Goal: Task Accomplishment & Management: Use online tool/utility

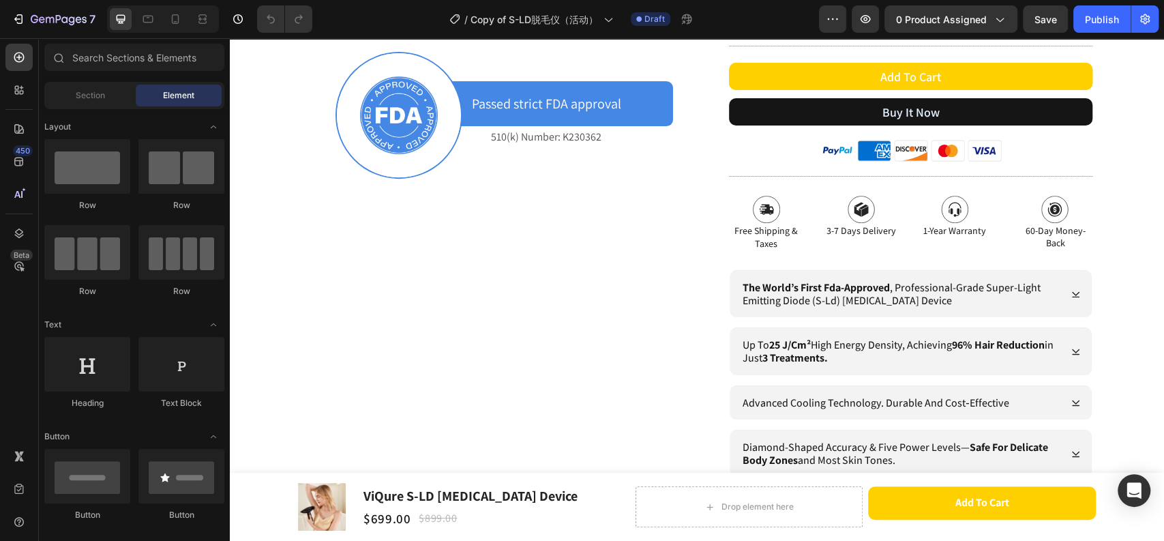
scroll to position [530, 0]
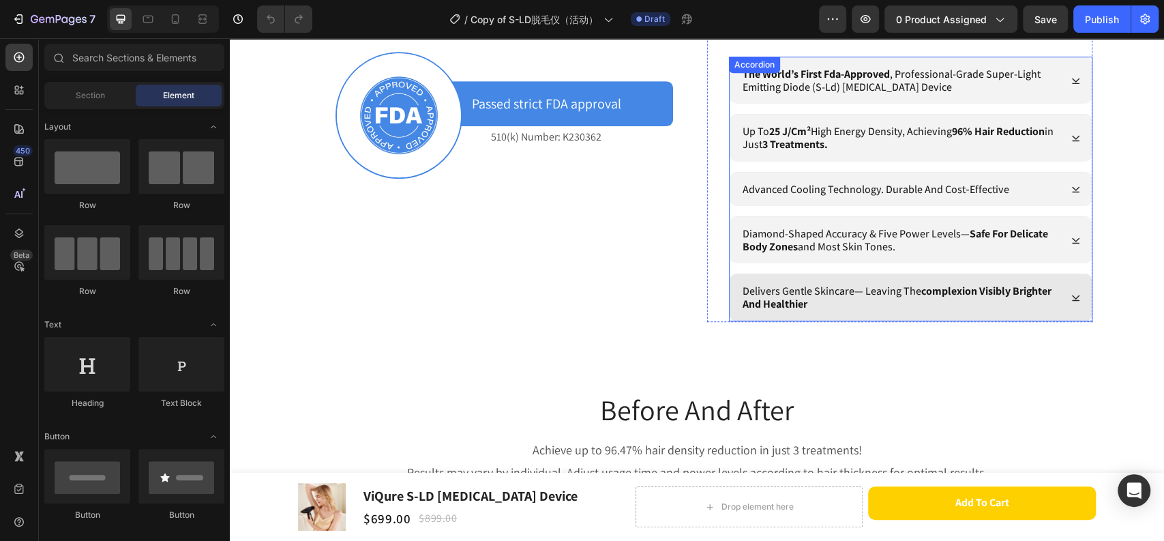
click at [1071, 293] on icon at bounding box center [1076, 298] width 10 height 10
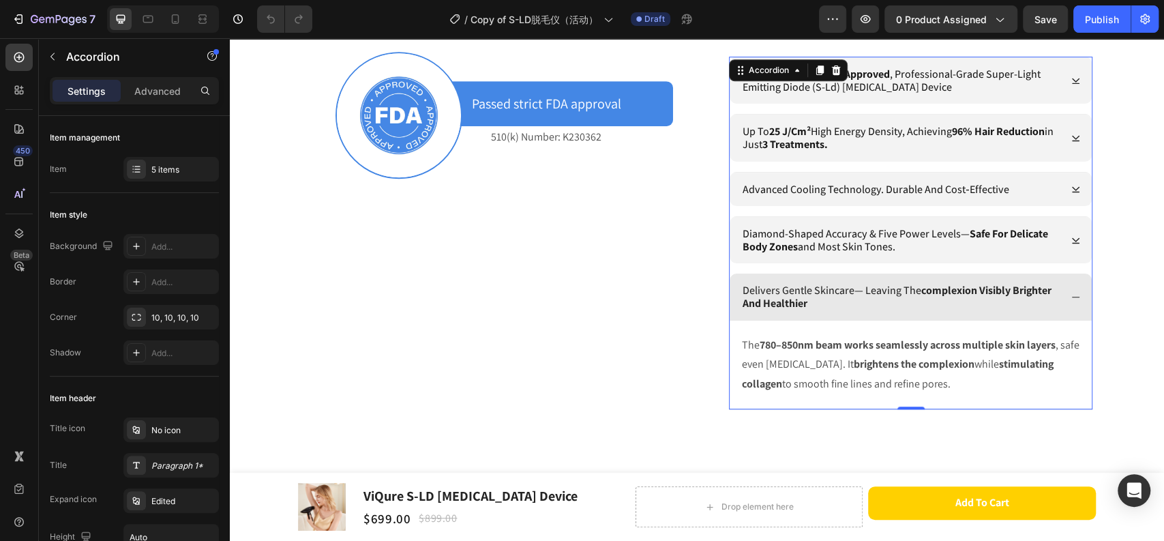
click at [1071, 294] on icon at bounding box center [1076, 297] width 10 height 10
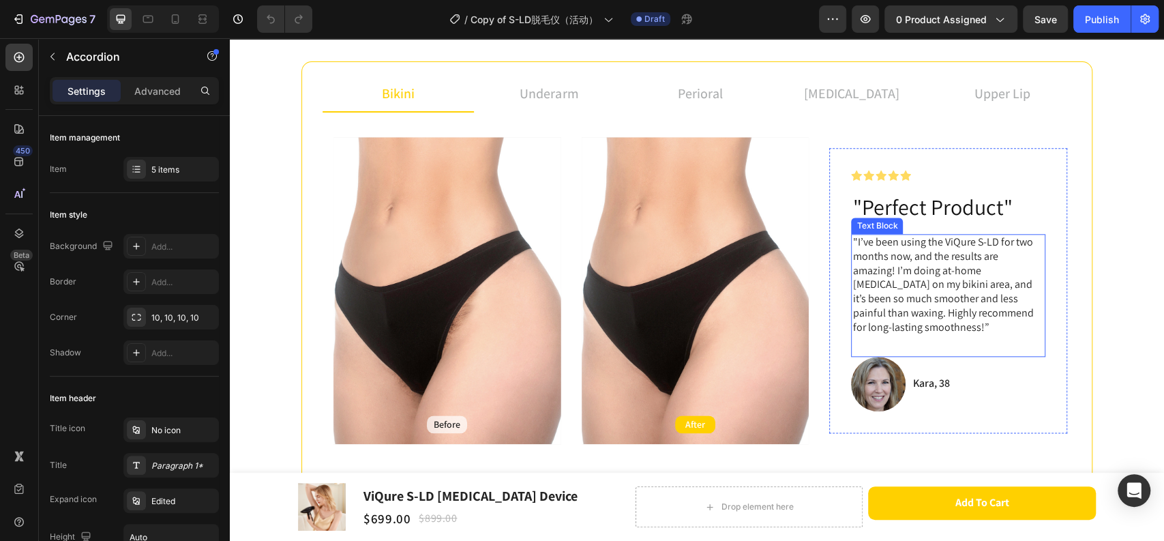
scroll to position [909, 0]
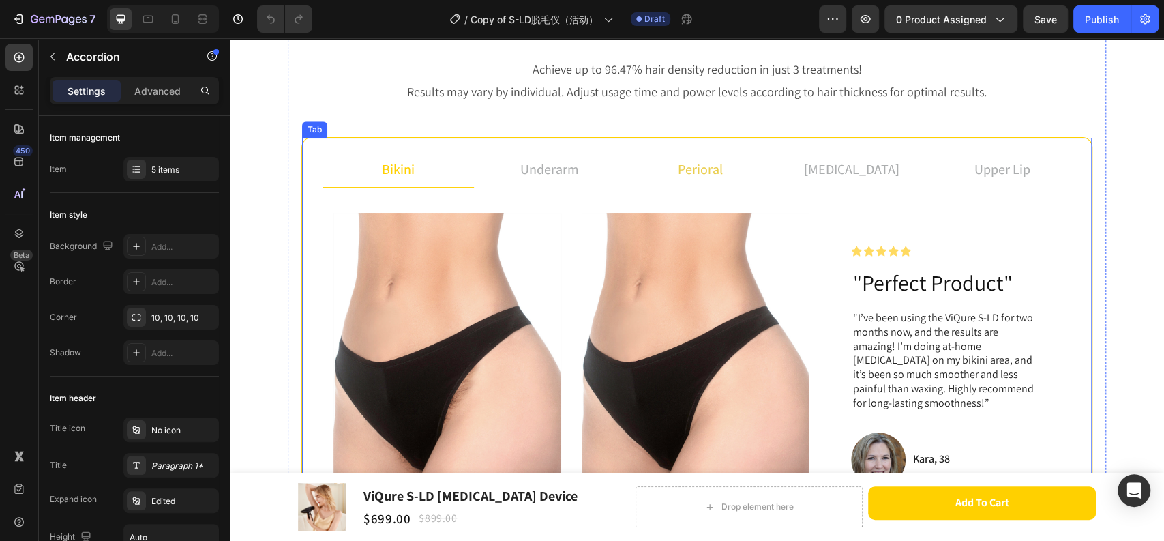
click at [707, 173] on p "perioral" at bounding box center [700, 169] width 45 height 20
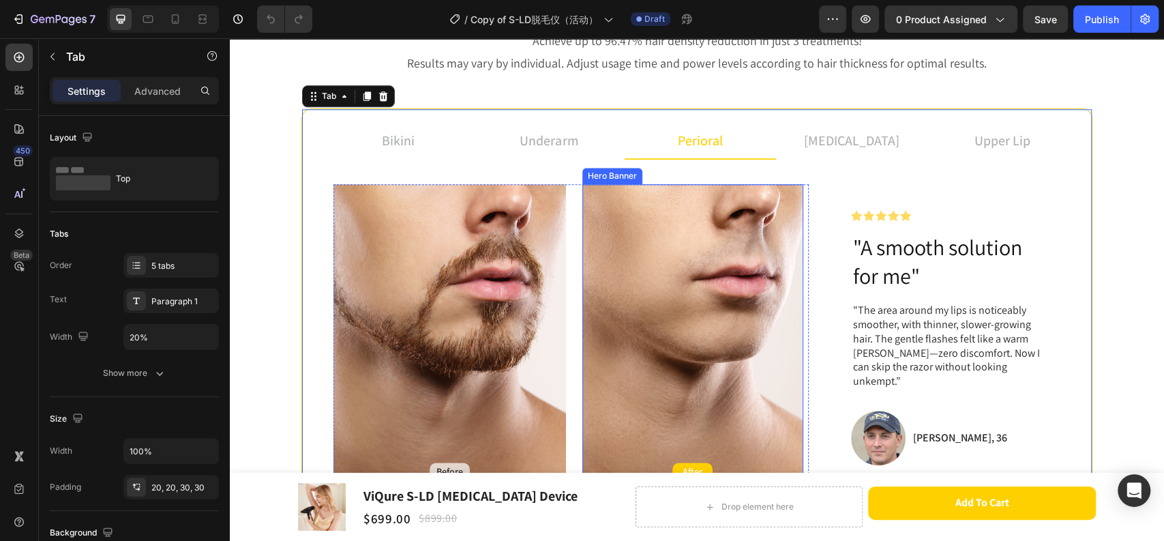
scroll to position [985, 0]
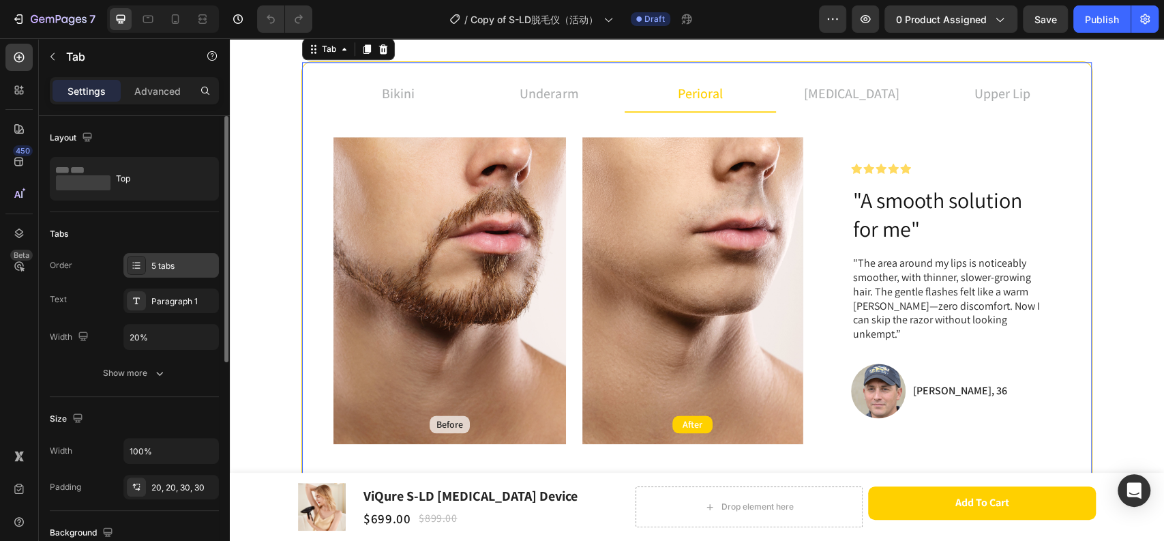
click at [160, 268] on div "5 tabs" at bounding box center [183, 266] width 64 height 12
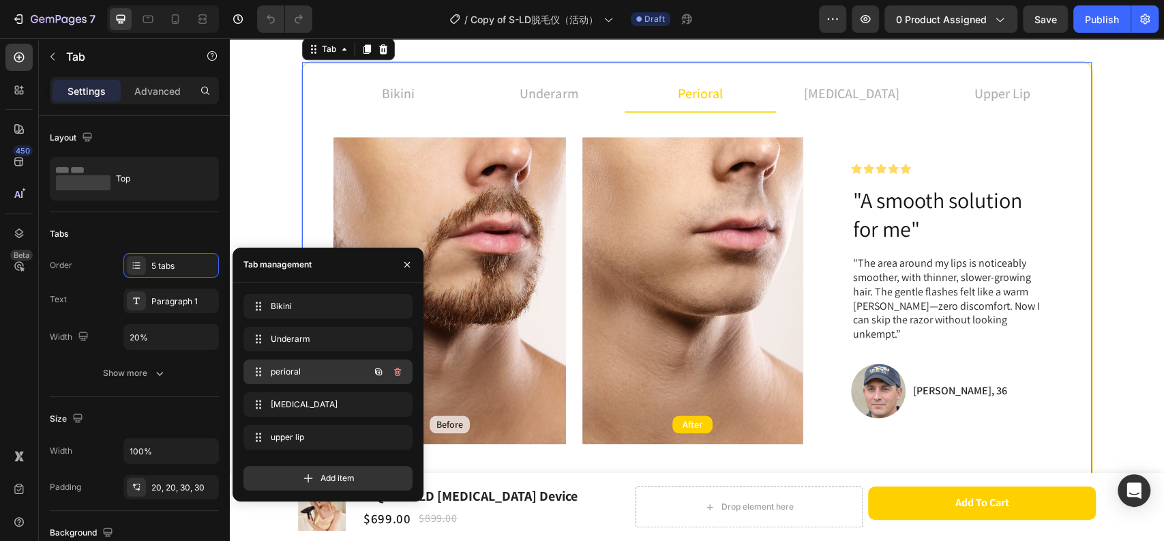
click at [396, 375] on icon "button" at bounding box center [397, 371] width 11 height 11
click at [375, 379] on button "Delete" at bounding box center [389, 371] width 38 height 19
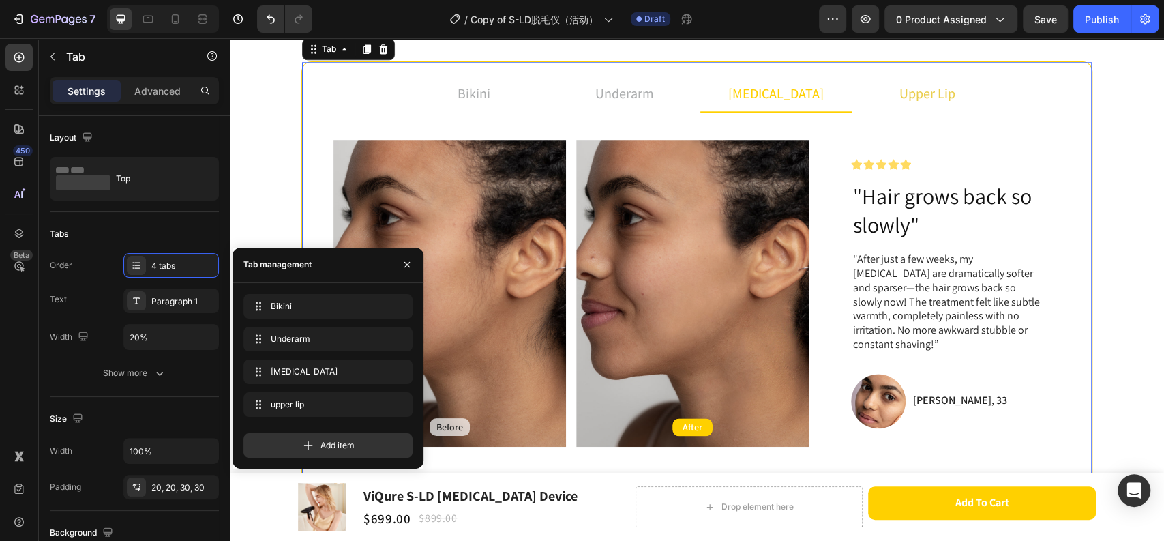
click at [941, 100] on p "upper lip" at bounding box center [927, 93] width 56 height 20
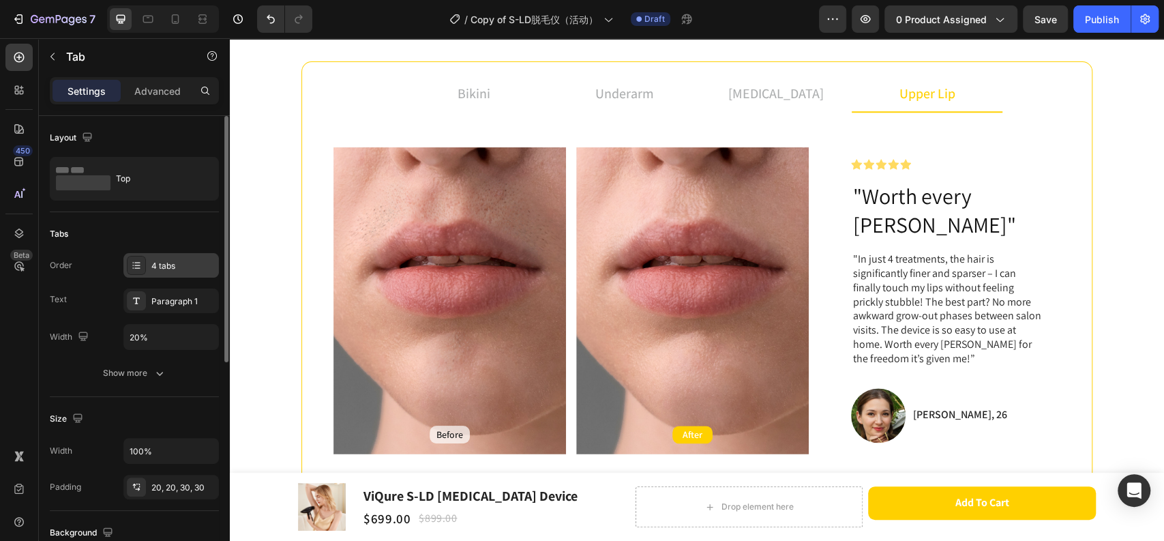
click at [160, 272] on div "4 tabs" at bounding box center [170, 265] width 95 height 25
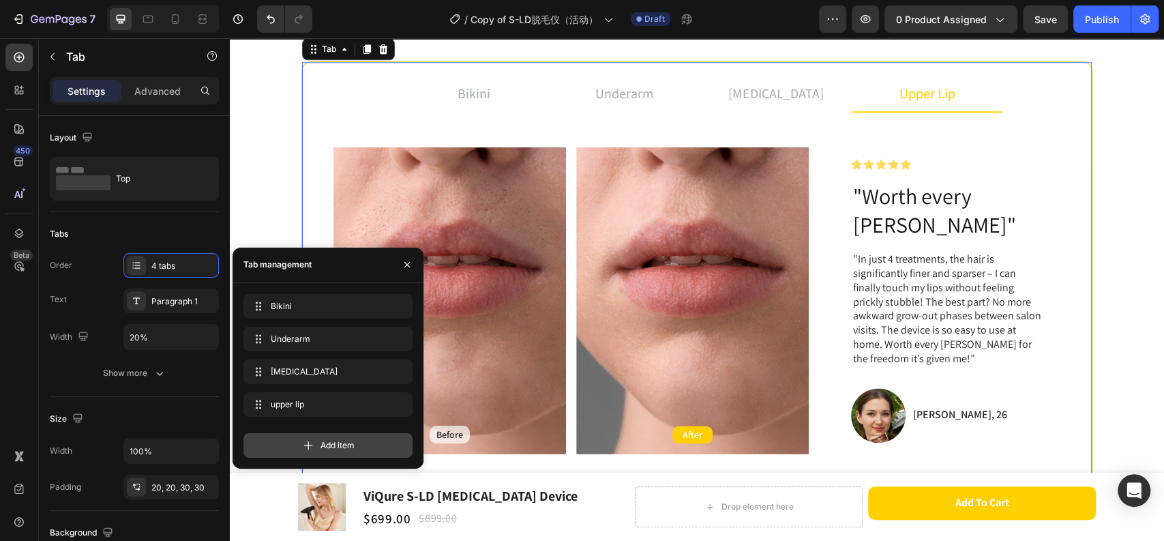
click at [342, 447] on span "Add item" at bounding box center [338, 445] width 34 height 12
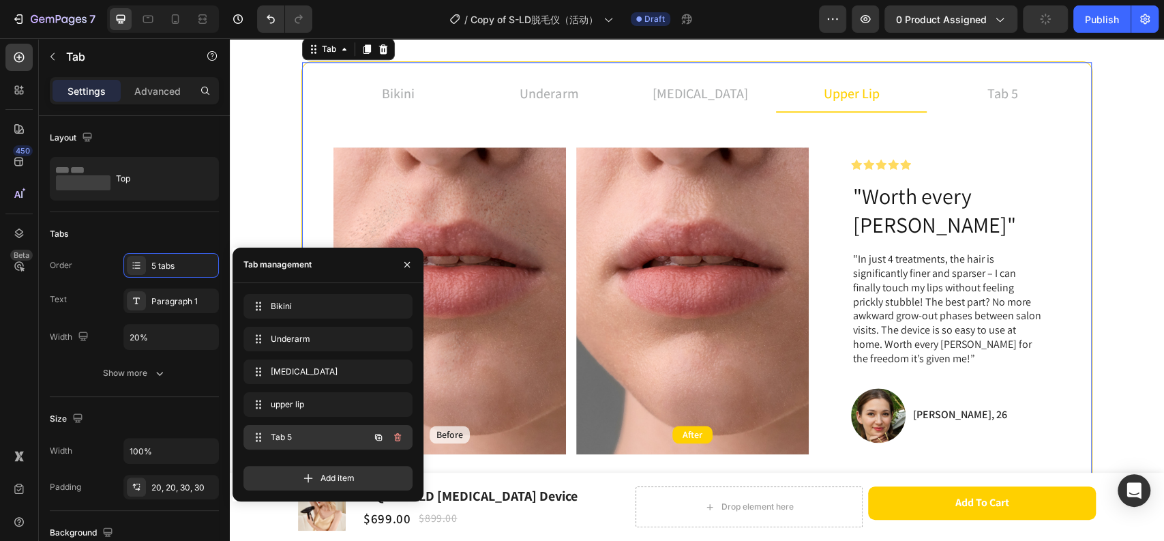
click at [299, 441] on span "Tab 5" at bounding box center [309, 437] width 77 height 12
click at [294, 438] on span "Tab 5" at bounding box center [309, 437] width 77 height 12
click at [1006, 89] on div "tab 5" at bounding box center [1003, 93] width 35 height 25
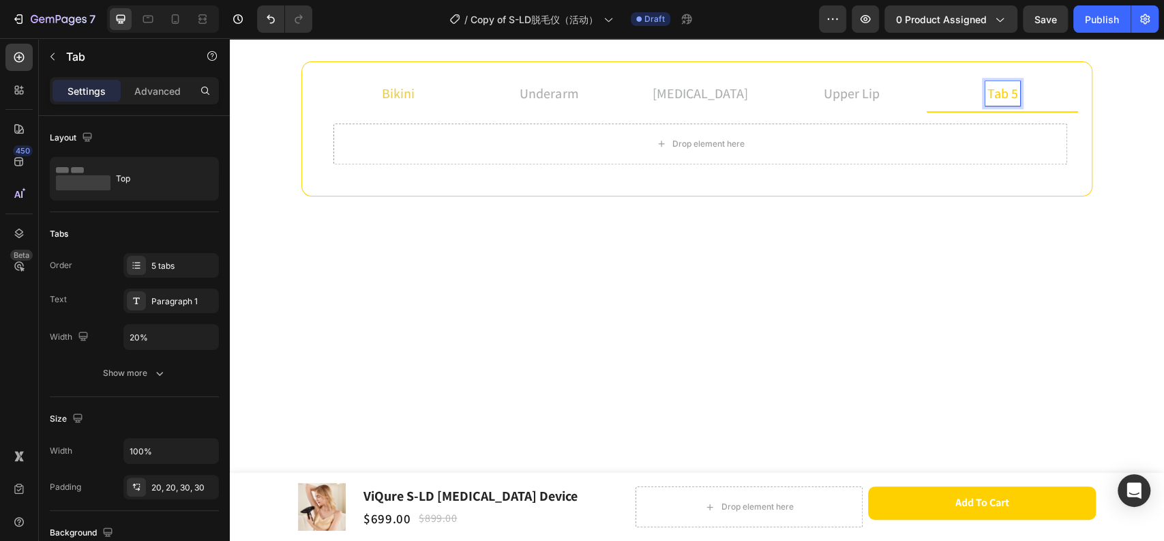
click at [382, 97] on p "bikini" at bounding box center [398, 93] width 33 height 20
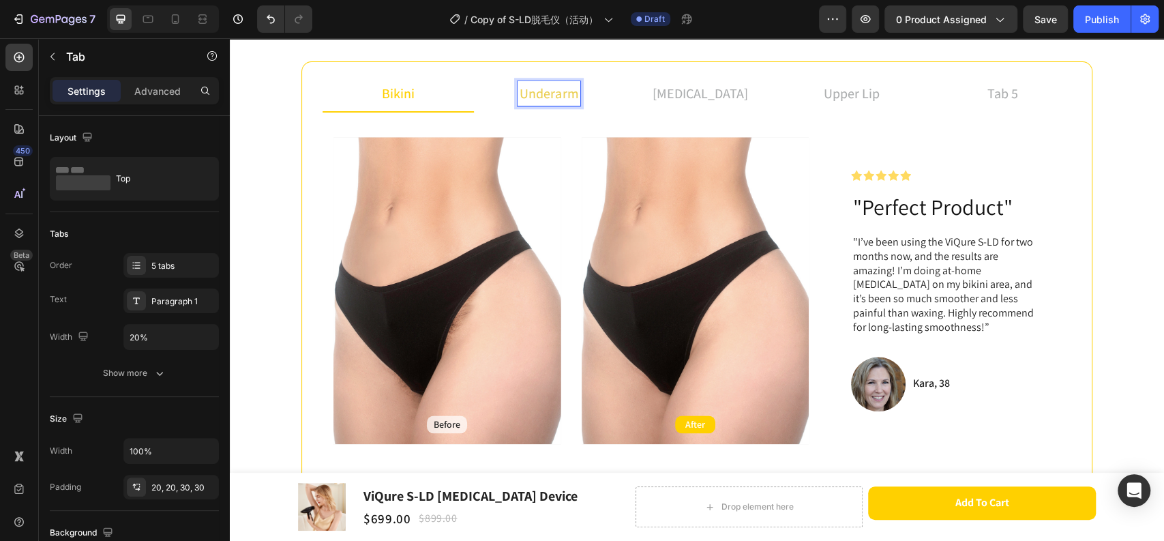
click at [540, 89] on p "underarm" at bounding box center [549, 93] width 59 height 20
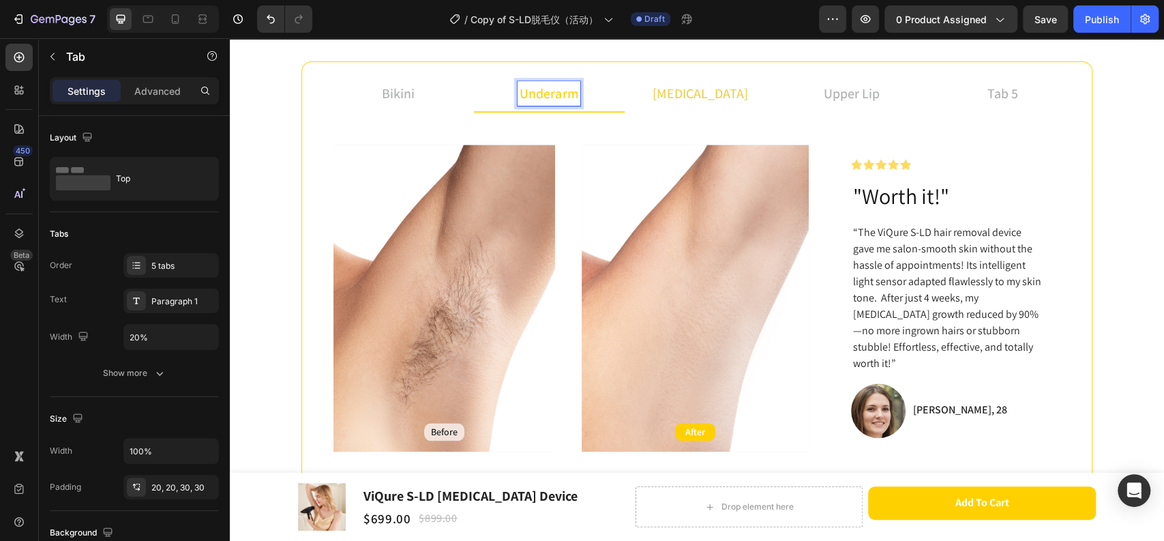
click at [699, 91] on p "[MEDICAL_DATA]" at bounding box center [700, 93] width 95 height 20
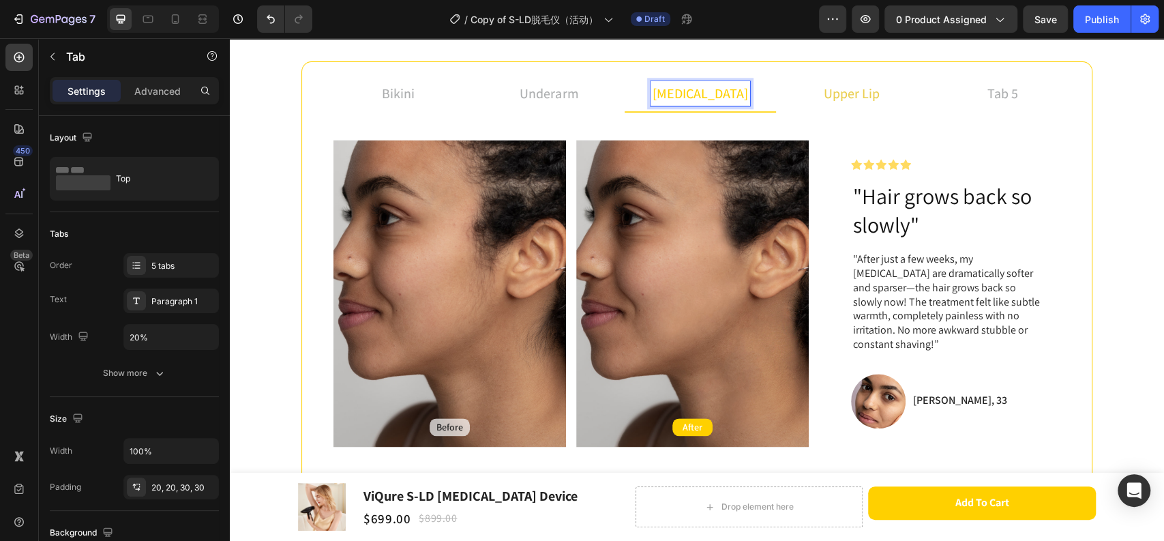
click at [869, 88] on p "upper lip" at bounding box center [852, 93] width 56 height 20
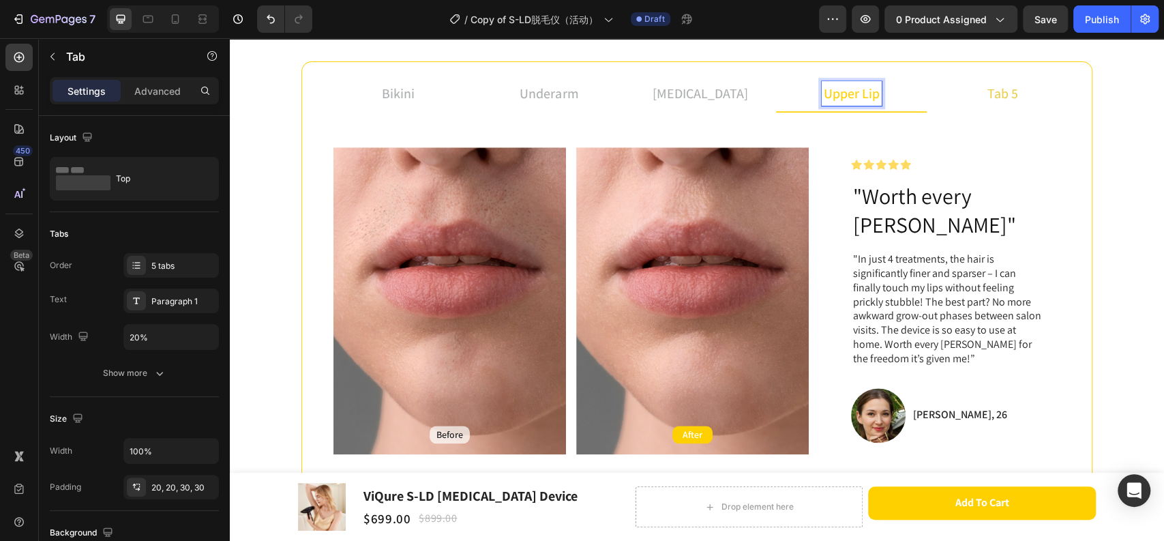
click at [1011, 97] on p "tab 5" at bounding box center [1003, 93] width 31 height 20
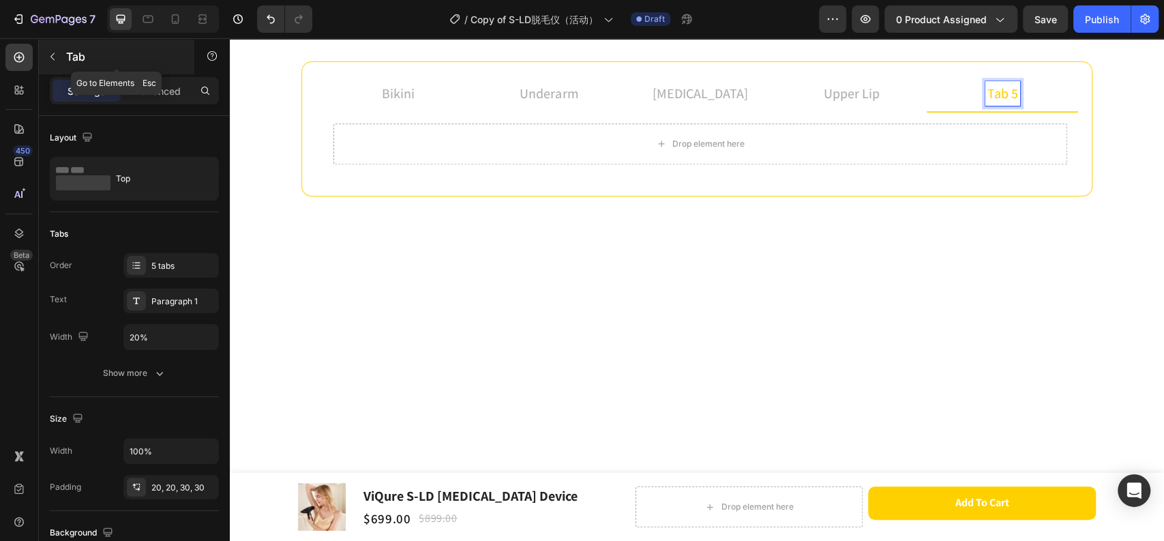
click at [55, 53] on icon "button" at bounding box center [52, 56] width 11 height 11
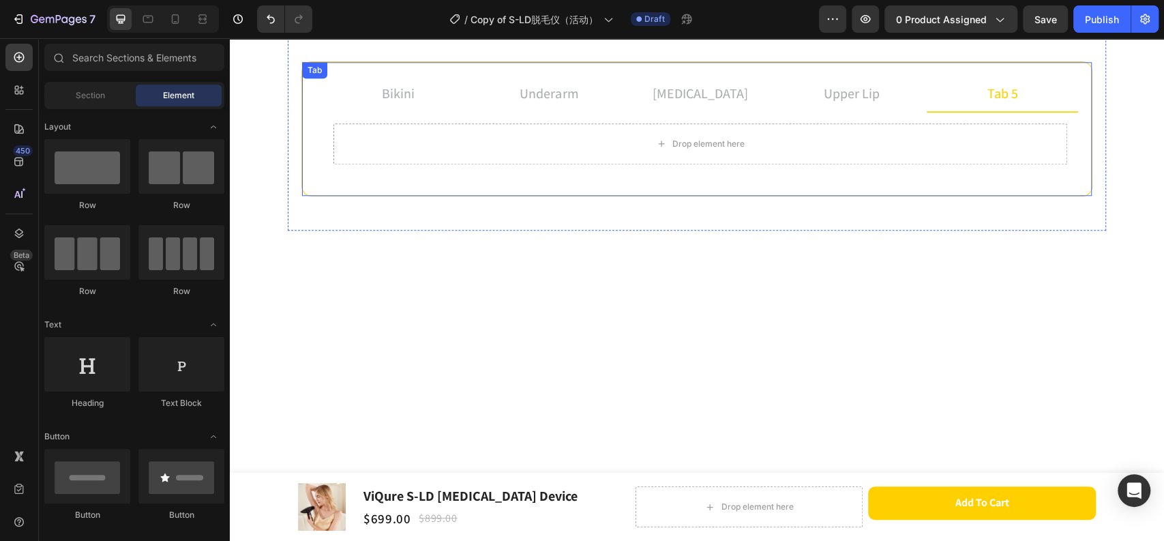
click at [842, 100] on p "upper lip" at bounding box center [852, 93] width 56 height 20
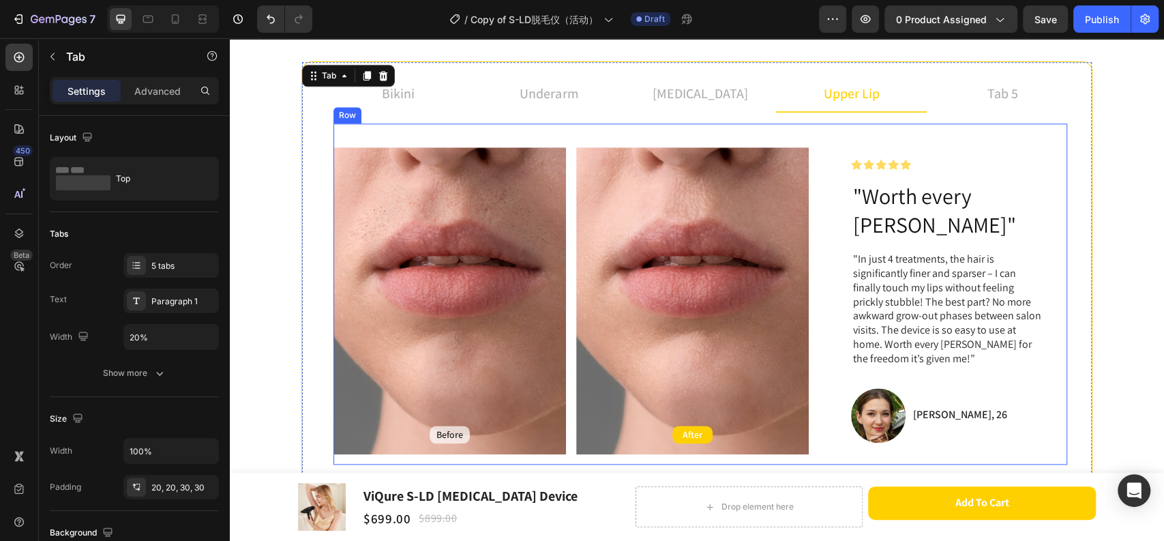
click at [830, 129] on div "Before Text Block Hero Banner After Text Block Hero Banner Row Icon Icon Icon I…" at bounding box center [701, 293] width 734 height 341
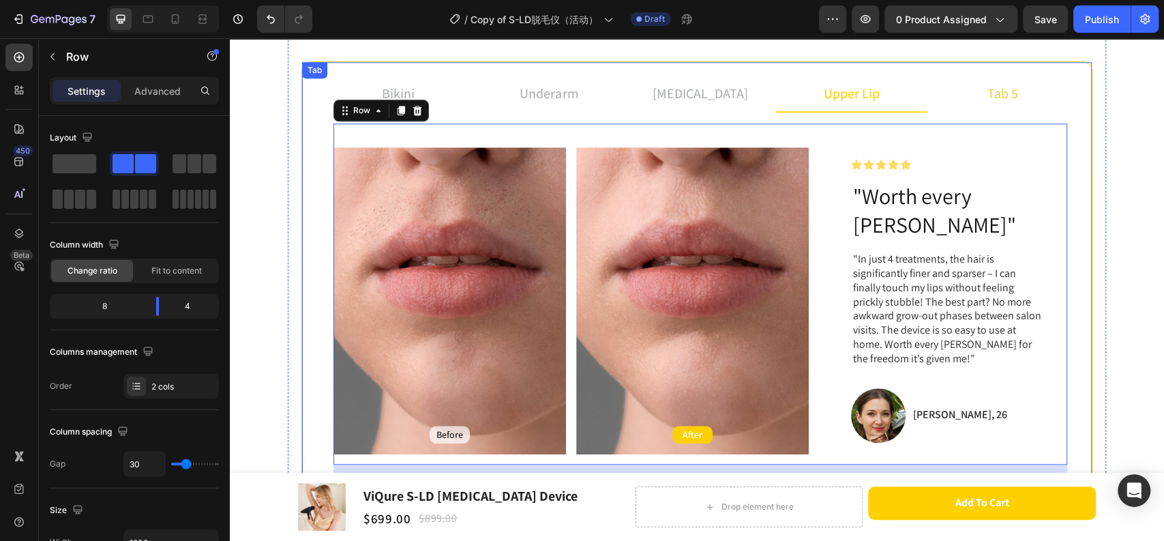
click at [1010, 91] on p "tab 5" at bounding box center [1003, 93] width 31 height 20
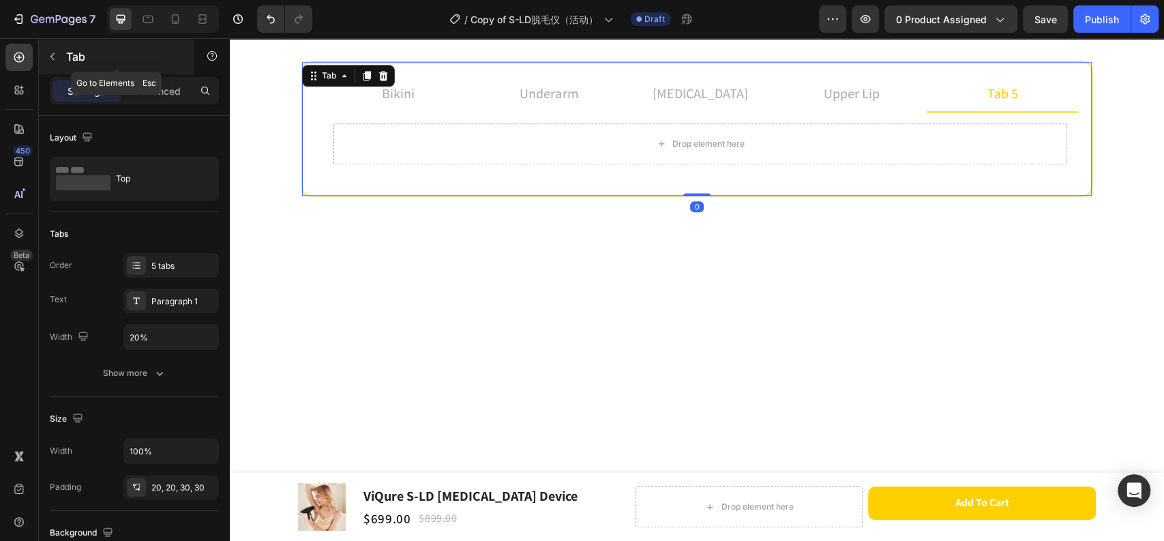
click at [50, 61] on icon "button" at bounding box center [52, 56] width 11 height 11
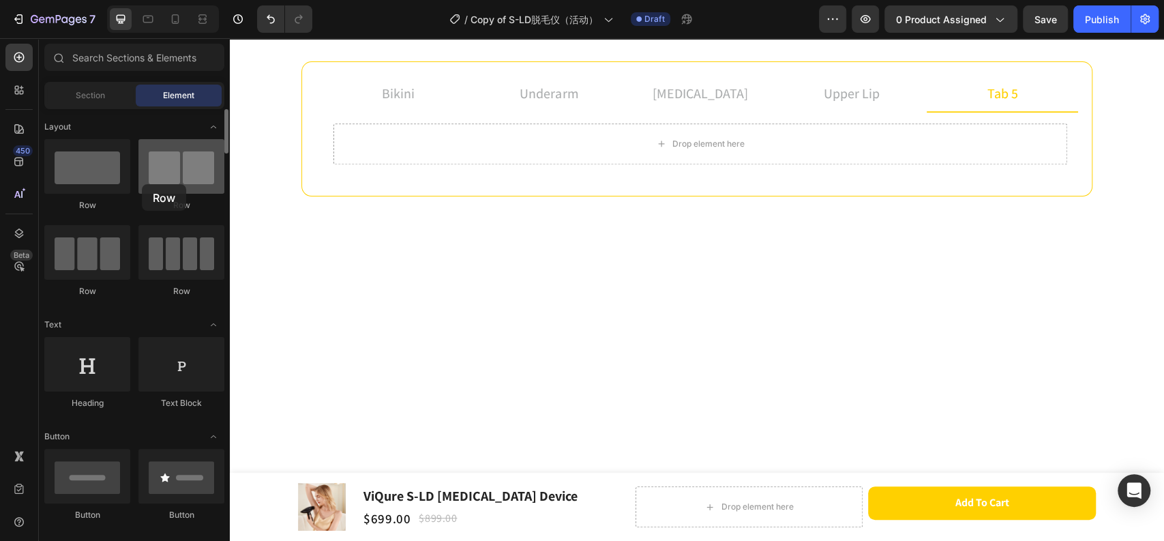
drag, startPoint x: 218, startPoint y: 189, endPoint x: 142, endPoint y: 184, distance: 76.5
click at [142, 184] on div at bounding box center [181, 166] width 86 height 55
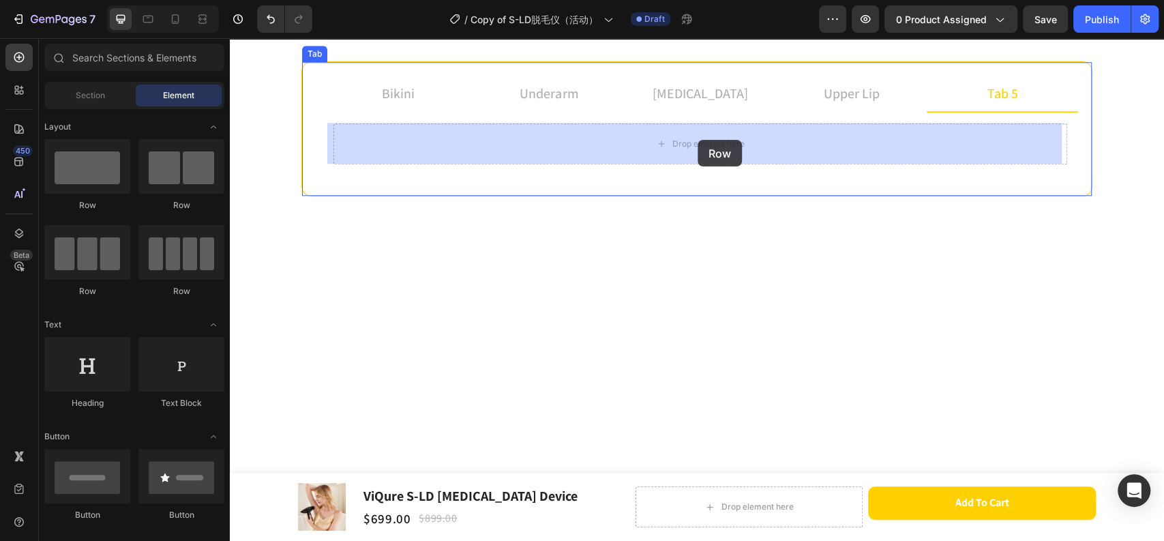
drag, startPoint x: 429, startPoint y: 211, endPoint x: 700, endPoint y: 138, distance: 280.3
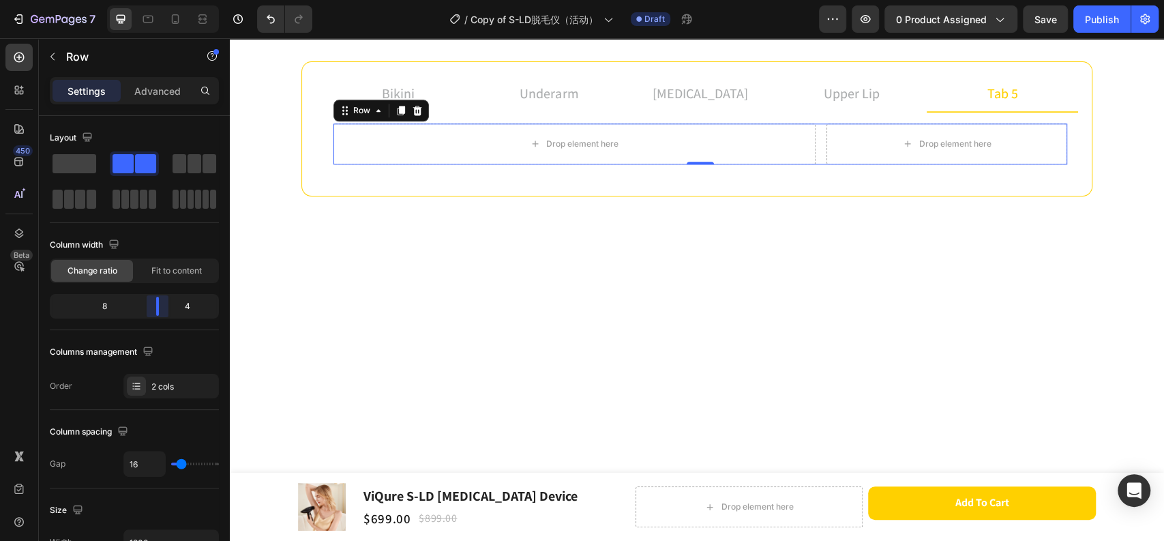
drag, startPoint x: 136, startPoint y: 310, endPoint x: 160, endPoint y: 310, distance: 23.2
click at [160, 0] on body "7 Version history / Copy of S-LD脱毛仪（活动） Draft Preview 0 product assigned Save P…" at bounding box center [582, 0] width 1164 height 0
click at [824, 89] on p "upper lip" at bounding box center [852, 93] width 56 height 20
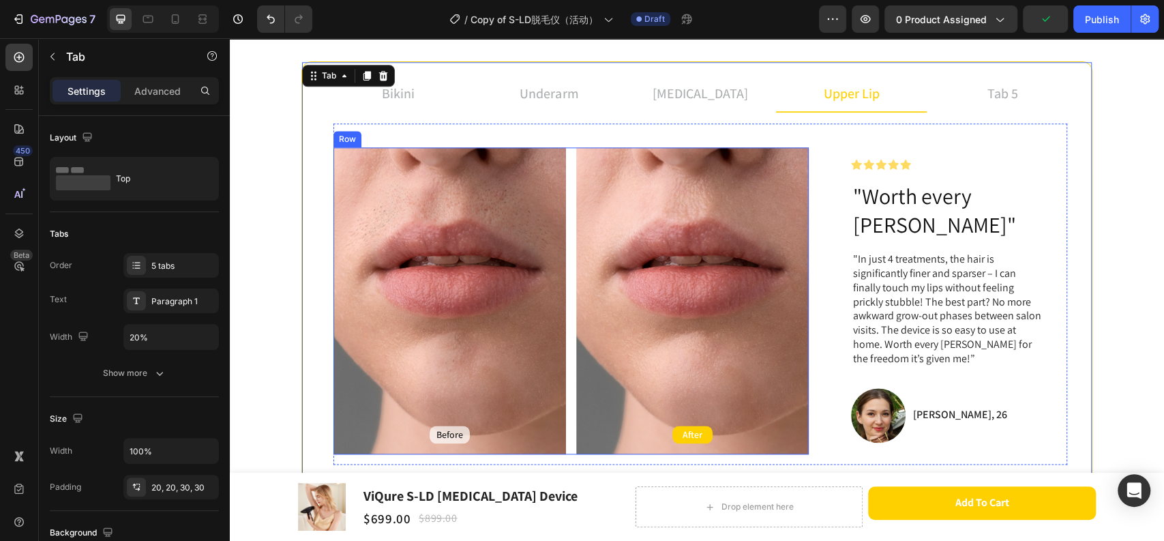
click at [565, 151] on div "Before Text Block Hero Banner After Text Block Hero Banner Row" at bounding box center [571, 300] width 475 height 307
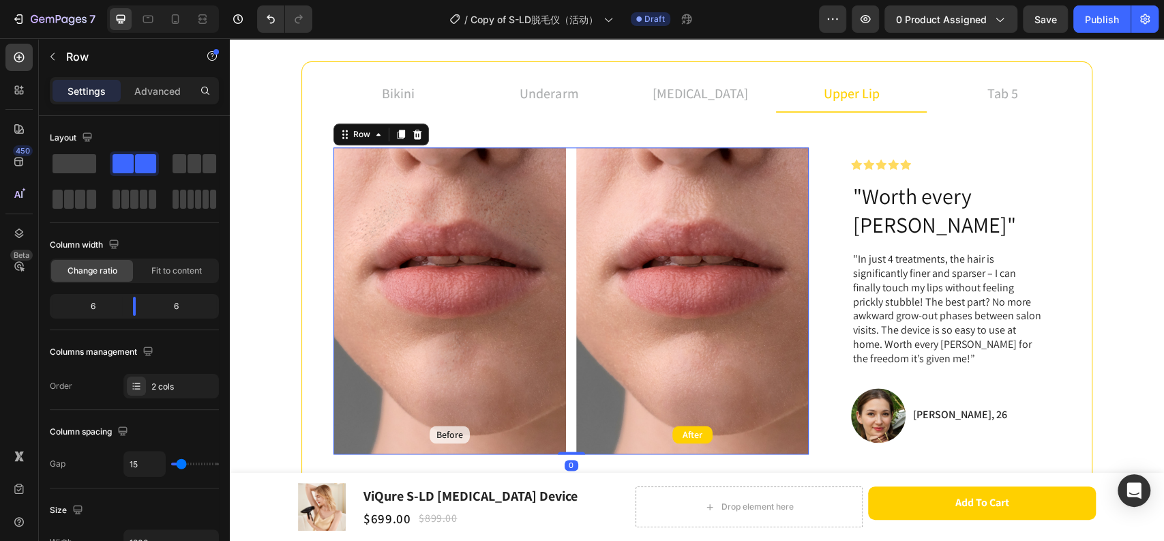
click at [565, 162] on div "Before Text Block Hero Banner After Text Block Hero Banner Row 0" at bounding box center [571, 300] width 475 height 307
click at [1016, 87] on li "tab 5" at bounding box center [1002, 94] width 151 height 37
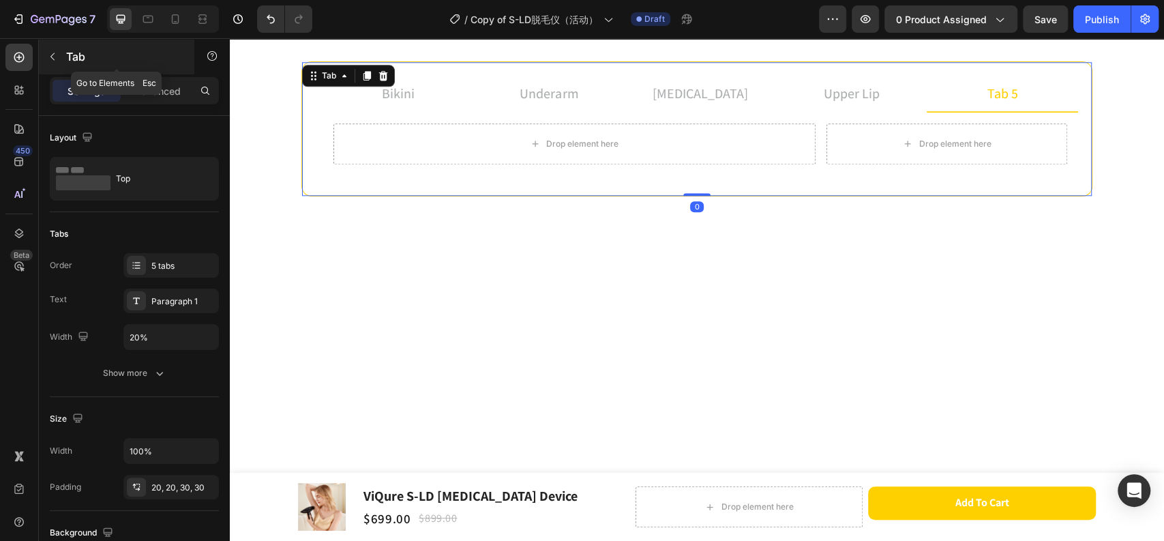
click at [51, 59] on icon "button" at bounding box center [52, 56] width 11 height 11
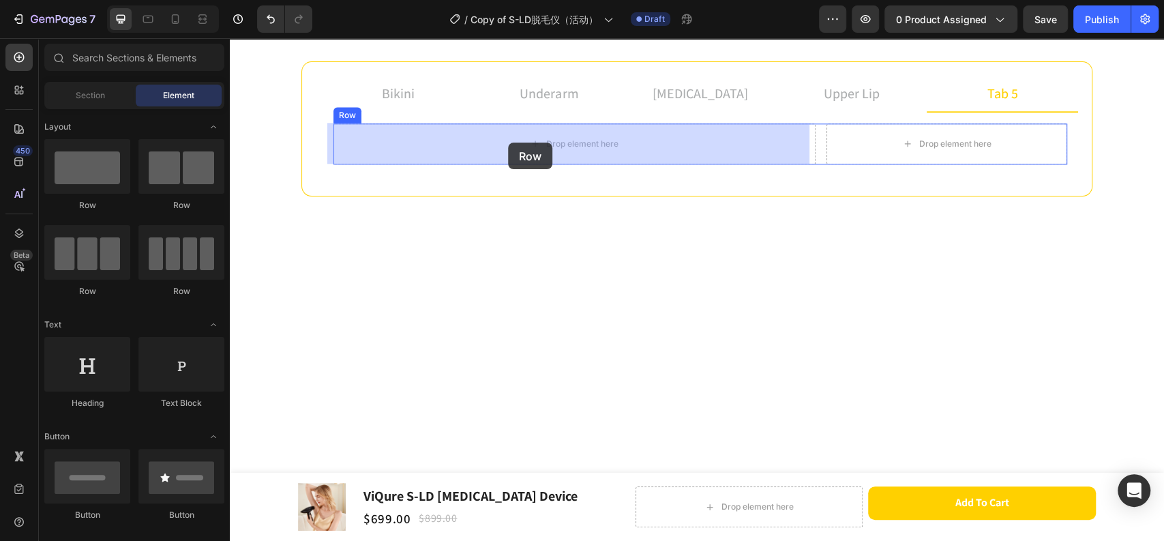
drag, startPoint x: 306, startPoint y: 155, endPoint x: 508, endPoint y: 143, distance: 202.3
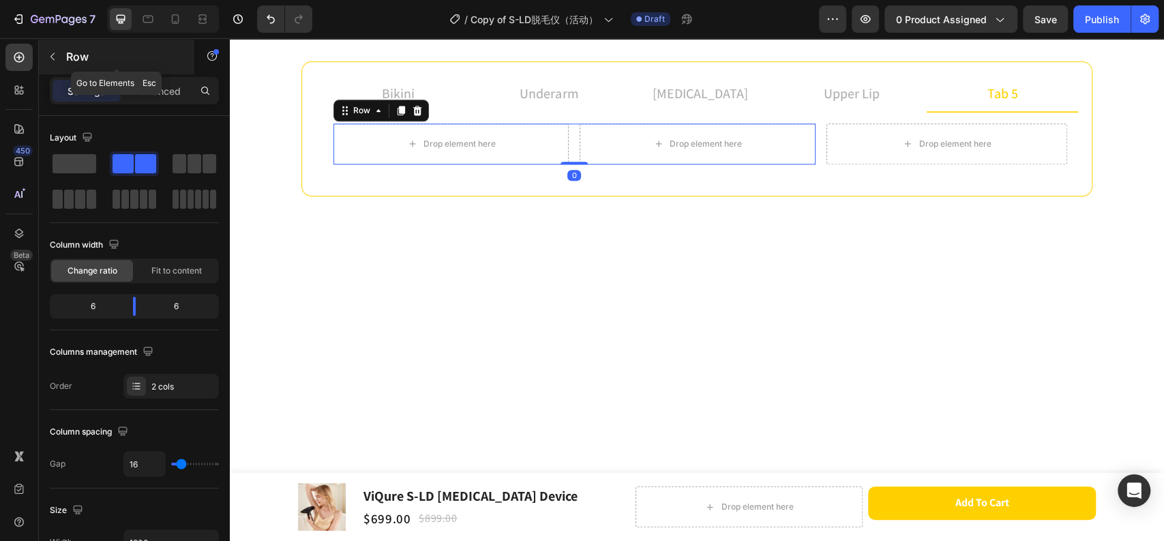
click at [60, 58] on button "button" at bounding box center [53, 57] width 22 height 22
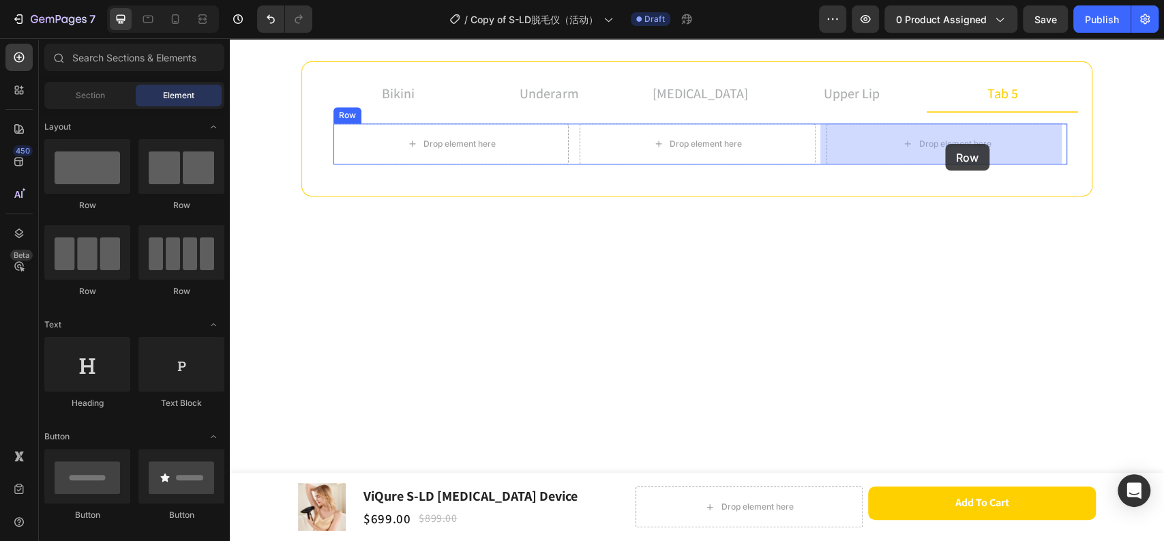
drag, startPoint x: 302, startPoint y: 212, endPoint x: 230, endPoint y: 381, distance: 184.0
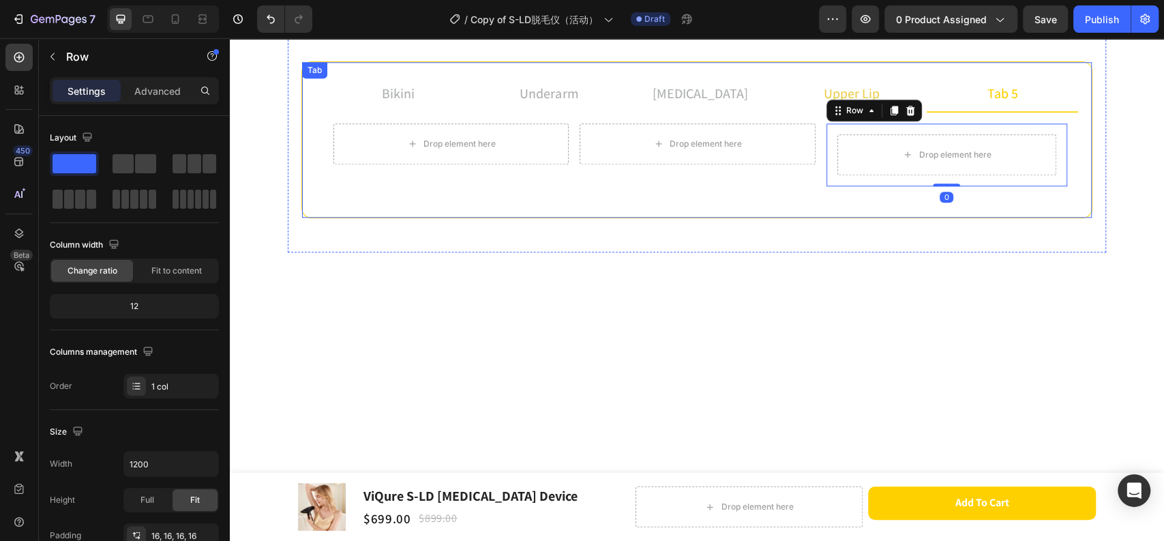
click at [846, 85] on p "upper lip" at bounding box center [852, 93] width 56 height 20
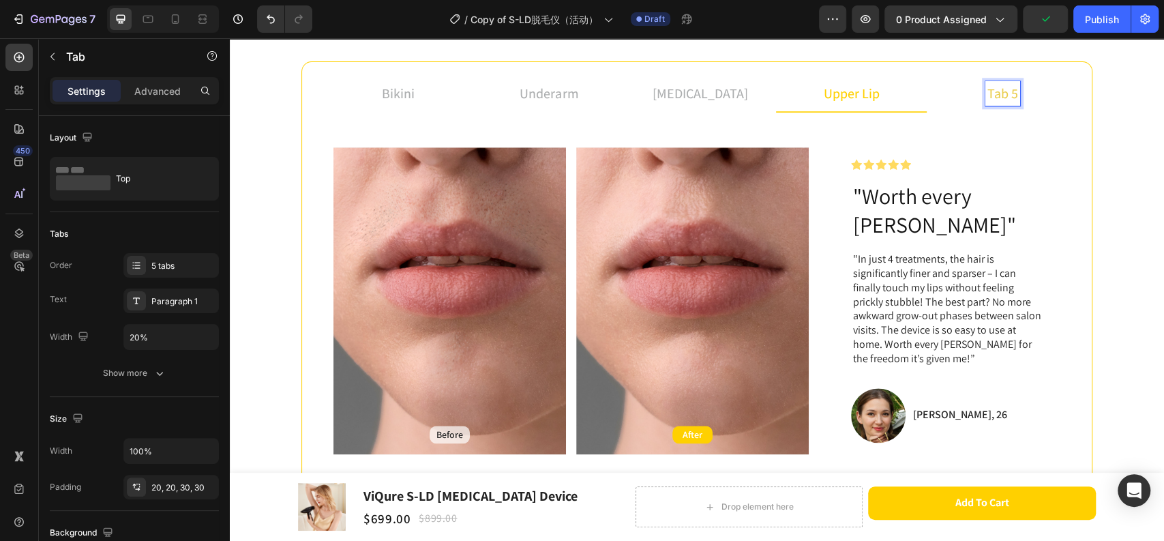
click at [988, 97] on p "tab 5" at bounding box center [1003, 93] width 31 height 20
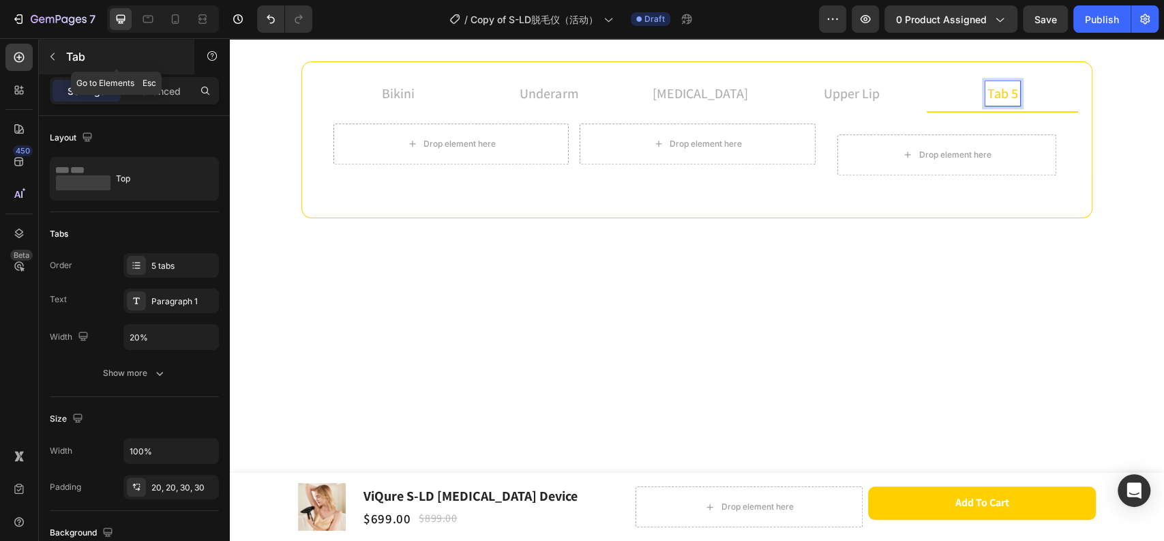
click at [55, 53] on icon "button" at bounding box center [52, 56] width 11 height 11
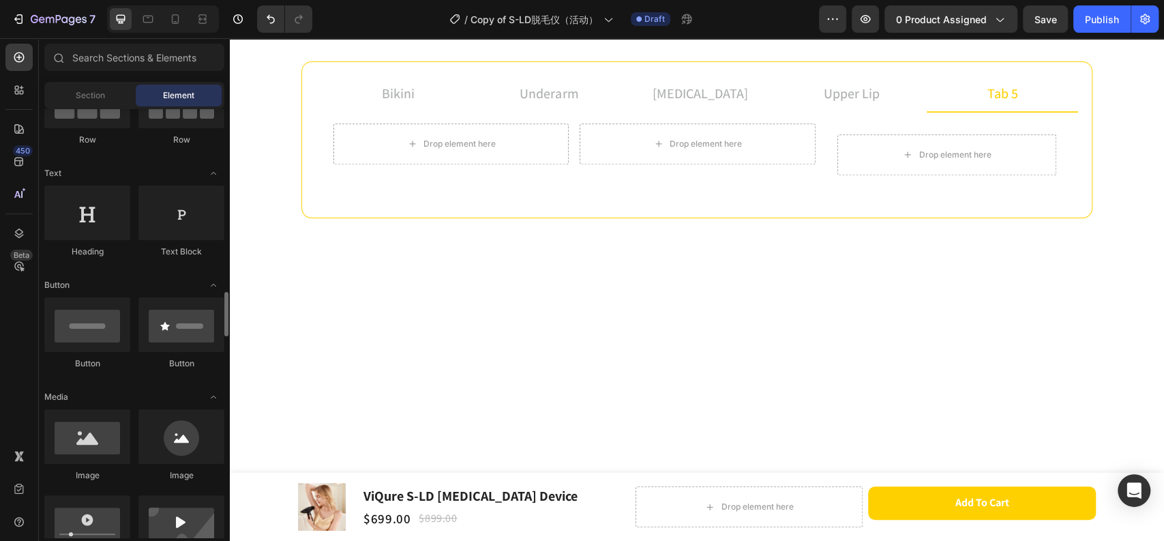
scroll to position [303, 0]
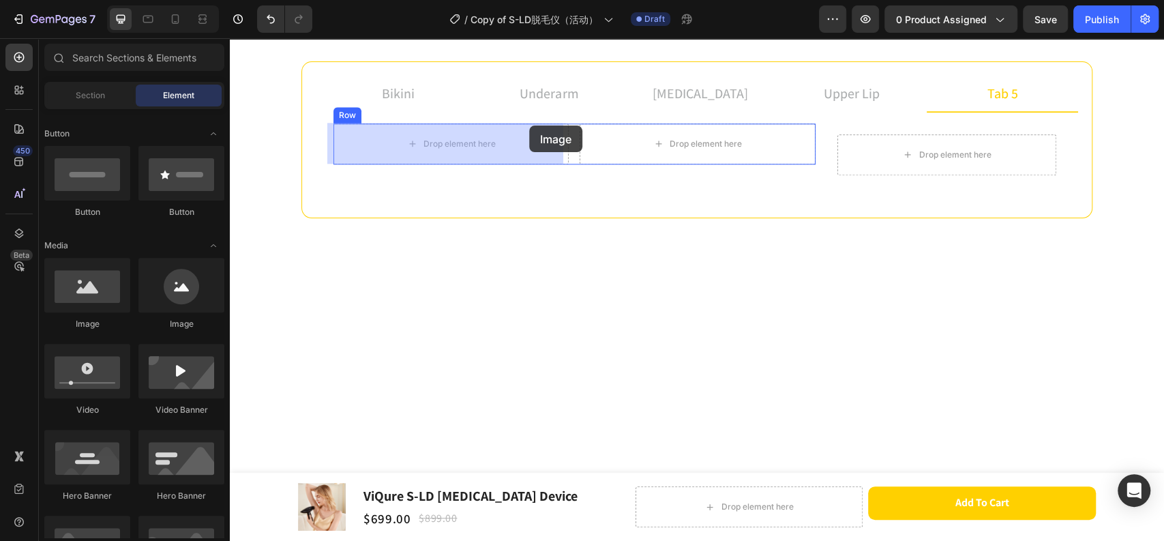
drag, startPoint x: 313, startPoint y: 342, endPoint x: 529, endPoint y: 126, distance: 306.3
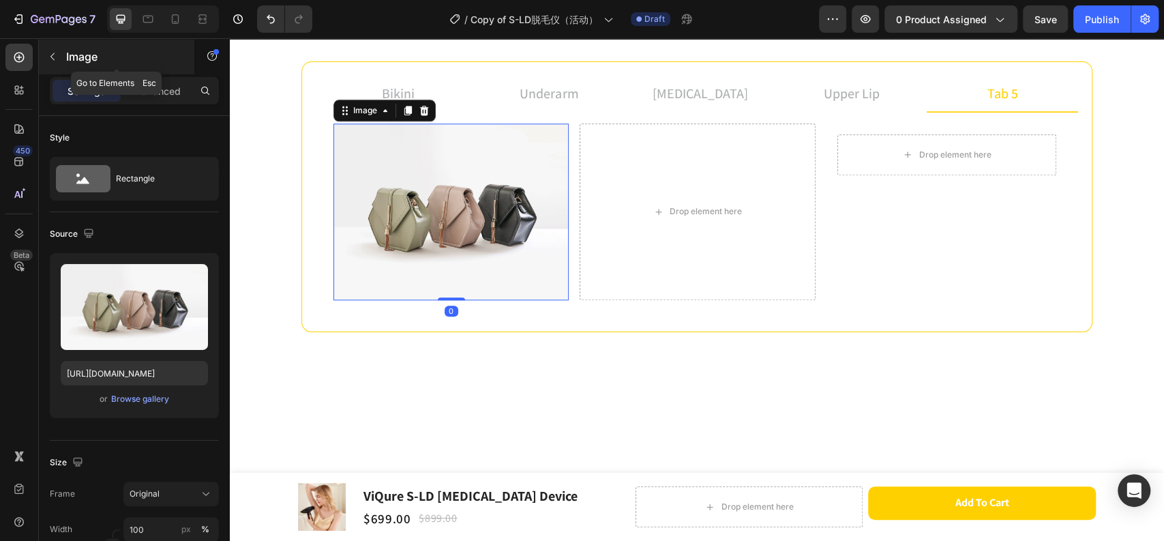
click at [57, 53] on icon "button" at bounding box center [52, 56] width 11 height 11
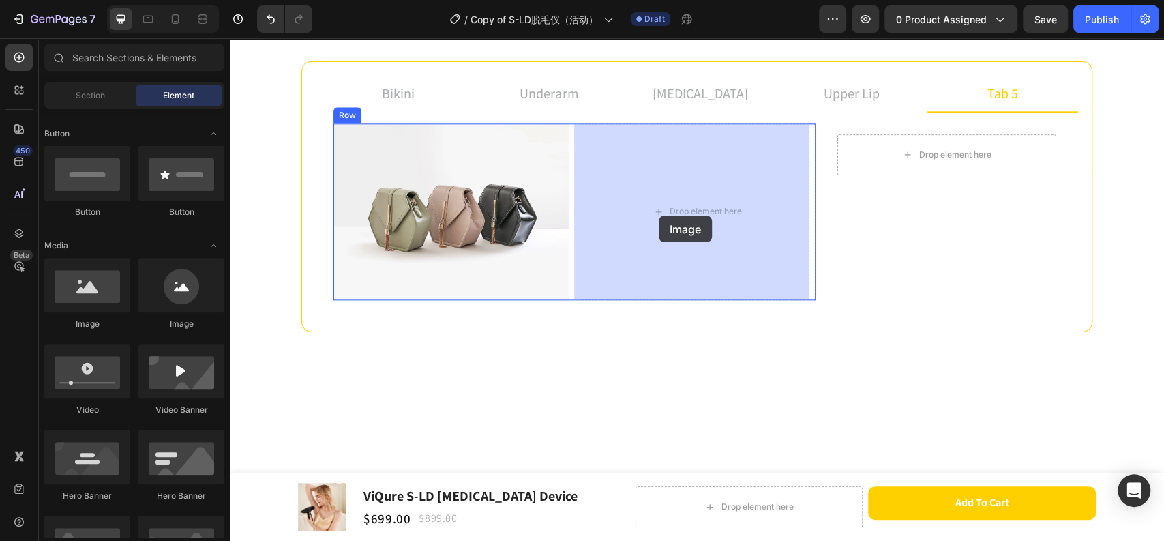
drag, startPoint x: 514, startPoint y: 221, endPoint x: 659, endPoint y: 216, distance: 144.7
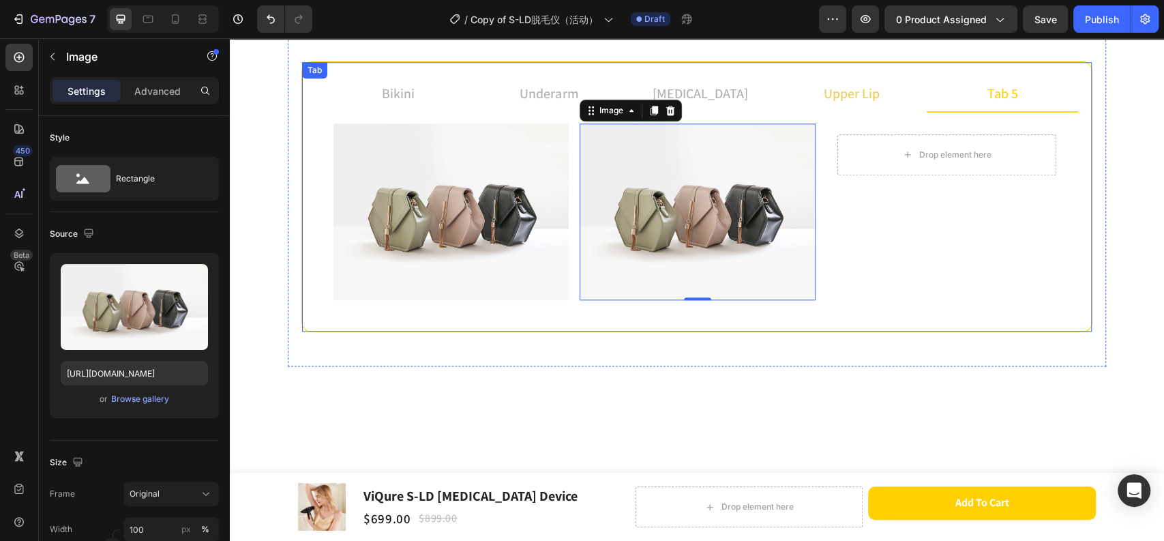
click at [874, 86] on div "upper lip" at bounding box center [852, 93] width 60 height 25
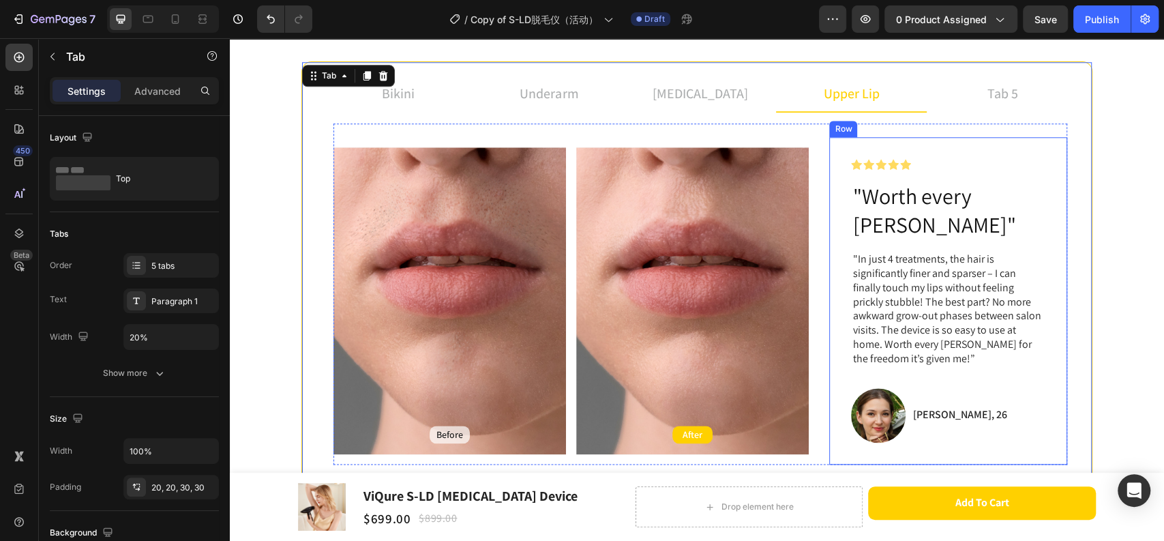
click at [969, 155] on div "Icon Icon Icon Icon Icon Icon List Row "Worth every [PERSON_NAME]" Heading "In …" at bounding box center [948, 300] width 238 height 327
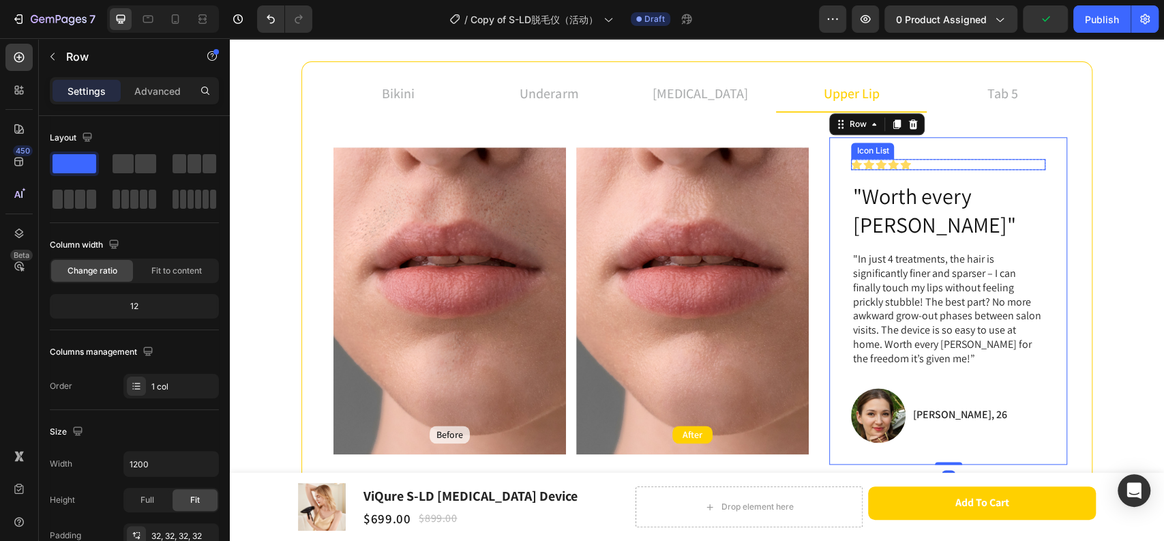
click at [917, 170] on div "Icon Icon Icon Icon Icon" at bounding box center [948, 164] width 194 height 11
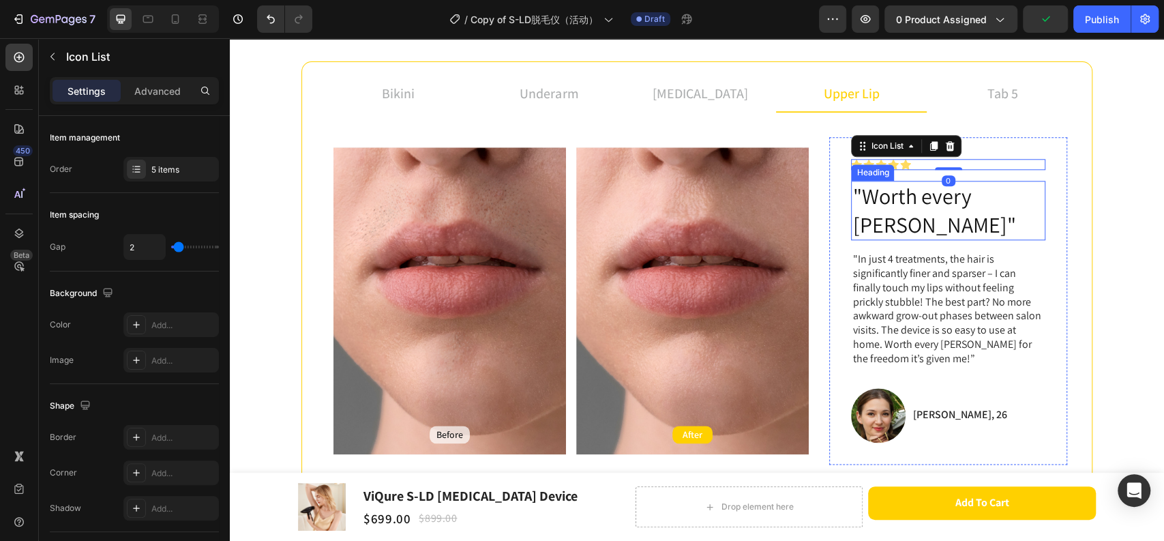
click at [912, 195] on h2 ""Worth every [PERSON_NAME]"" at bounding box center [948, 210] width 194 height 59
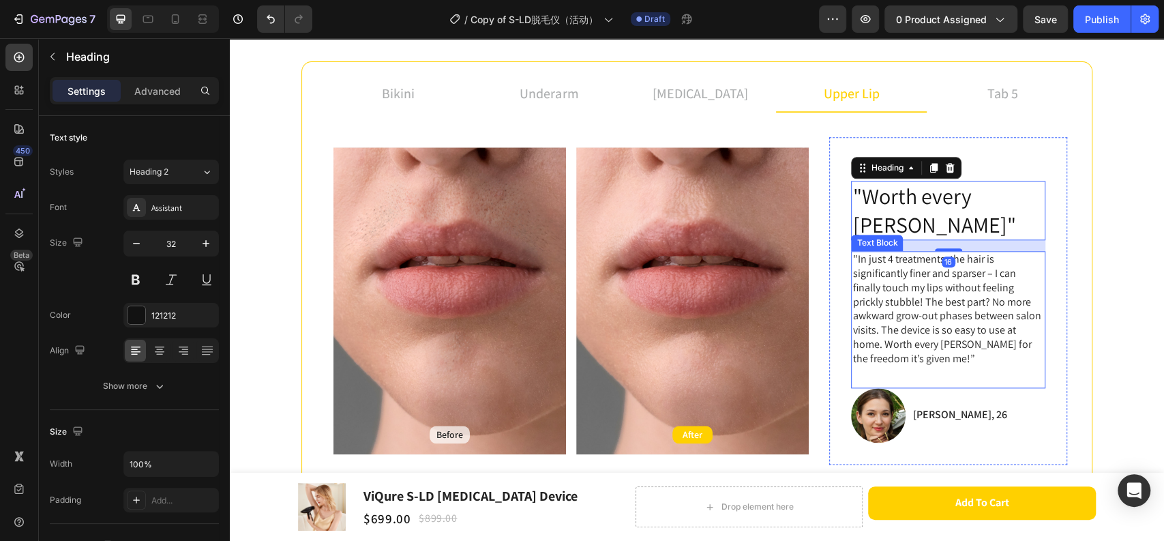
click at [915, 252] on p ""In just 4 treatments, the hair is significantly finer and sparser – I can fina…" at bounding box center [949, 308] width 192 height 113
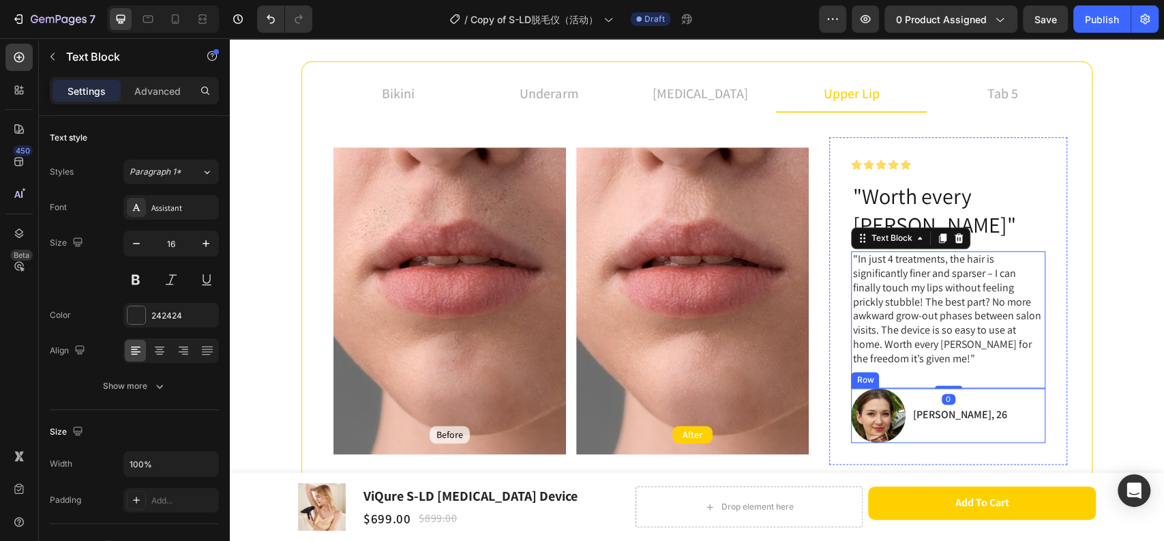
click at [940, 402] on div "[PERSON_NAME], 26 Text Block" at bounding box center [959, 415] width 97 height 55
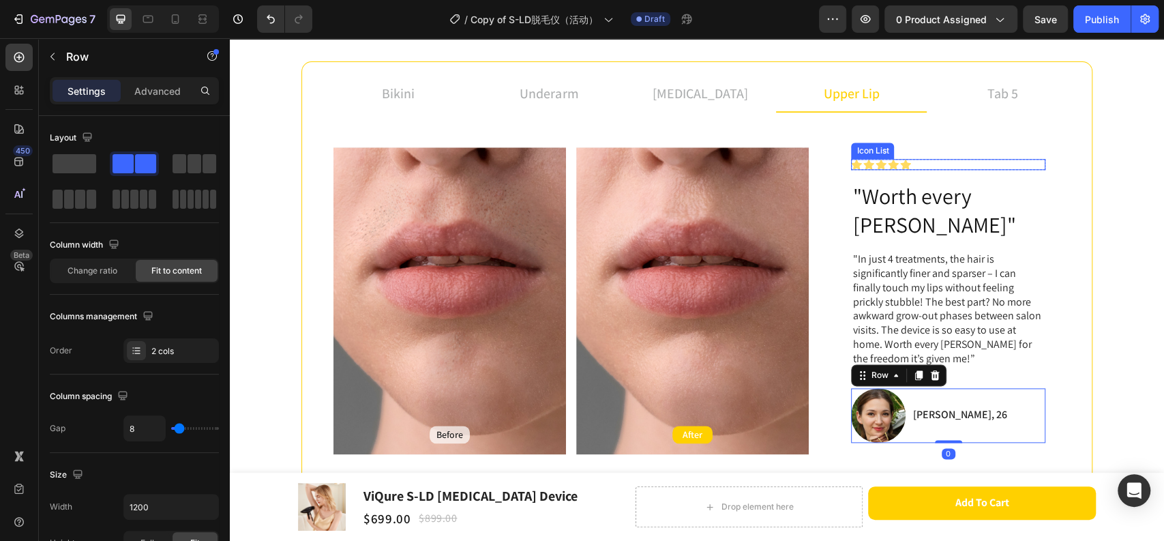
click at [925, 168] on div "Icon Icon Icon Icon Icon" at bounding box center [948, 164] width 194 height 11
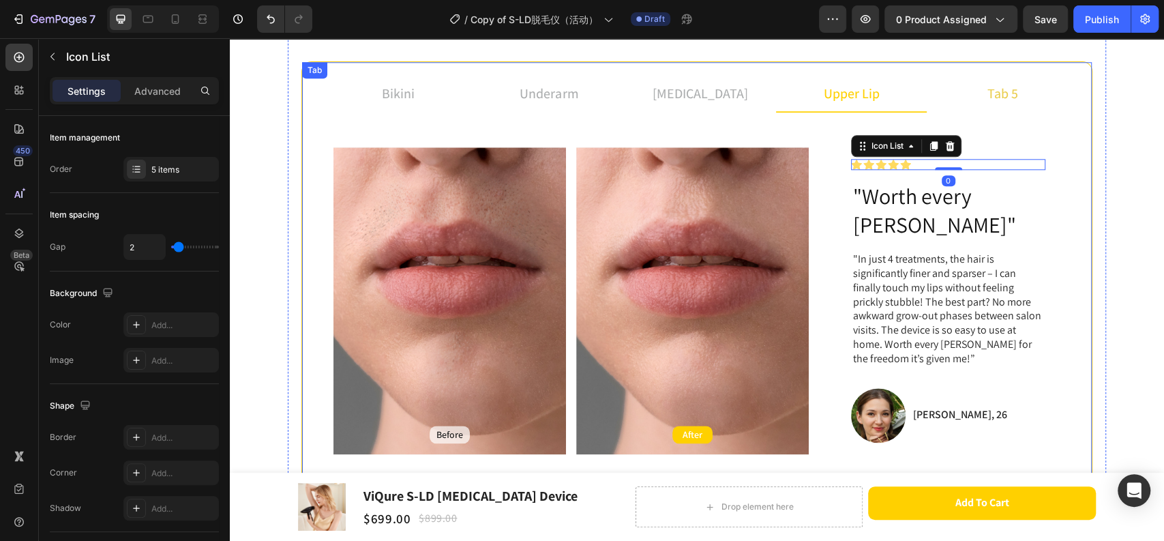
click at [999, 91] on p "tab 5" at bounding box center [1003, 93] width 31 height 20
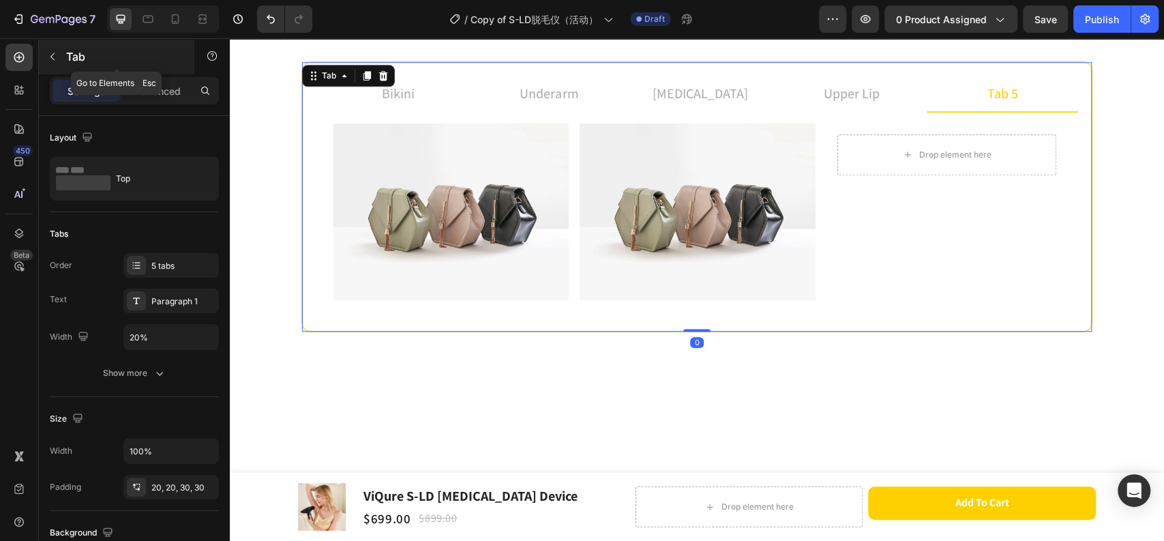
click at [48, 61] on icon "button" at bounding box center [52, 56] width 11 height 11
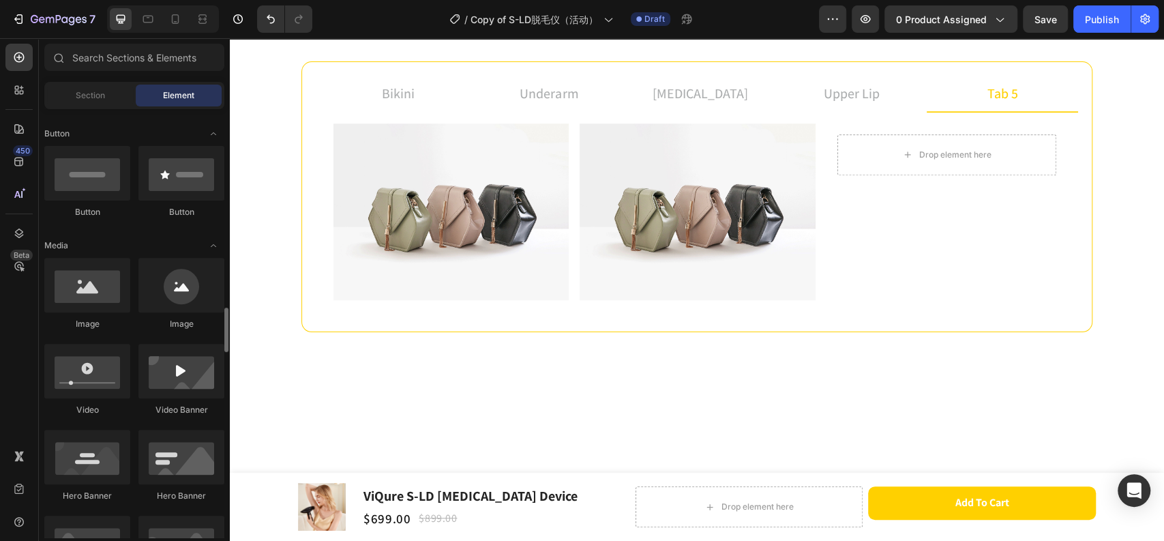
scroll to position [454, 0]
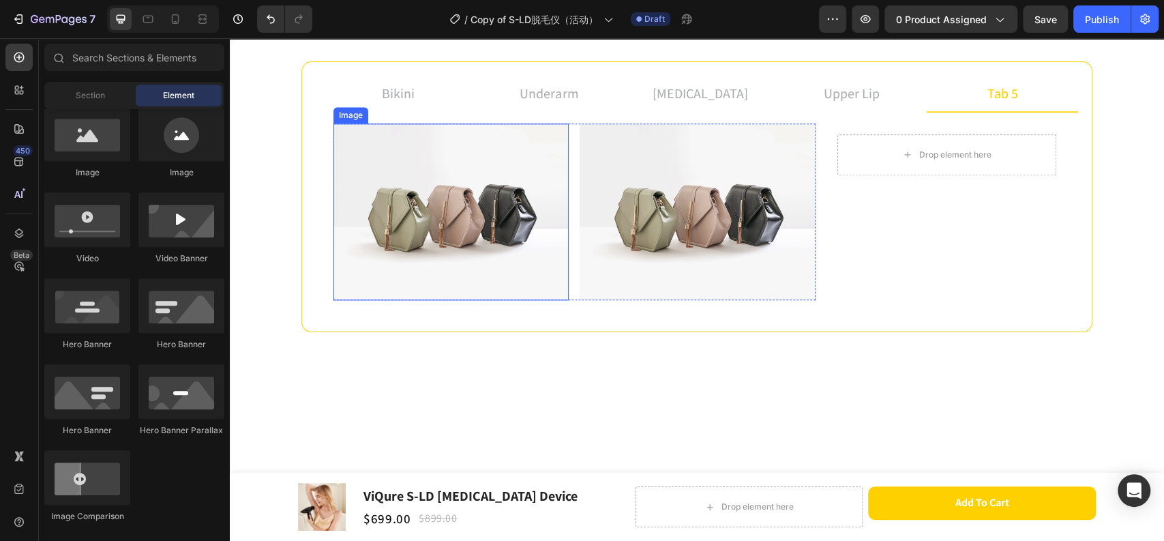
click at [502, 199] on img at bounding box center [451, 211] width 235 height 177
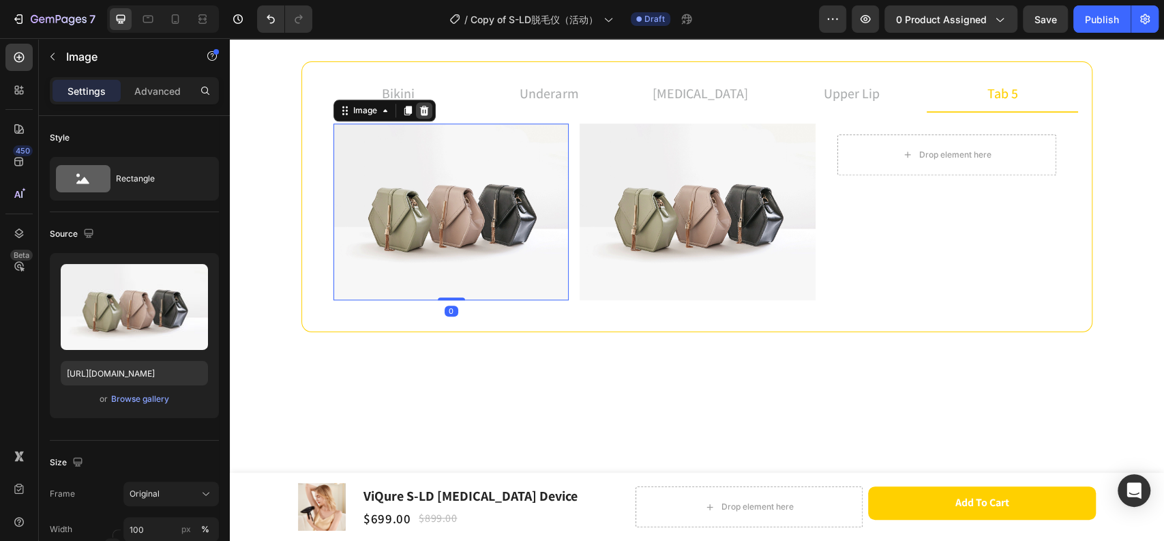
click at [420, 108] on icon at bounding box center [424, 111] width 9 height 10
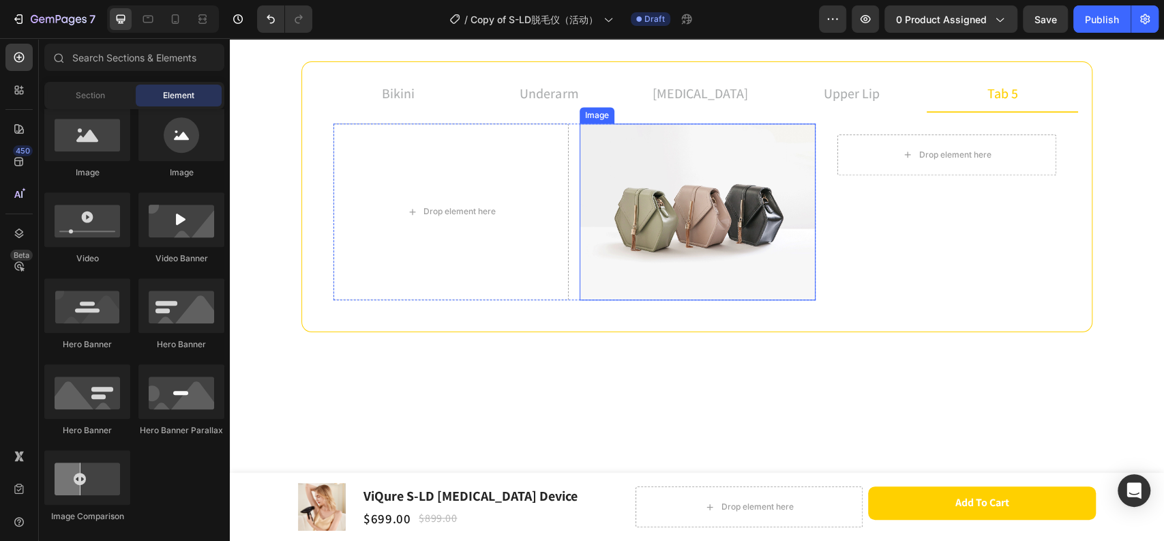
click at [610, 186] on img at bounding box center [697, 211] width 235 height 177
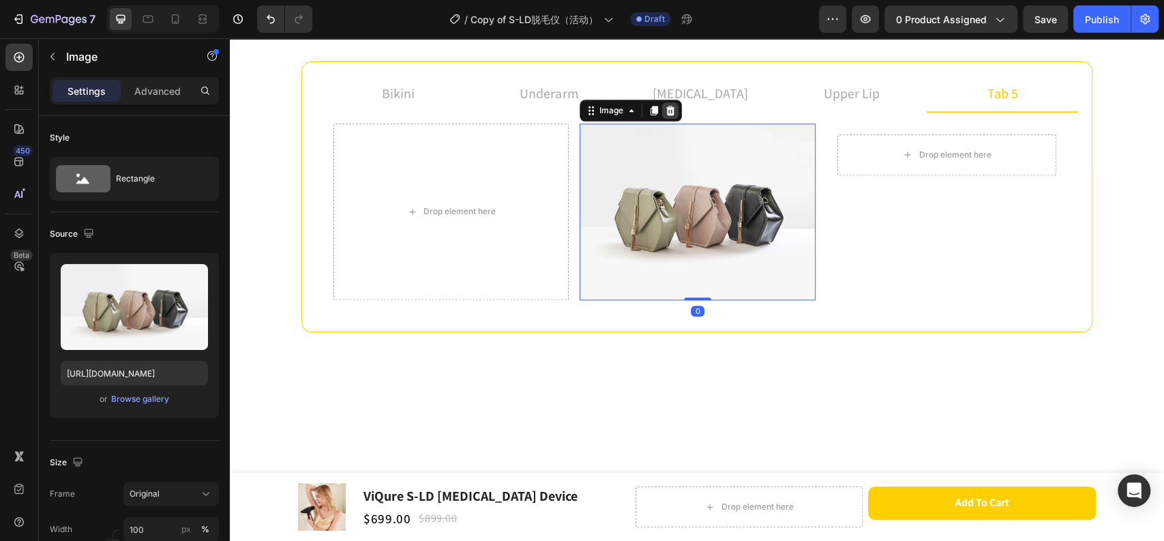
click at [666, 113] on icon at bounding box center [670, 111] width 9 height 10
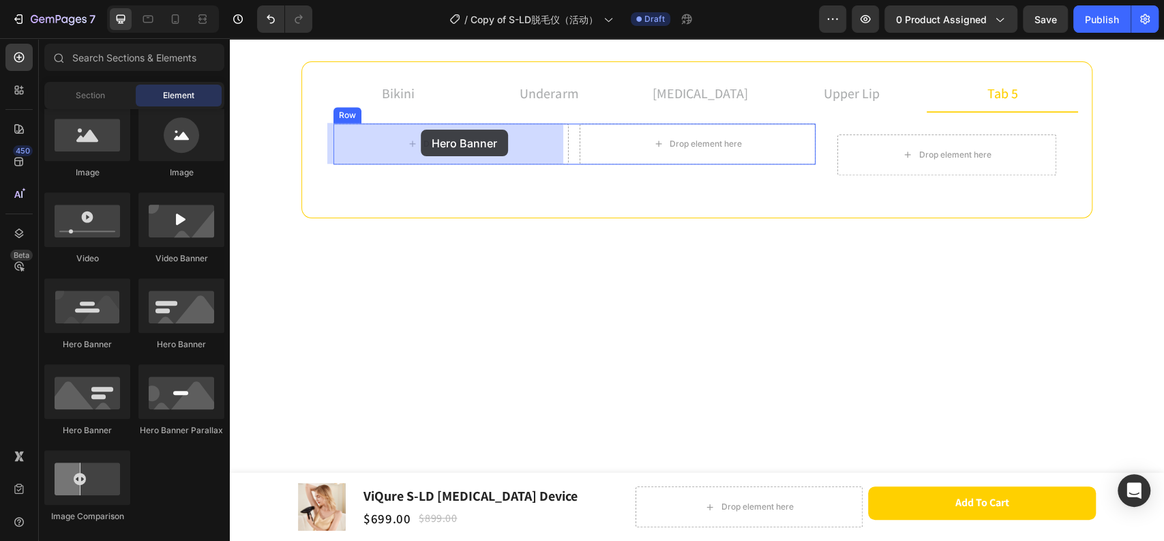
drag, startPoint x: 325, startPoint y: 363, endPoint x: 421, endPoint y: 130, distance: 252.1
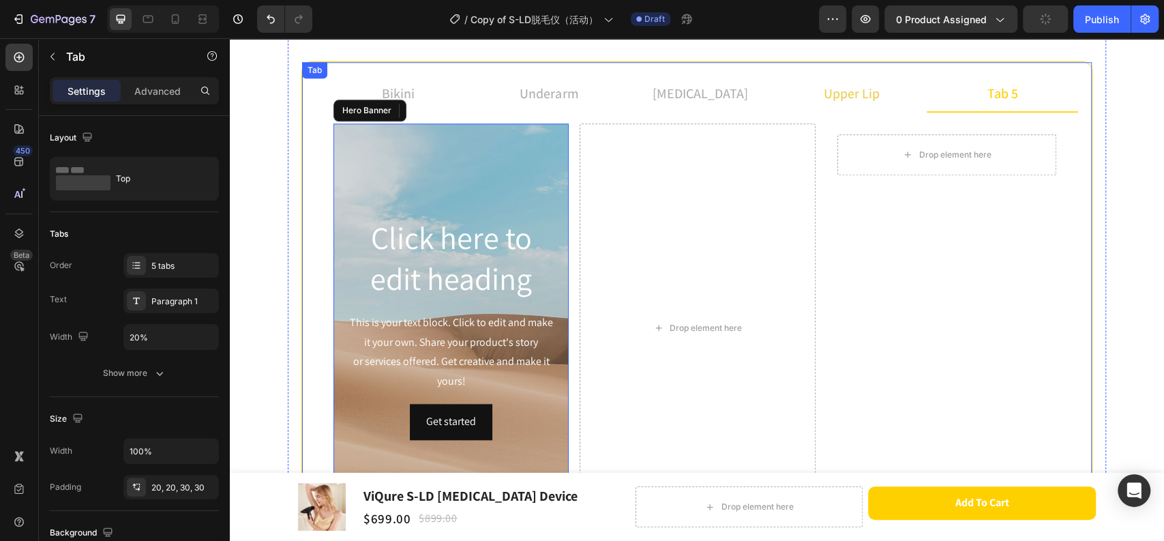
click at [838, 97] on p "upper lip" at bounding box center [852, 93] width 56 height 20
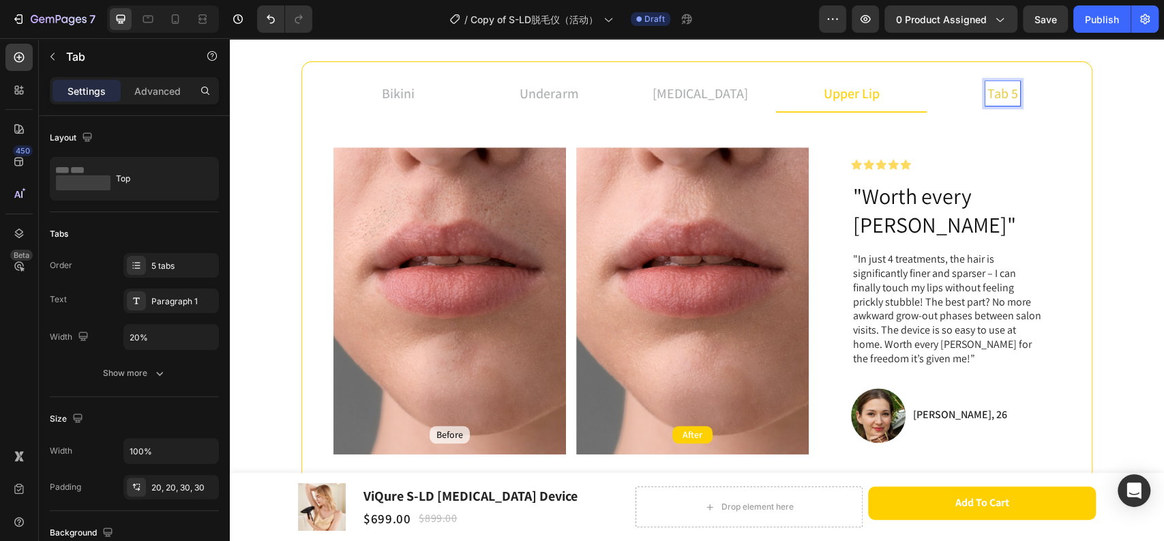
click at [1024, 97] on li "tab 5" at bounding box center [1002, 94] width 151 height 37
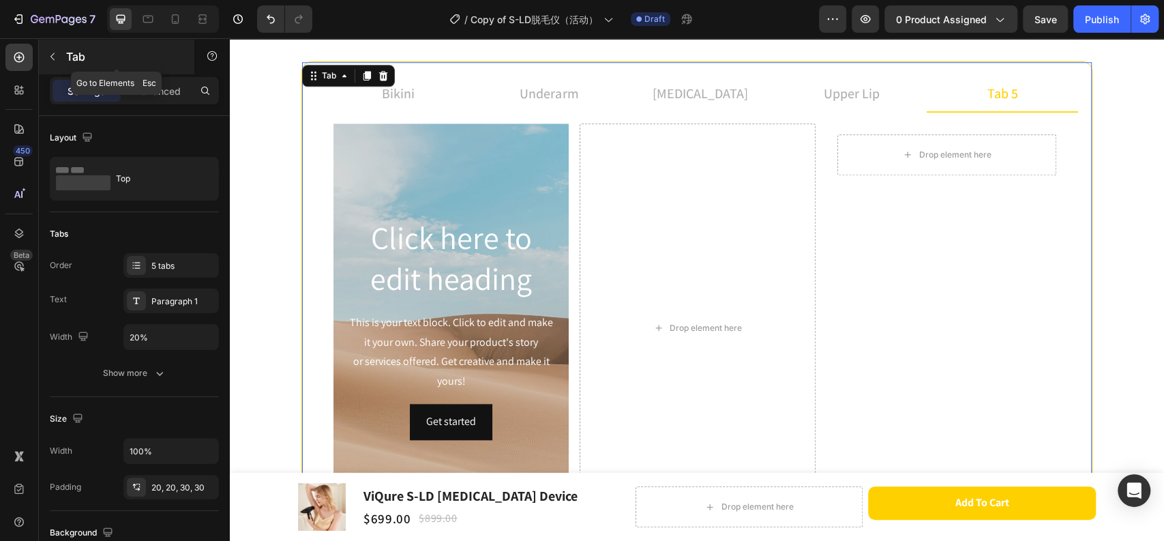
click at [49, 54] on icon "button" at bounding box center [52, 56] width 11 height 11
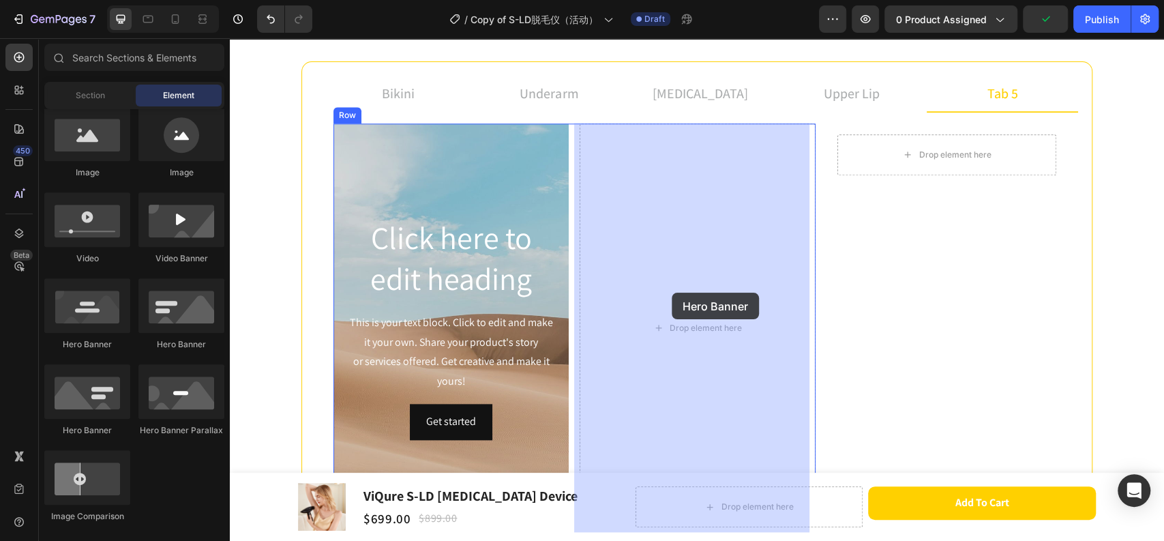
drag, startPoint x: 324, startPoint y: 362, endPoint x: 672, endPoint y: 293, distance: 354.6
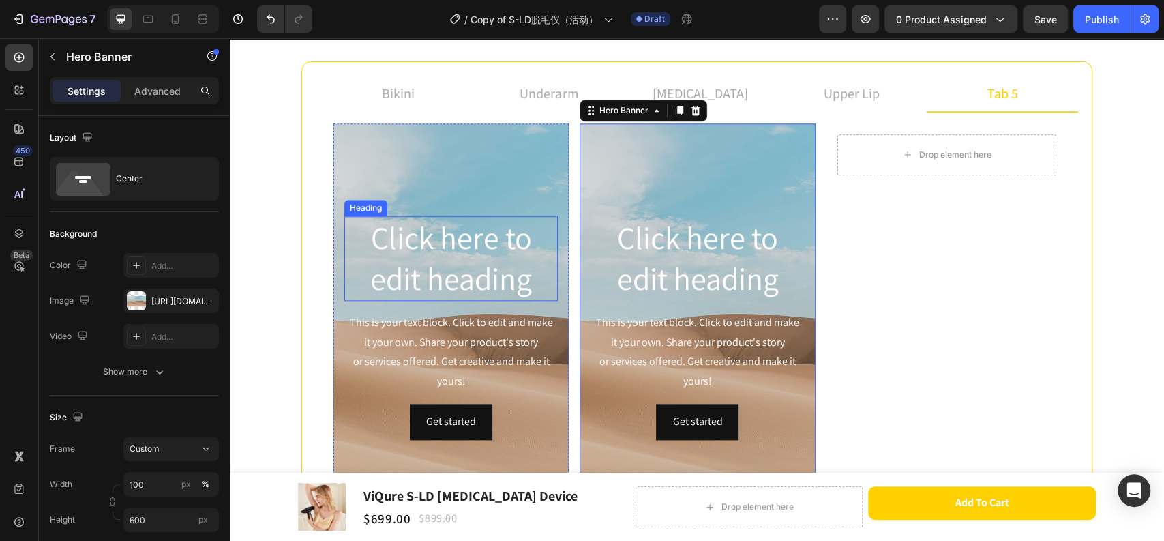
click at [479, 282] on h2 "Click here to edit heading" at bounding box center [450, 258] width 213 height 85
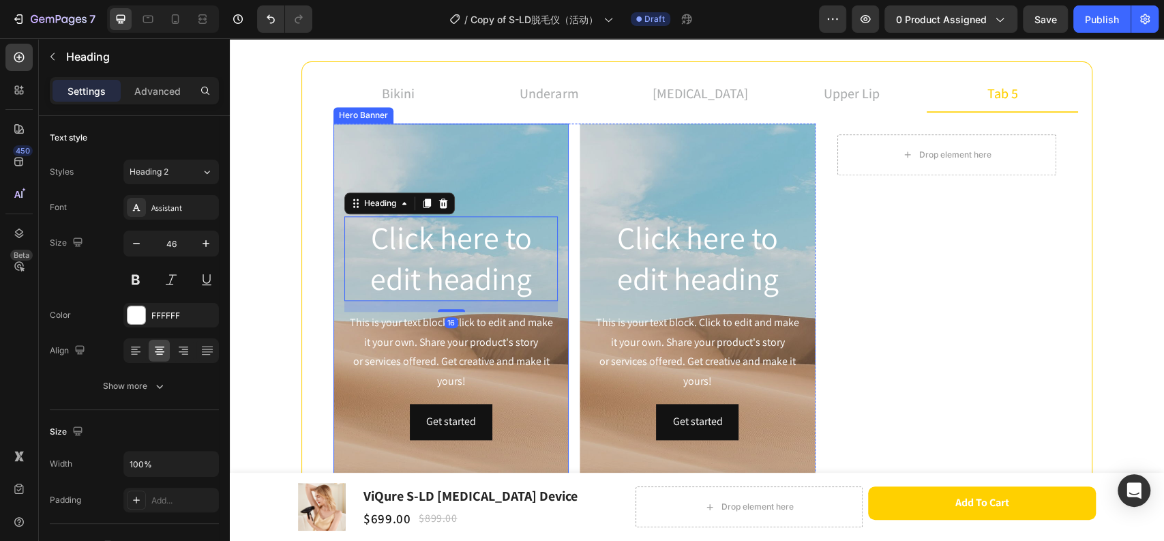
click at [497, 177] on div "Background Image" at bounding box center [451, 327] width 235 height 409
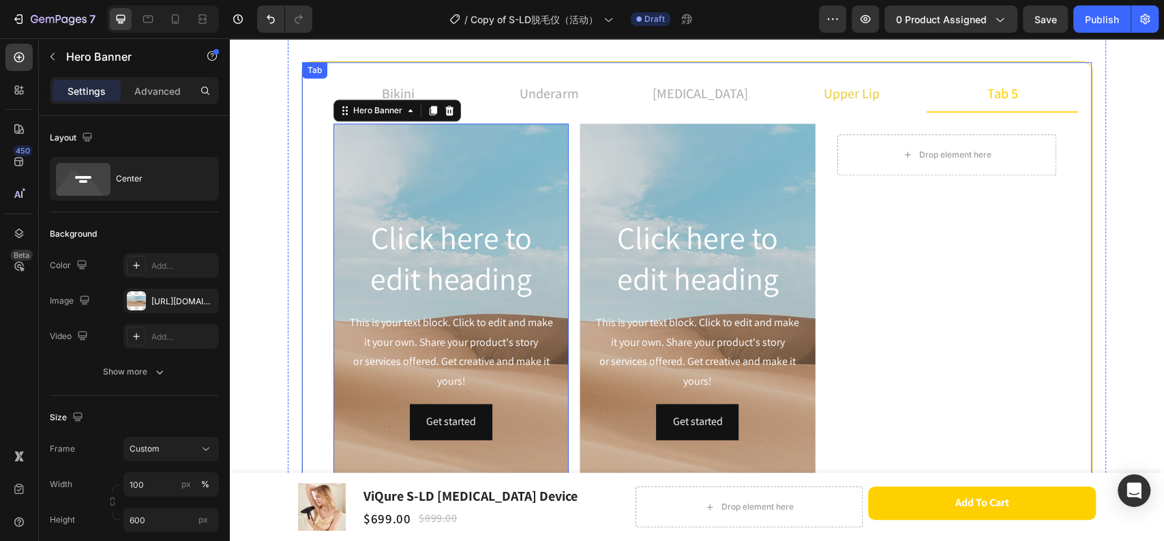
click at [881, 97] on li "upper lip" at bounding box center [851, 94] width 151 height 37
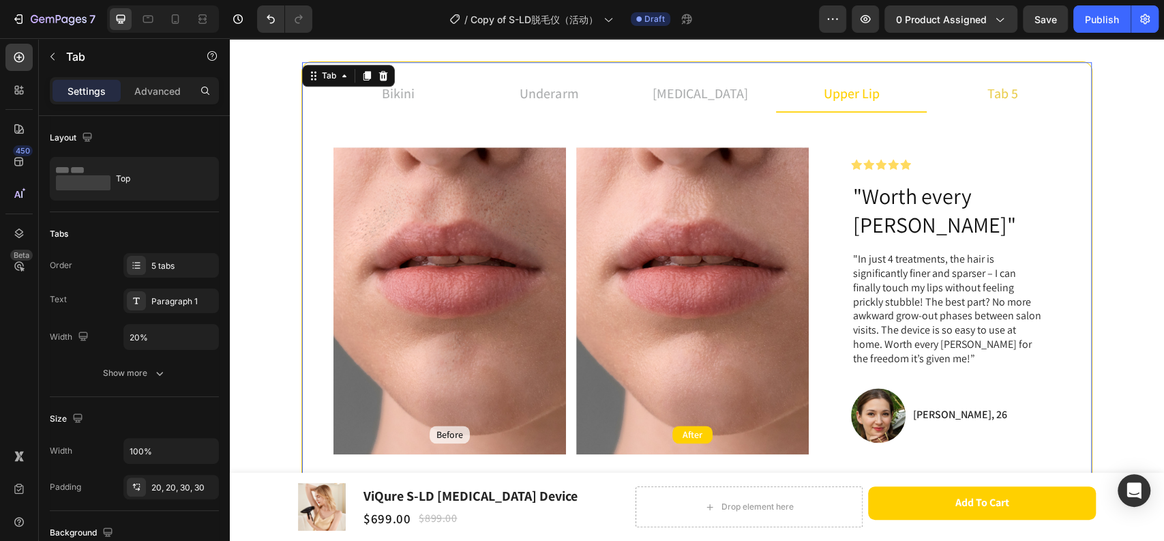
click at [1021, 97] on li "tab 5" at bounding box center [1002, 94] width 151 height 37
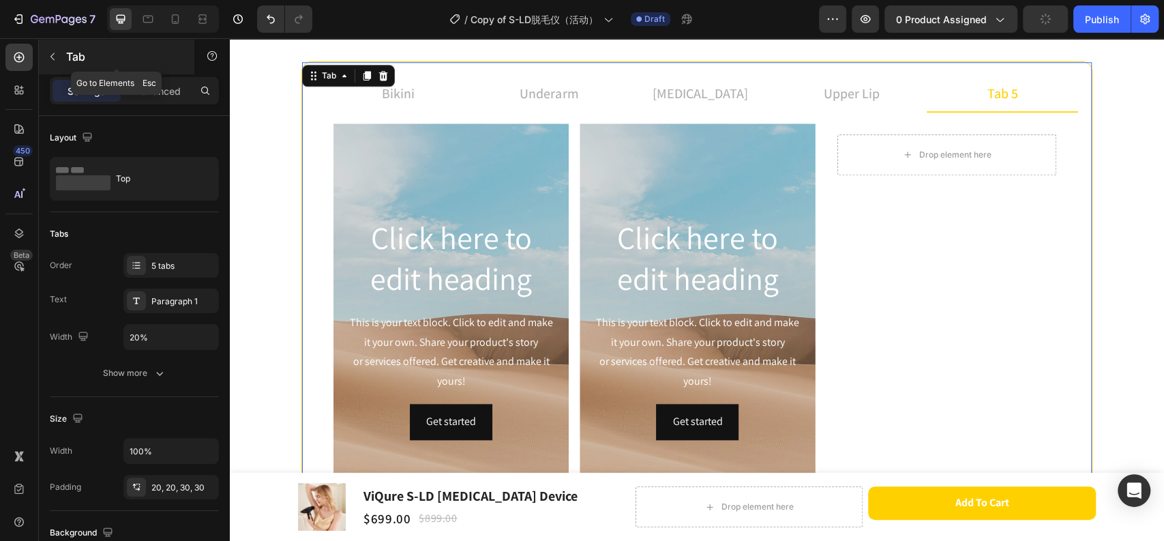
click at [60, 57] on button "button" at bounding box center [53, 57] width 22 height 22
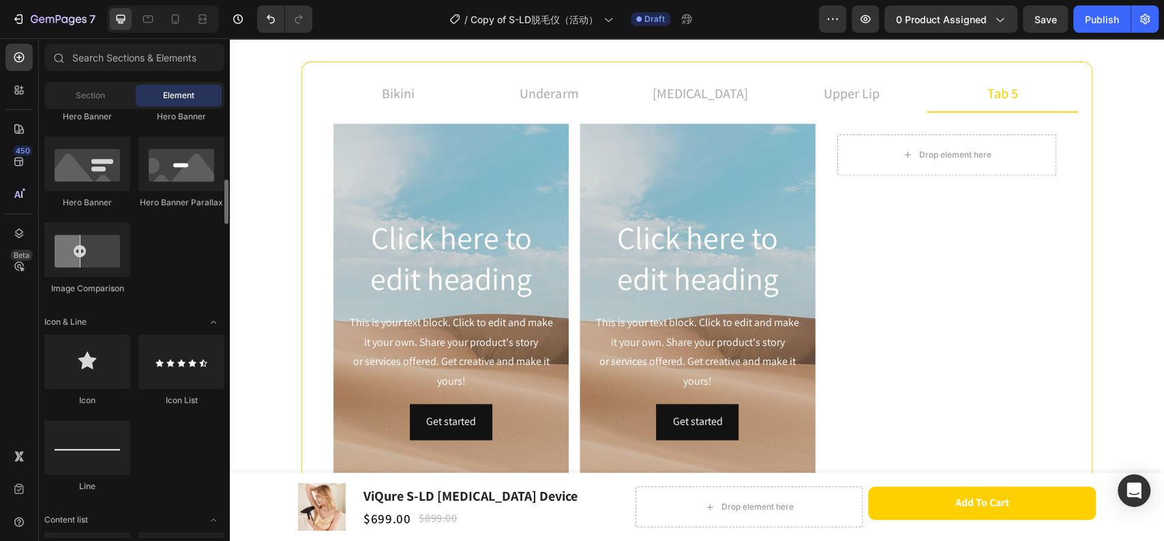
scroll to position [758, 0]
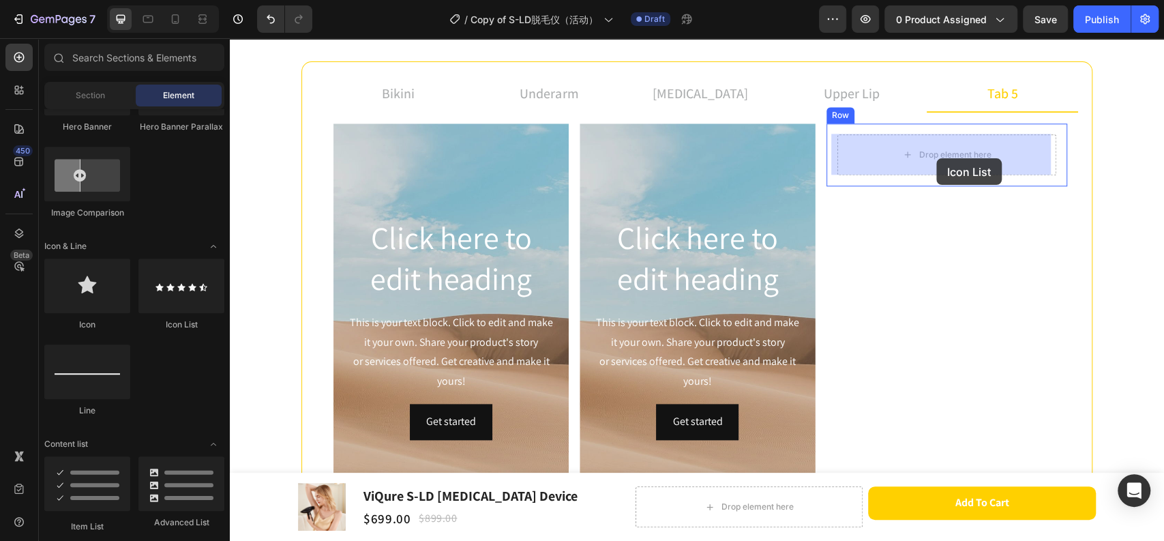
drag, startPoint x: 438, startPoint y: 319, endPoint x: 936, endPoint y: 158, distance: 523.9
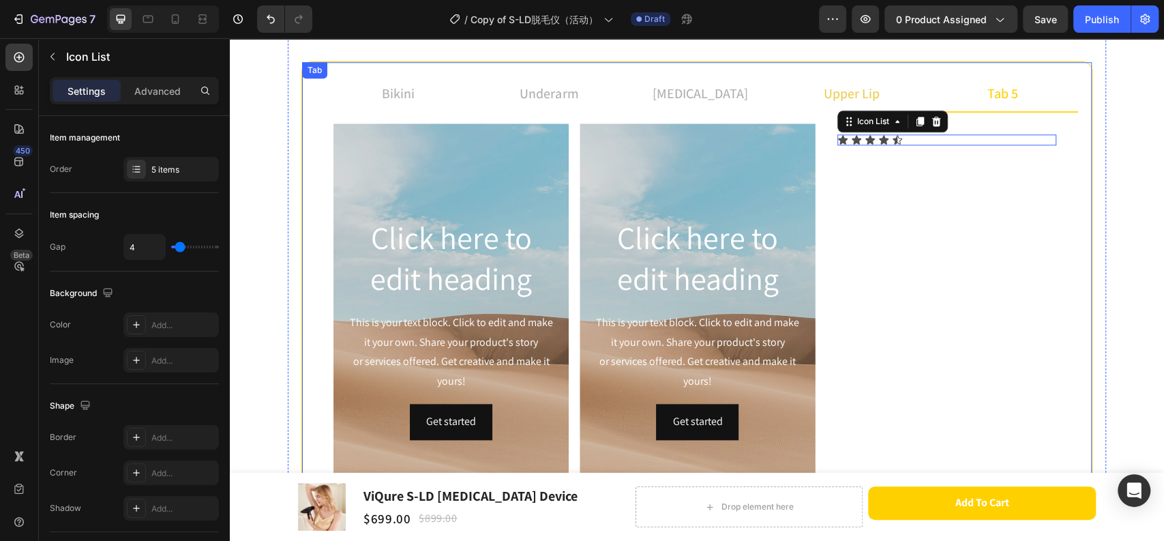
click at [870, 91] on p "upper lip" at bounding box center [852, 93] width 56 height 20
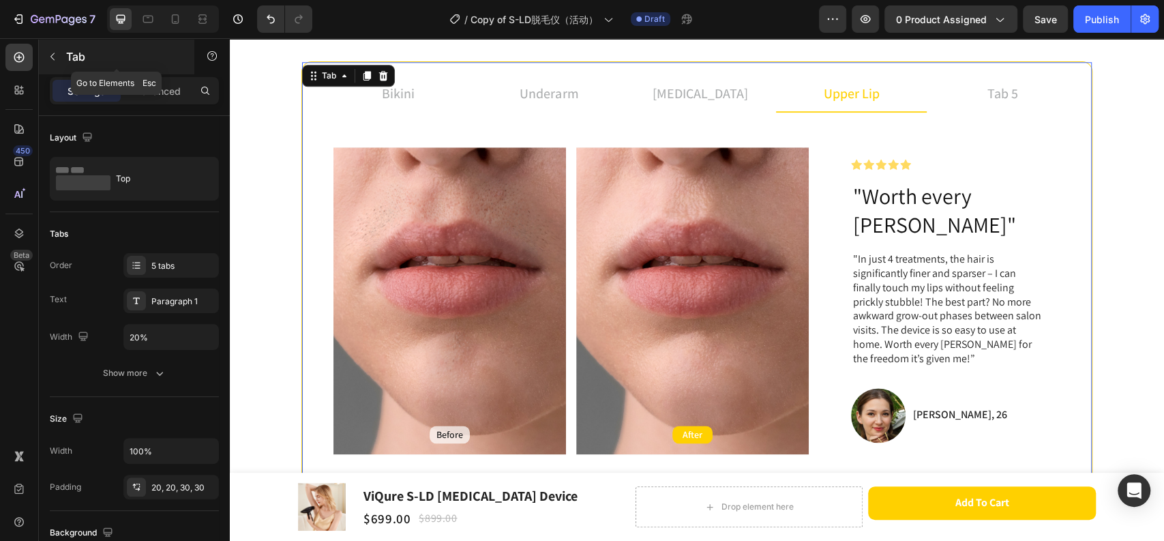
click at [50, 59] on icon "button" at bounding box center [52, 56] width 11 height 11
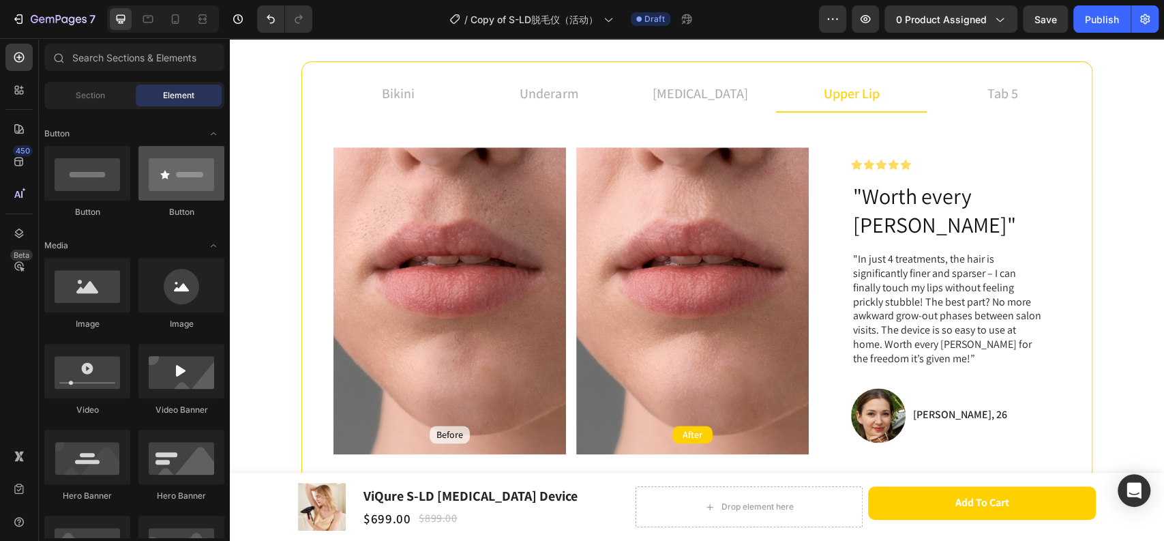
scroll to position [151, 0]
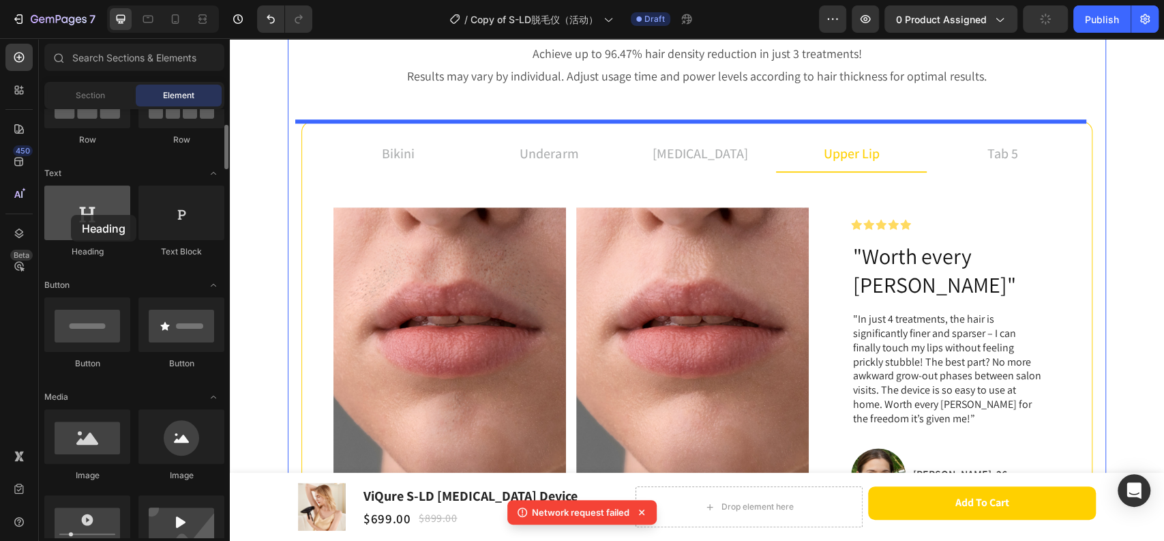
drag, startPoint x: 662, startPoint y: 165, endPoint x: 83, endPoint y: 222, distance: 581.2
click at [83, 222] on div at bounding box center [87, 213] width 86 height 55
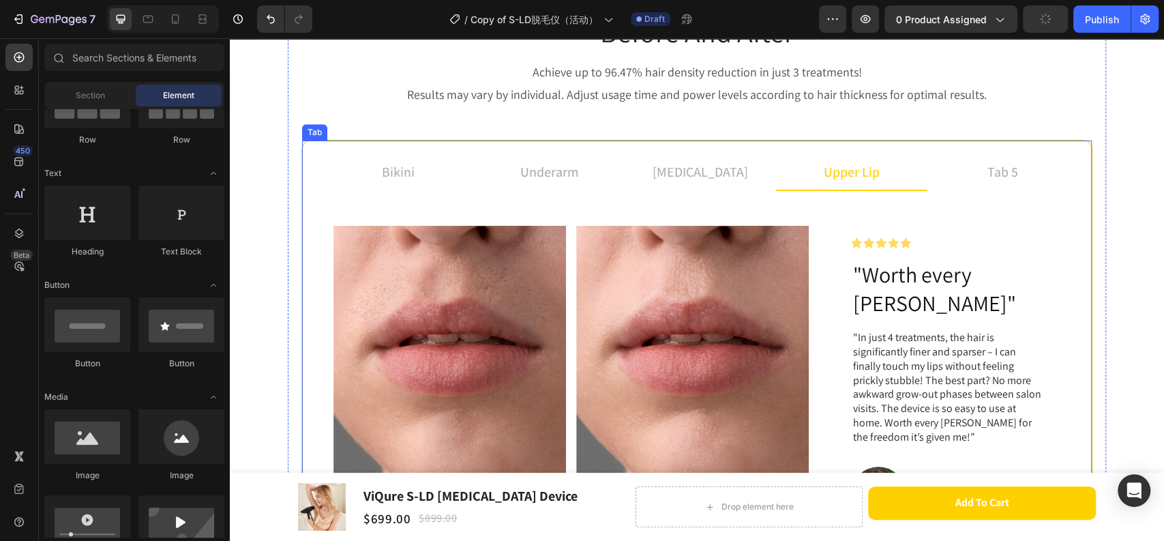
click at [1005, 173] on p "tab 5" at bounding box center [1003, 172] width 31 height 20
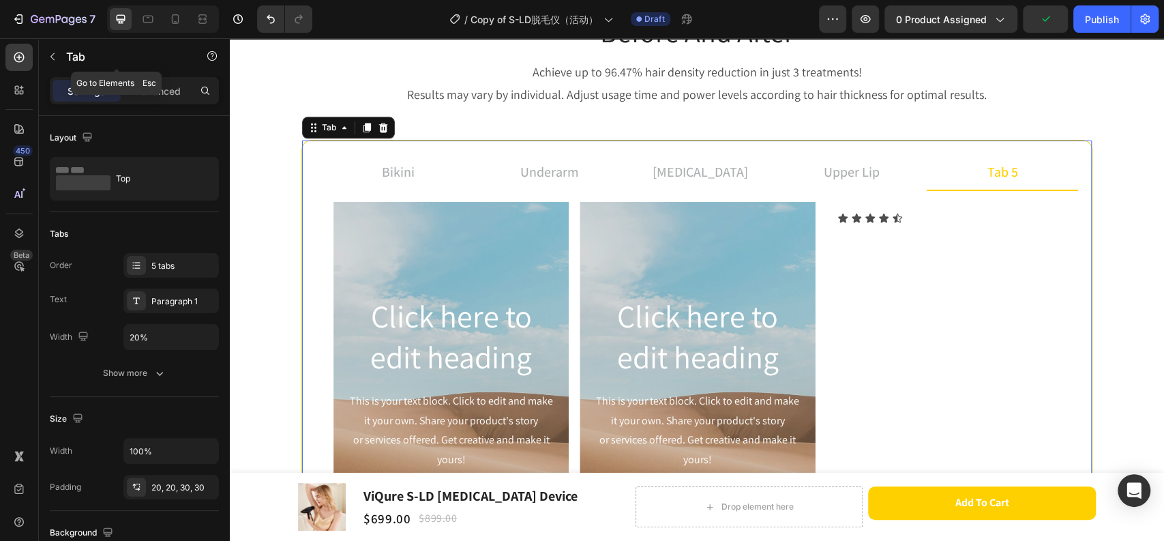
click at [56, 61] on icon "button" at bounding box center [52, 56] width 11 height 11
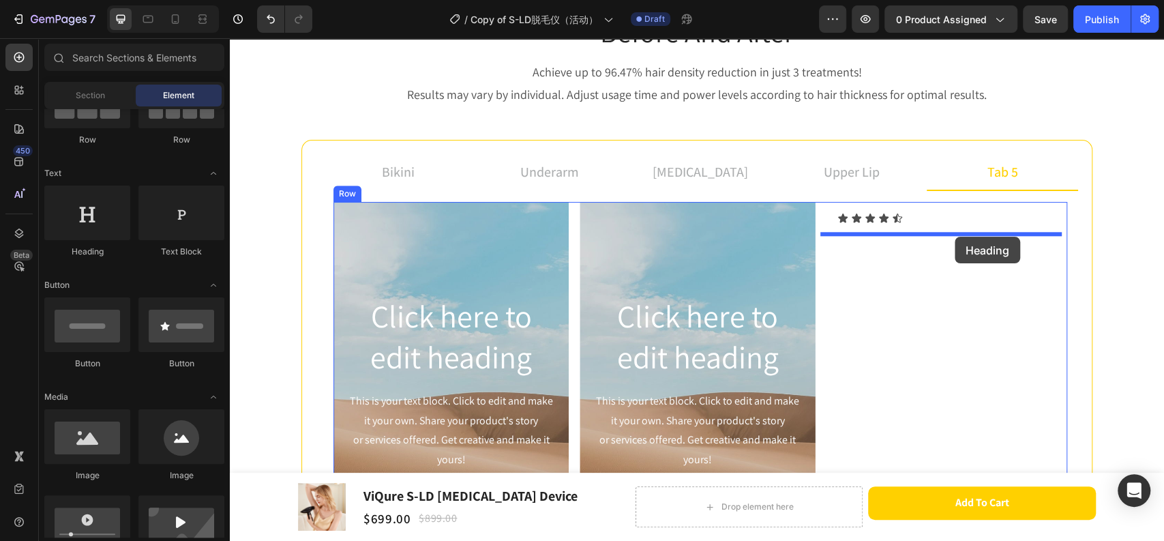
drag, startPoint x: 441, startPoint y: 261, endPoint x: 955, endPoint y: 237, distance: 514.8
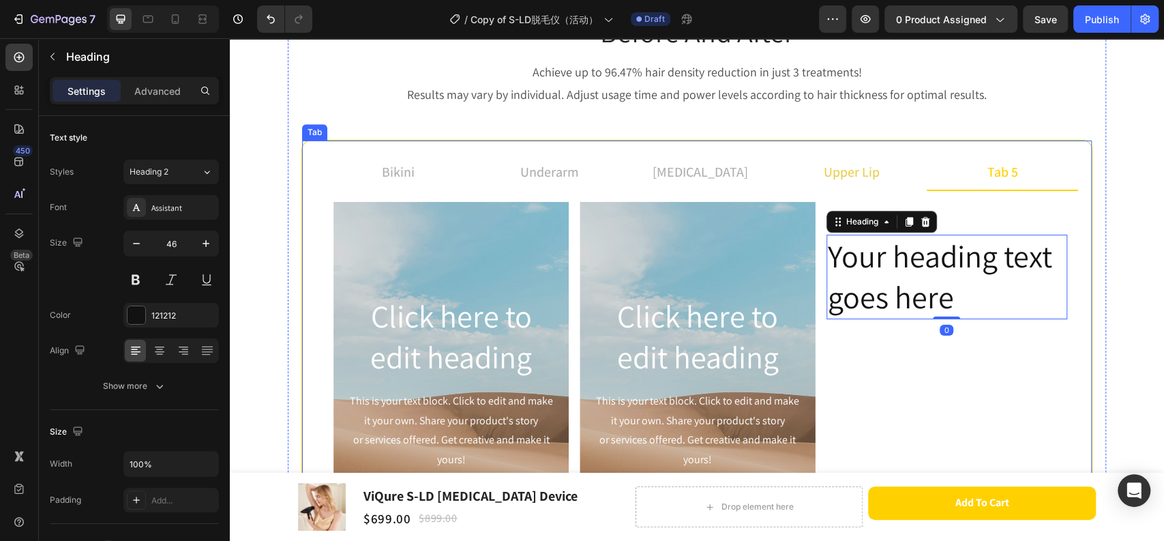
click at [838, 175] on p "upper lip" at bounding box center [852, 172] width 56 height 20
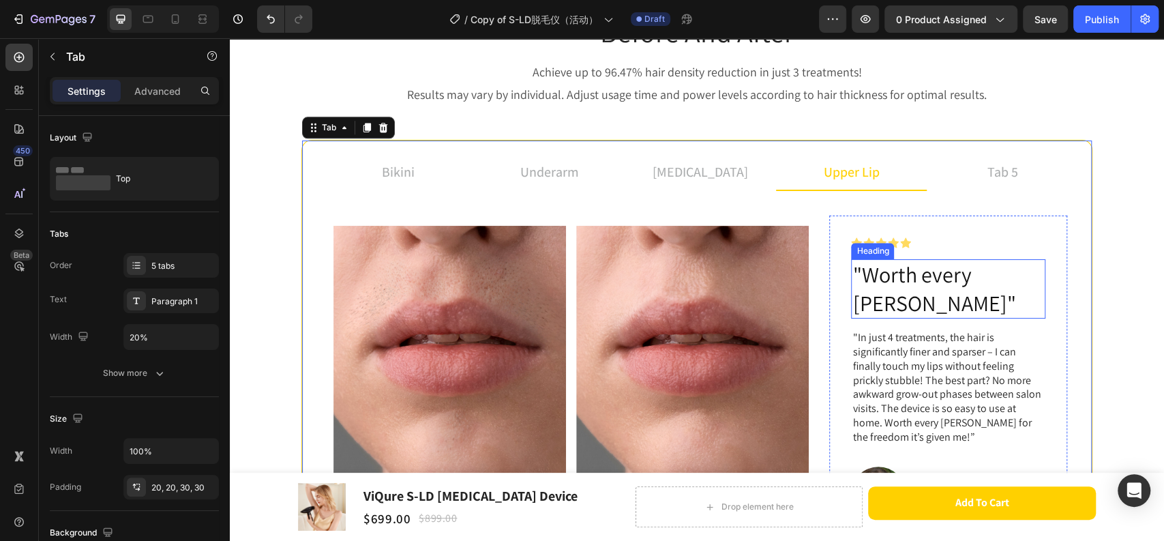
click at [941, 280] on h2 ""Worth every [PERSON_NAME]"" at bounding box center [948, 288] width 194 height 59
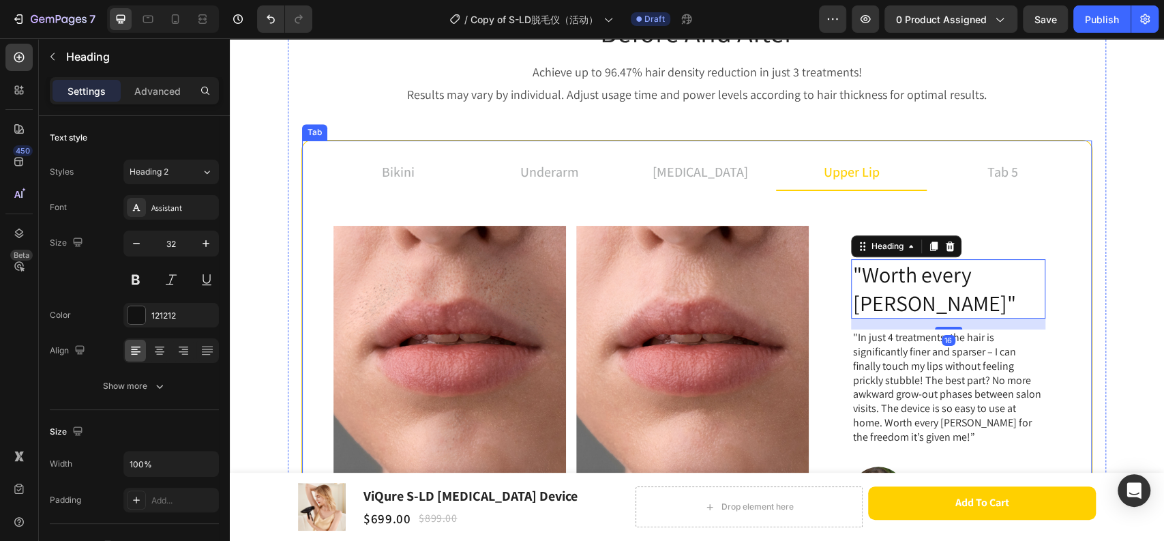
drag, startPoint x: 1009, startPoint y: 168, endPoint x: 999, endPoint y: 194, distance: 27.5
click at [1009, 168] on p "tab 5" at bounding box center [1003, 172] width 31 height 20
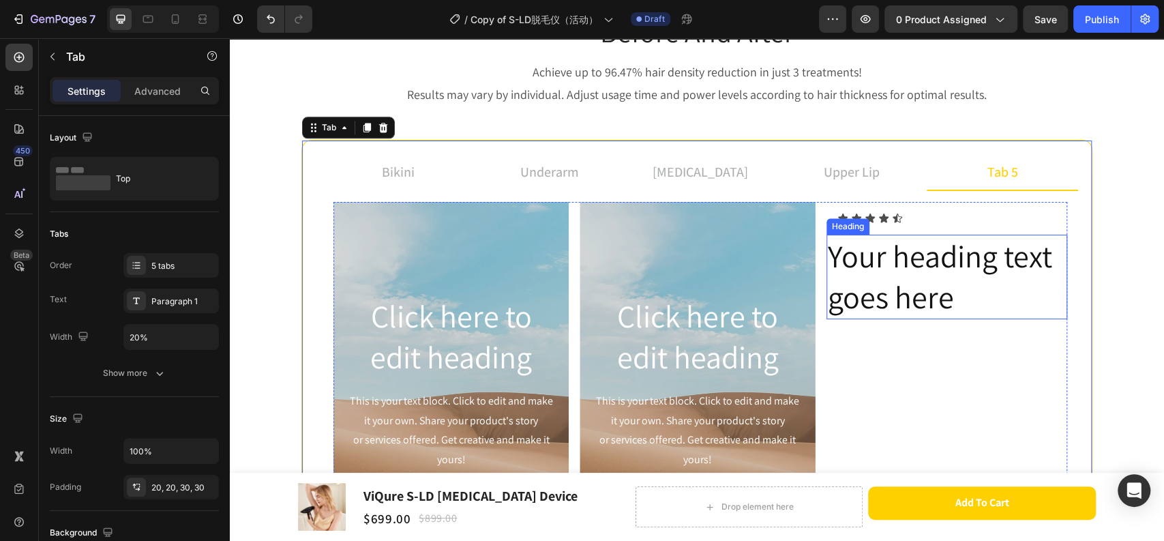
click at [904, 263] on h2 "Your heading text goes here" at bounding box center [947, 277] width 241 height 85
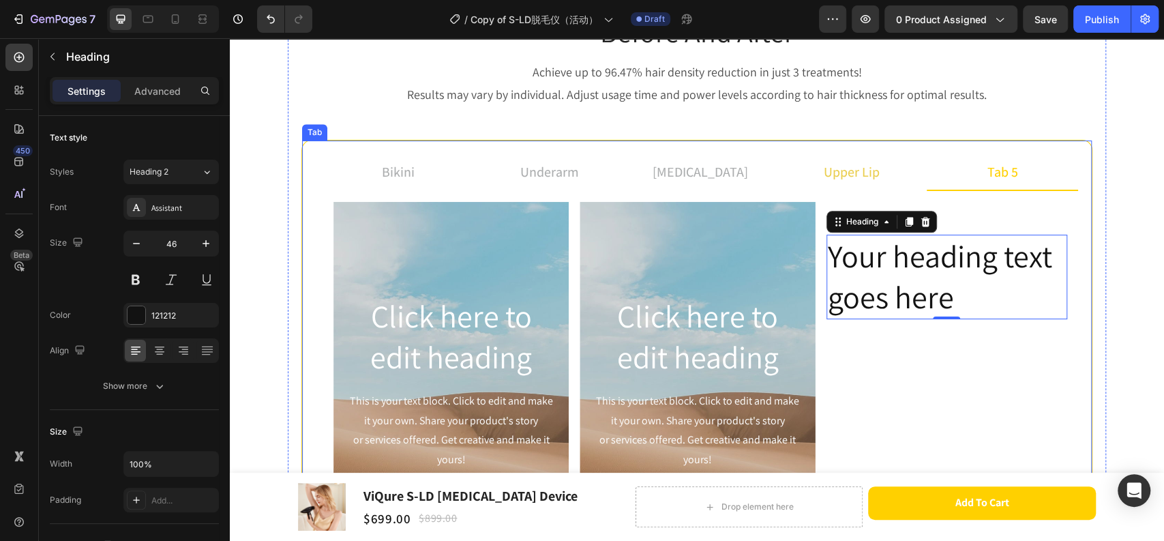
click at [877, 172] on li "upper lip" at bounding box center [851, 172] width 151 height 37
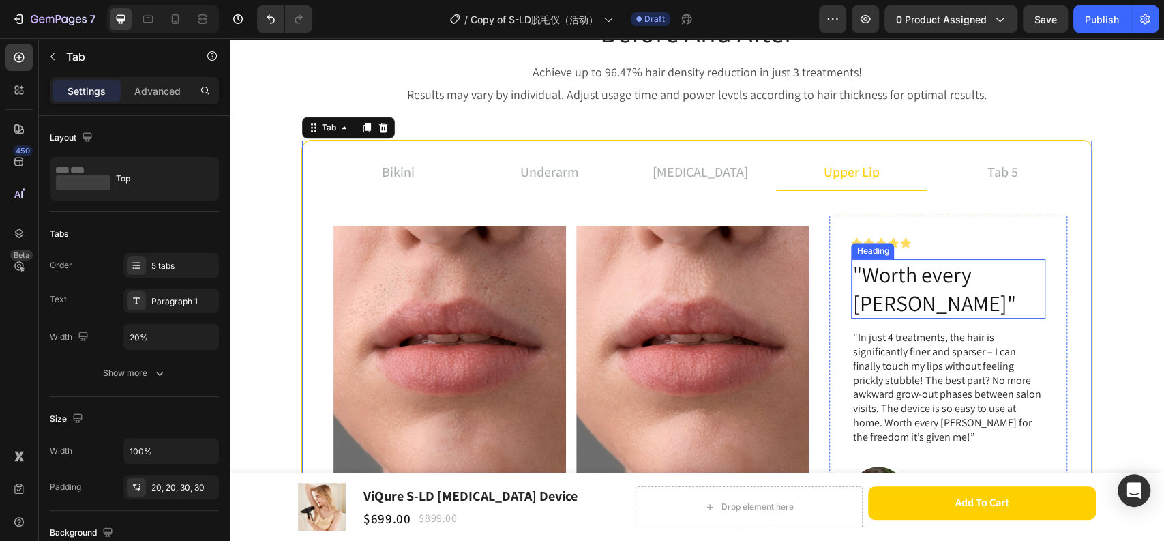
click at [945, 282] on h2 ""Worth every [PERSON_NAME]"" at bounding box center [948, 288] width 194 height 59
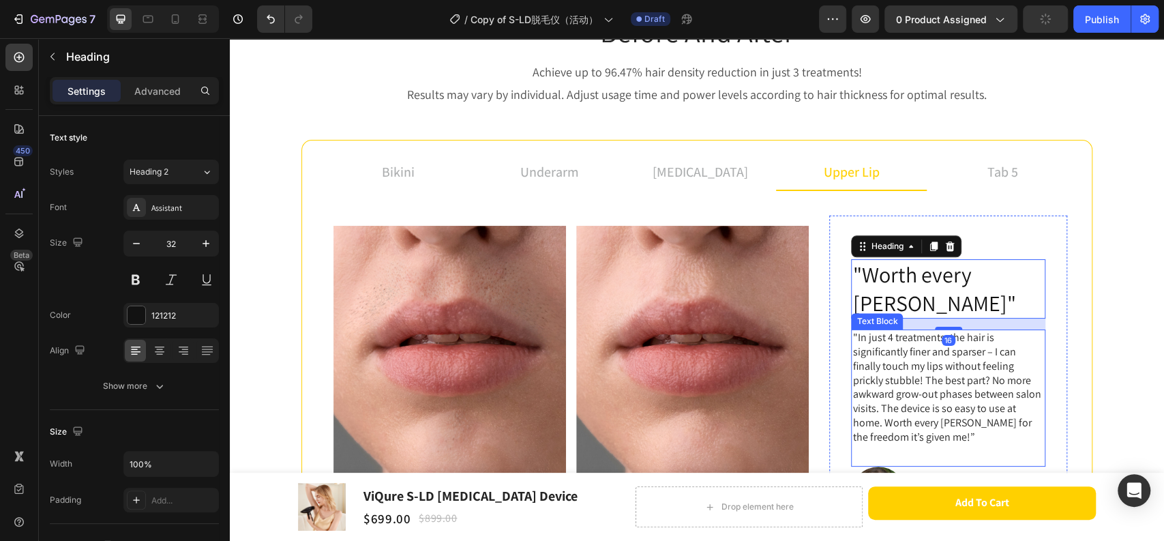
click at [924, 331] on p ""In just 4 treatments, the hair is significantly finer and sparser – I can fina…" at bounding box center [949, 387] width 192 height 113
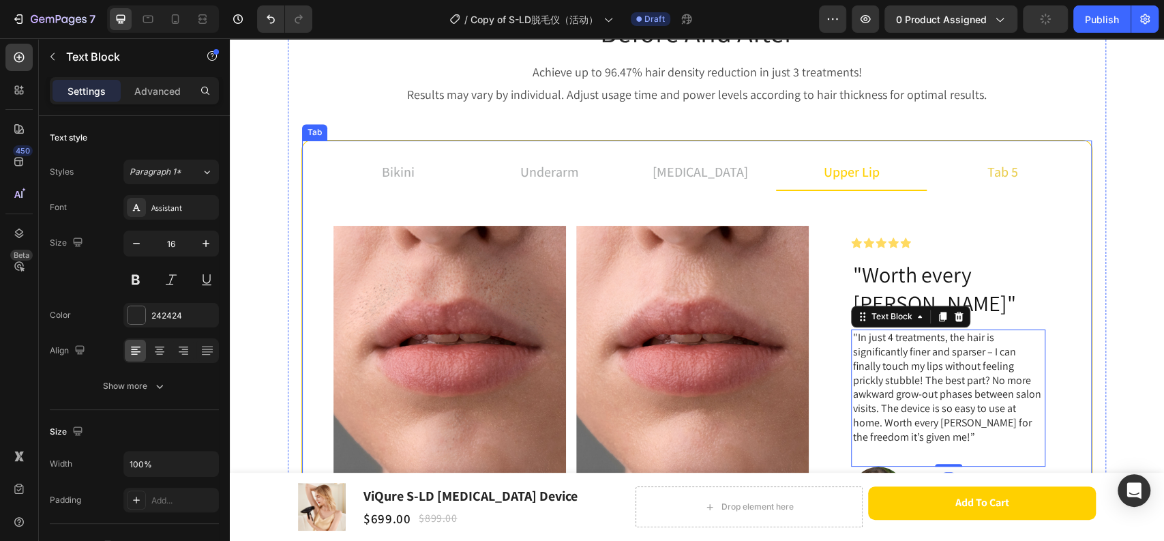
click at [997, 174] on p "tab 5" at bounding box center [1003, 172] width 31 height 20
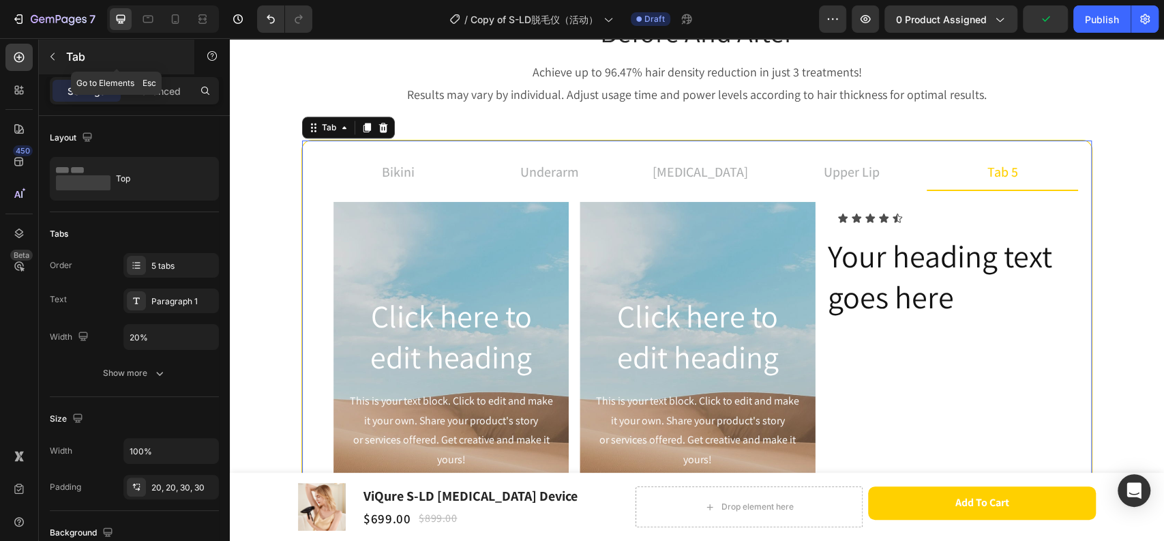
click at [59, 59] on button "button" at bounding box center [53, 57] width 22 height 22
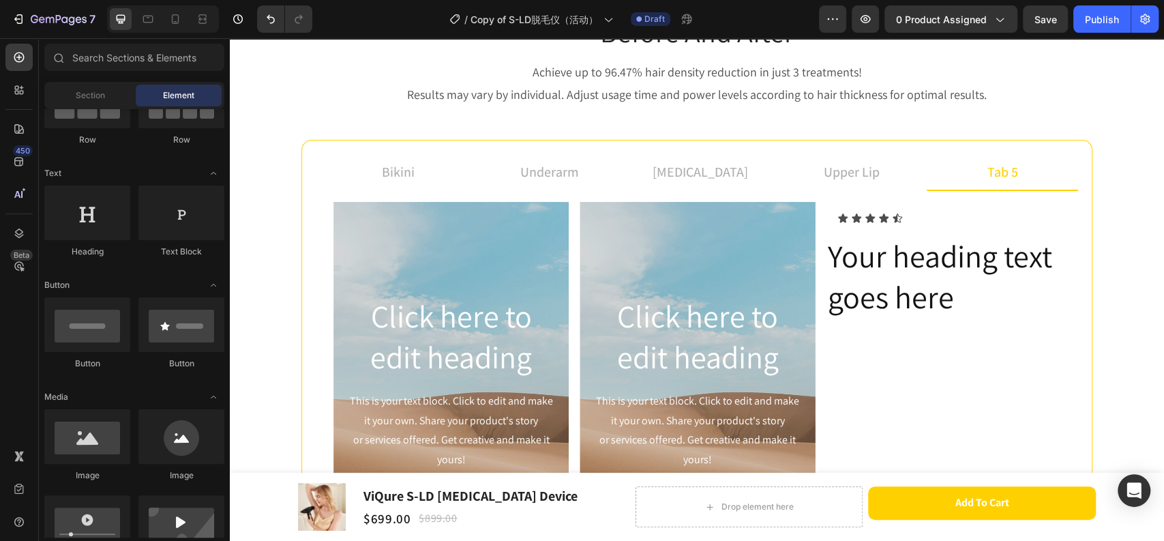
scroll to position [76, 0]
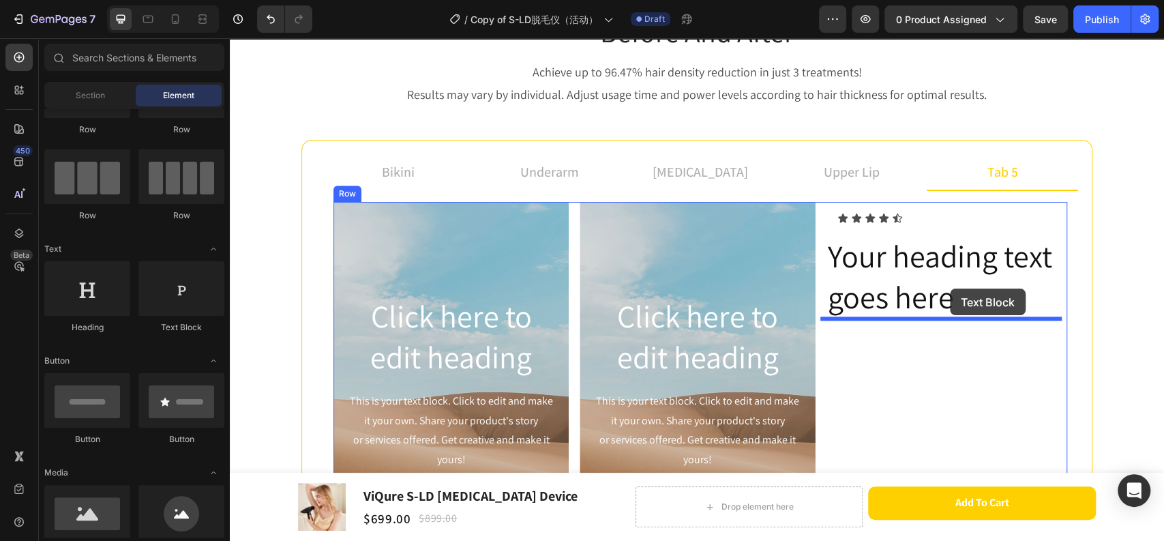
drag, startPoint x: 559, startPoint y: 286, endPoint x: 950, endPoint y: 289, distance: 390.8
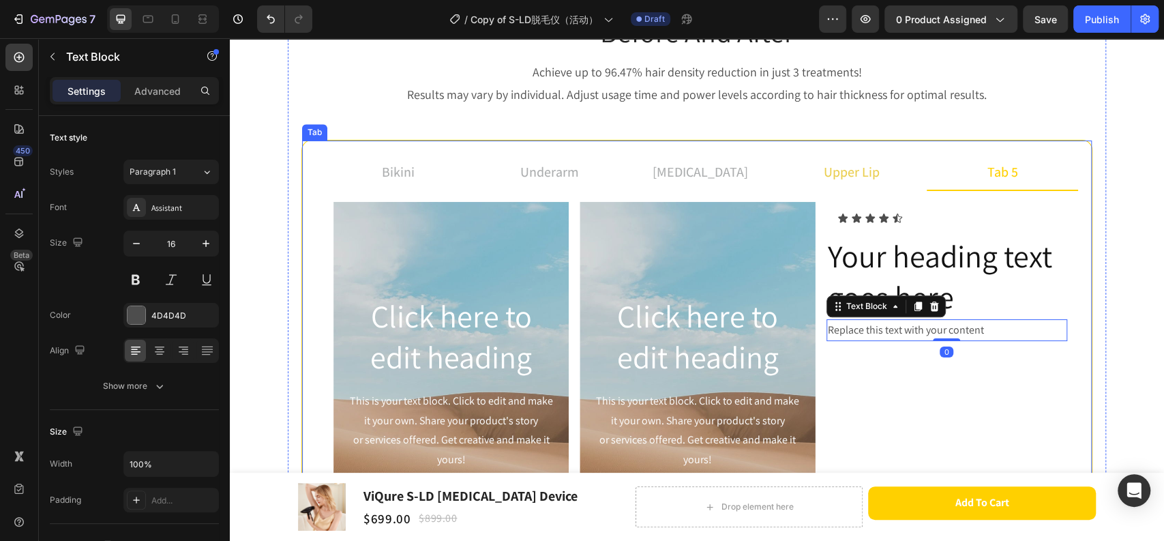
click at [859, 168] on p "upper lip" at bounding box center [852, 172] width 56 height 20
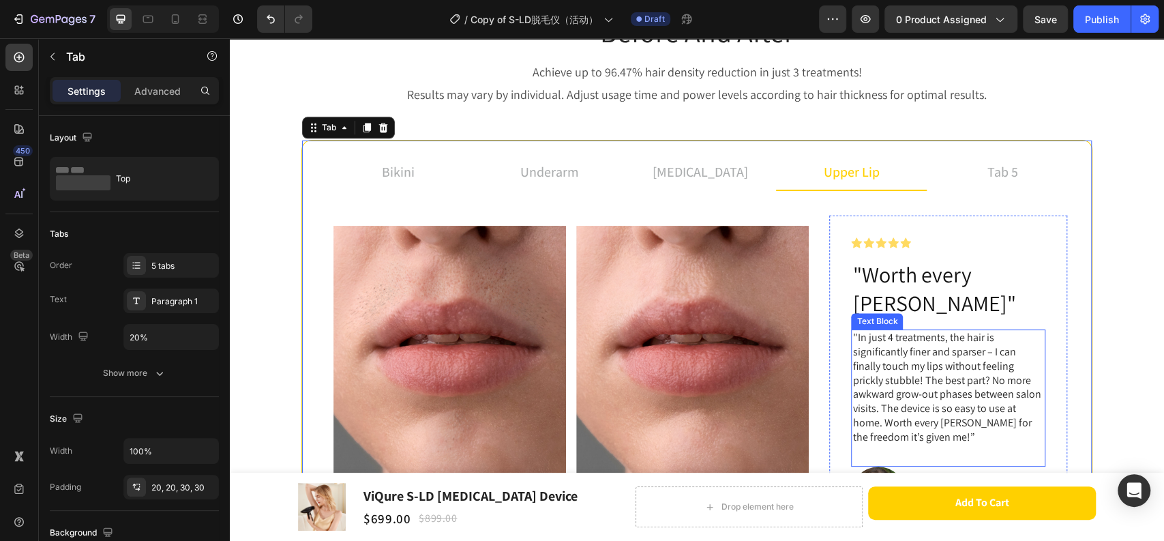
click at [949, 358] on p ""In just 4 treatments, the hair is significantly finer and sparser – I can fina…" at bounding box center [949, 387] width 192 height 113
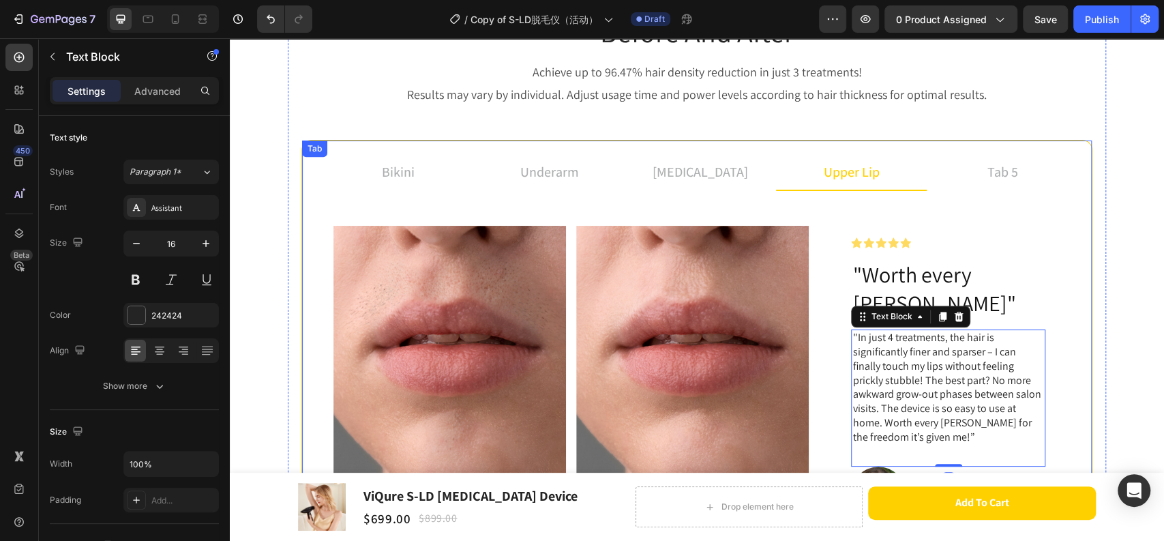
scroll to position [1059, 0]
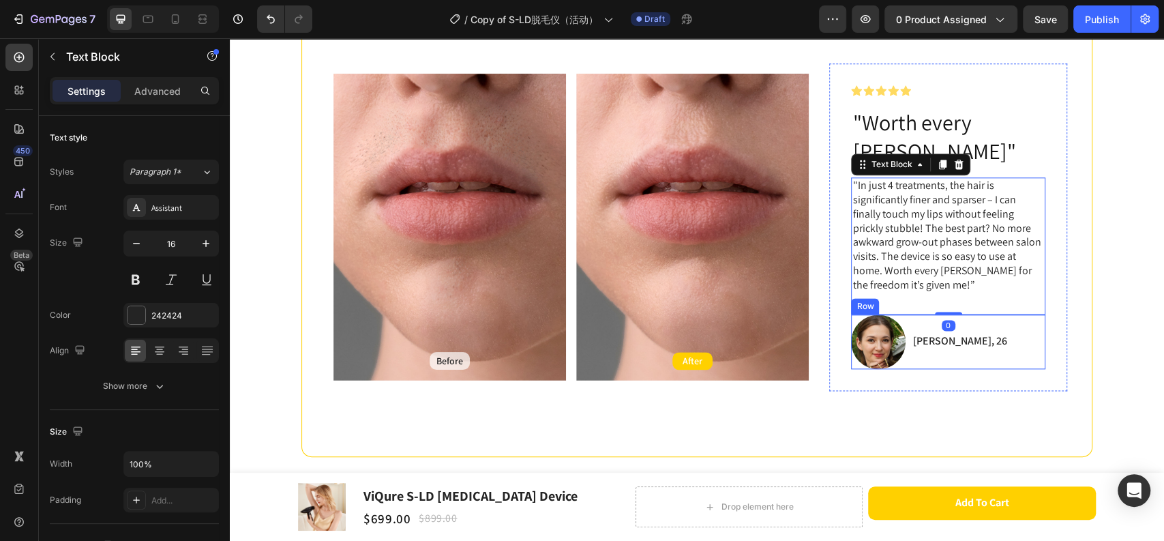
click at [917, 333] on div "[PERSON_NAME], 26 Text Block" at bounding box center [959, 341] width 97 height 55
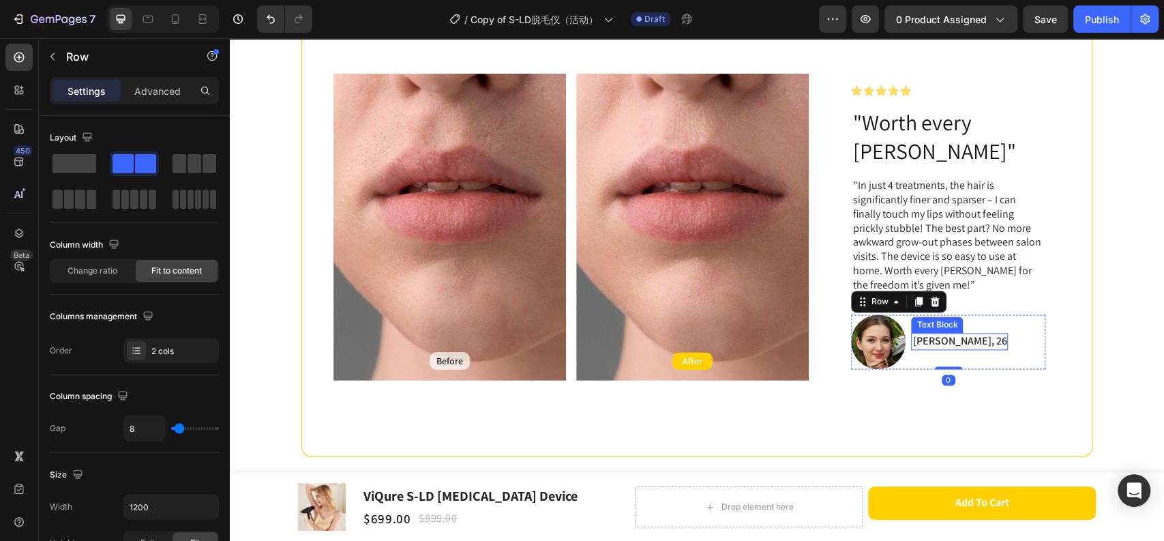
click at [929, 334] on p "[PERSON_NAME], 26" at bounding box center [960, 341] width 94 height 14
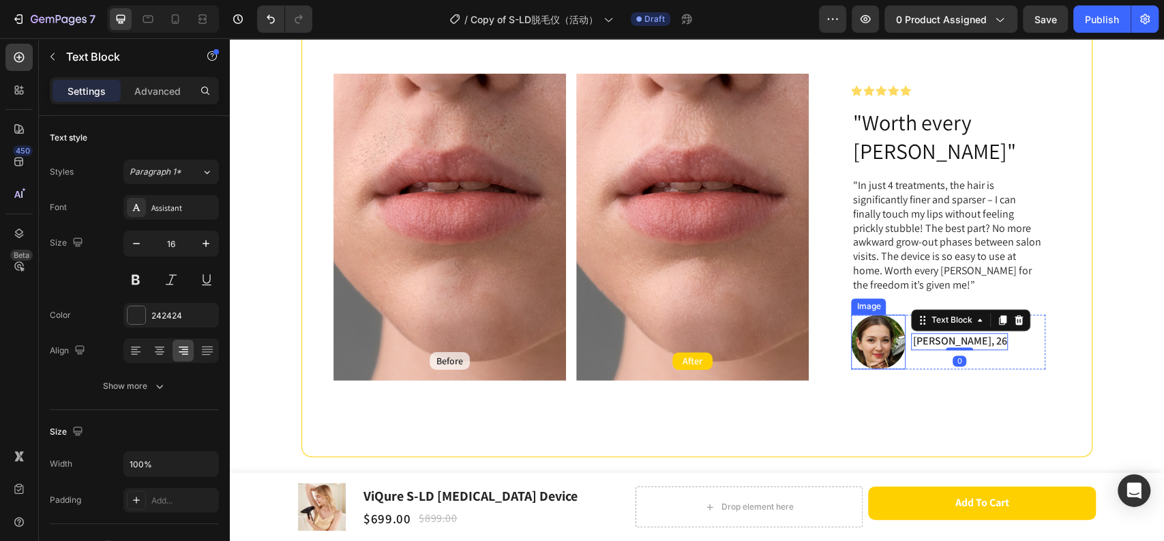
click at [889, 314] on img at bounding box center [878, 341] width 55 height 55
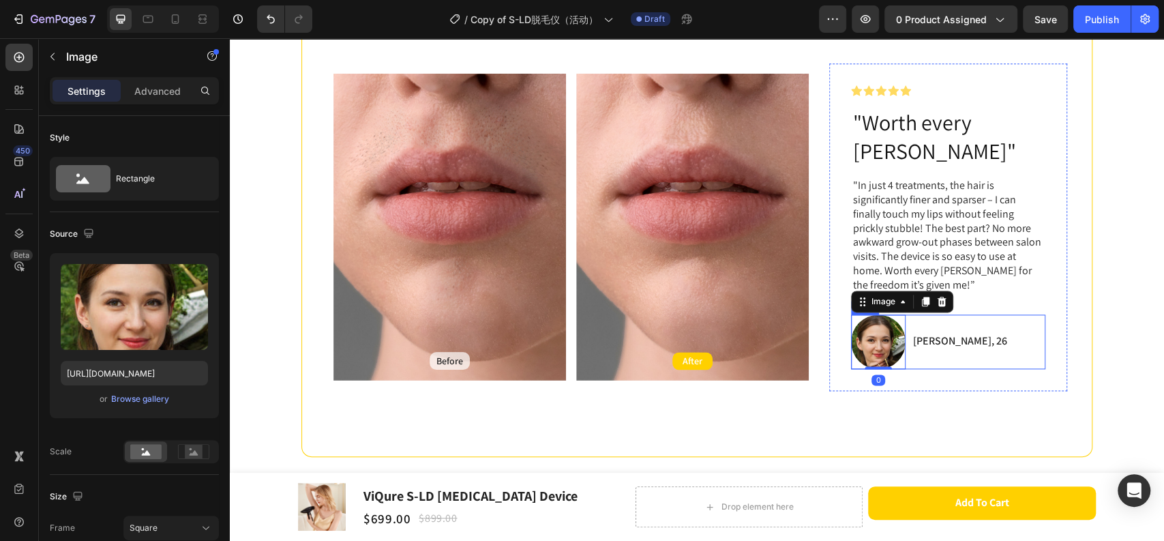
click at [964, 316] on div "Image 0 [PERSON_NAME], 26 Text Block Row" at bounding box center [948, 341] width 194 height 55
click at [889, 331] on img at bounding box center [878, 341] width 55 height 55
click at [937, 331] on div "[PERSON_NAME], 26 Text Block" at bounding box center [959, 341] width 97 height 55
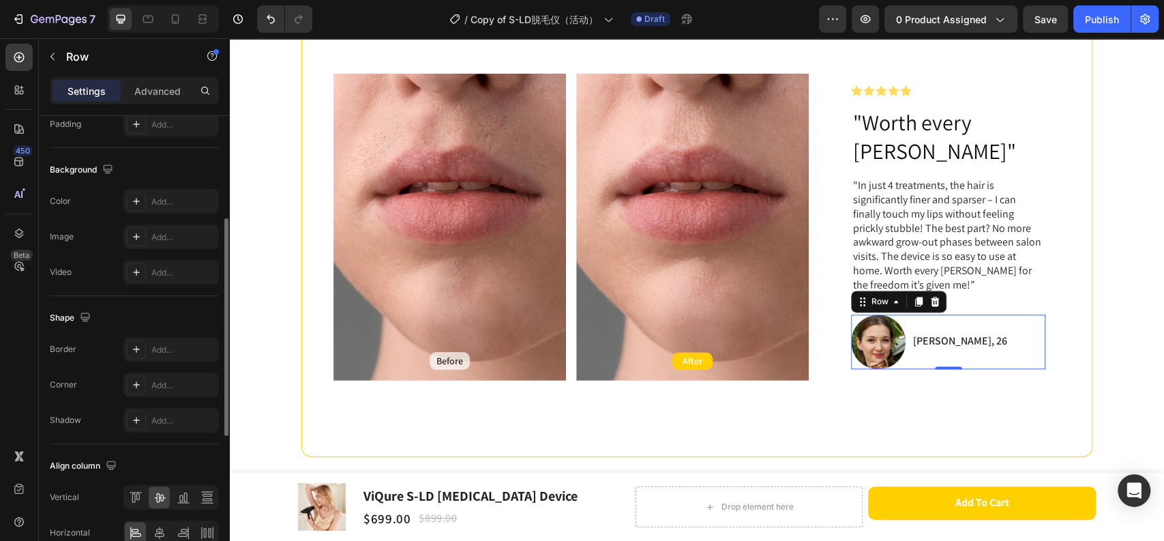
scroll to position [523, 0]
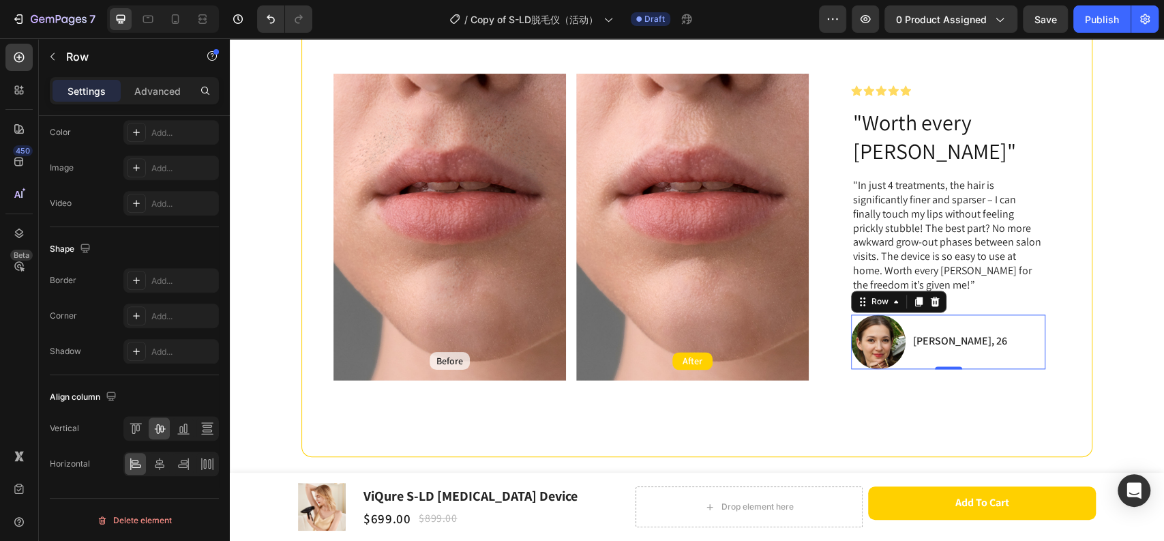
click at [949, 329] on div "Image [PERSON_NAME], [STREET_ADDRESS]" at bounding box center [948, 341] width 194 height 55
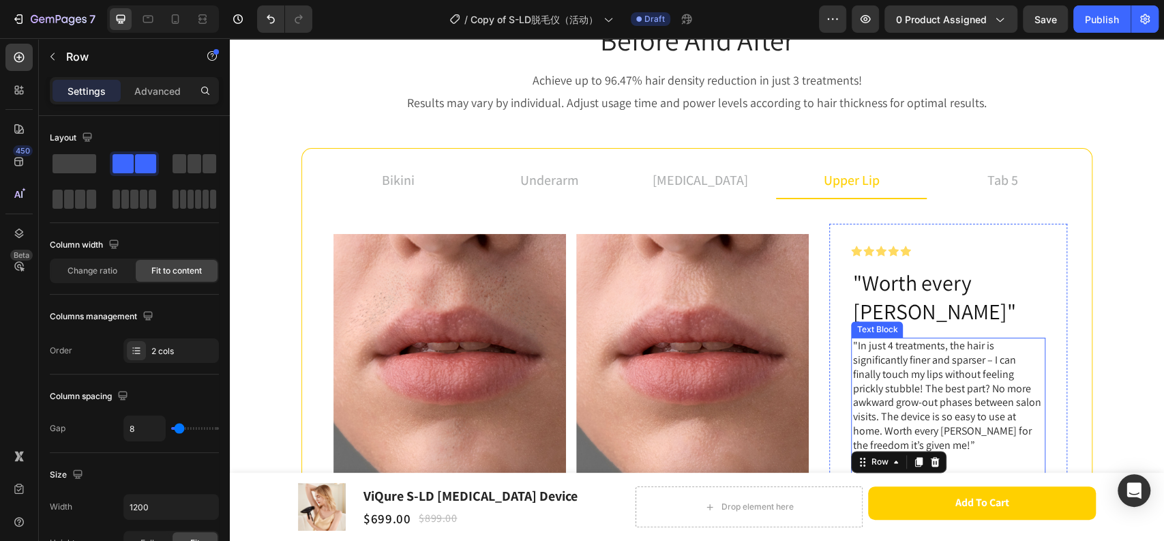
scroll to position [831, 0]
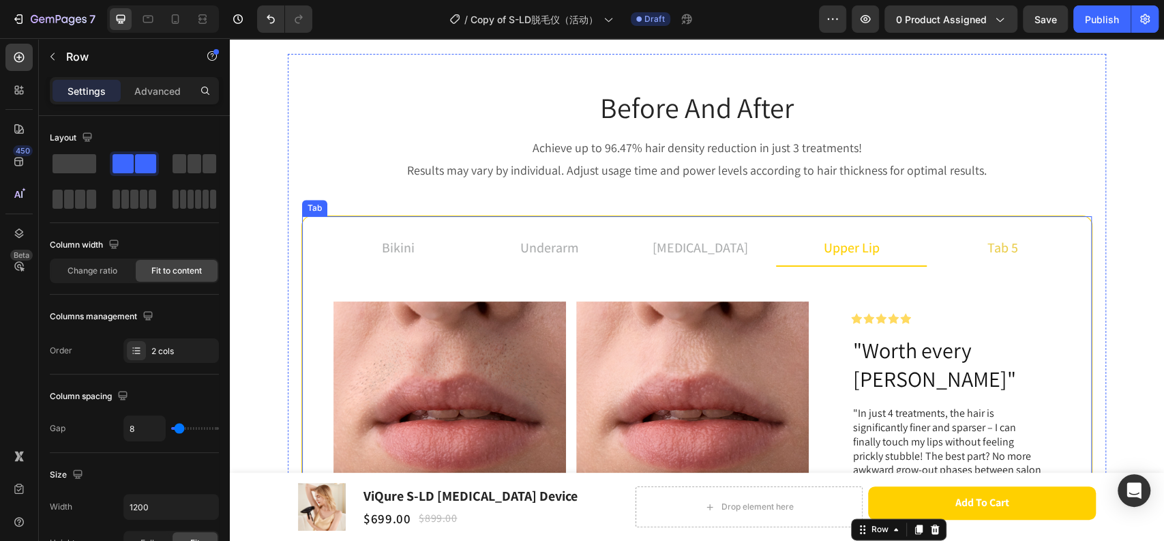
click at [973, 243] on li "tab 5" at bounding box center [1002, 248] width 151 height 37
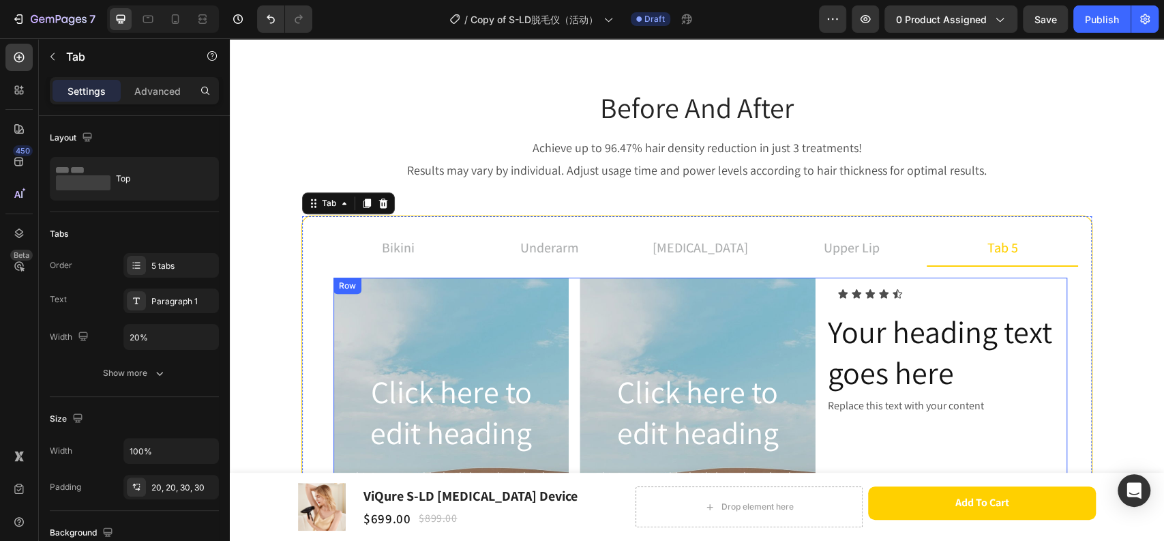
scroll to position [1059, 0]
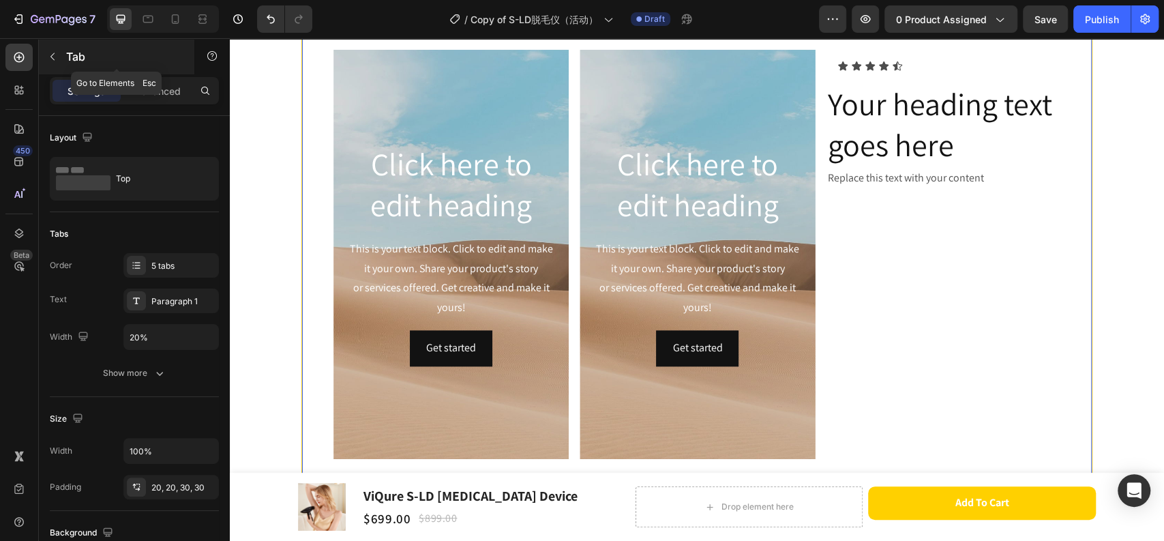
click at [55, 58] on icon "button" at bounding box center [52, 56] width 11 height 11
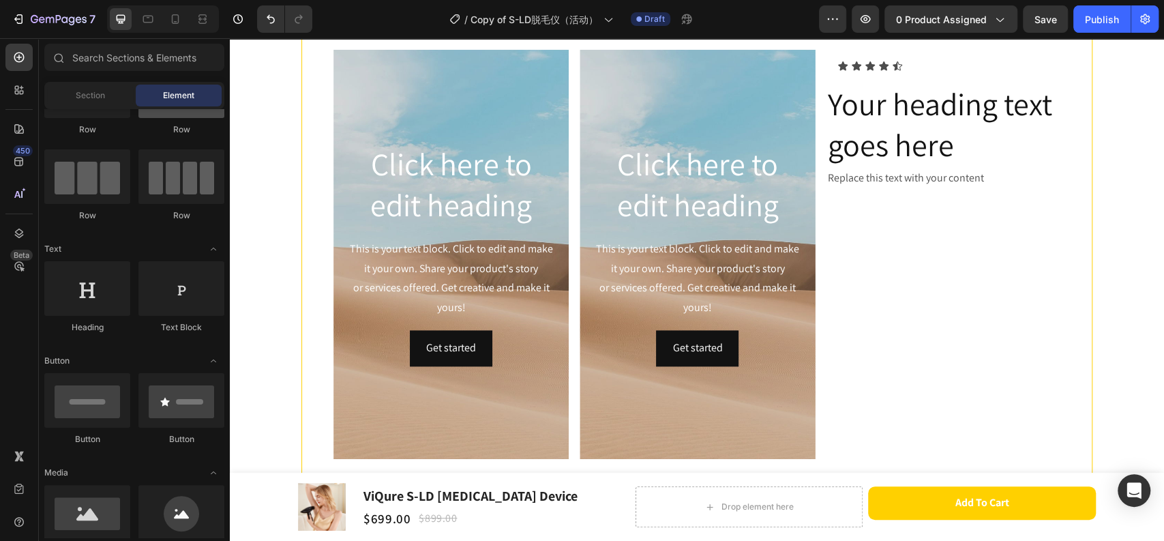
scroll to position [0, 0]
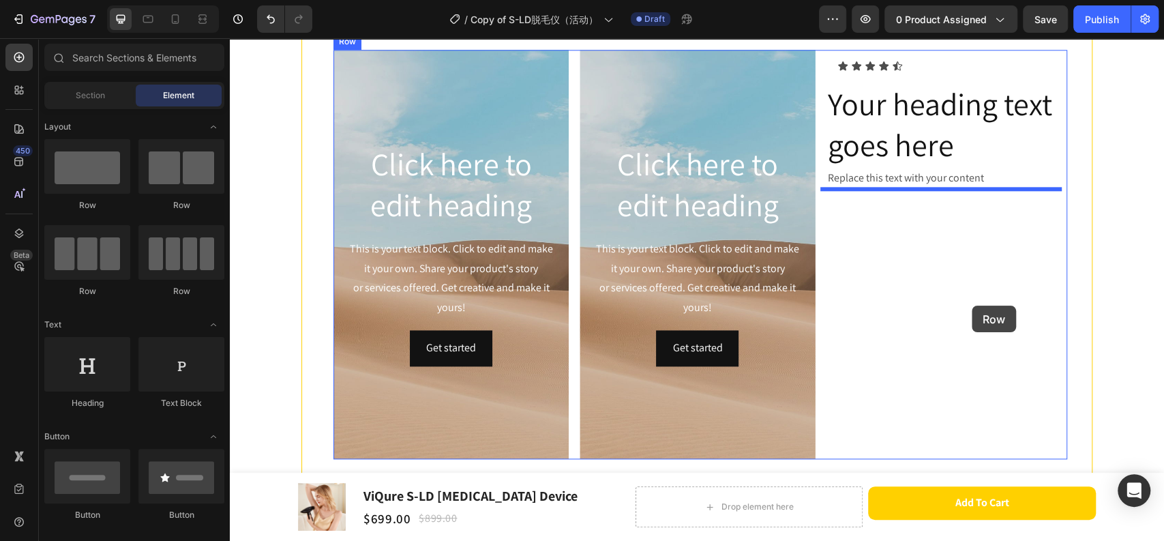
drag, startPoint x: 464, startPoint y: 233, endPoint x: 972, endPoint y: 306, distance: 513.4
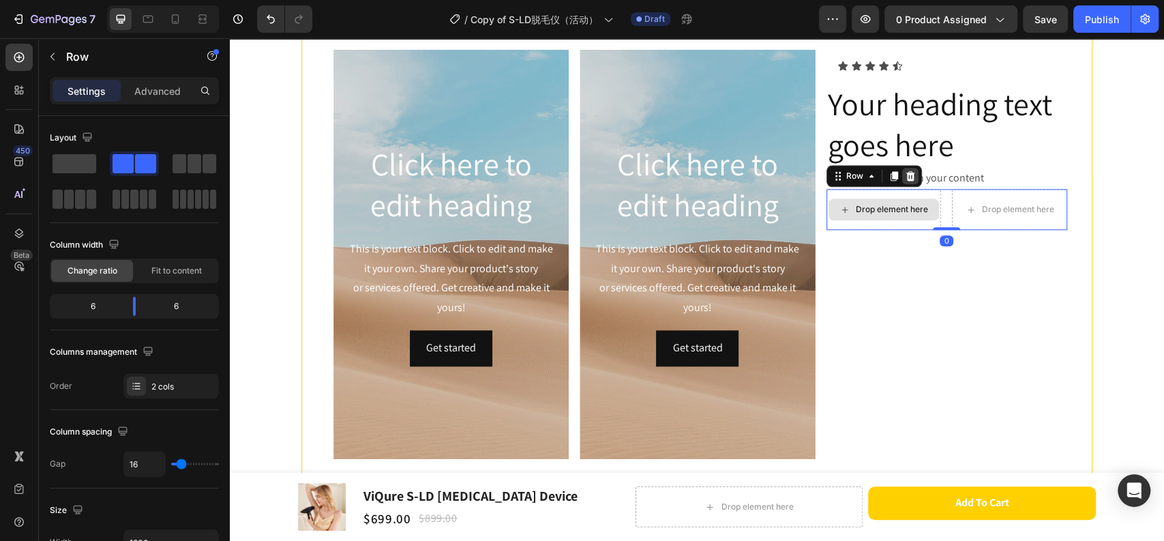
scroll to position [982, 0]
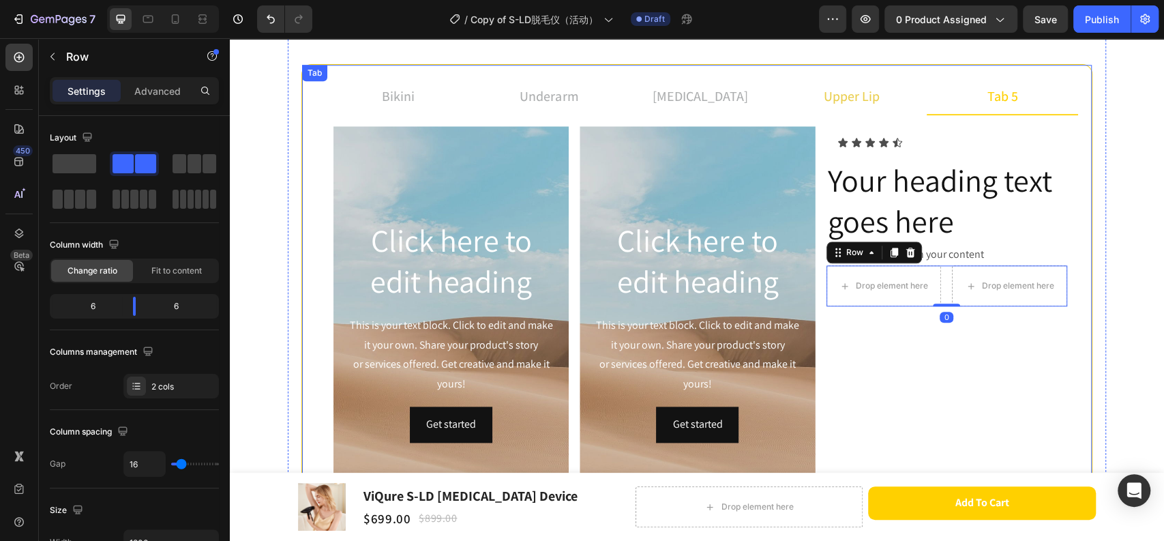
click at [857, 107] on div "upper lip" at bounding box center [852, 96] width 60 height 25
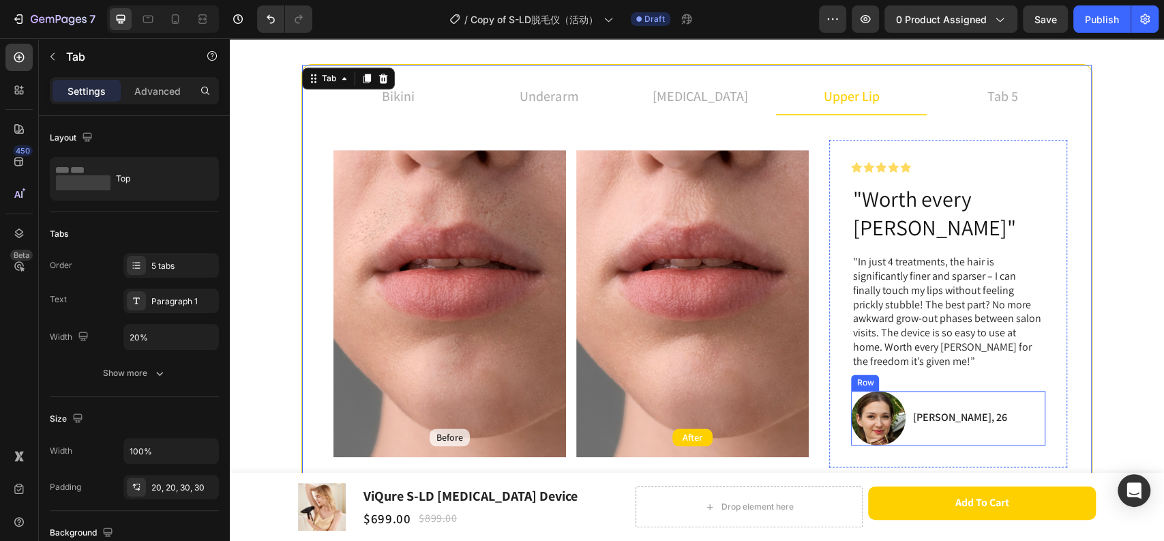
click at [919, 405] on div "[PERSON_NAME], 26 Text Block" at bounding box center [959, 418] width 97 height 55
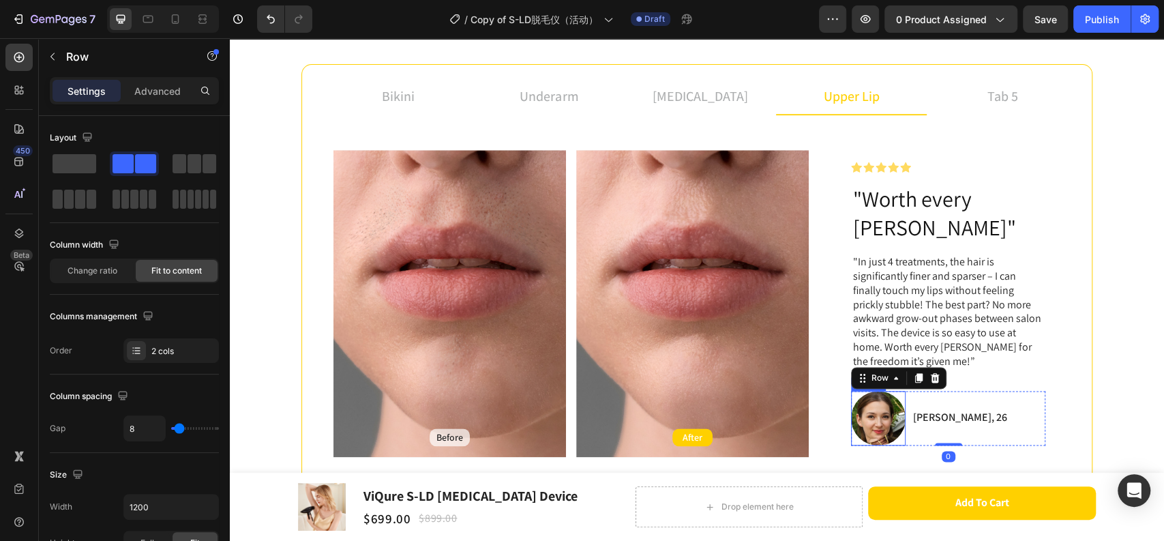
click at [883, 403] on img at bounding box center [878, 418] width 55 height 55
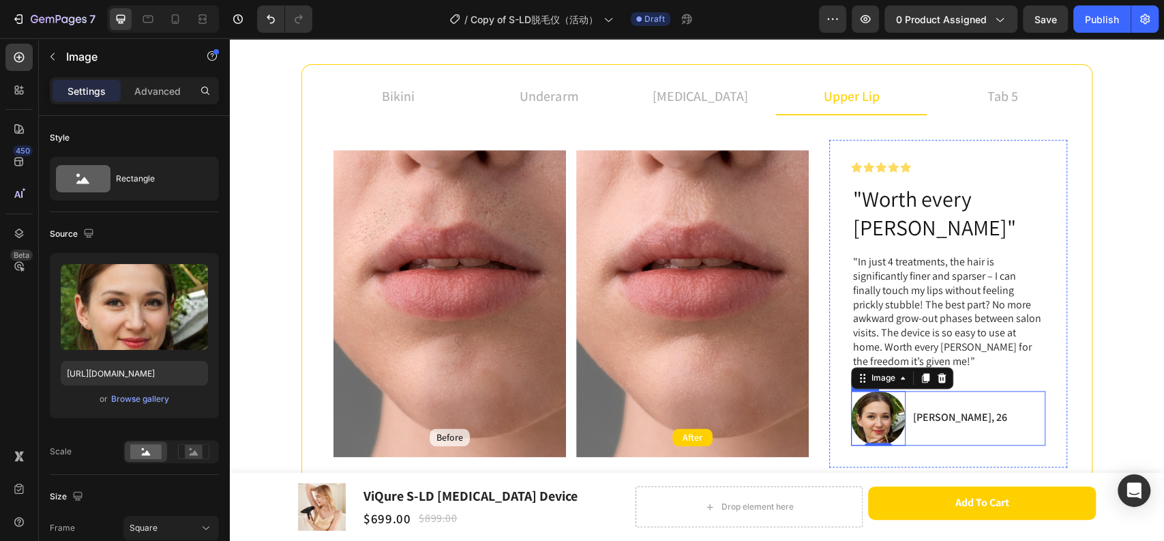
click at [934, 401] on div "[PERSON_NAME], 26 Text Block" at bounding box center [959, 418] width 97 height 55
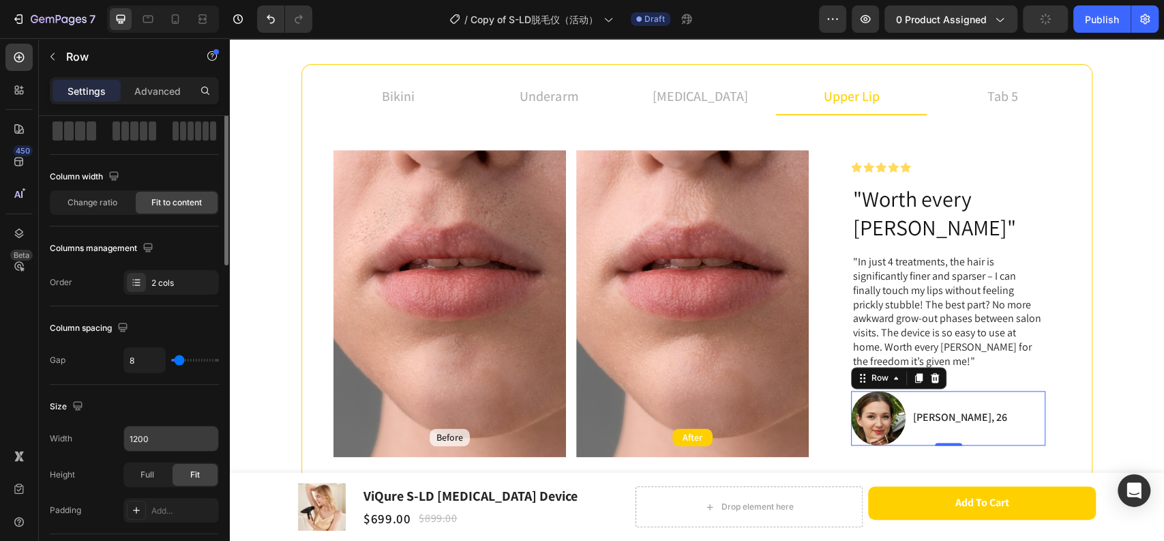
scroll to position [0, 0]
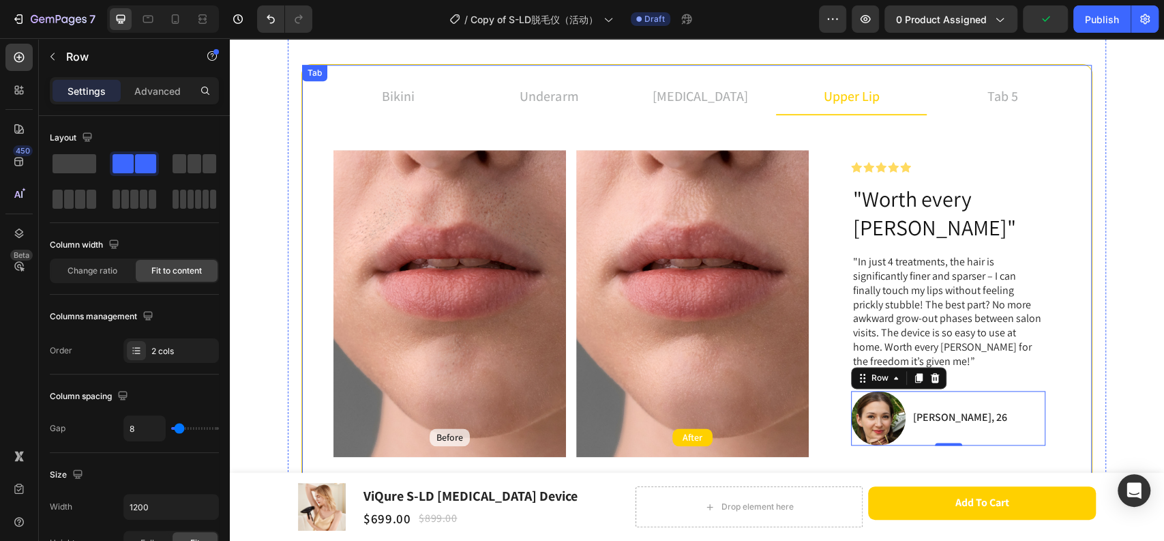
click at [1008, 94] on p "tab 5" at bounding box center [1003, 96] width 31 height 20
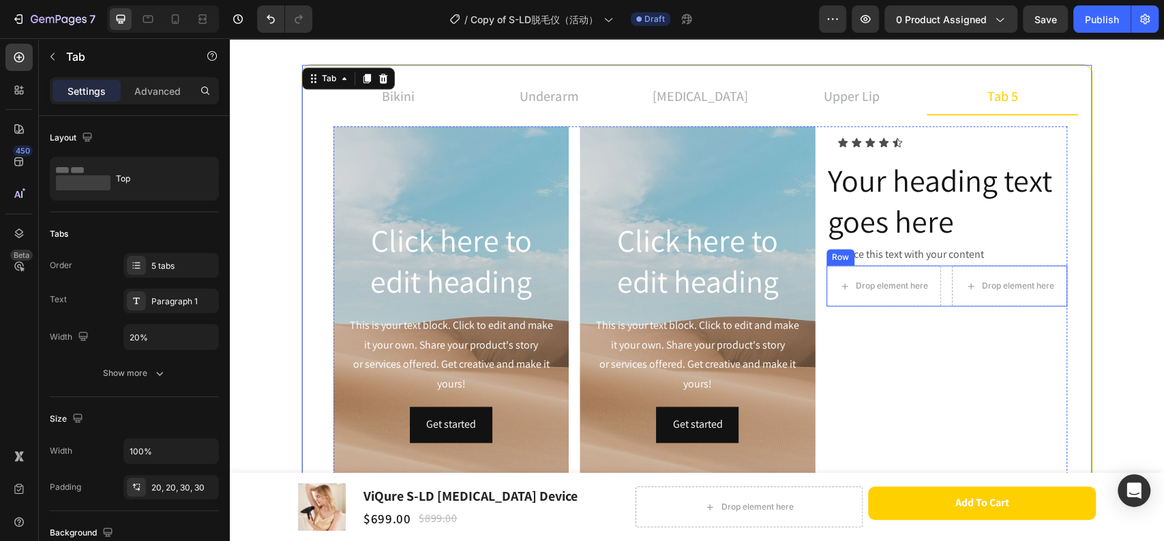
click at [936, 291] on div "Drop element here Drop element here Row" at bounding box center [947, 285] width 241 height 41
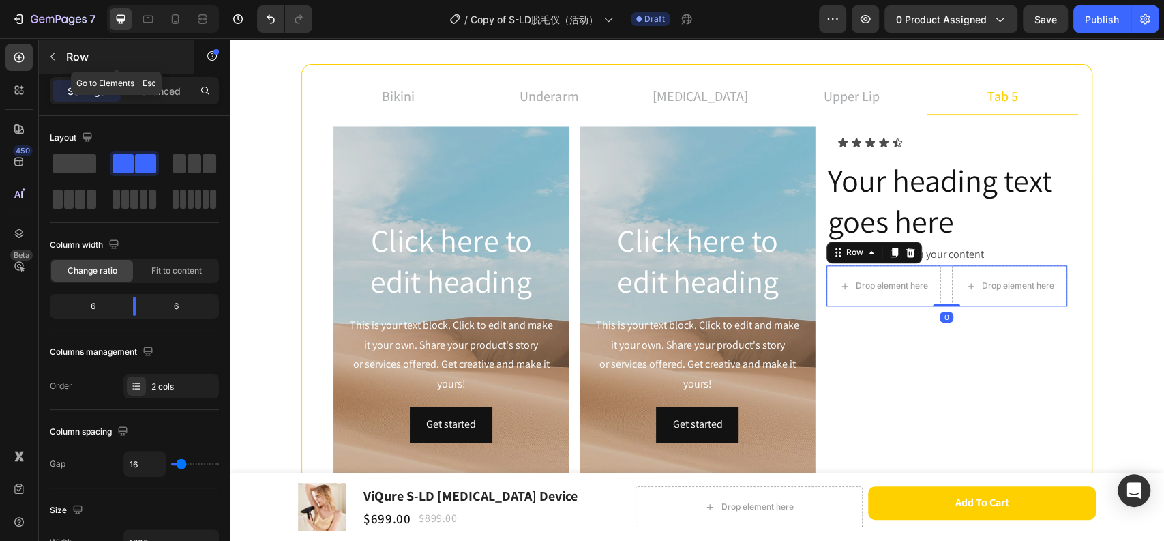
click at [57, 55] on icon "button" at bounding box center [52, 56] width 11 height 11
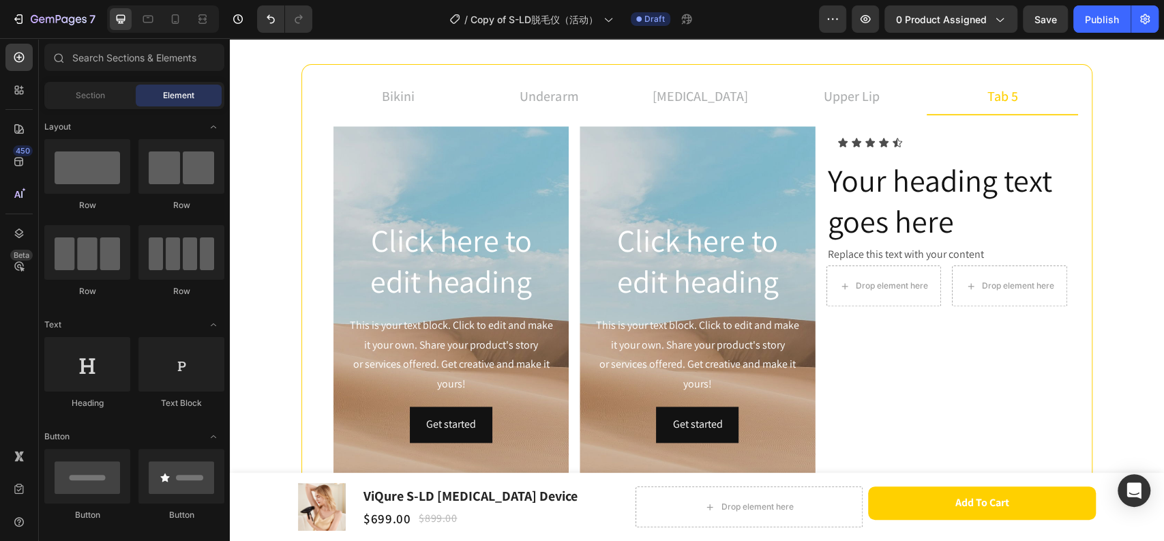
scroll to position [151, 0]
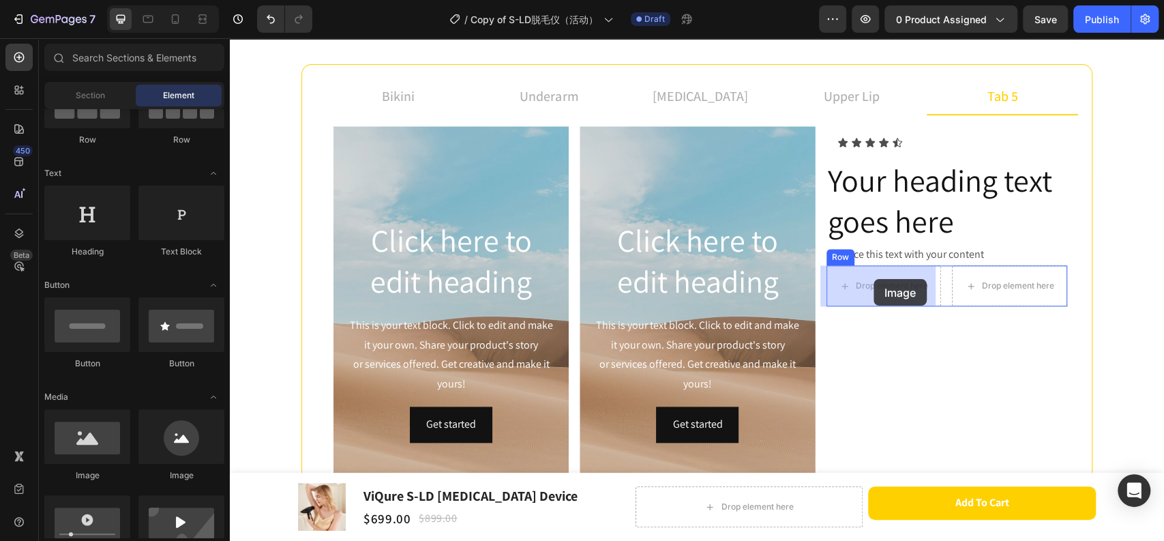
drag, startPoint x: 427, startPoint y: 471, endPoint x: 874, endPoint y: 279, distance: 486.1
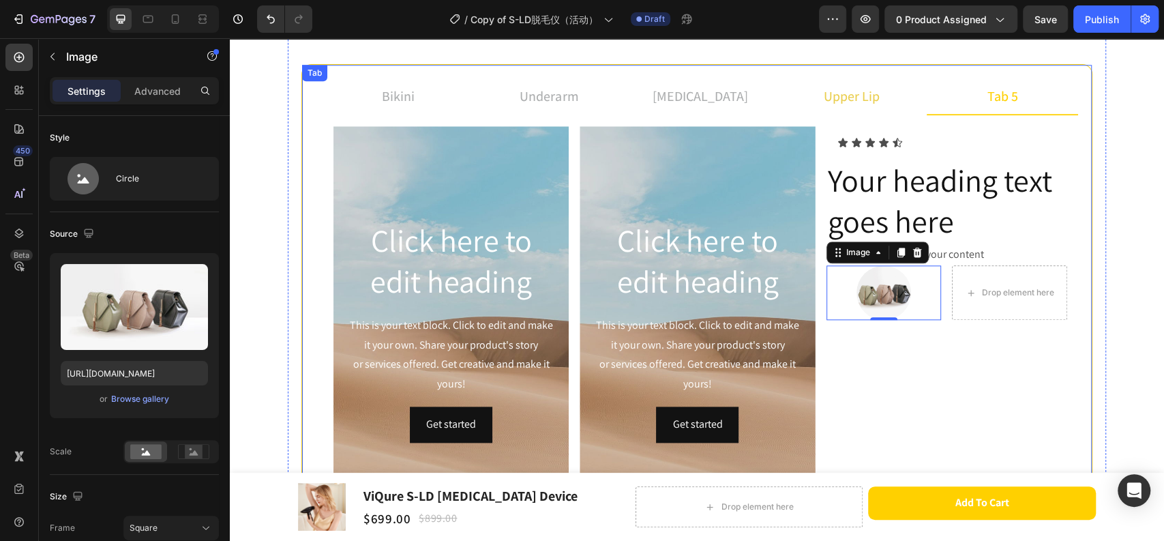
click at [853, 102] on p "upper lip" at bounding box center [852, 96] width 56 height 20
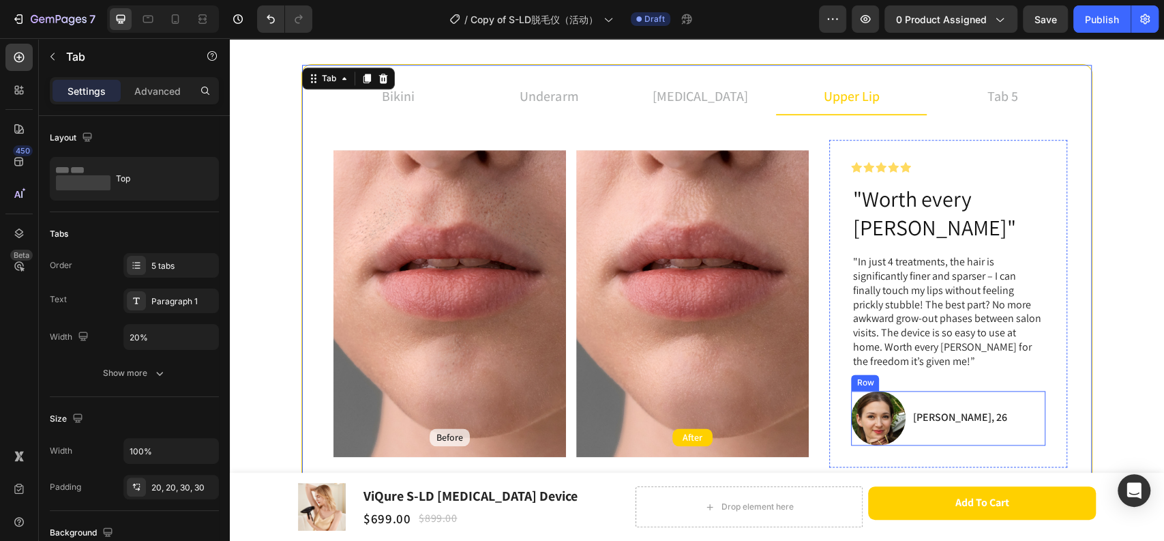
click at [917, 405] on div "[PERSON_NAME], 26 Text Block" at bounding box center [959, 418] width 97 height 55
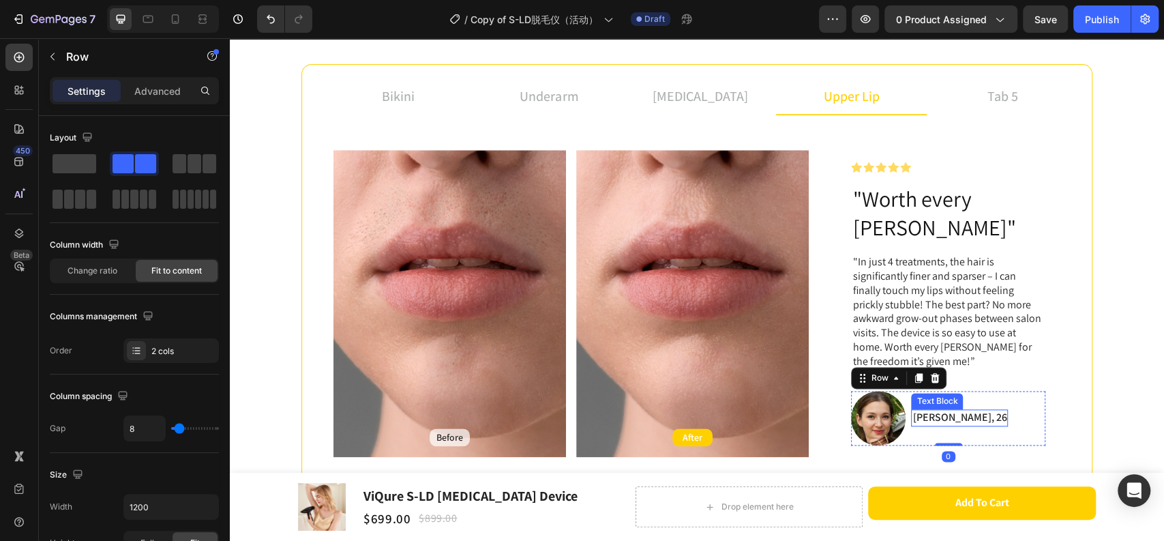
click at [929, 411] on p "[PERSON_NAME], 26" at bounding box center [960, 418] width 94 height 14
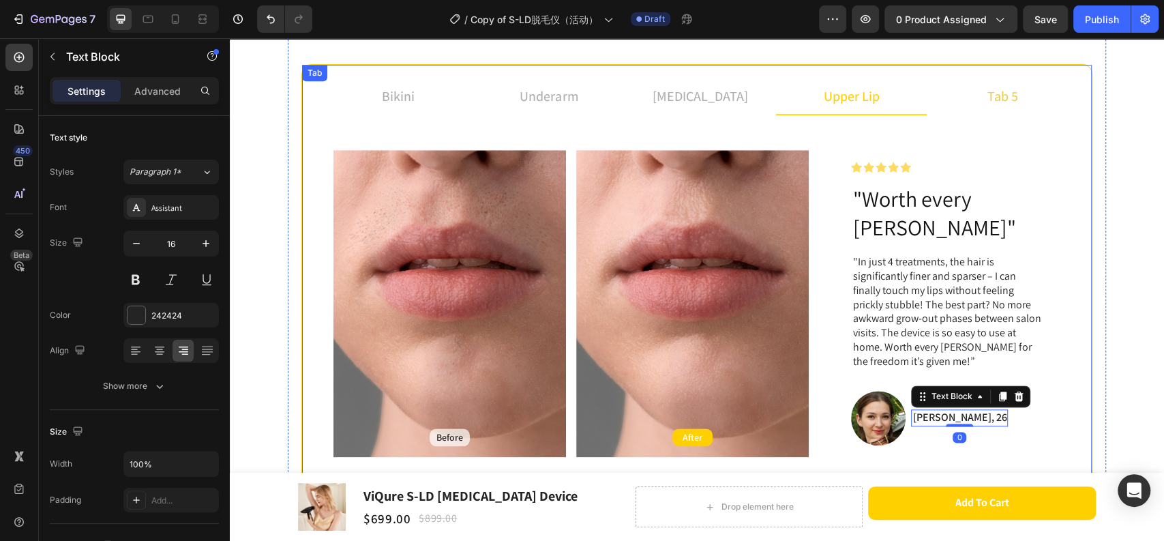
click at [988, 93] on p "tab 5" at bounding box center [1003, 96] width 31 height 20
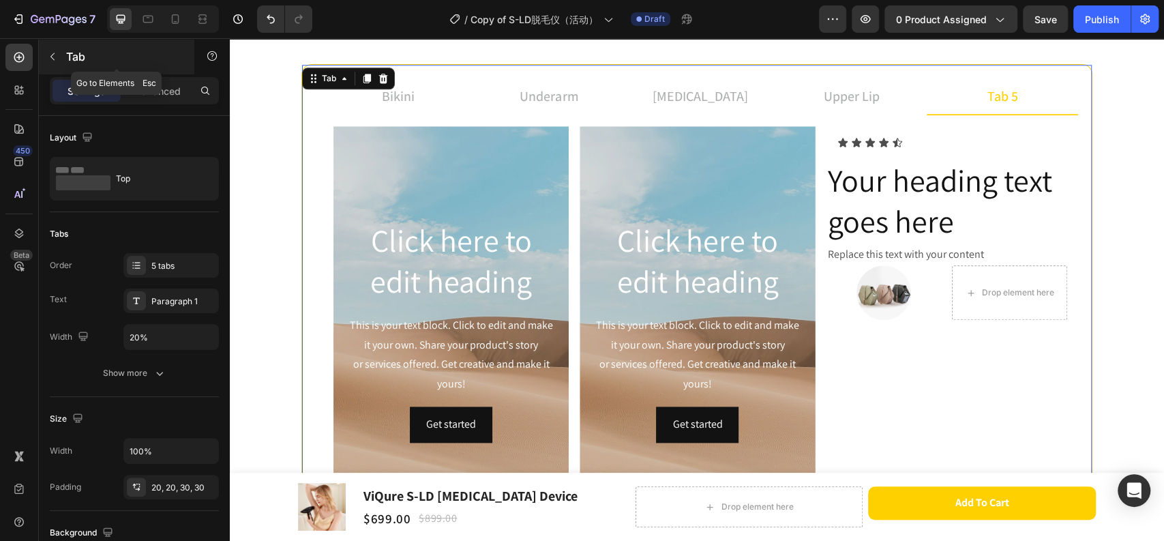
click at [59, 58] on button "button" at bounding box center [53, 57] width 22 height 22
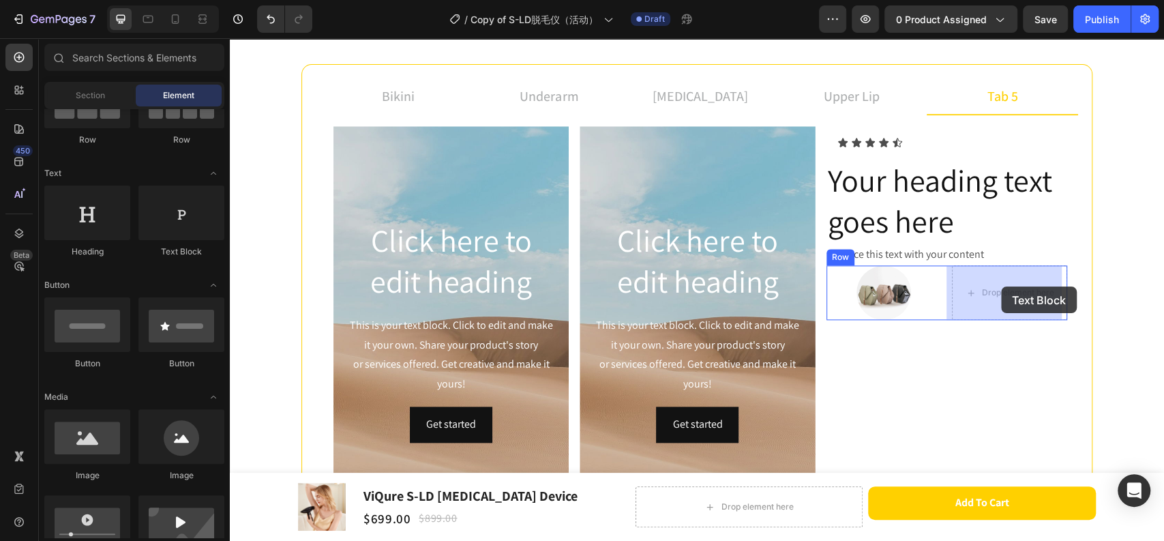
drag, startPoint x: 410, startPoint y: 249, endPoint x: 1001, endPoint y: 286, distance: 592.6
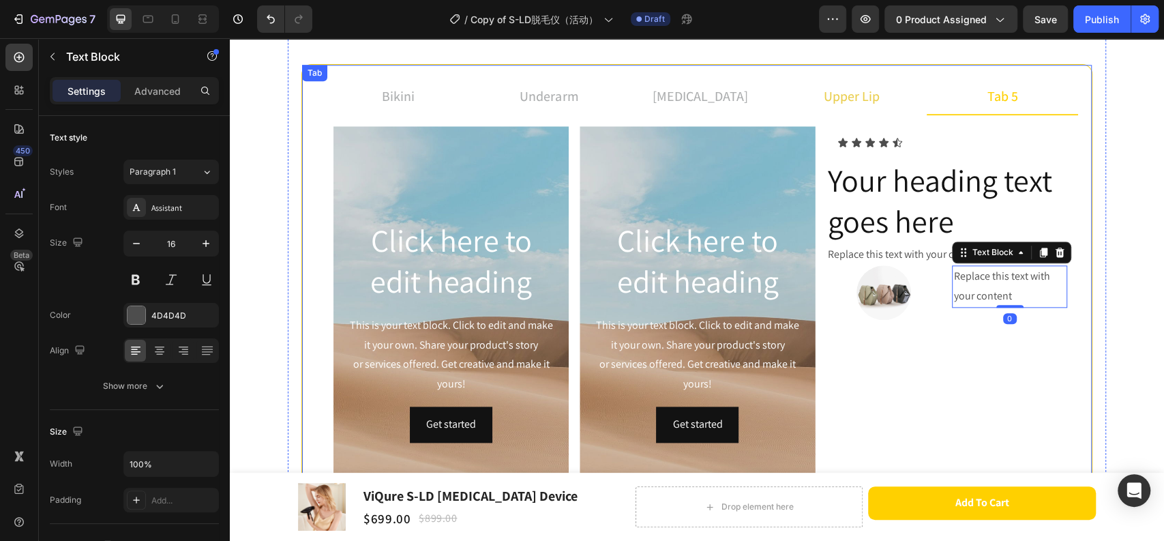
click at [855, 106] on div "upper lip" at bounding box center [852, 96] width 60 height 25
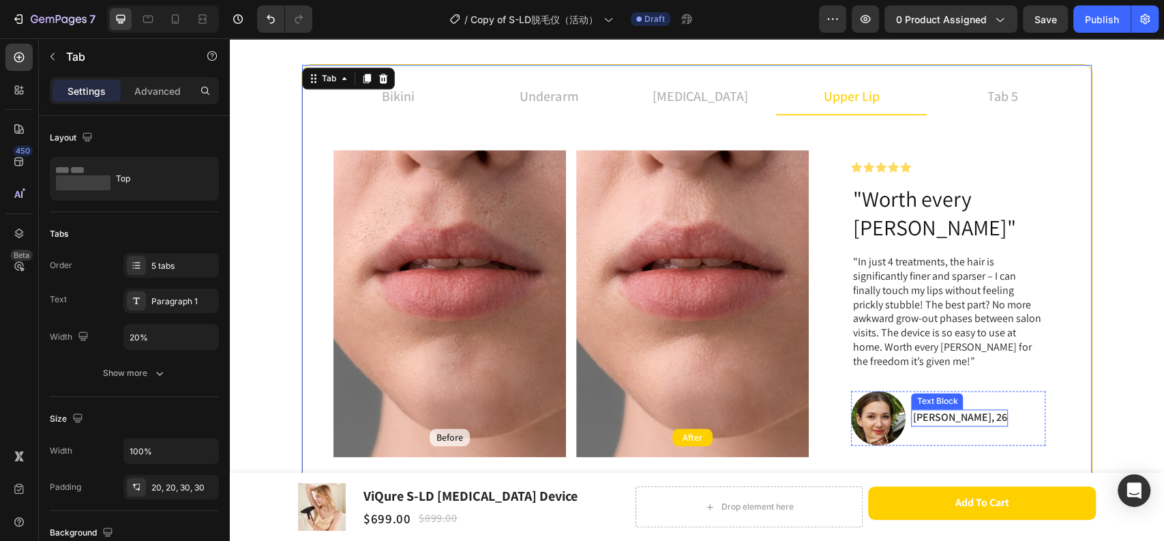
click at [934, 411] on p "[PERSON_NAME], 26" at bounding box center [960, 418] width 94 height 14
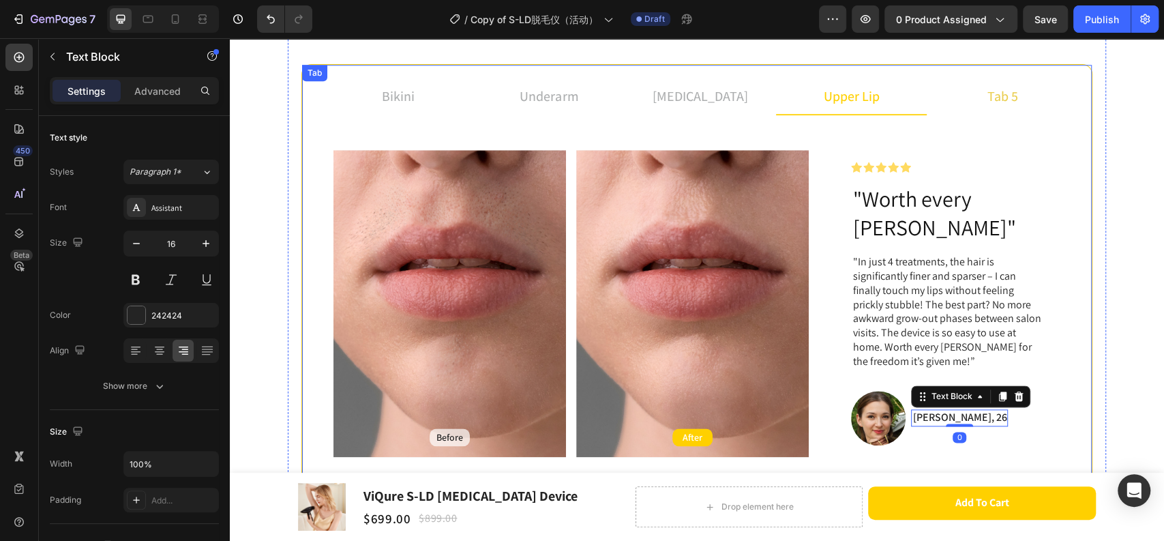
click at [999, 94] on p "tab 5" at bounding box center [1003, 96] width 31 height 20
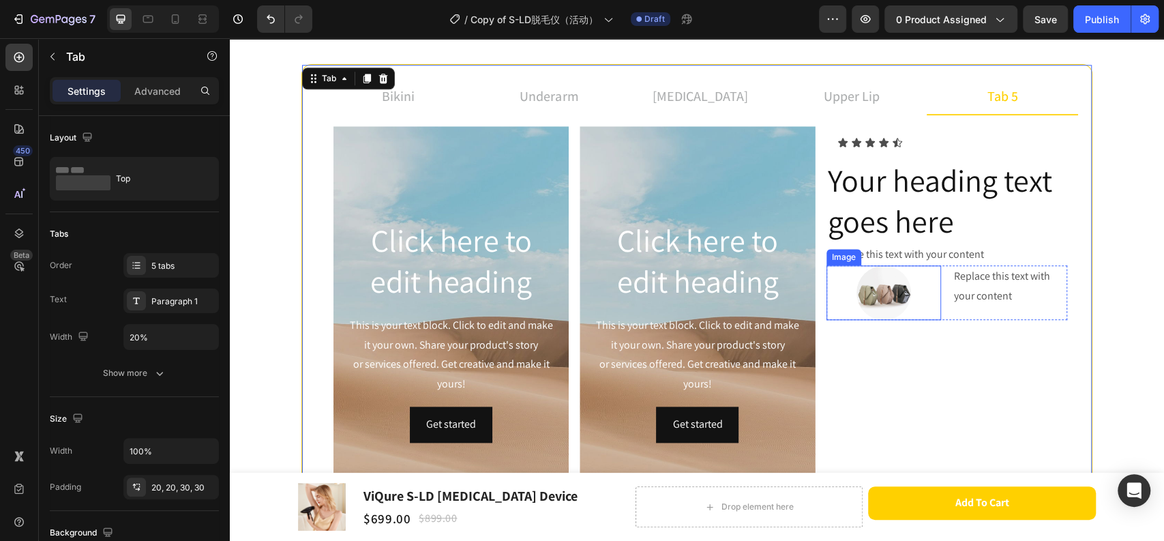
click at [923, 295] on div at bounding box center [884, 292] width 115 height 55
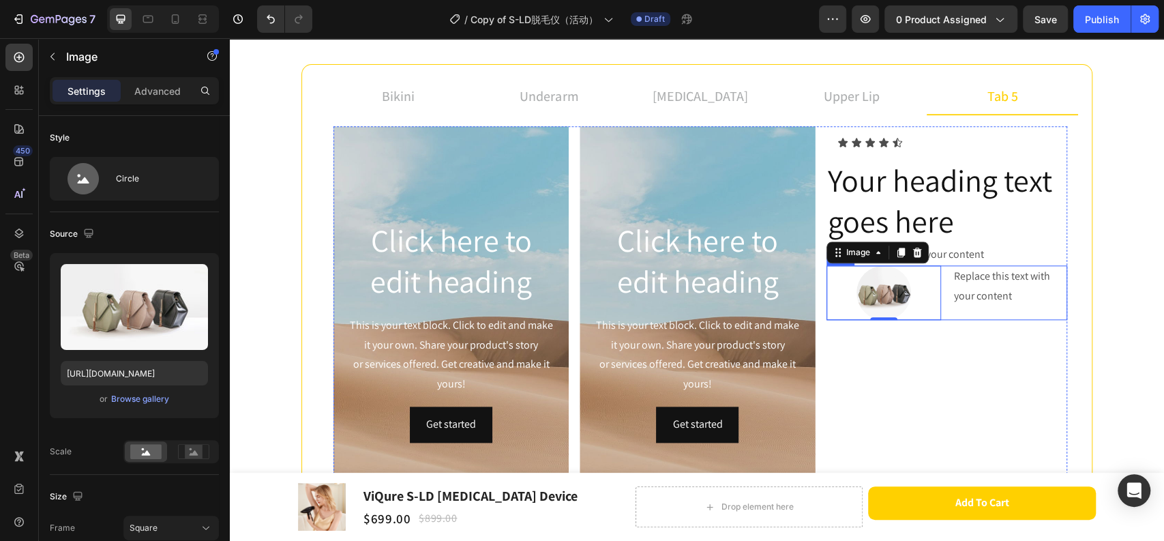
click at [968, 315] on div "Replace this text with your content Text Block" at bounding box center [1009, 292] width 115 height 55
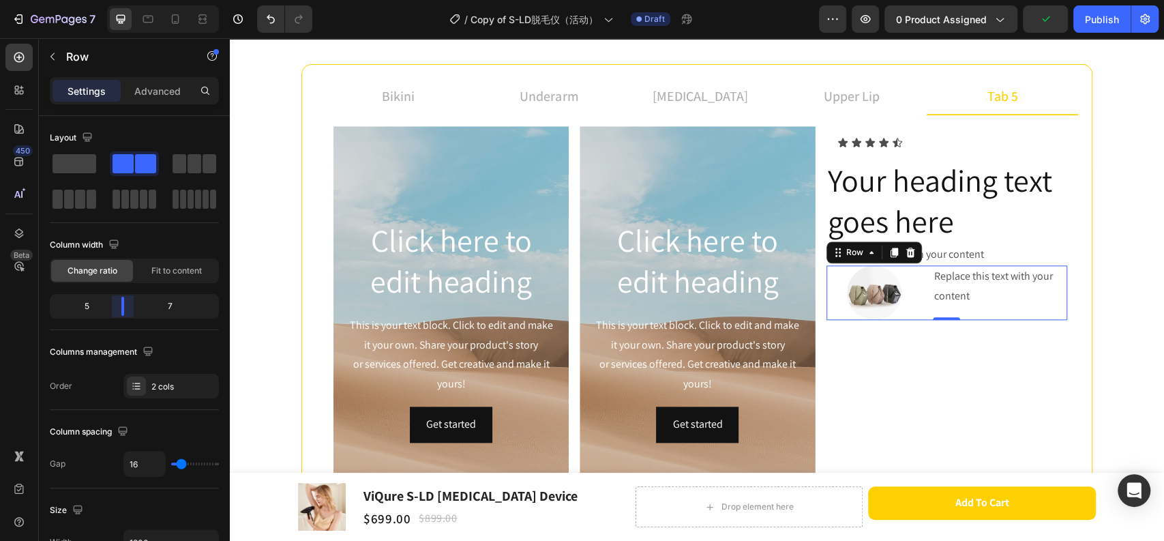
drag, startPoint x: 137, startPoint y: 310, endPoint x: 590, endPoint y: 17, distance: 539.2
click at [116, 0] on body "7 Version history / Copy of S-LD脱毛仪（活动） Draft Preview 0 product assigned Publis…" at bounding box center [582, 0] width 1164 height 0
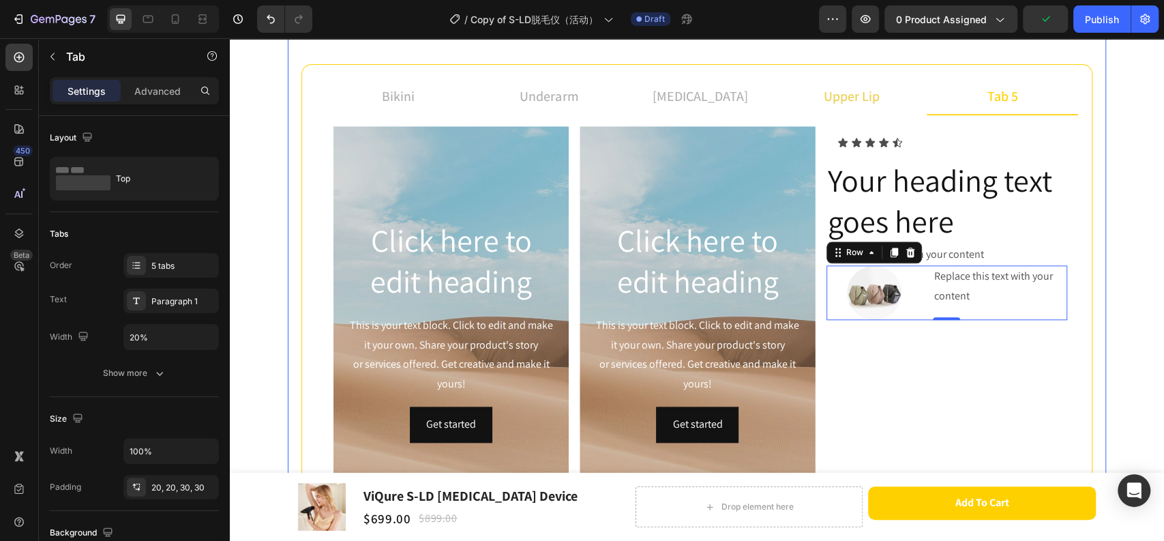
click at [840, 90] on p "upper lip" at bounding box center [852, 96] width 56 height 20
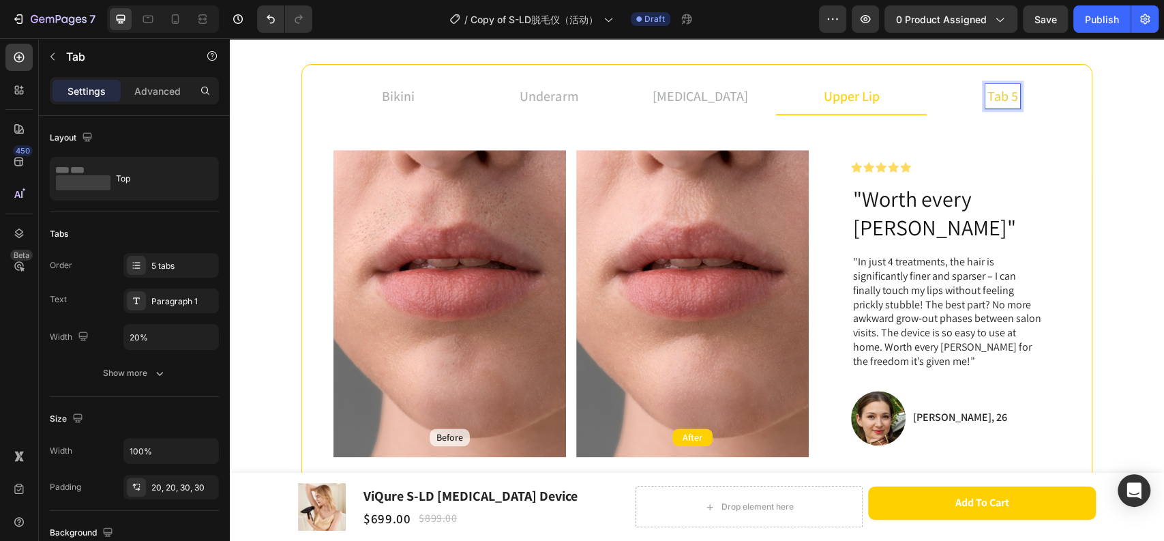
click at [1027, 93] on li "tab 5" at bounding box center [1002, 96] width 151 height 37
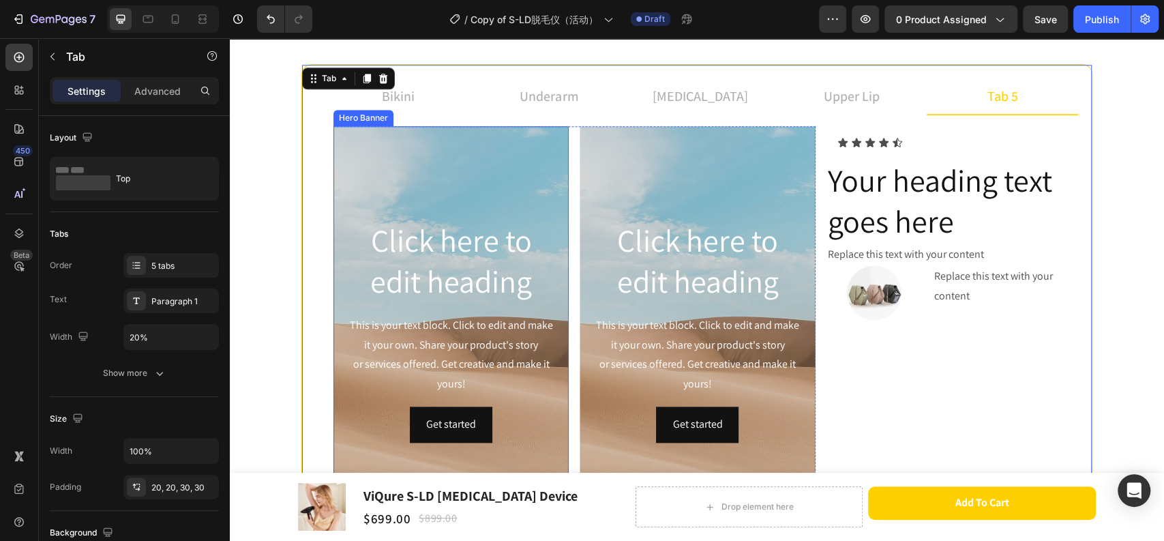
click at [488, 186] on div "Background Image" at bounding box center [451, 330] width 235 height 409
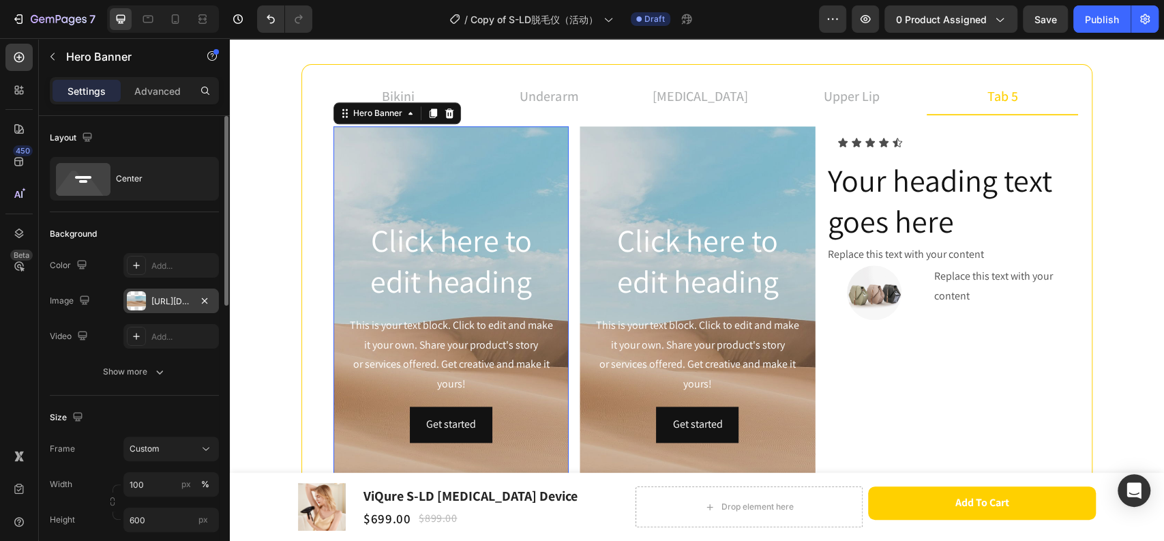
click at [136, 304] on div at bounding box center [136, 300] width 19 height 19
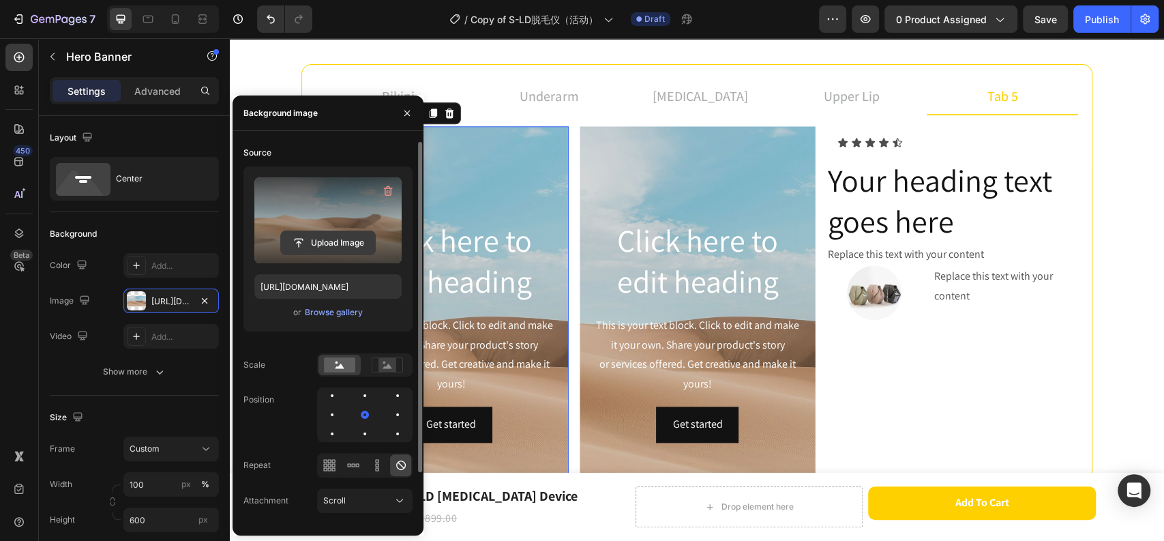
click at [331, 239] on input "file" at bounding box center [328, 242] width 94 height 23
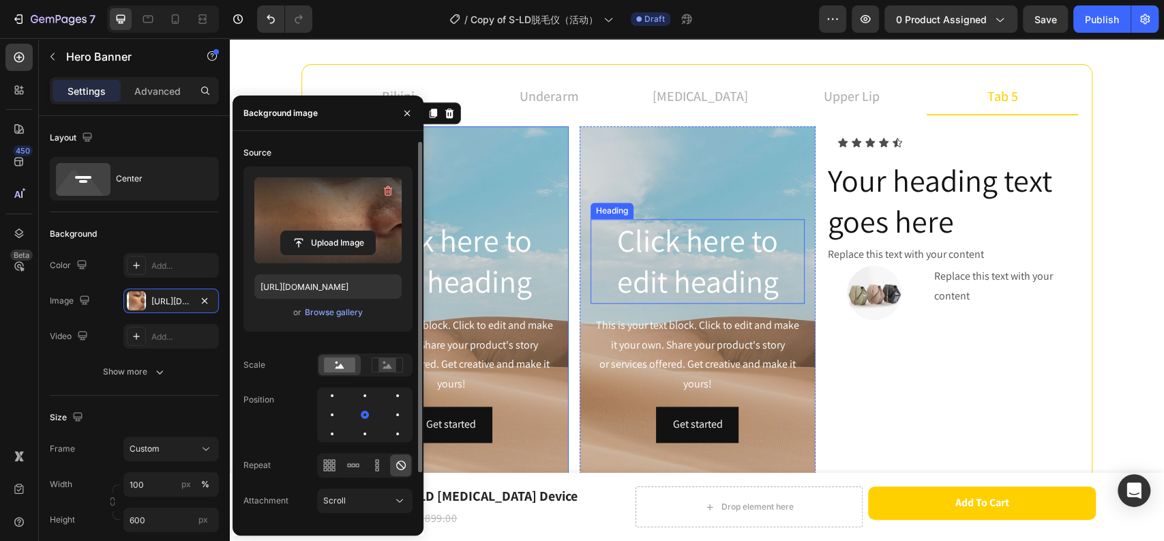
type input "[URL][DOMAIN_NAME]"
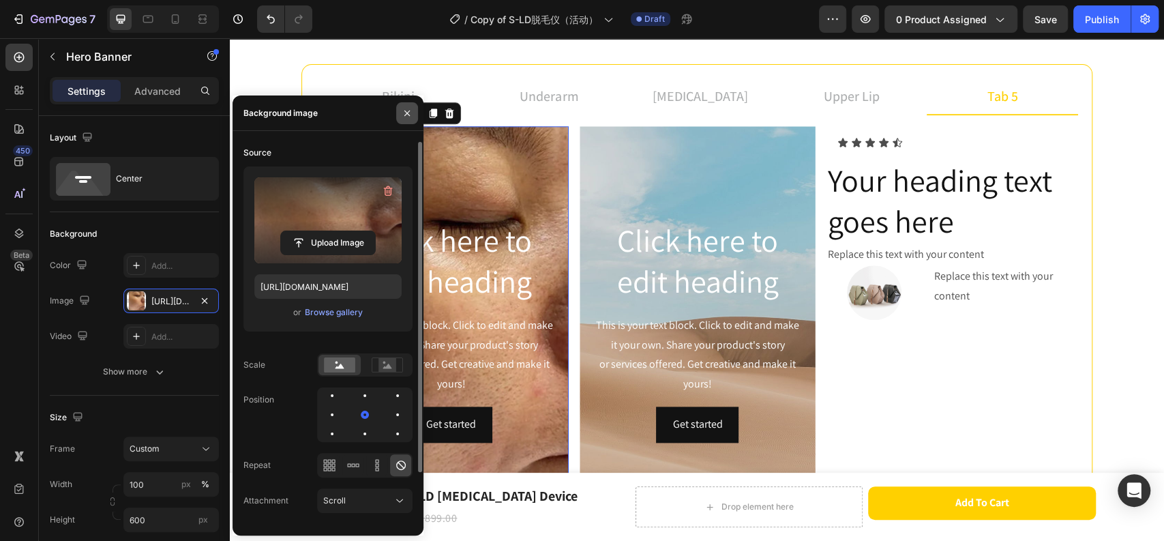
click at [405, 117] on icon "button" at bounding box center [407, 113] width 11 height 11
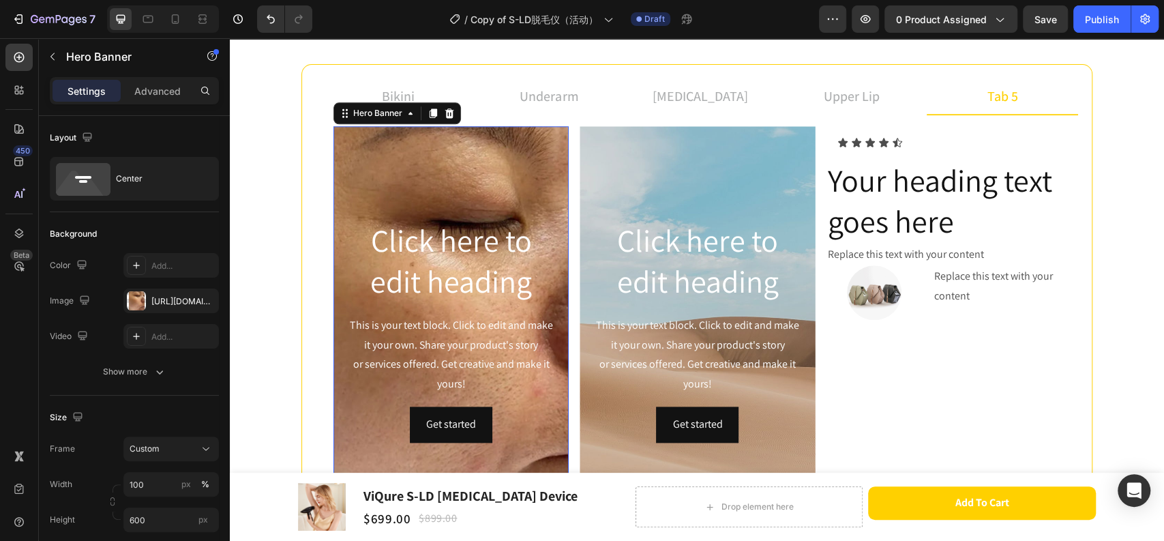
click at [464, 173] on div "Background Image" at bounding box center [451, 330] width 235 height 409
click at [461, 186] on div "Background Image" at bounding box center [451, 330] width 235 height 409
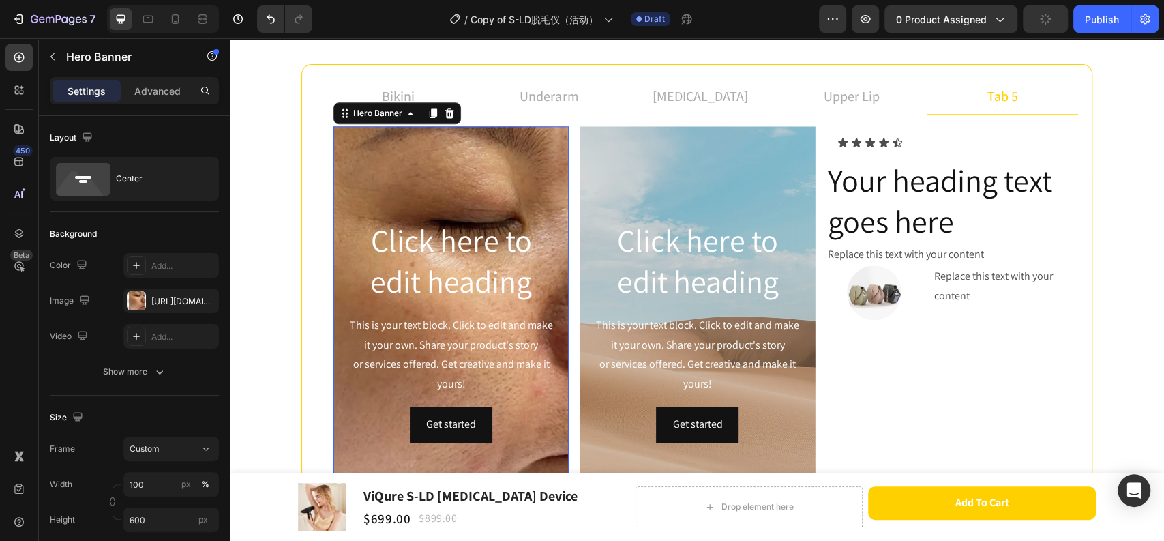
click at [461, 186] on div "Background Image" at bounding box center [451, 330] width 235 height 409
click at [735, 209] on div "Background Image" at bounding box center [697, 330] width 235 height 409
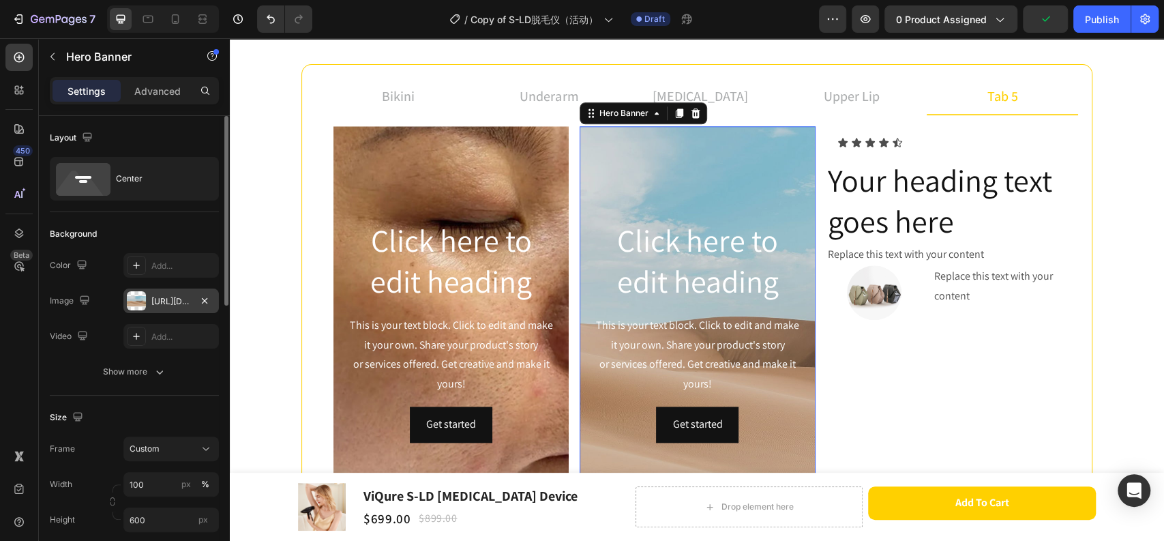
click at [161, 299] on div "[URL][DOMAIN_NAME]" at bounding box center [171, 301] width 40 height 12
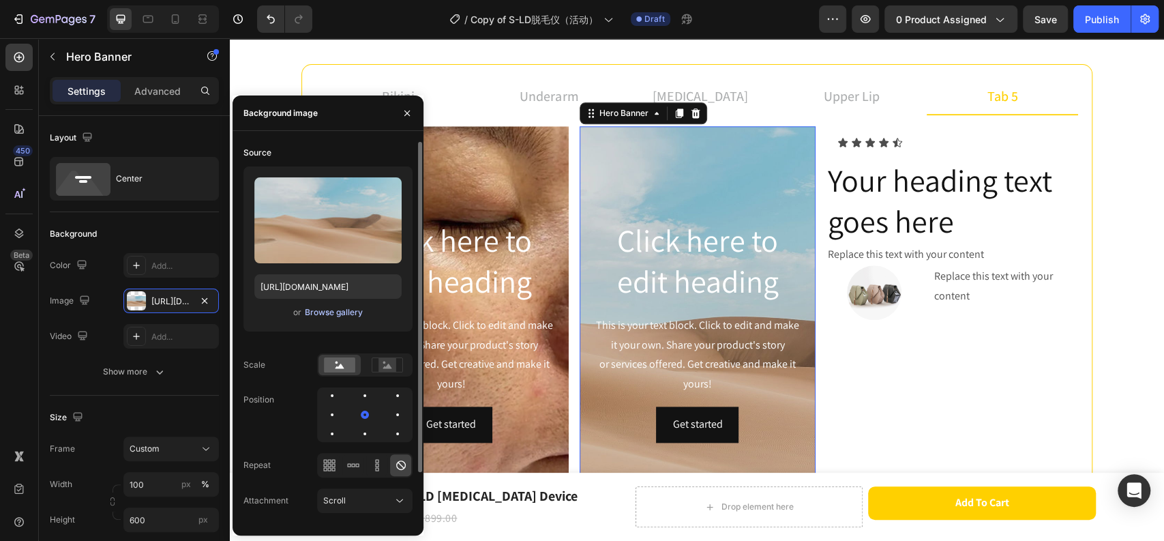
click at [312, 314] on div "Browse gallery" at bounding box center [334, 312] width 58 height 12
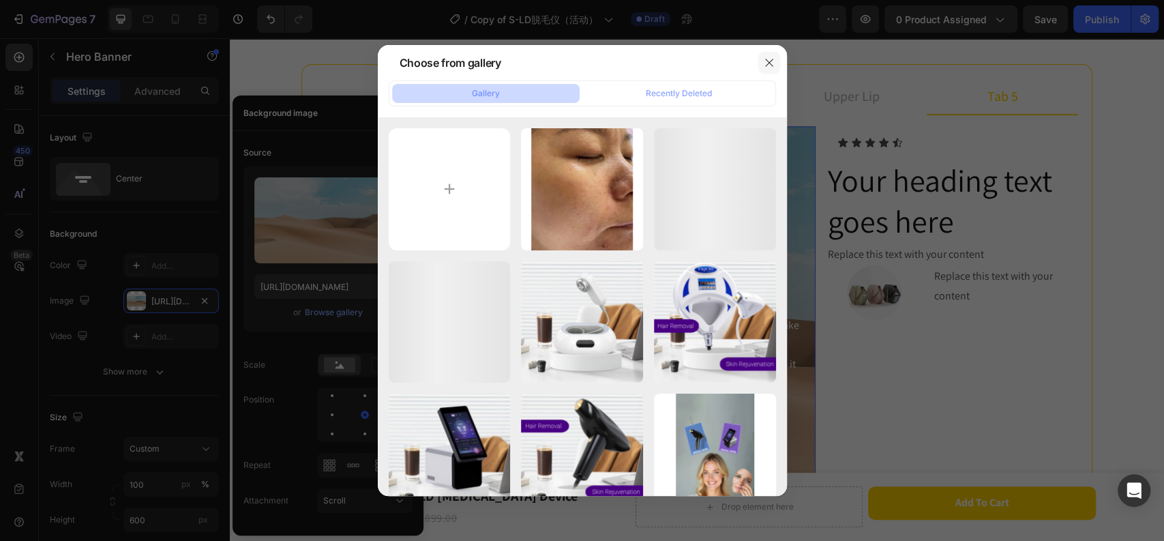
click at [767, 65] on icon "button" at bounding box center [769, 62] width 11 height 11
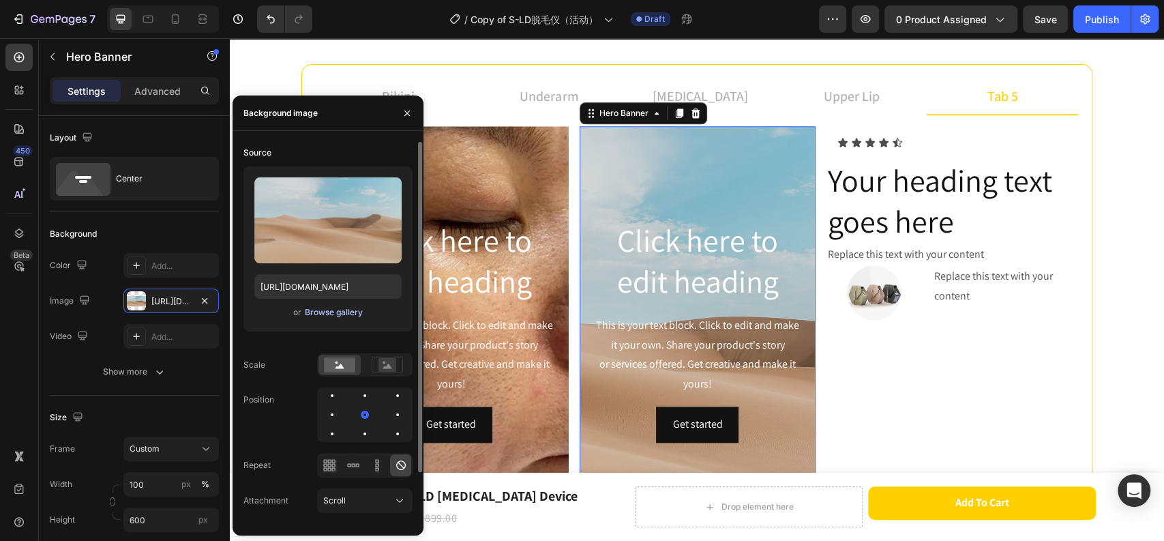
click at [358, 317] on div "Browse gallery" at bounding box center [334, 312] width 58 height 12
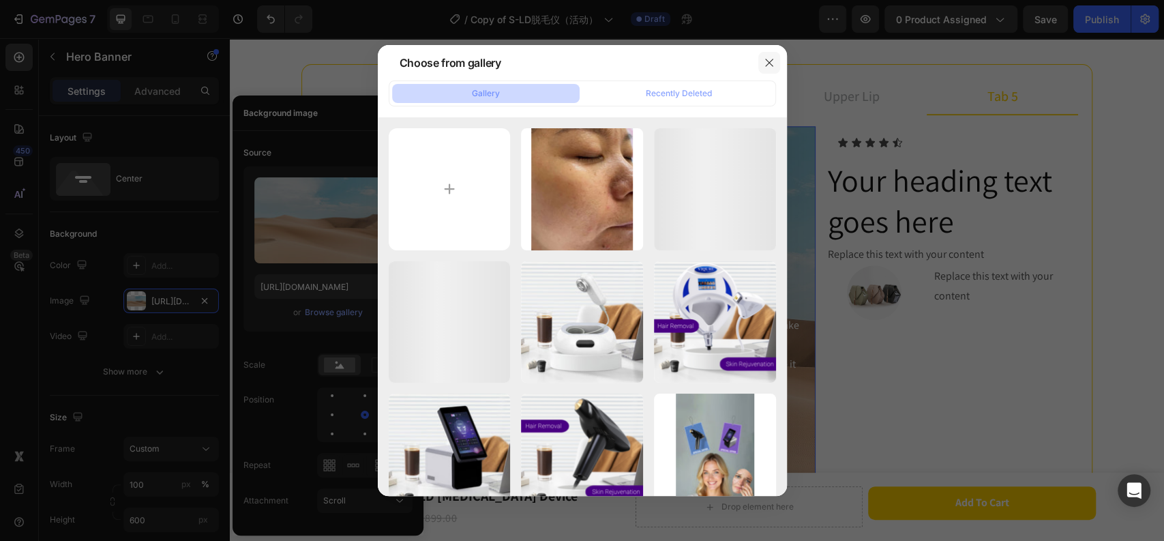
click at [775, 59] on button "button" at bounding box center [769, 63] width 22 height 22
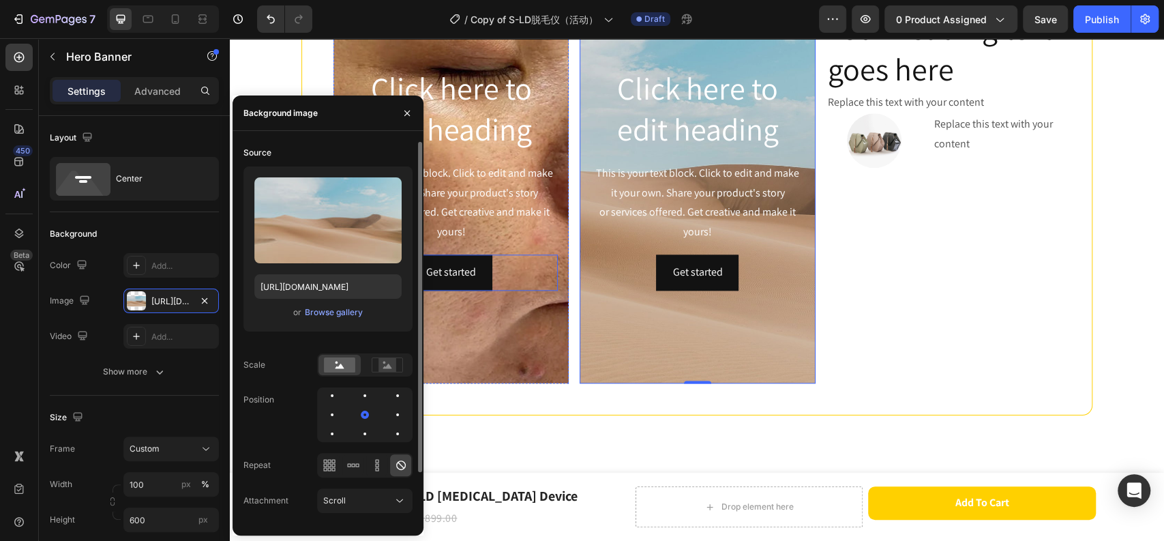
scroll to position [1059, 0]
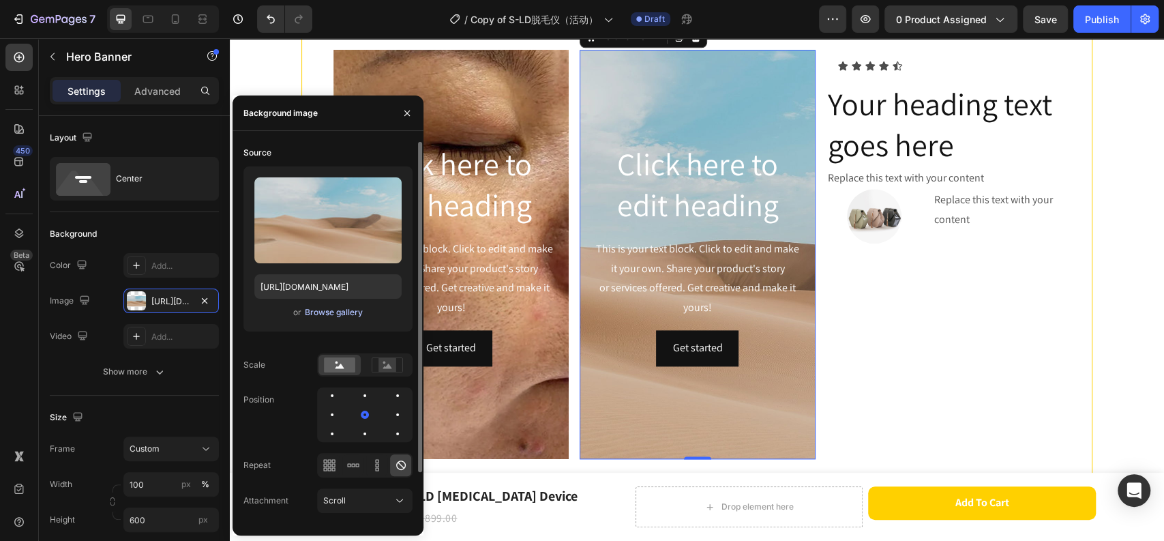
click at [331, 311] on div "Browse gallery" at bounding box center [334, 312] width 58 height 12
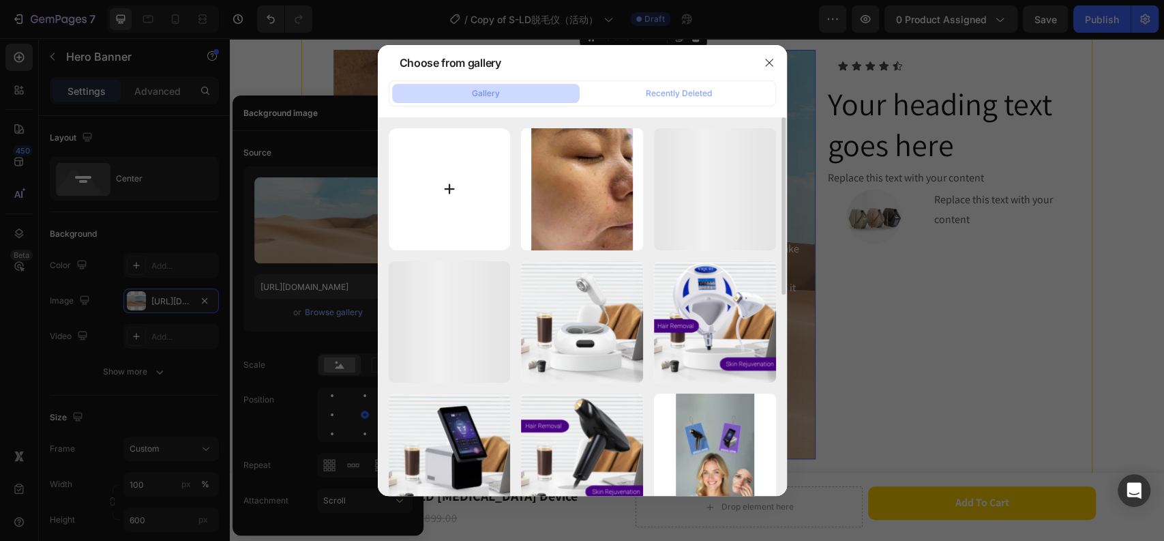
click at [428, 180] on input "file" at bounding box center [450, 189] width 122 height 122
type input "C:\fakepath\皮肤对比图4-after.jpg"
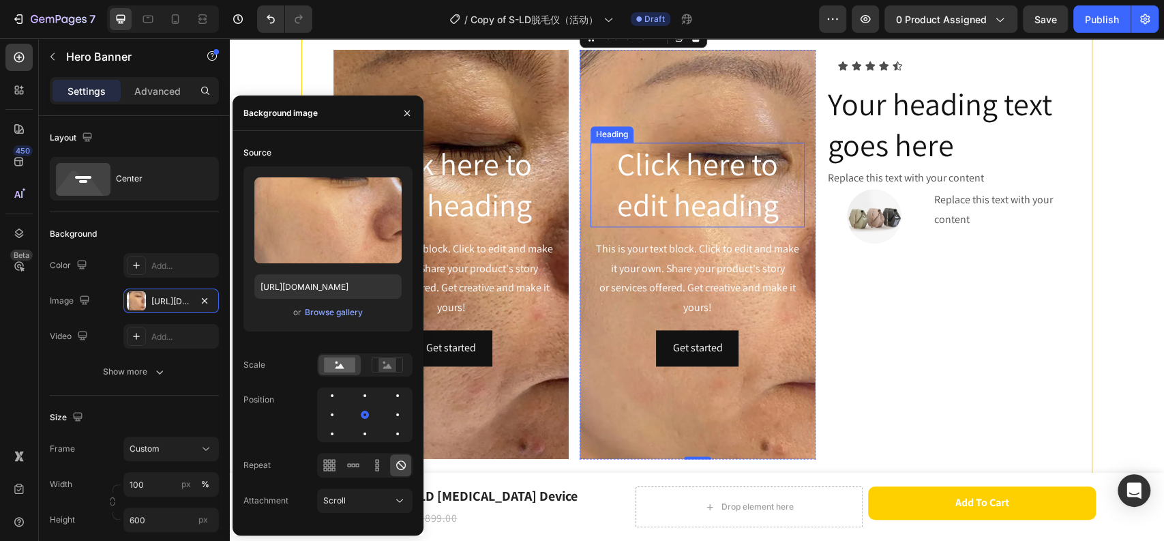
type input "[URL][DOMAIN_NAME]"
click at [404, 110] on icon "button" at bounding box center [406, 112] width 5 height 5
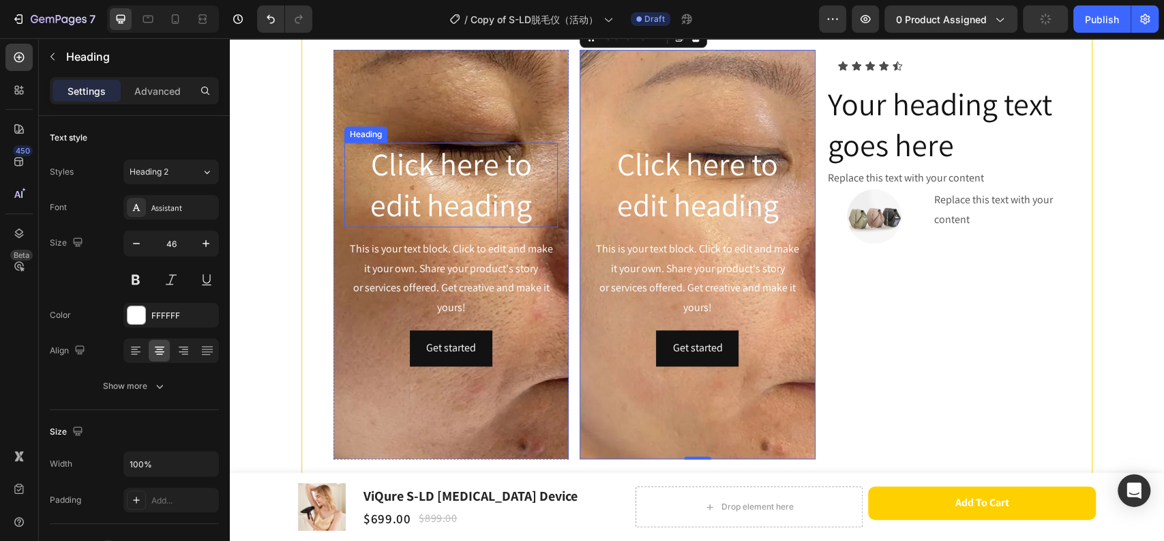
click at [483, 180] on h2 "Click here to edit heading" at bounding box center [450, 185] width 213 height 85
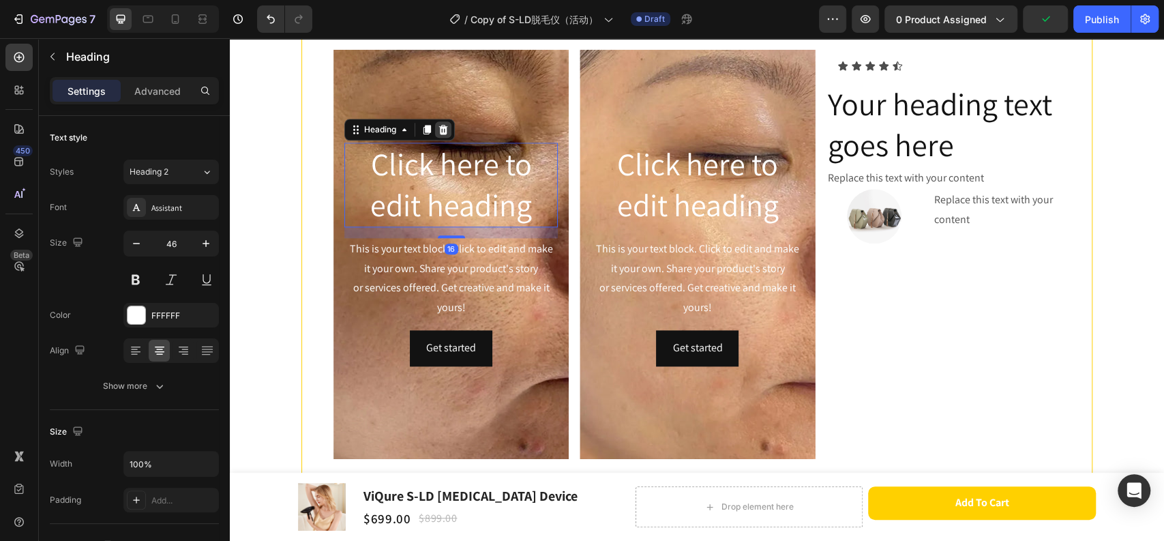
click at [439, 127] on icon at bounding box center [443, 130] width 9 height 10
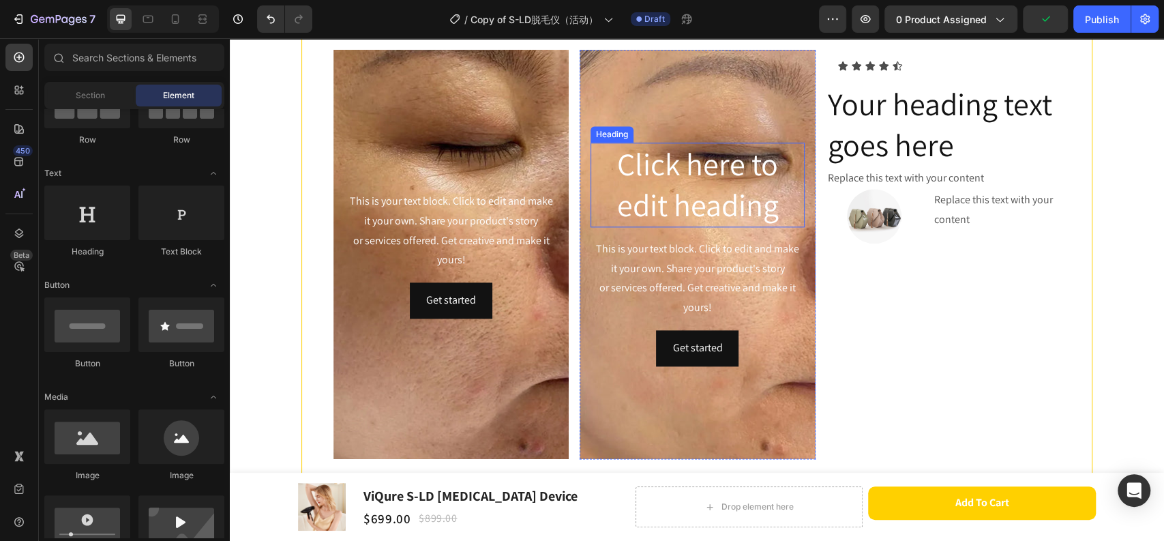
click at [679, 179] on h2 "Click here to edit heading" at bounding box center [697, 185] width 213 height 85
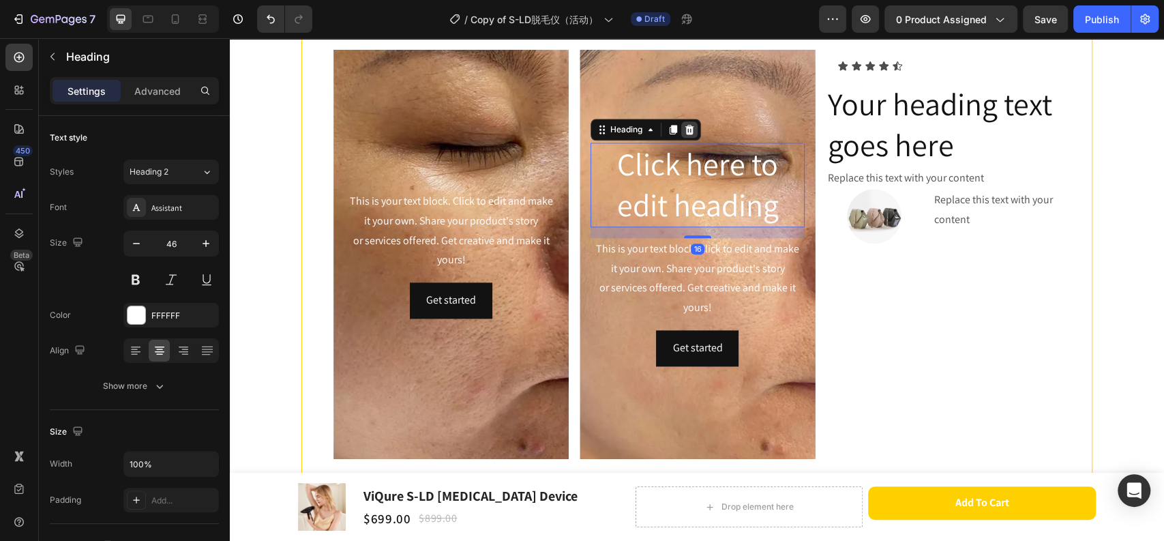
click at [685, 128] on icon at bounding box center [689, 130] width 9 height 10
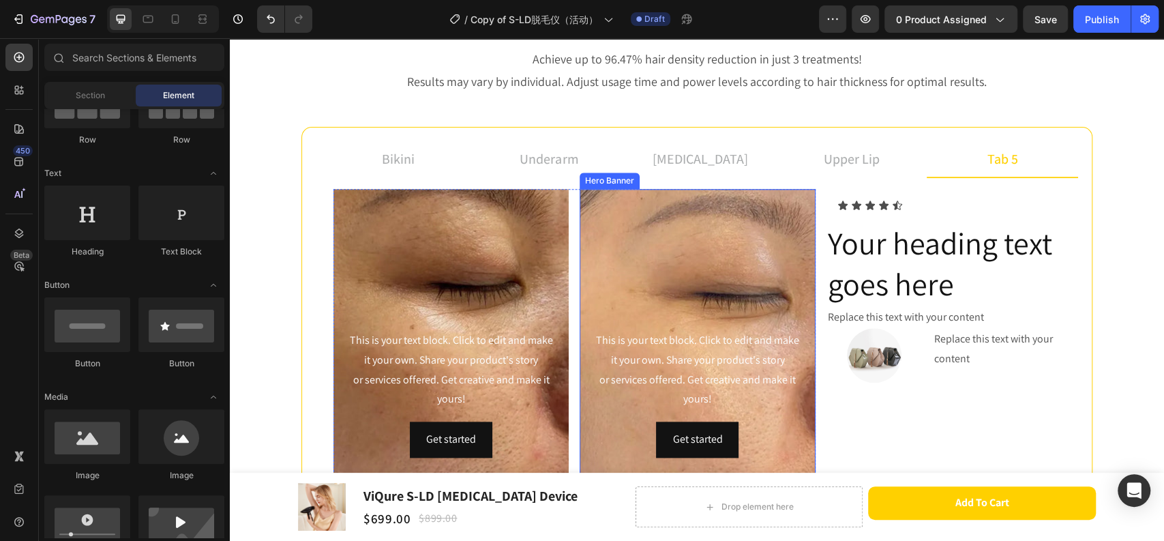
scroll to position [906, 0]
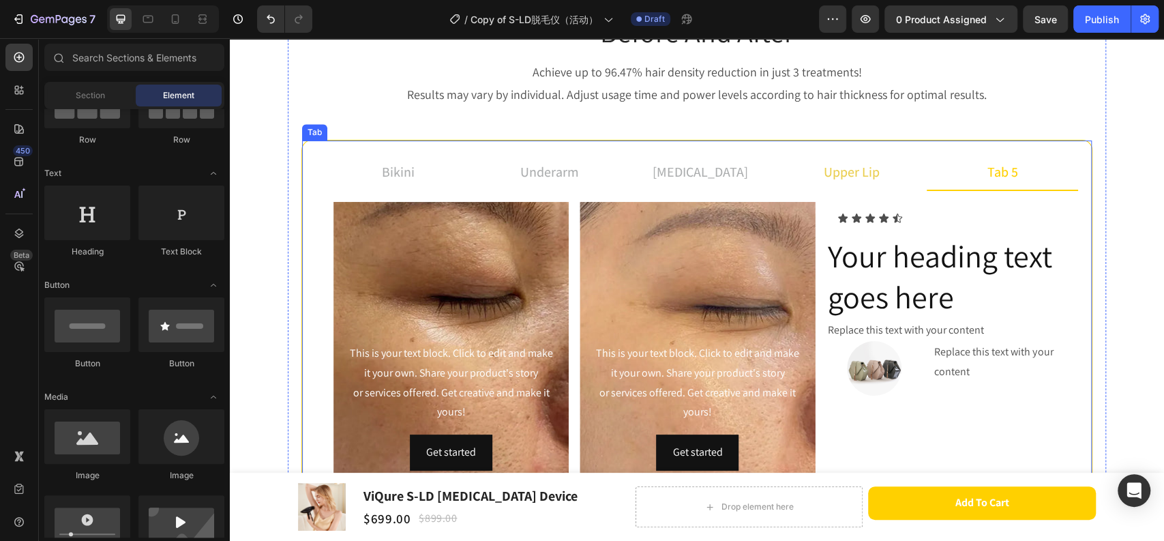
click at [861, 162] on p "upper lip" at bounding box center [852, 172] width 56 height 20
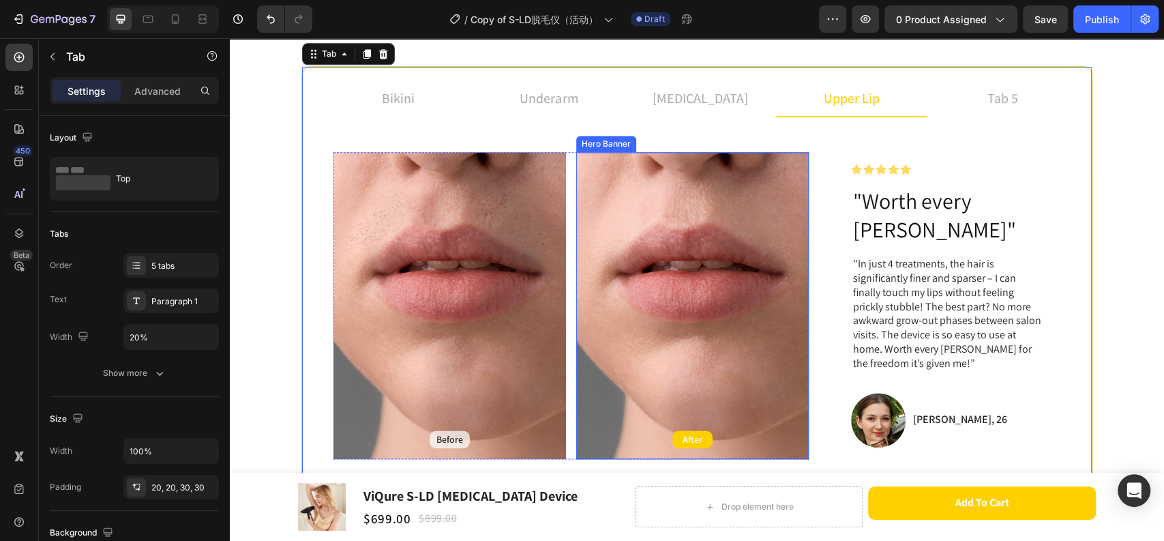
scroll to position [982, 0]
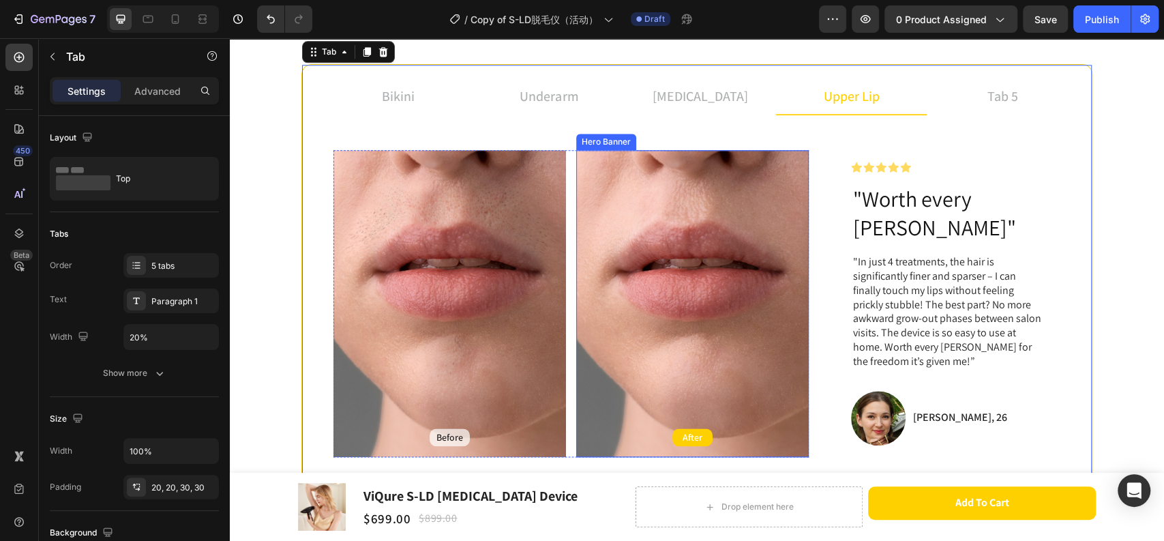
click at [721, 277] on div "Background Image" at bounding box center [692, 303] width 233 height 307
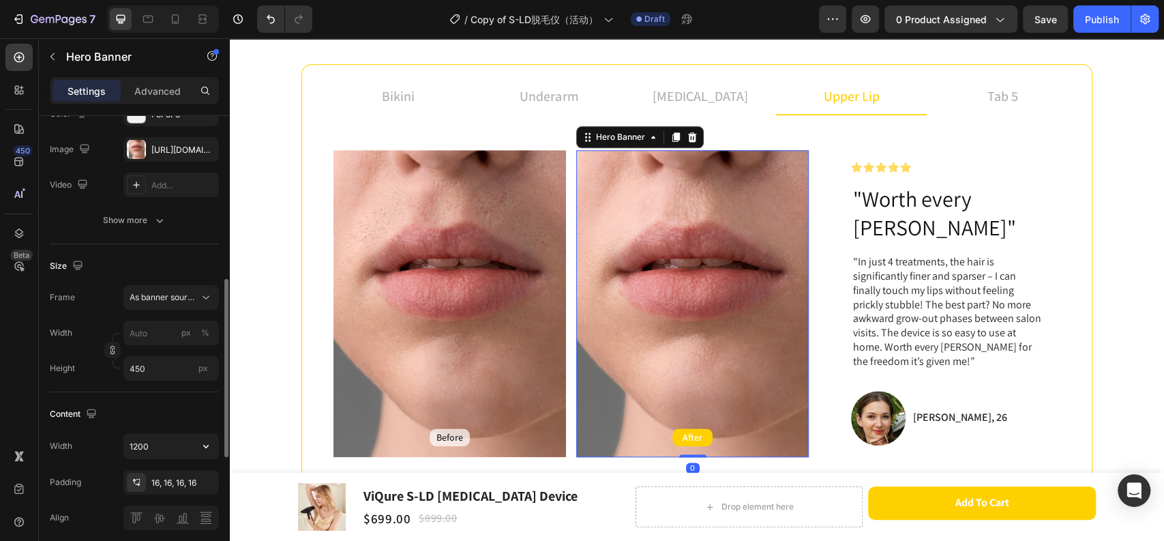
scroll to position [227, 0]
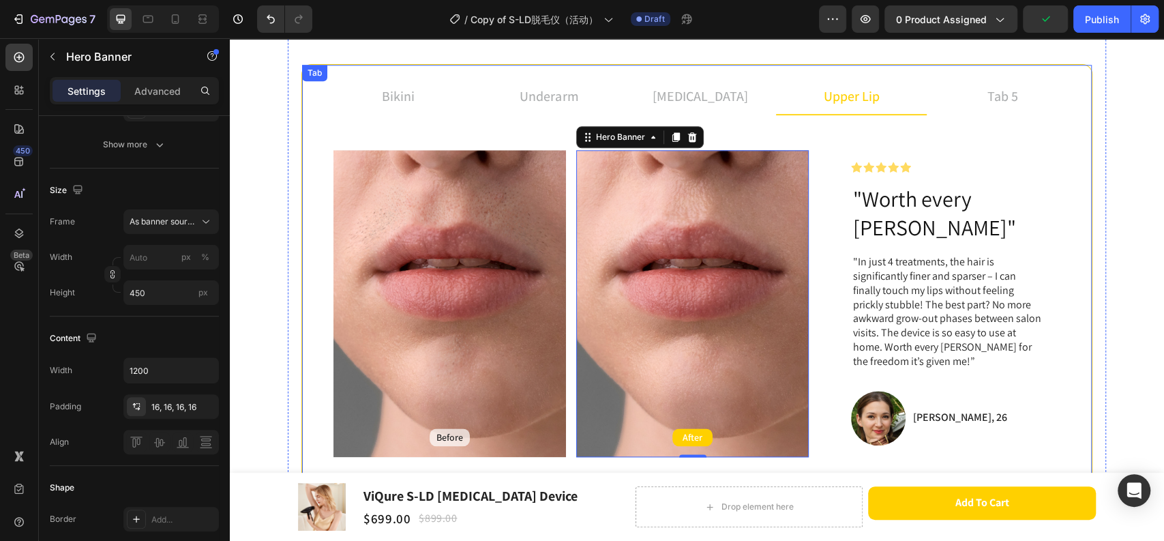
click at [988, 89] on p "tab 5" at bounding box center [1003, 96] width 31 height 20
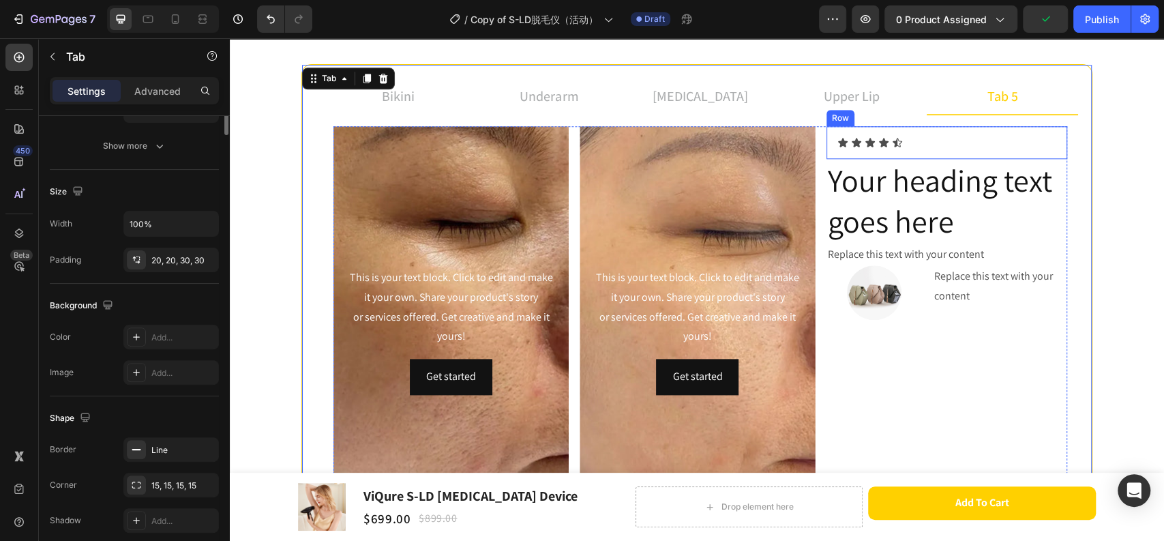
scroll to position [0, 0]
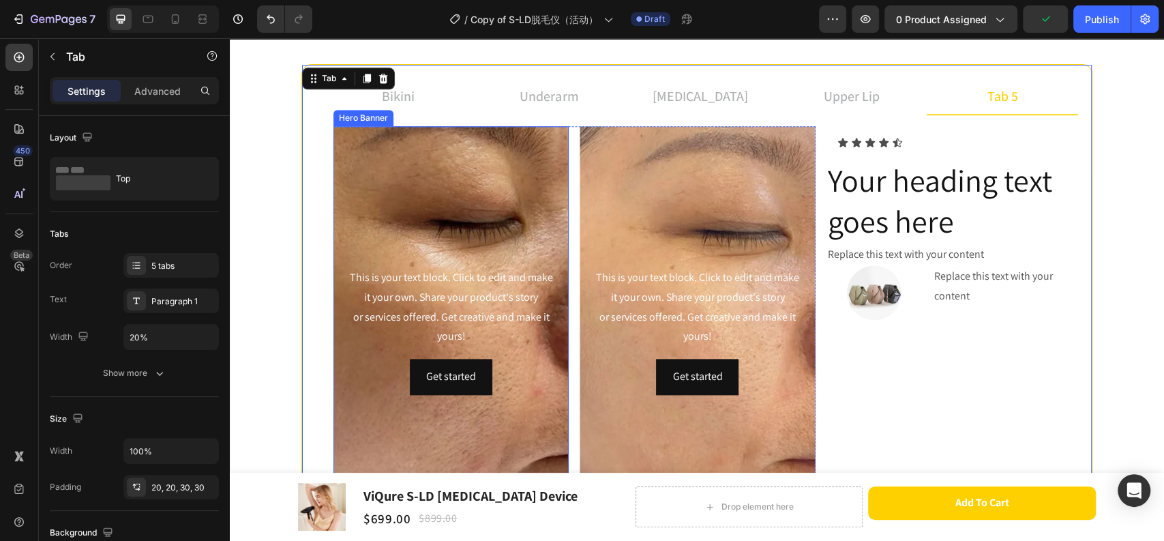
click at [501, 201] on div "Background Image" at bounding box center [451, 330] width 235 height 409
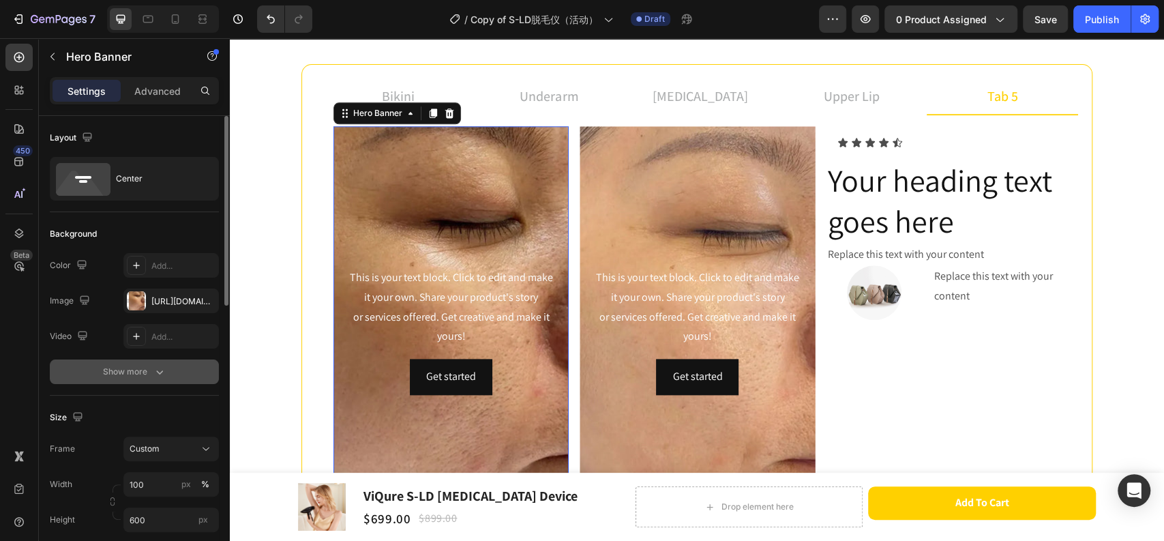
scroll to position [151, 0]
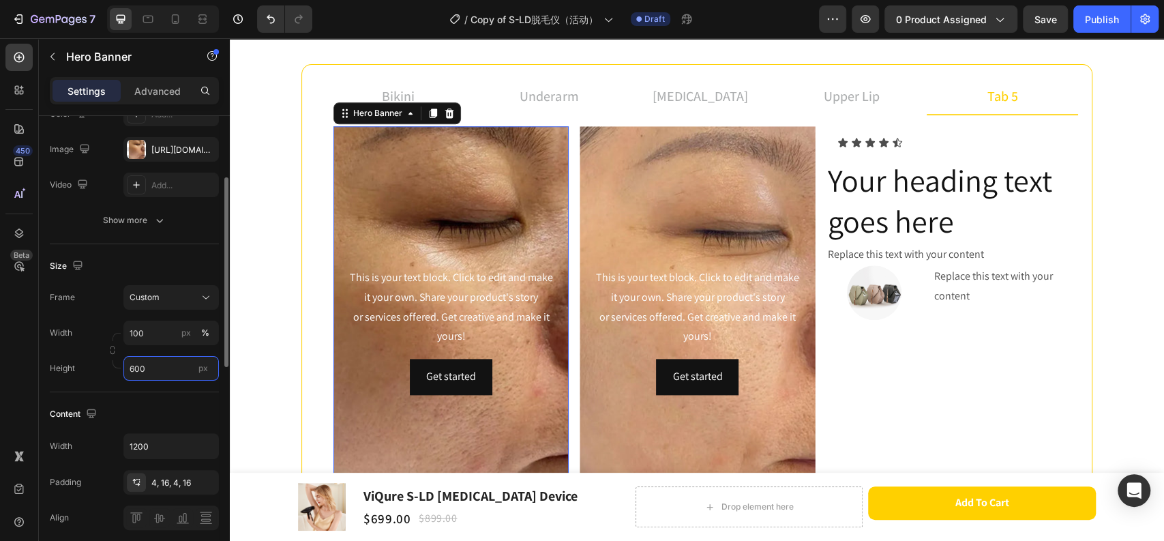
click at [151, 361] on input "600" at bounding box center [170, 368] width 95 height 25
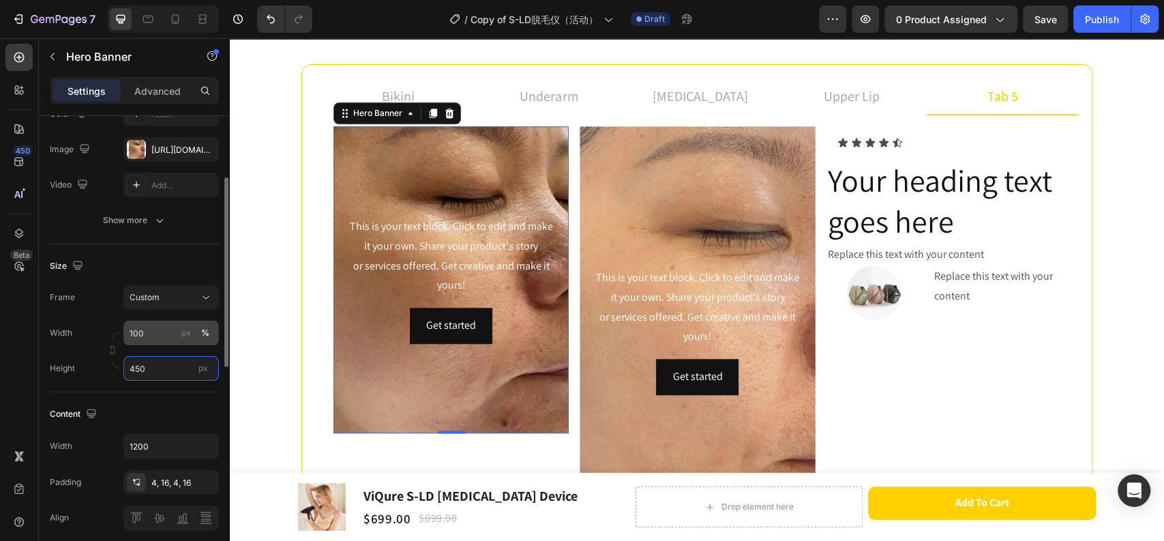
type input "450"
click at [155, 338] on input "100" at bounding box center [170, 333] width 95 height 25
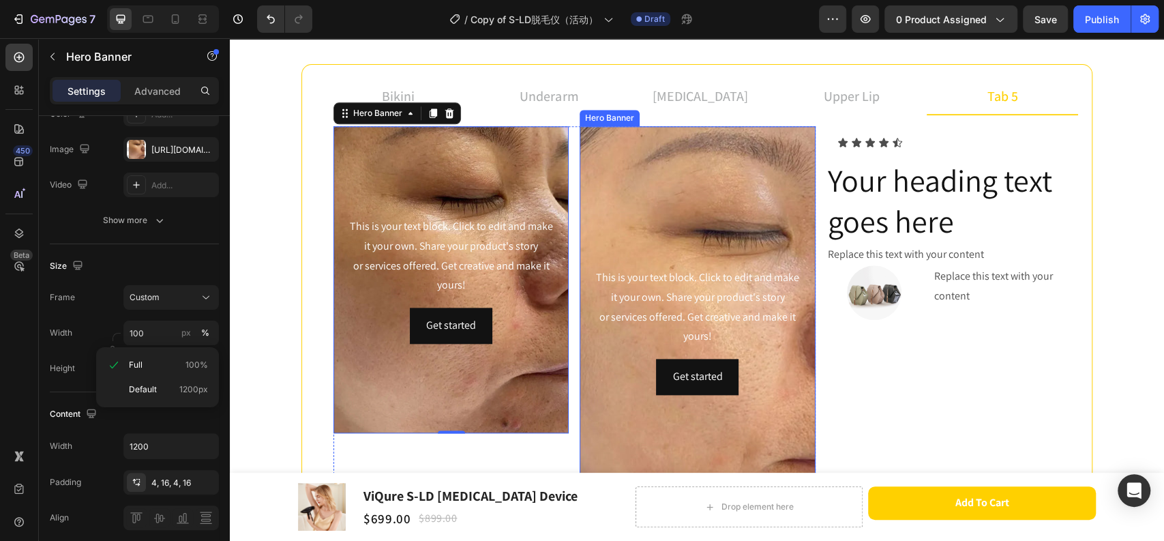
click at [667, 211] on div "Background Image" at bounding box center [697, 330] width 235 height 409
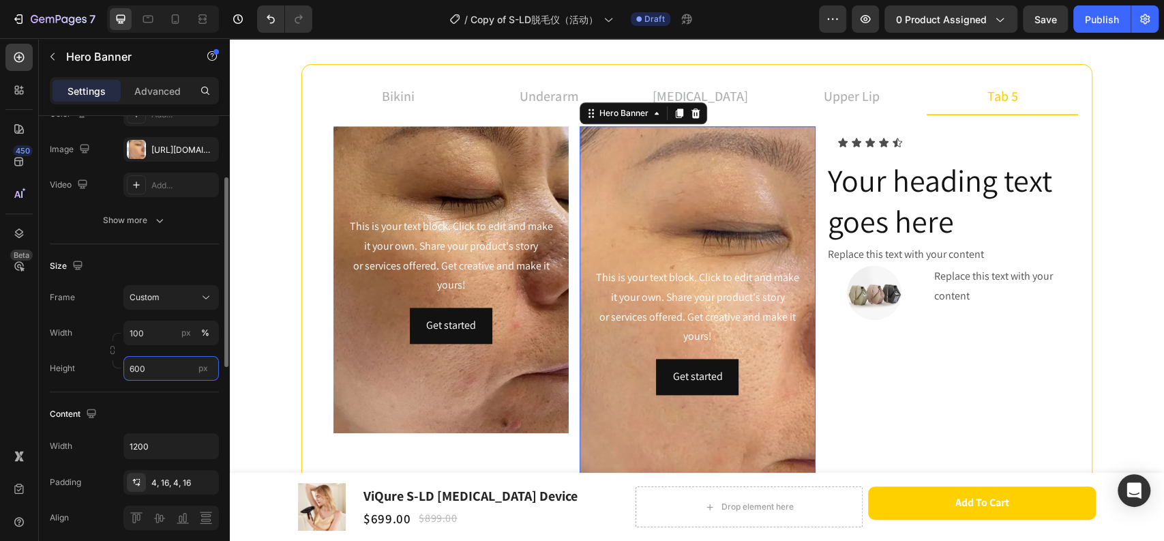
click at [142, 370] on input "600" at bounding box center [170, 368] width 95 height 25
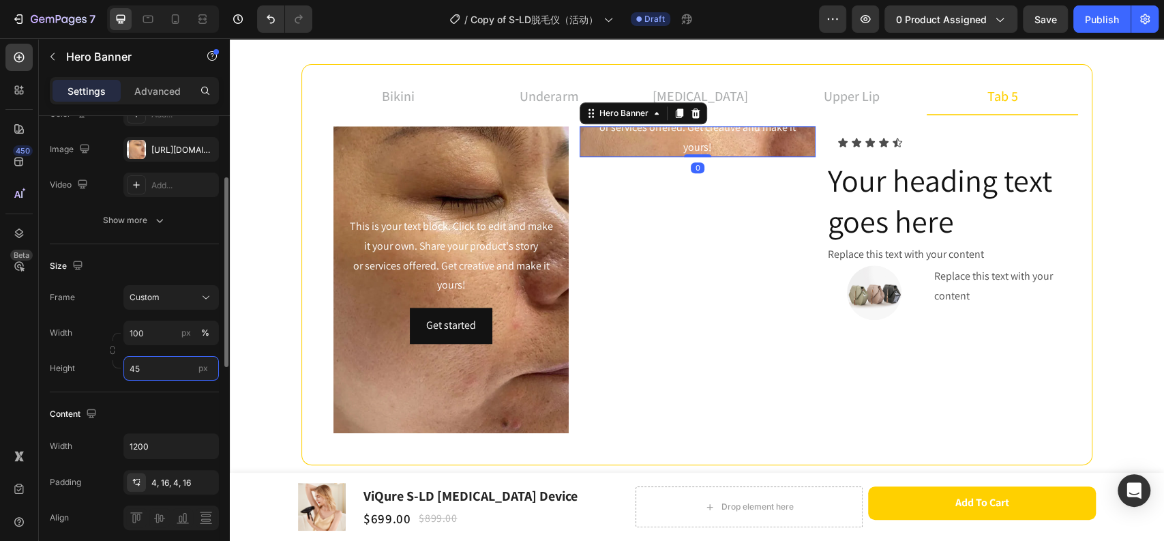
type input "450"
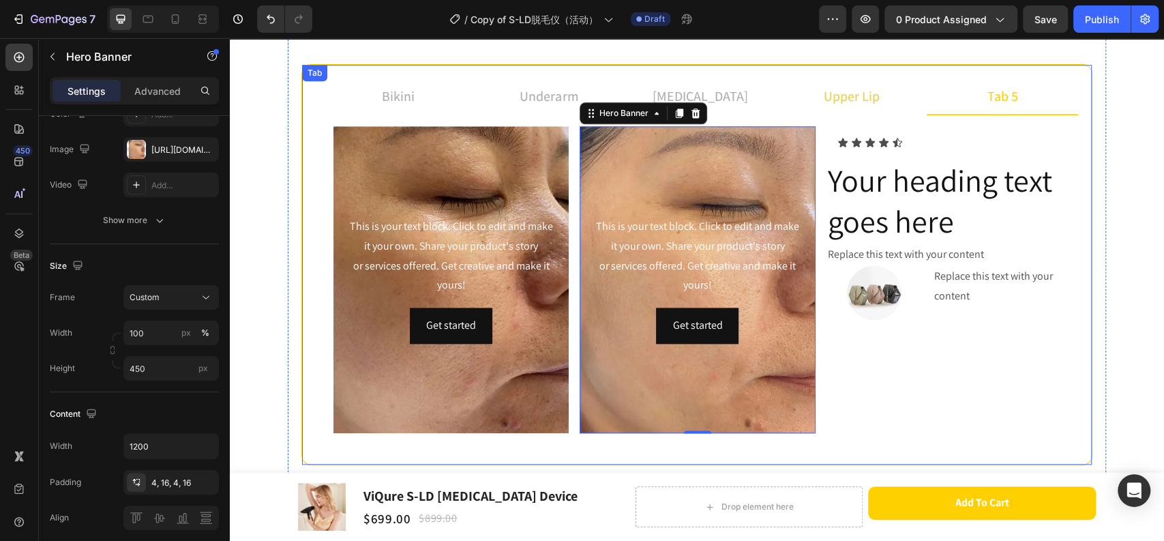
click at [831, 95] on p "upper lip" at bounding box center [852, 96] width 56 height 20
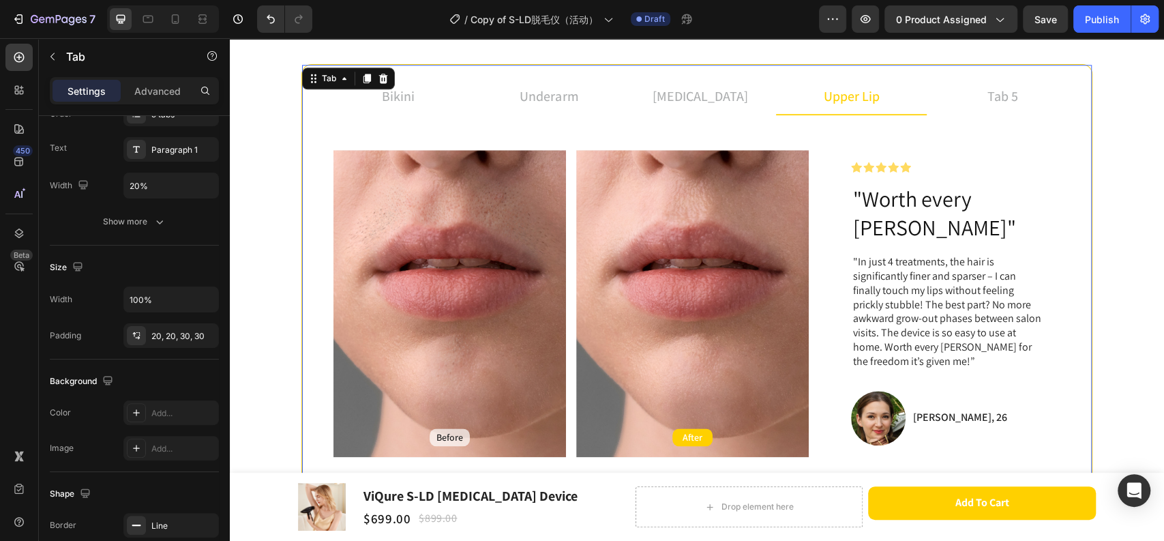
scroll to position [0, 0]
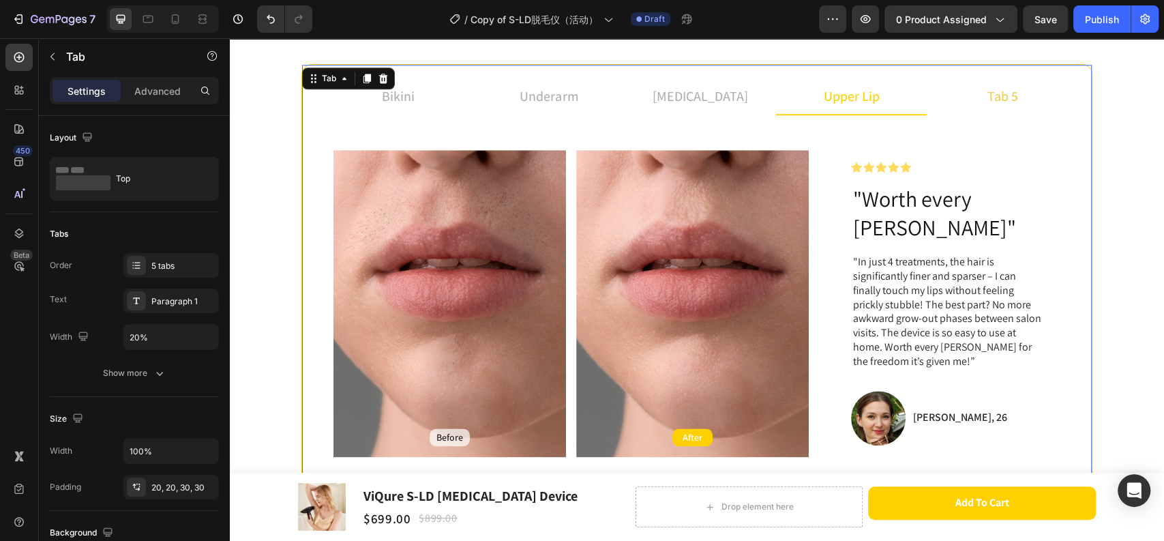
click at [975, 93] on li "tab 5" at bounding box center [1002, 96] width 151 height 37
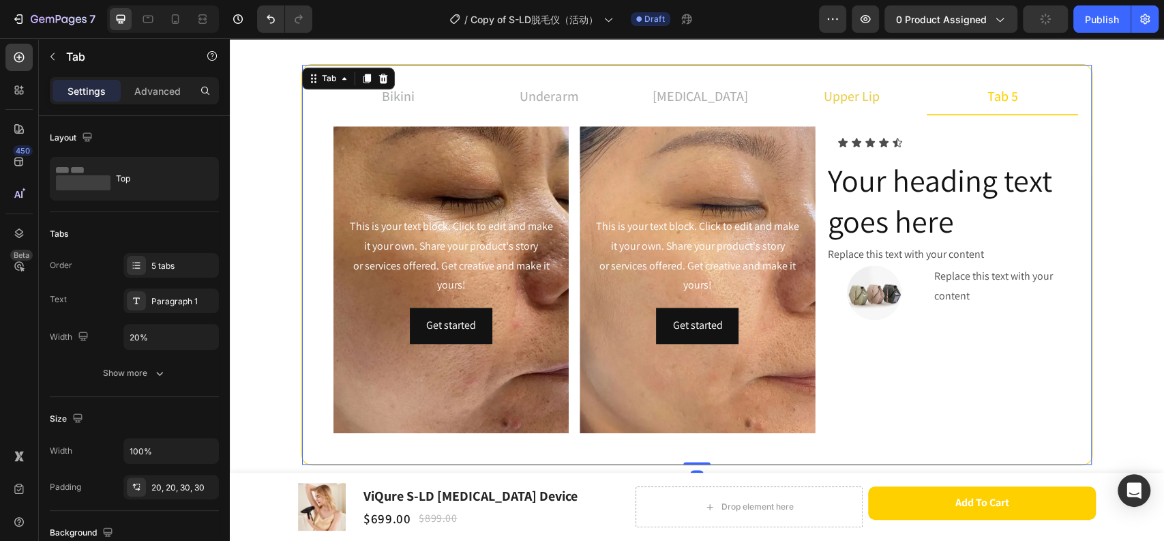
click at [884, 98] on li "upper lip" at bounding box center [851, 96] width 151 height 37
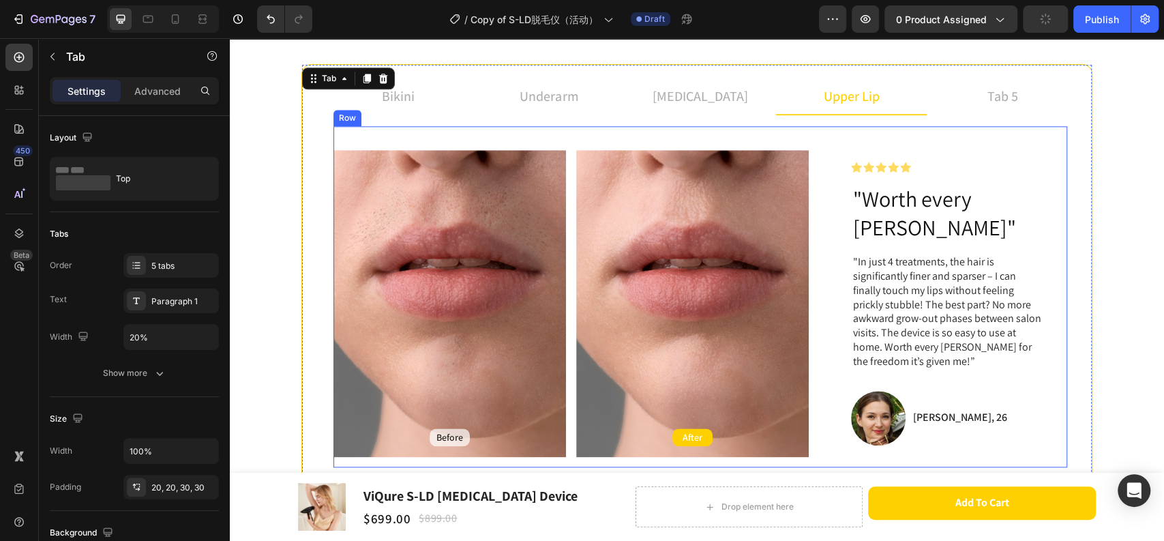
click at [710, 205] on div "Background Image" at bounding box center [692, 303] width 233 height 307
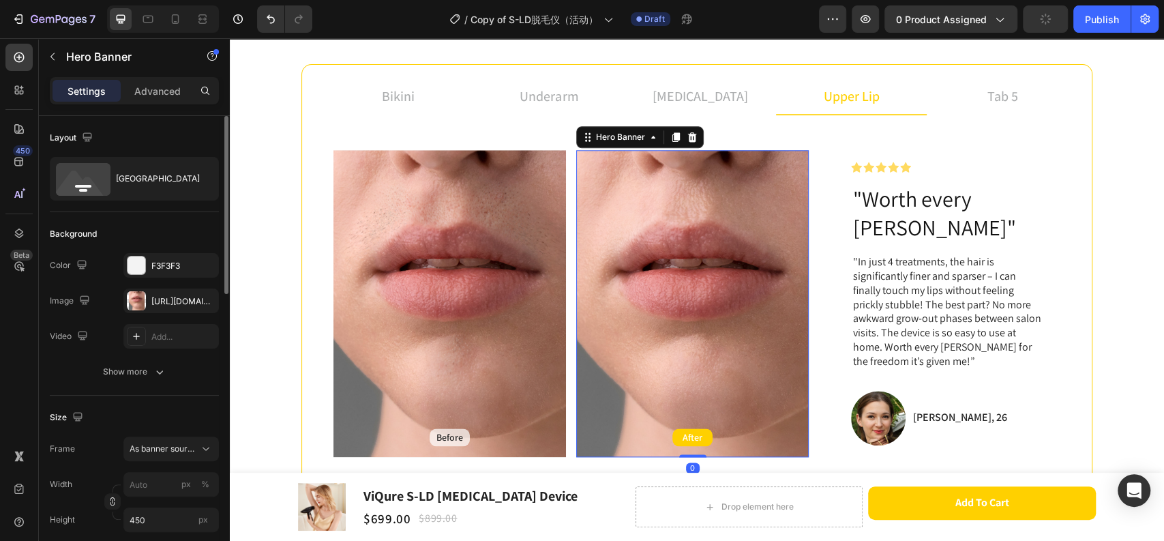
scroll to position [227, 0]
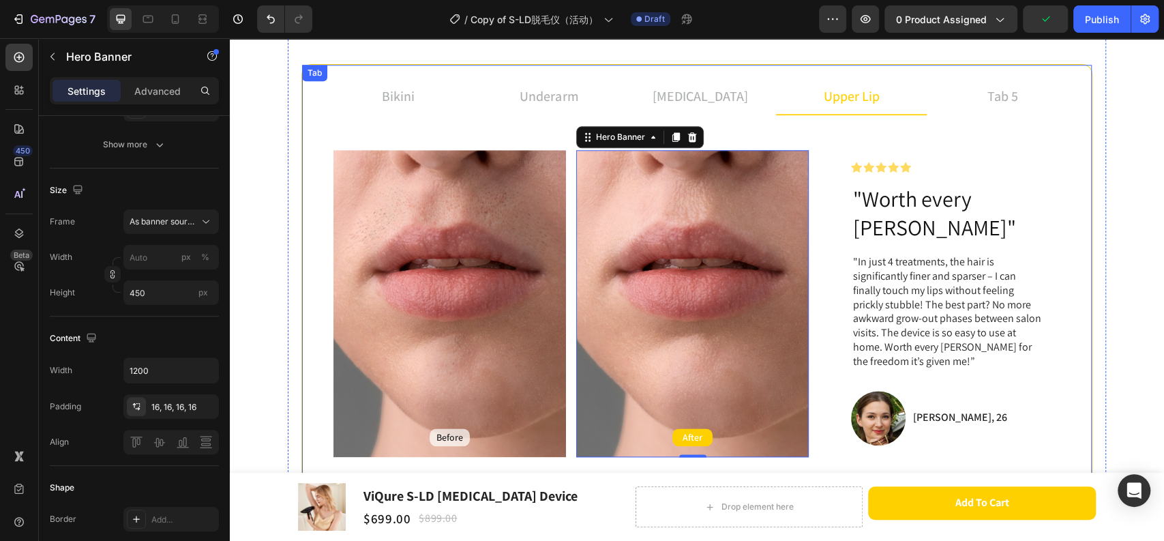
click at [1000, 103] on p "tab 5" at bounding box center [1003, 96] width 31 height 20
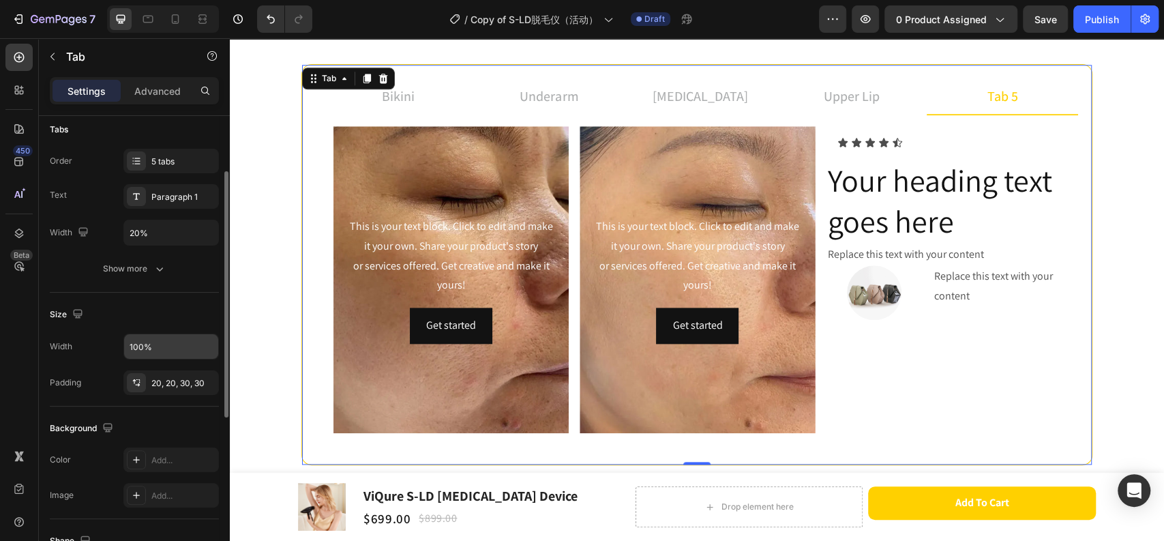
scroll to position [0, 0]
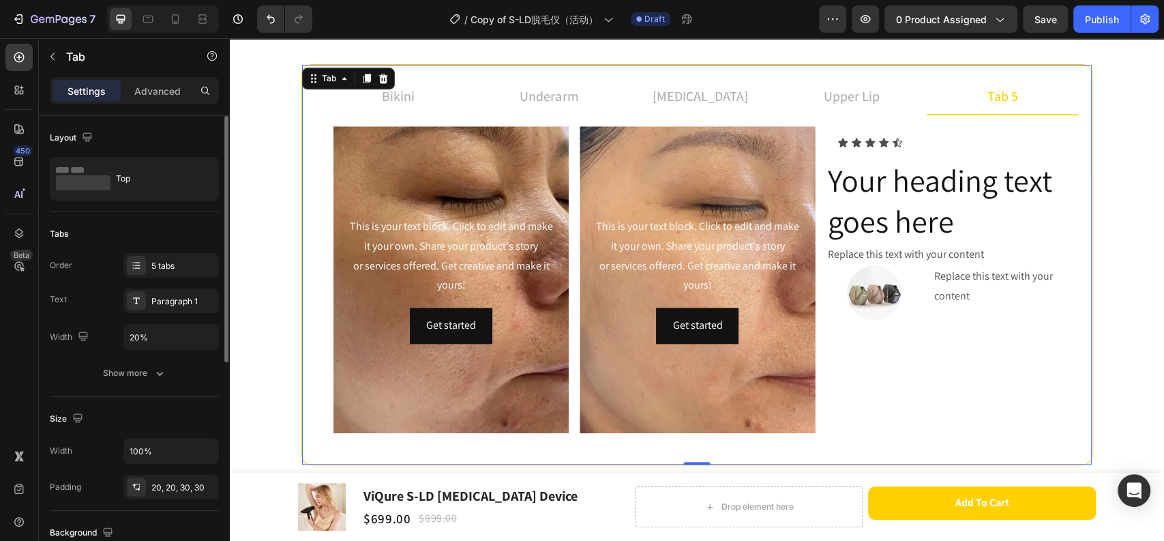
click at [135, 358] on div "Order 5 tabs Text Paragraph 1 Width 20% Show more" at bounding box center [134, 319] width 169 height 132
click at [139, 368] on div "Show more" at bounding box center [134, 373] width 63 height 14
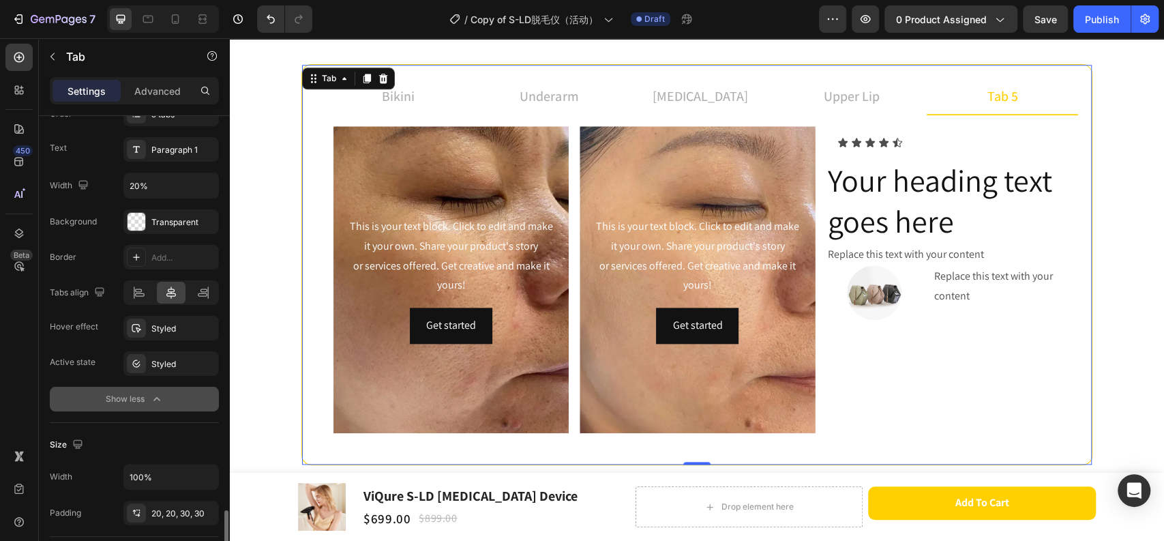
scroll to position [454, 0]
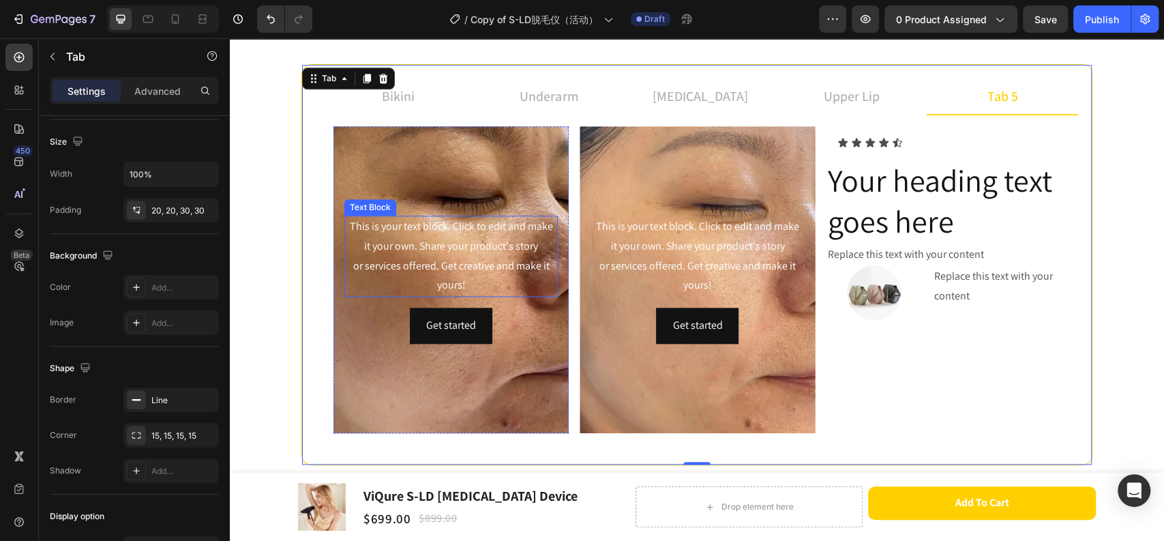
click at [395, 267] on div "This is your text block. Click to edit and make it your own. Share your product…" at bounding box center [450, 256] width 213 height 81
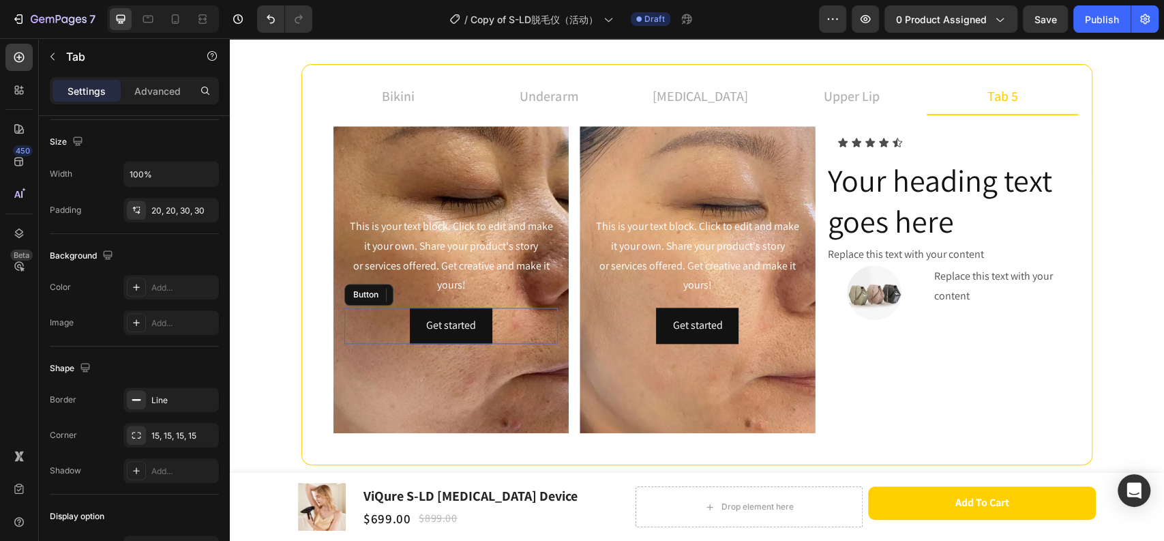
click at [366, 322] on div "Get started Button" at bounding box center [450, 326] width 213 height 36
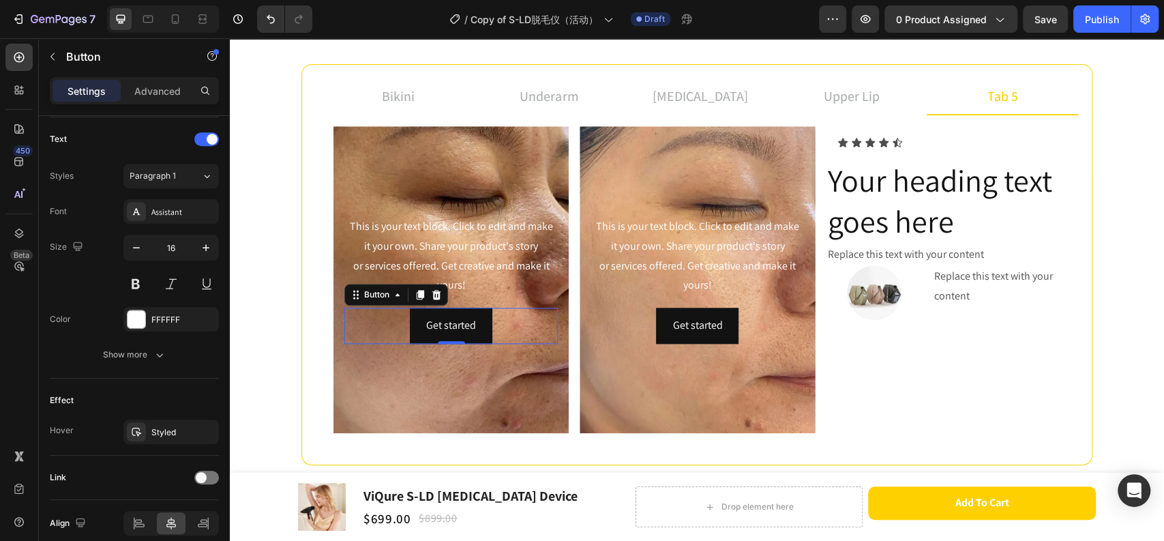
scroll to position [0, 0]
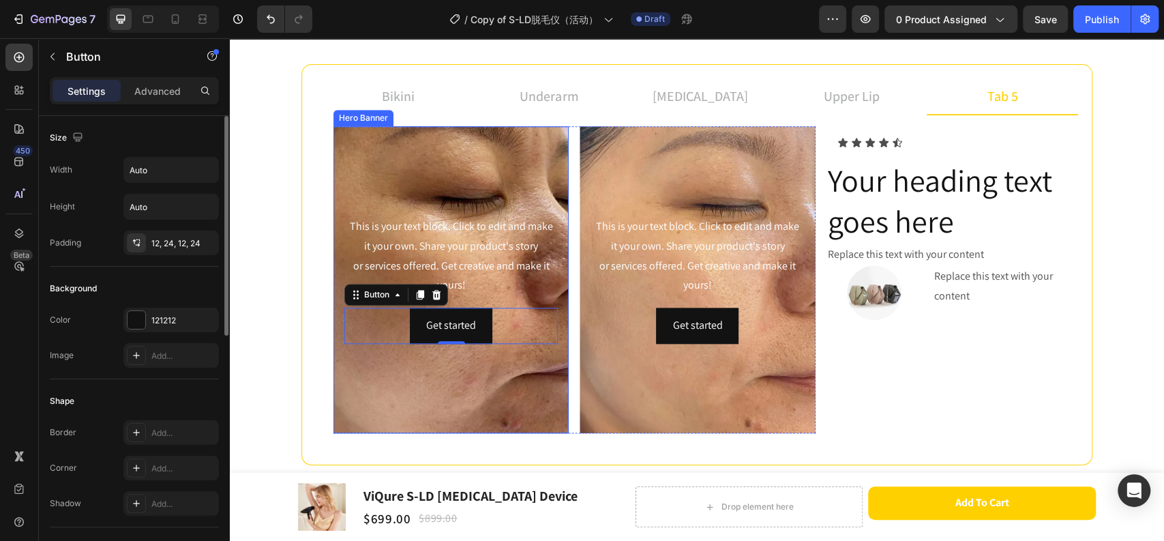
click at [369, 372] on div "Background Image" at bounding box center [451, 279] width 235 height 307
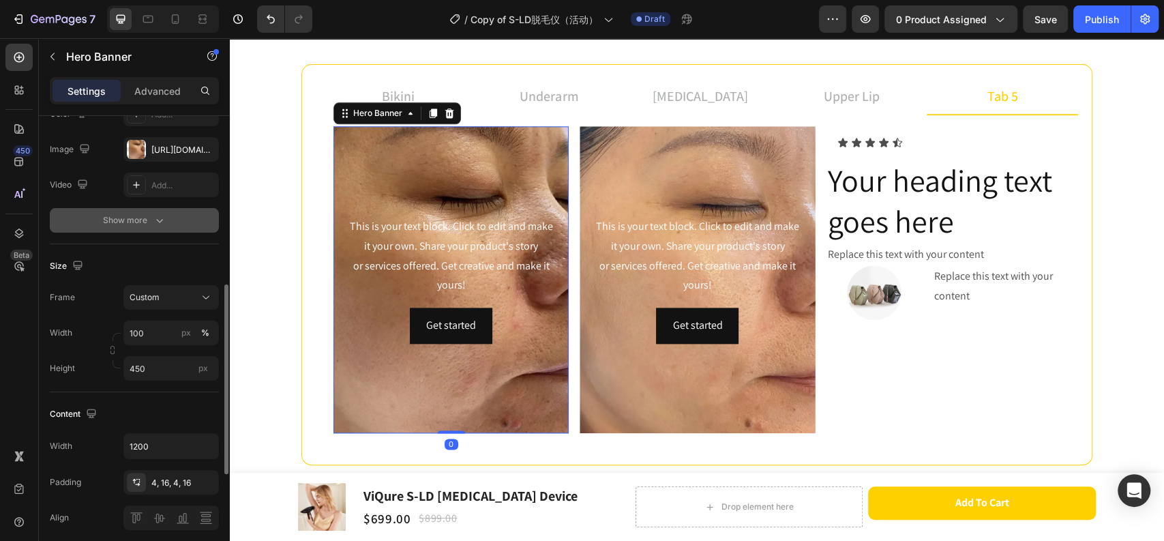
scroll to position [227, 0]
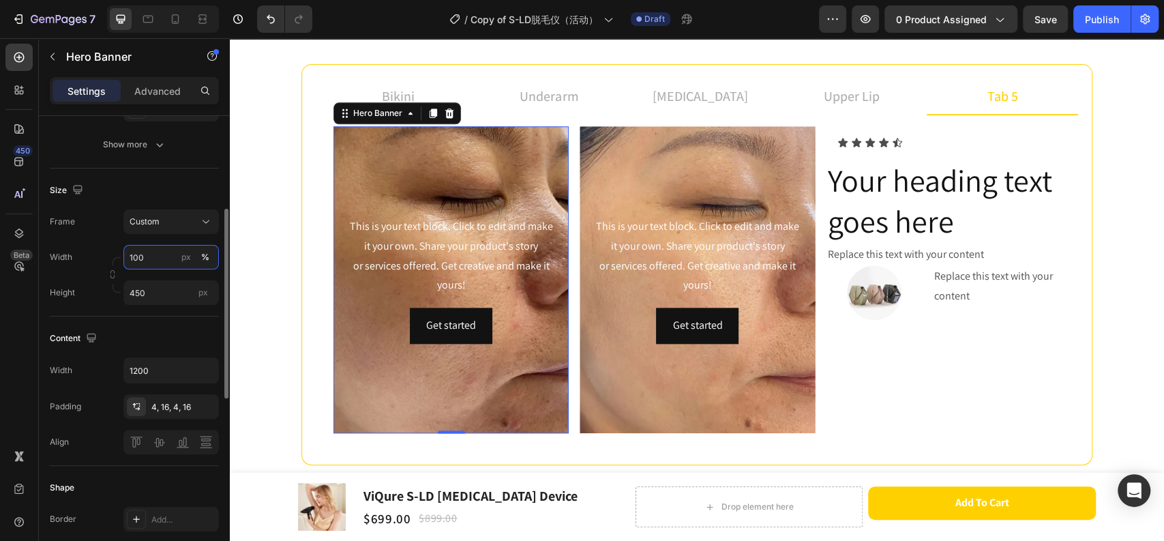
click at [155, 263] on input "100" at bounding box center [170, 257] width 95 height 25
click at [113, 276] on icon "button" at bounding box center [113, 274] width 10 height 10
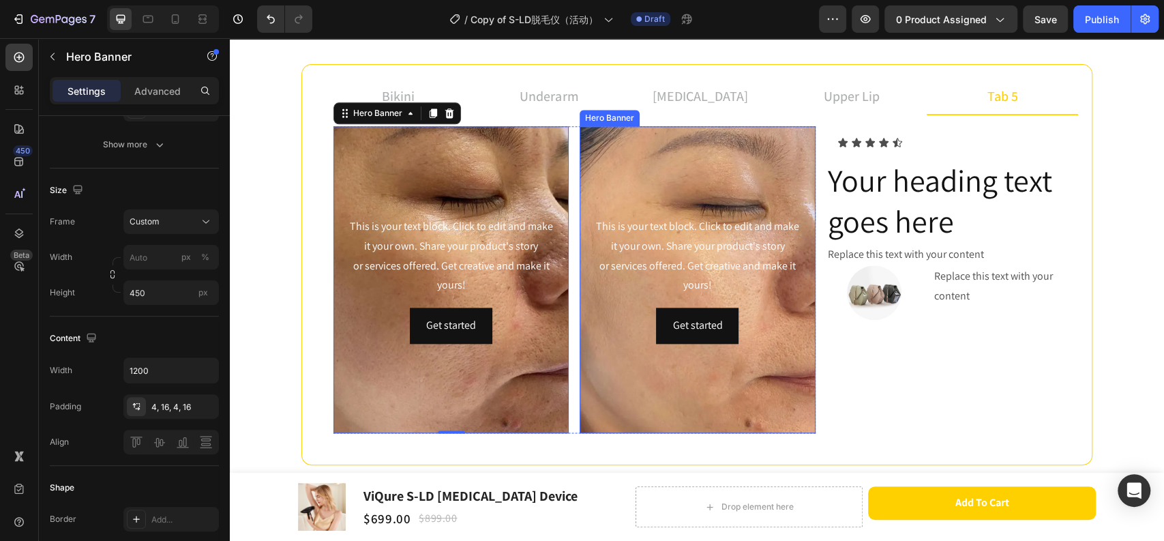
click at [613, 387] on div "Background Image" at bounding box center [697, 279] width 235 height 307
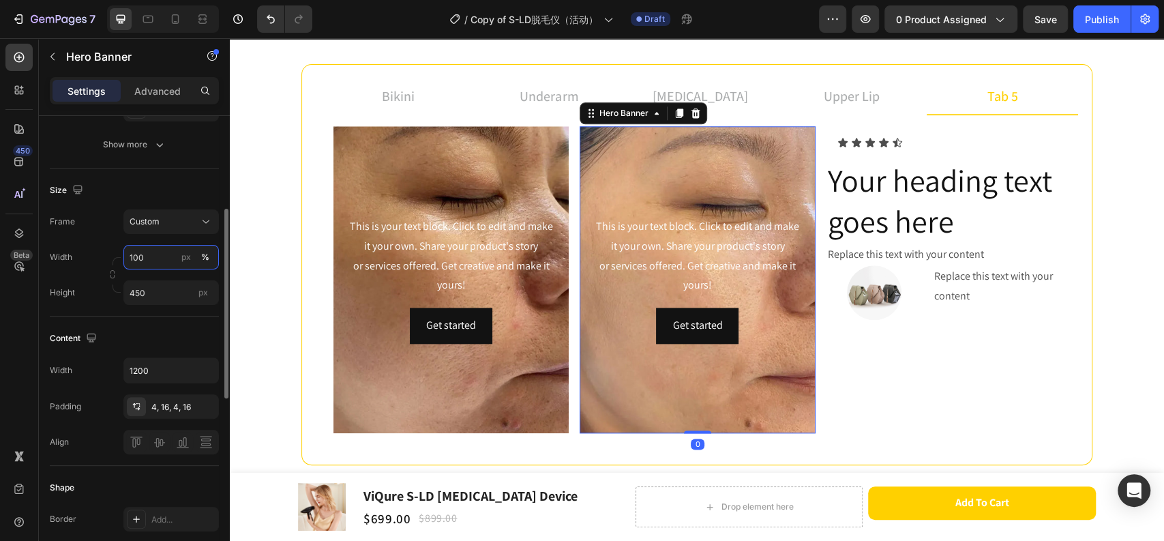
click at [150, 262] on input "100" at bounding box center [170, 257] width 95 height 25
click at [115, 271] on icon "button" at bounding box center [113, 274] width 10 height 10
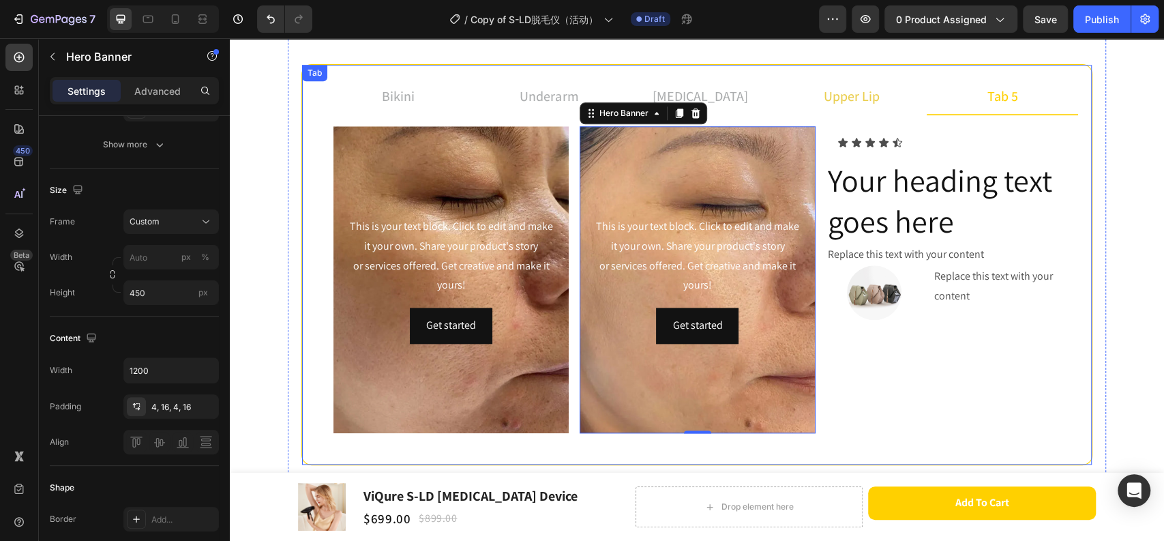
click at [846, 89] on p "upper lip" at bounding box center [852, 96] width 56 height 20
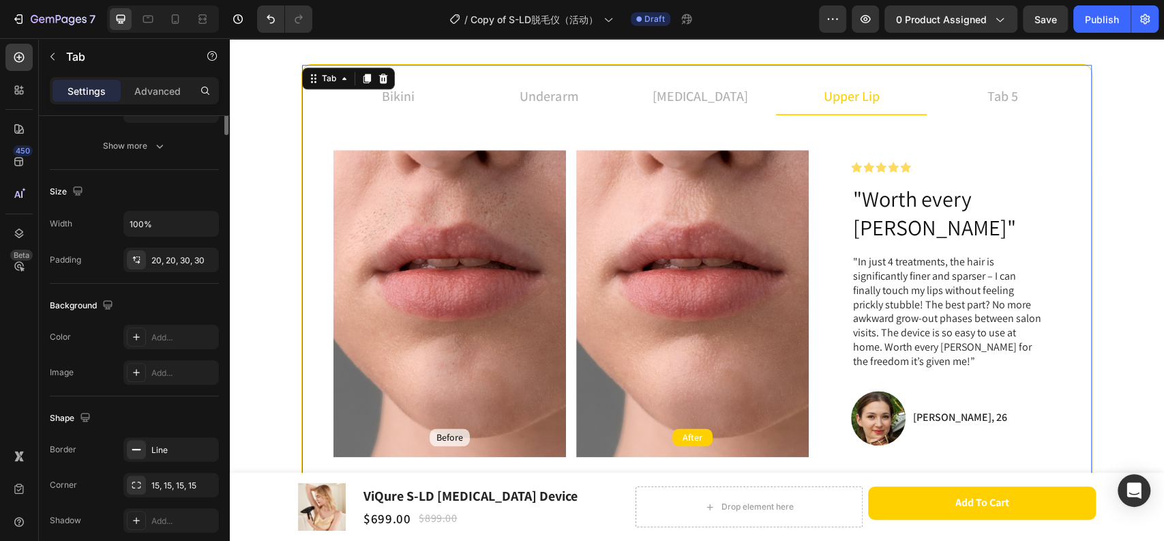
scroll to position [0, 0]
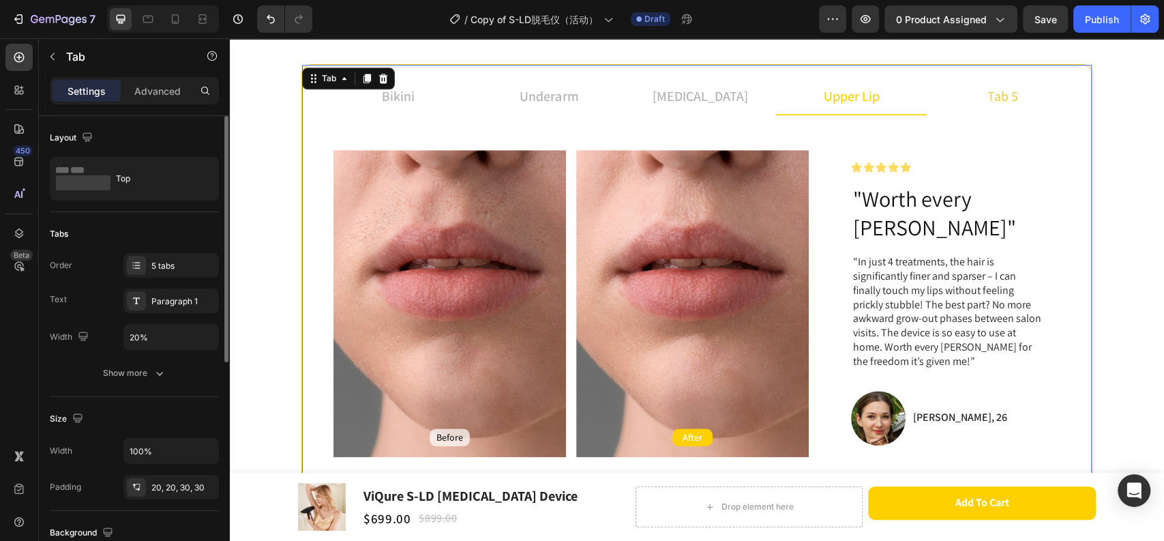
click at [945, 87] on li "tab 5" at bounding box center [1002, 96] width 151 height 37
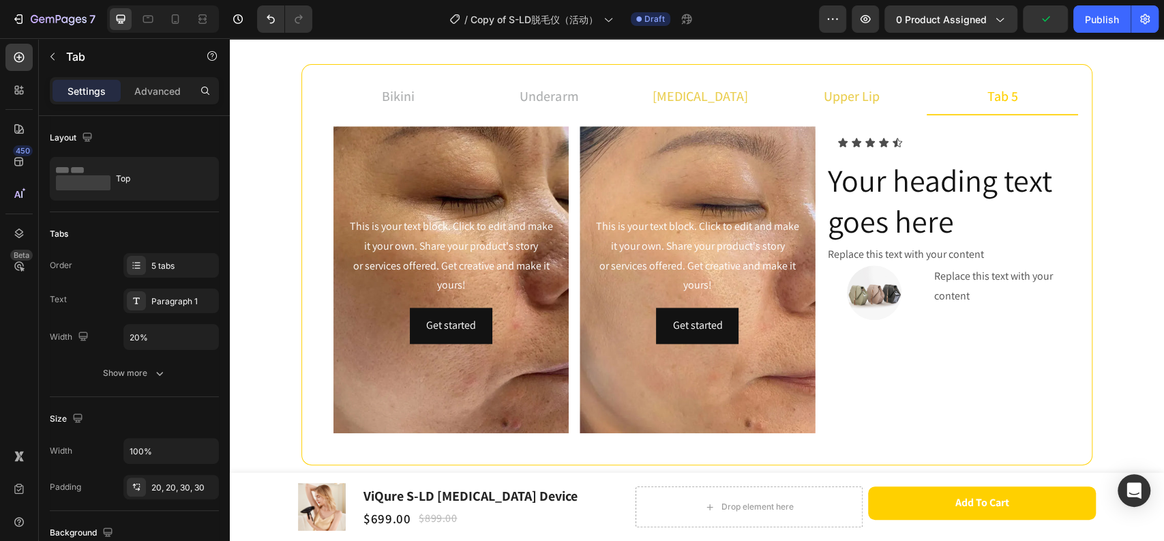
click at [799, 79] on li "upper lip" at bounding box center [851, 96] width 151 height 37
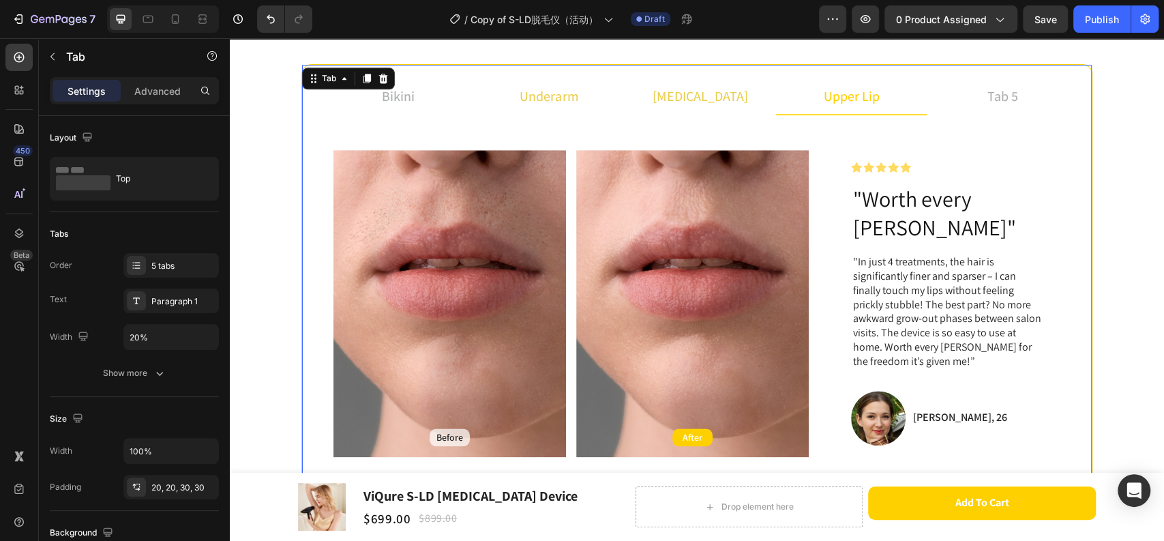
click at [564, 91] on p "underarm" at bounding box center [549, 96] width 59 height 20
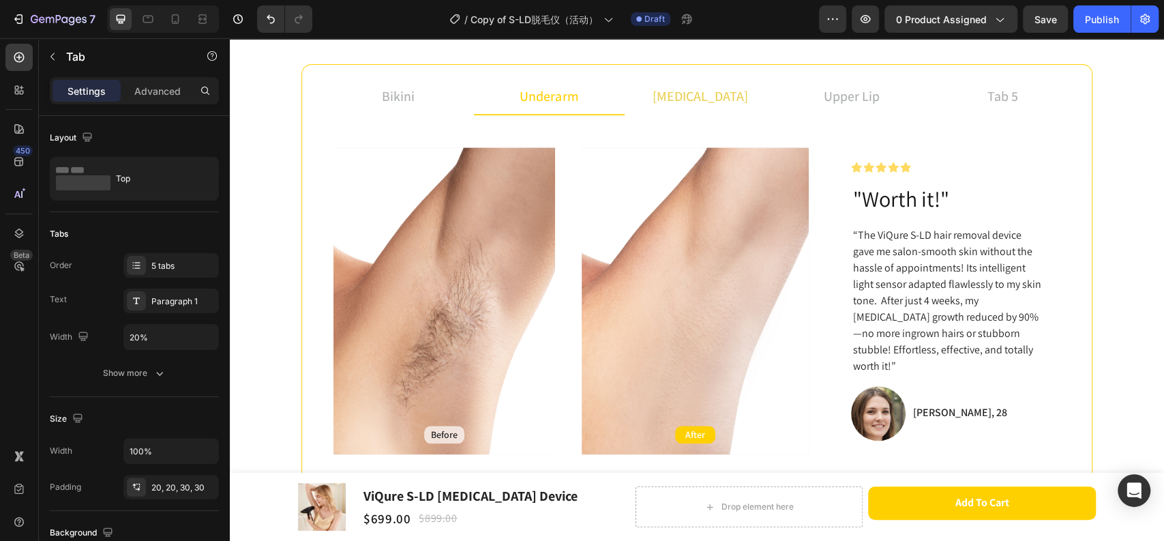
click at [589, 94] on li "underarm" at bounding box center [549, 96] width 151 height 37
click at [726, 94] on li "[MEDICAL_DATA]" at bounding box center [700, 96] width 151 height 37
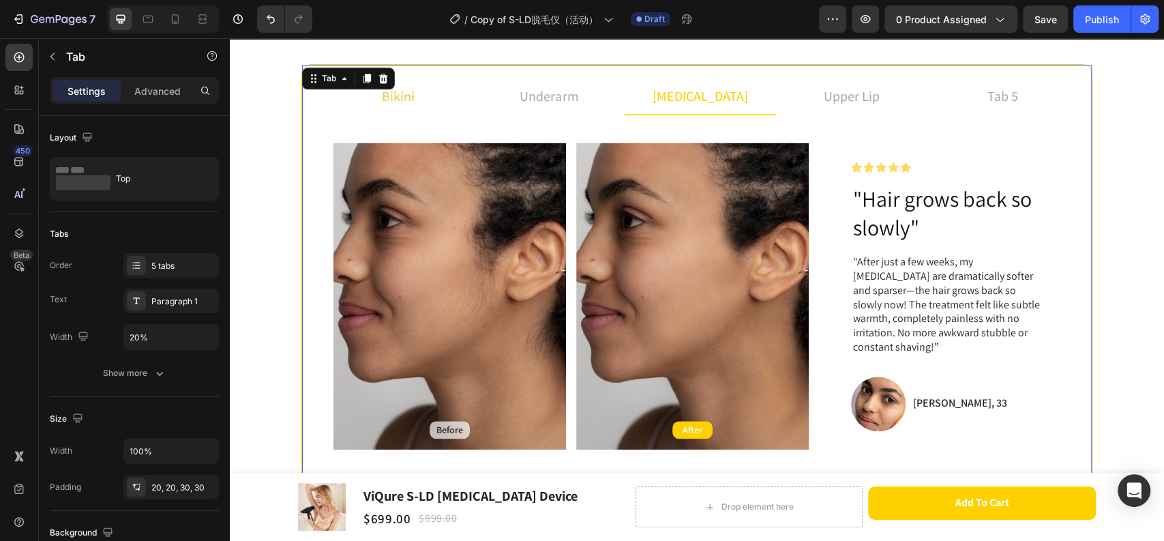
click at [424, 95] on li "bikini" at bounding box center [398, 96] width 151 height 37
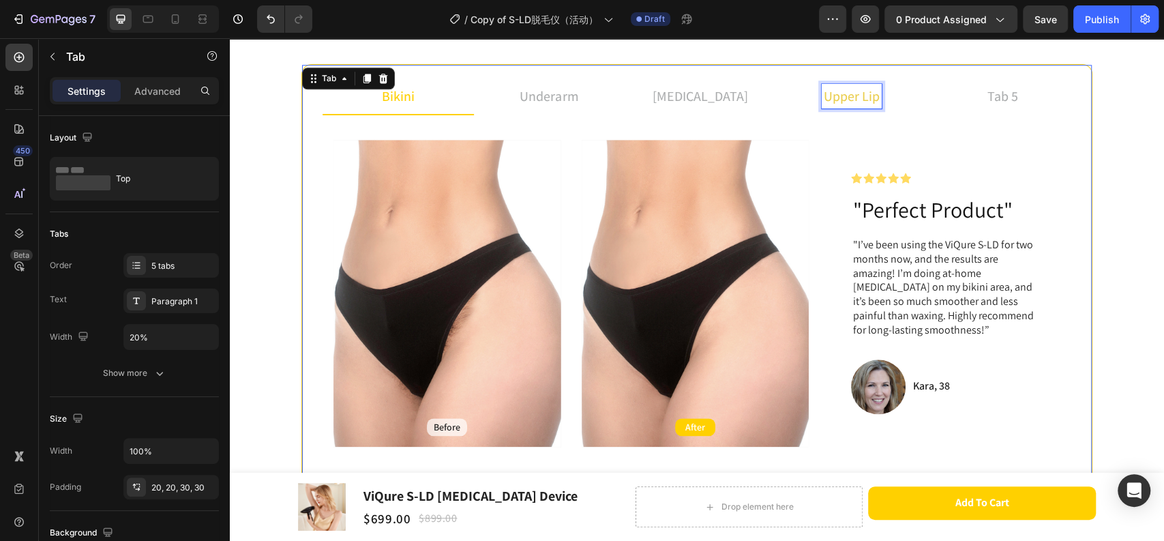
click at [865, 102] on p "upper lip" at bounding box center [852, 96] width 56 height 20
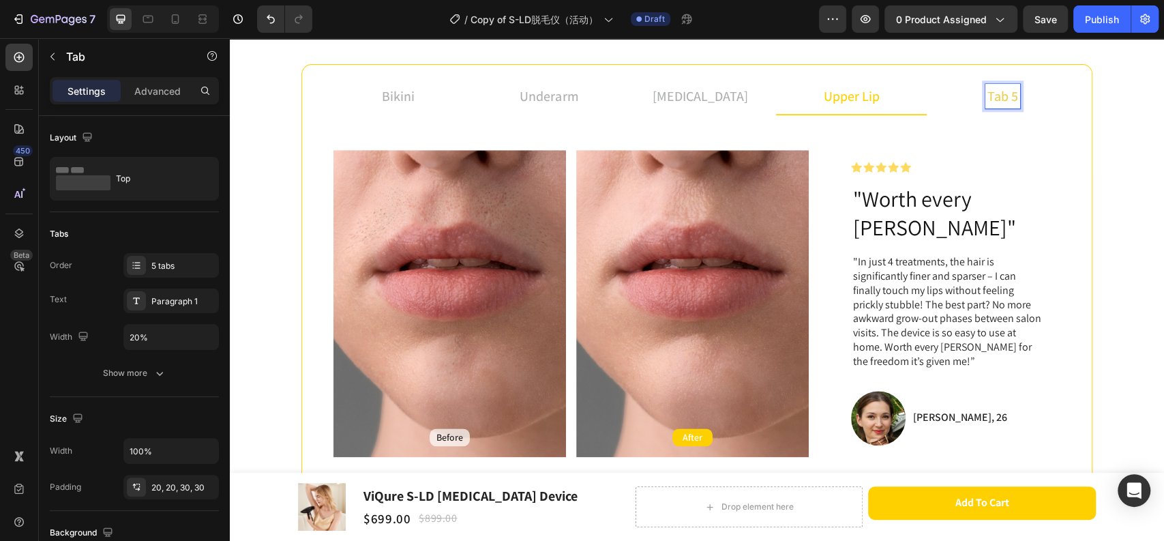
click at [994, 94] on p "tab 5" at bounding box center [1003, 96] width 31 height 20
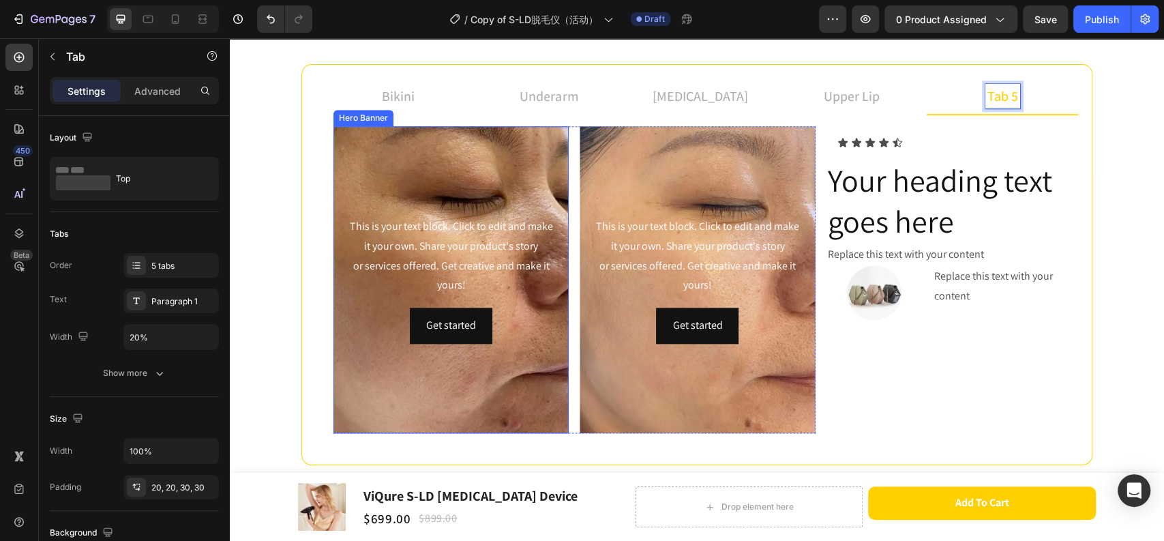
click at [492, 160] on div "Background Image" at bounding box center [451, 279] width 235 height 307
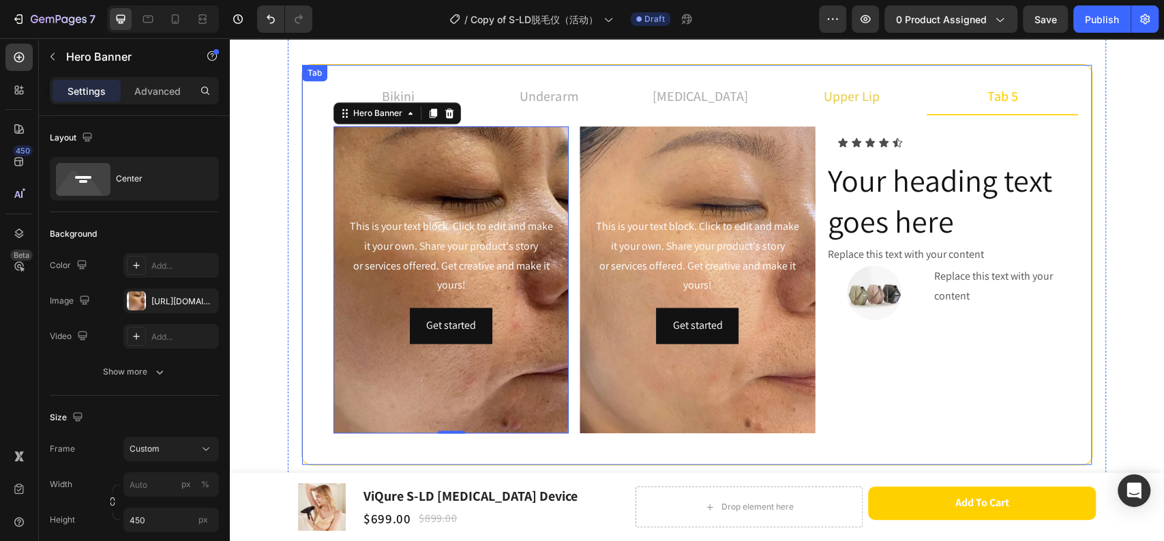
click at [861, 88] on p "upper lip" at bounding box center [852, 96] width 56 height 20
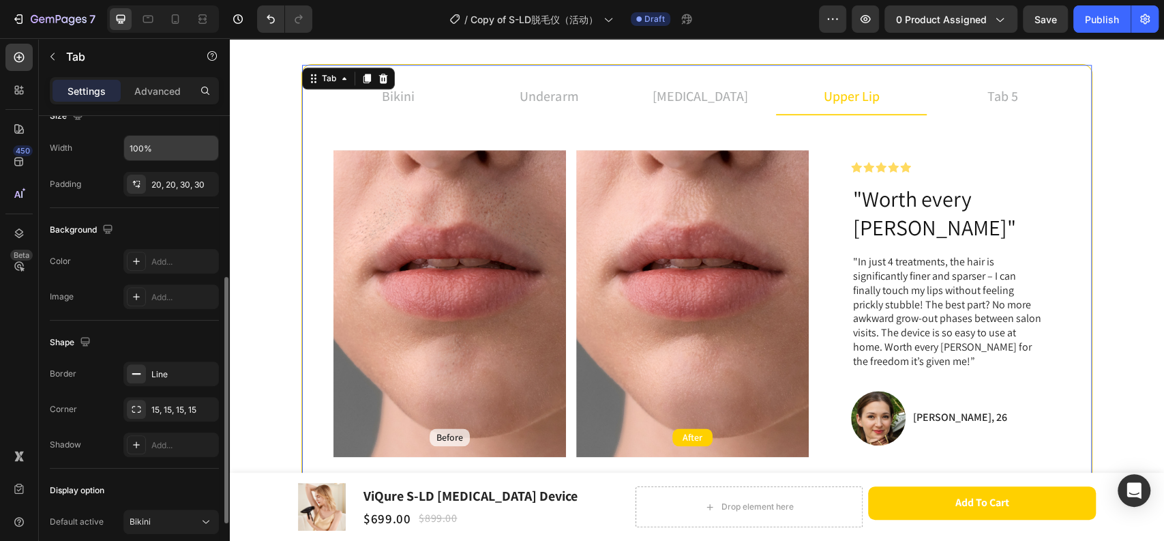
scroll to position [408, 0]
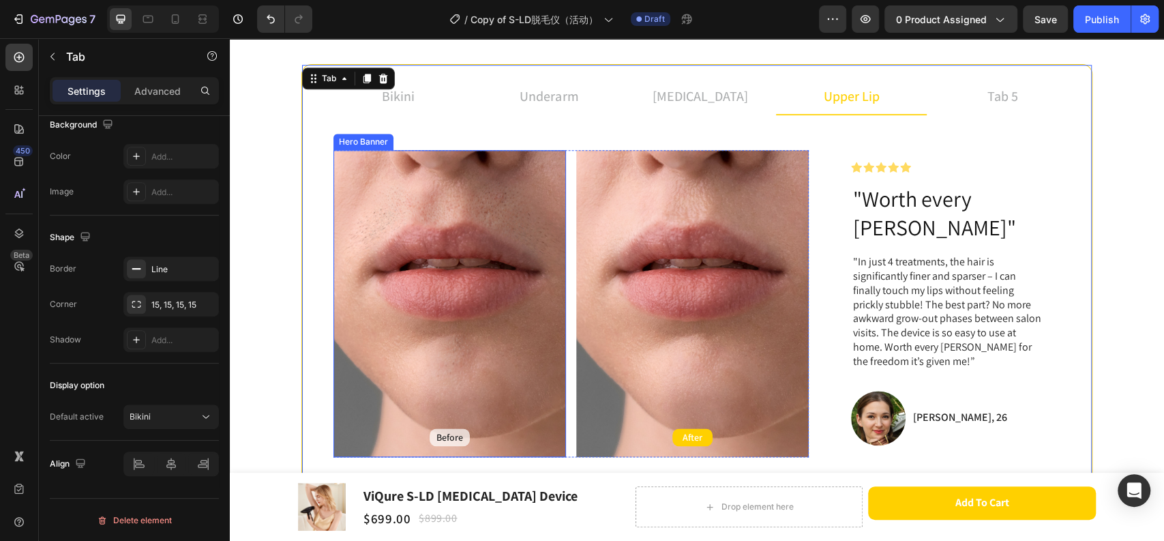
click at [490, 206] on div "Background Image" at bounding box center [450, 303] width 233 height 307
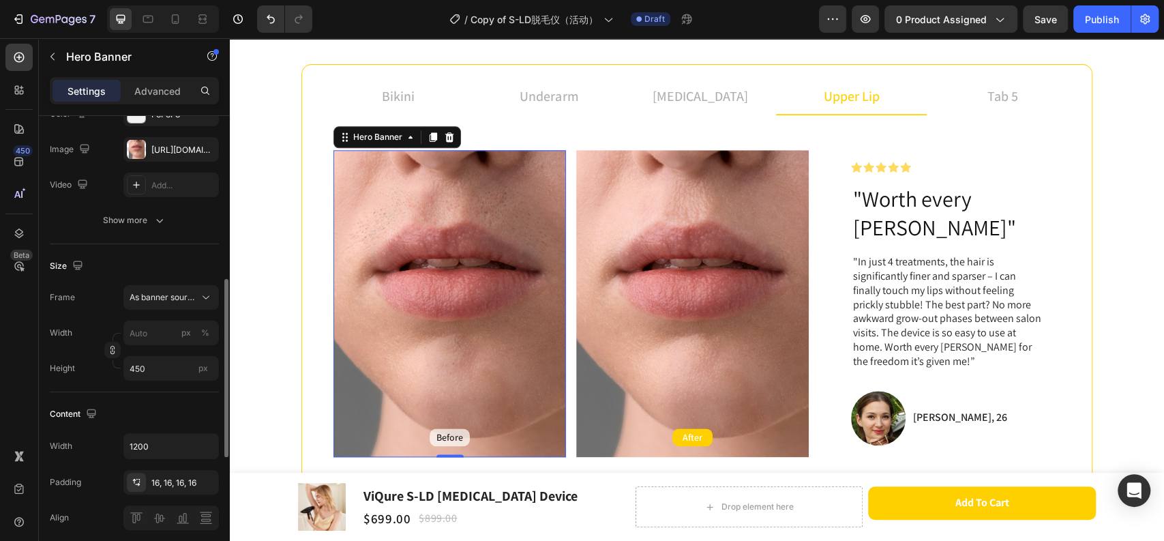
scroll to position [227, 0]
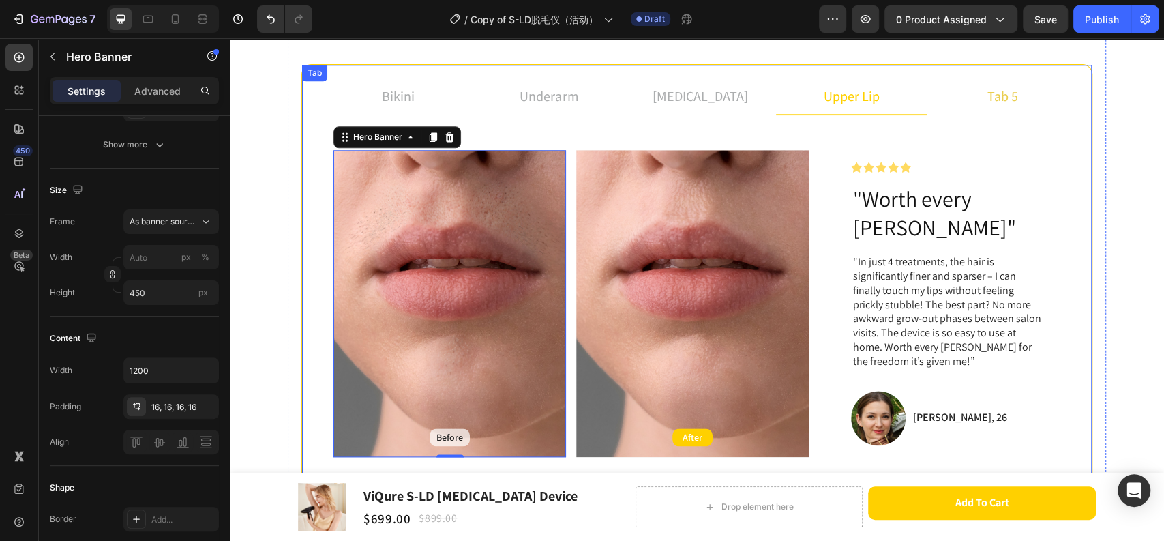
click at [977, 97] on li "tab 5" at bounding box center [1002, 96] width 151 height 37
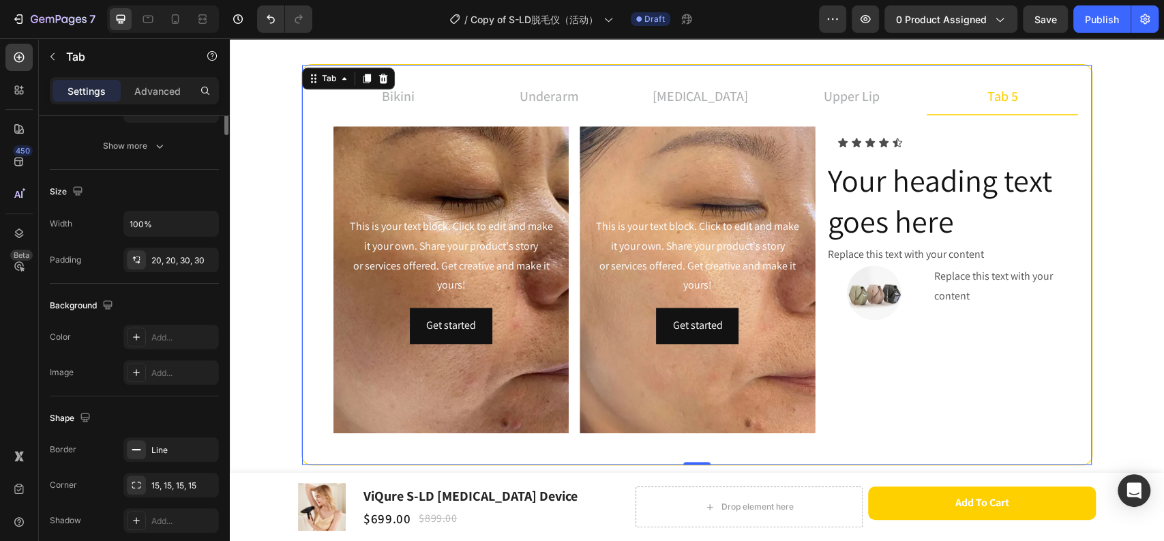
scroll to position [0, 0]
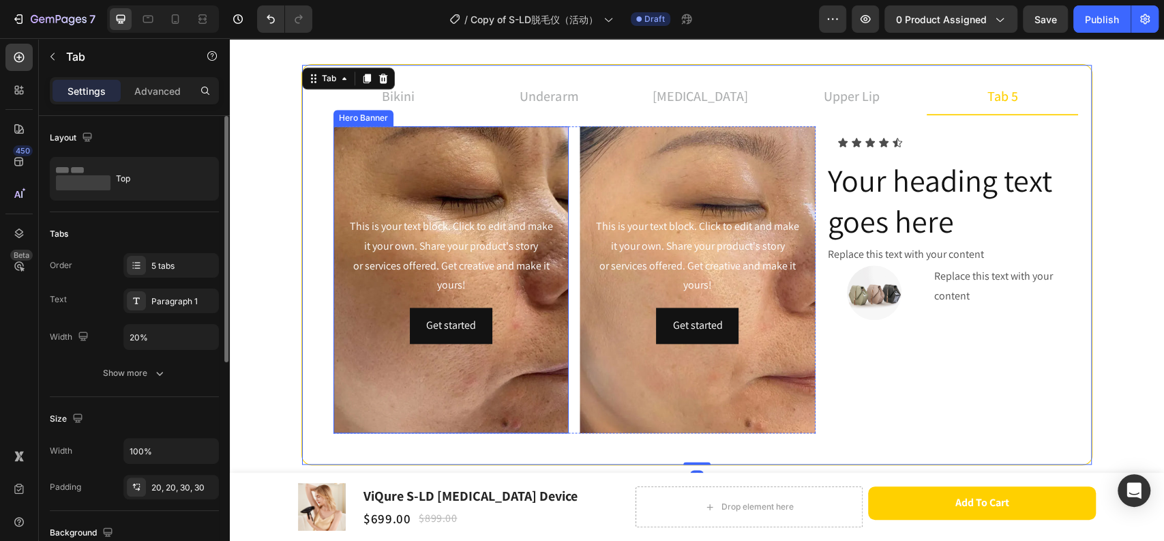
click at [522, 147] on div "Background Image" at bounding box center [451, 279] width 235 height 307
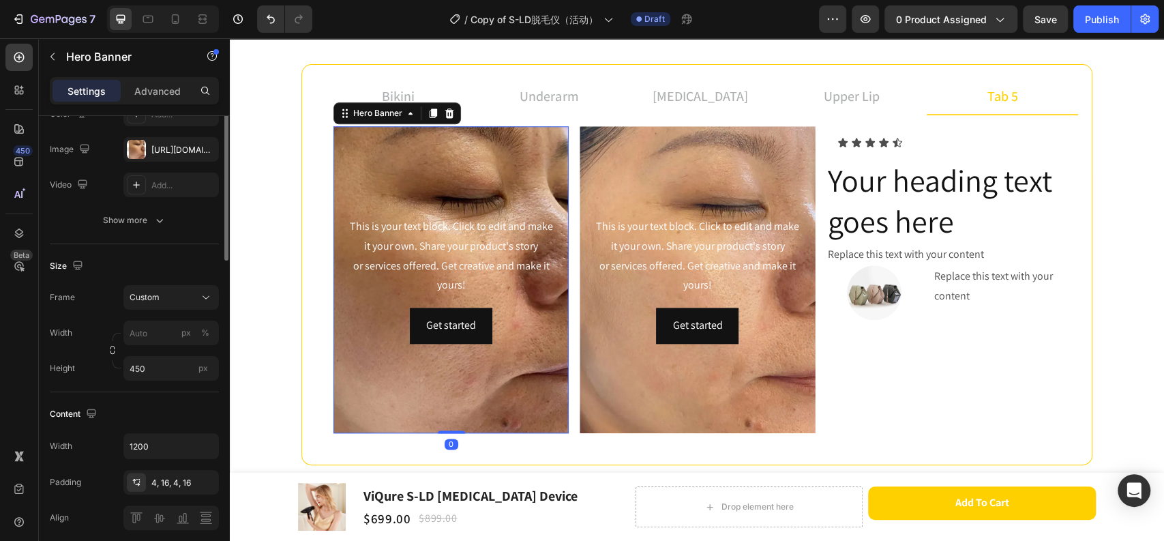
scroll to position [227, 0]
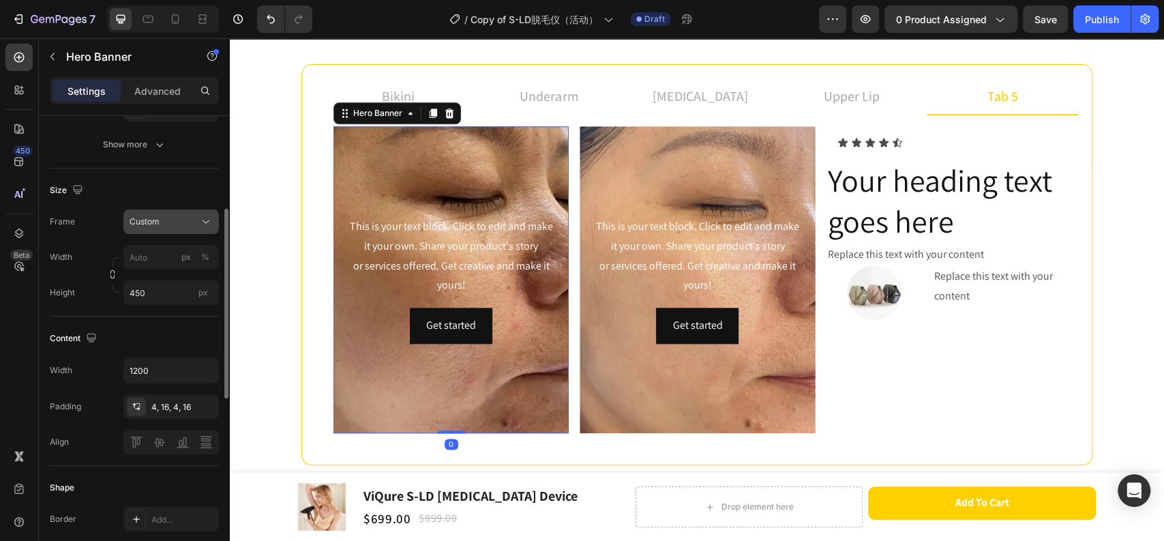
click at [160, 218] on div "Custom" at bounding box center [163, 222] width 67 height 12
click at [168, 248] on span "As banner source" at bounding box center [163, 254] width 68 height 12
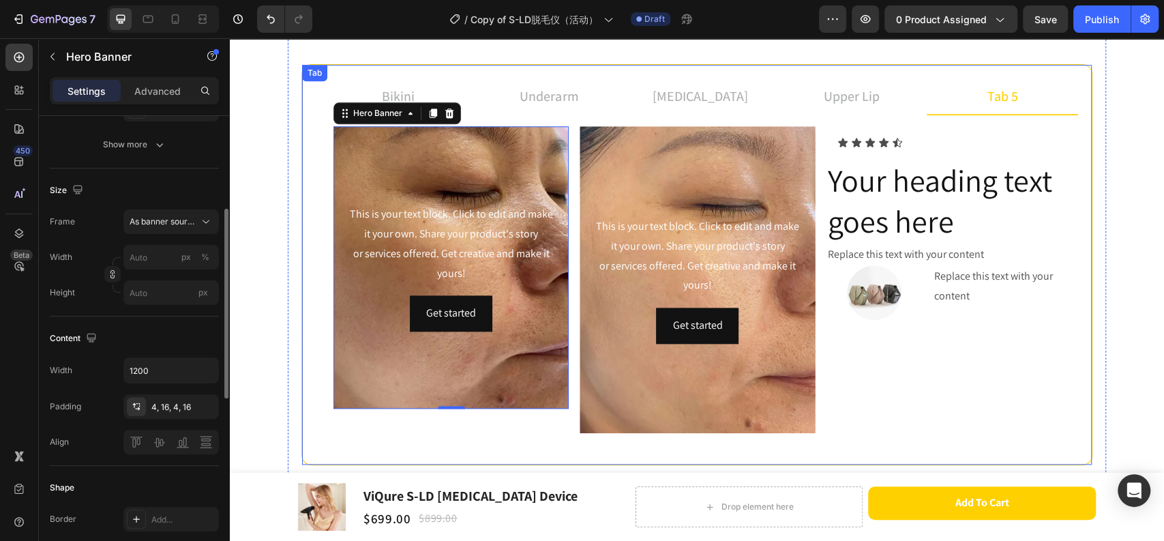
type input "450"
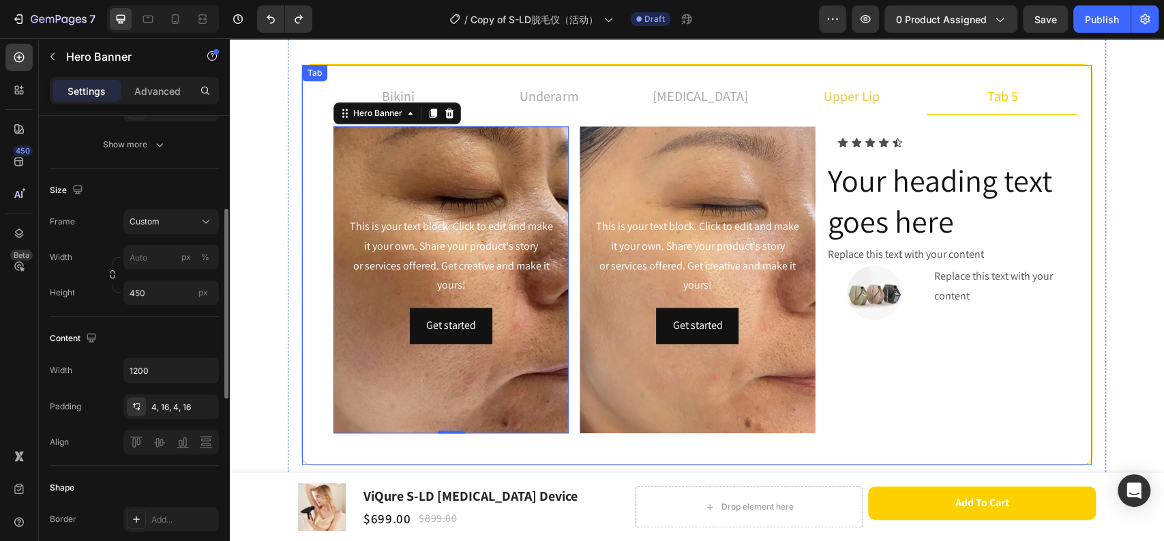
click at [814, 92] on li "upper lip" at bounding box center [851, 96] width 151 height 37
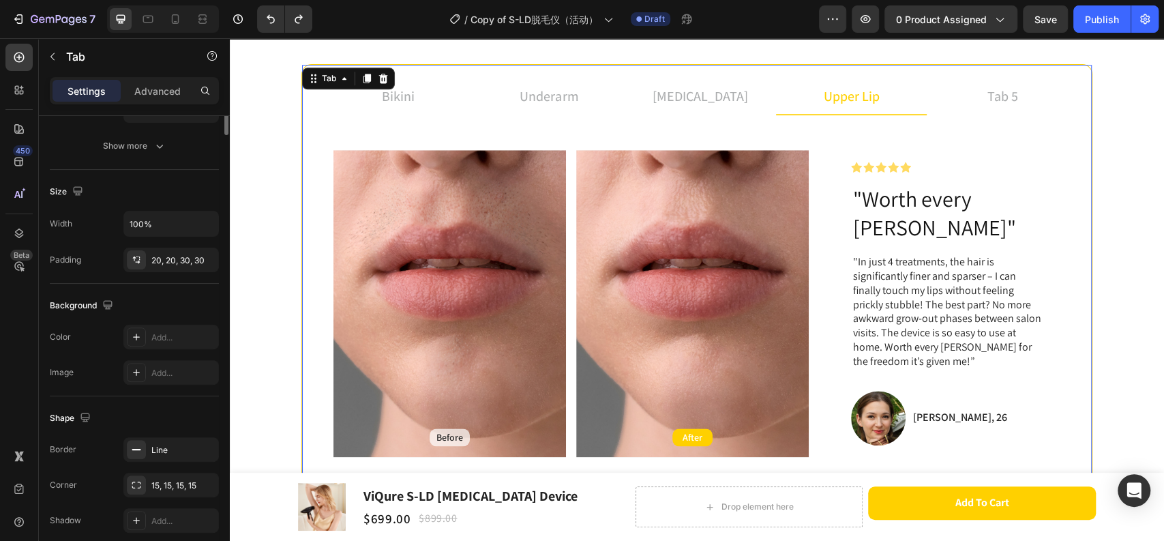
scroll to position [0, 0]
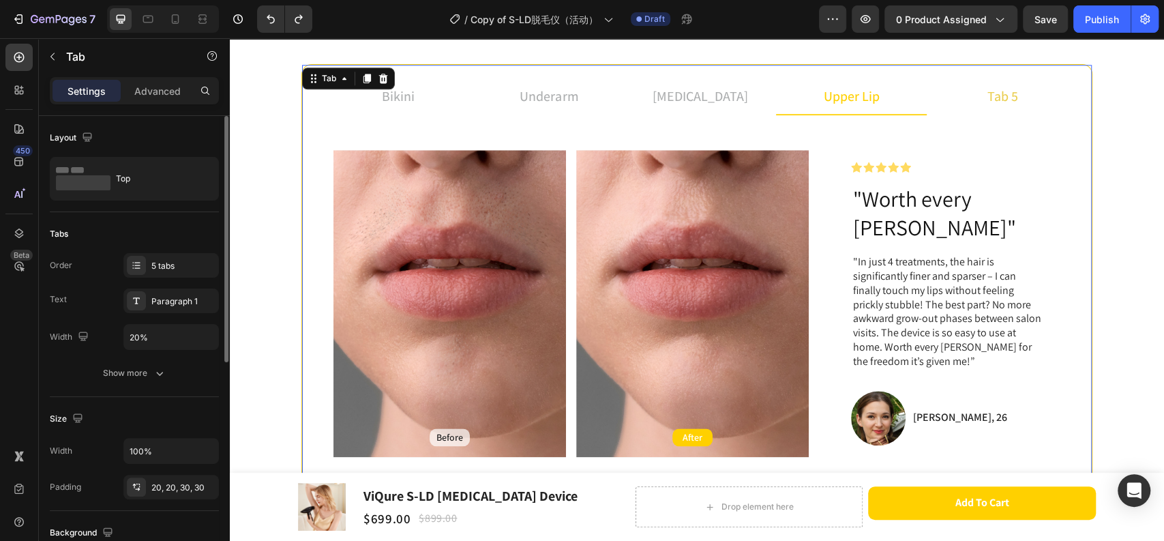
click at [976, 89] on li "tab 5" at bounding box center [1002, 96] width 151 height 37
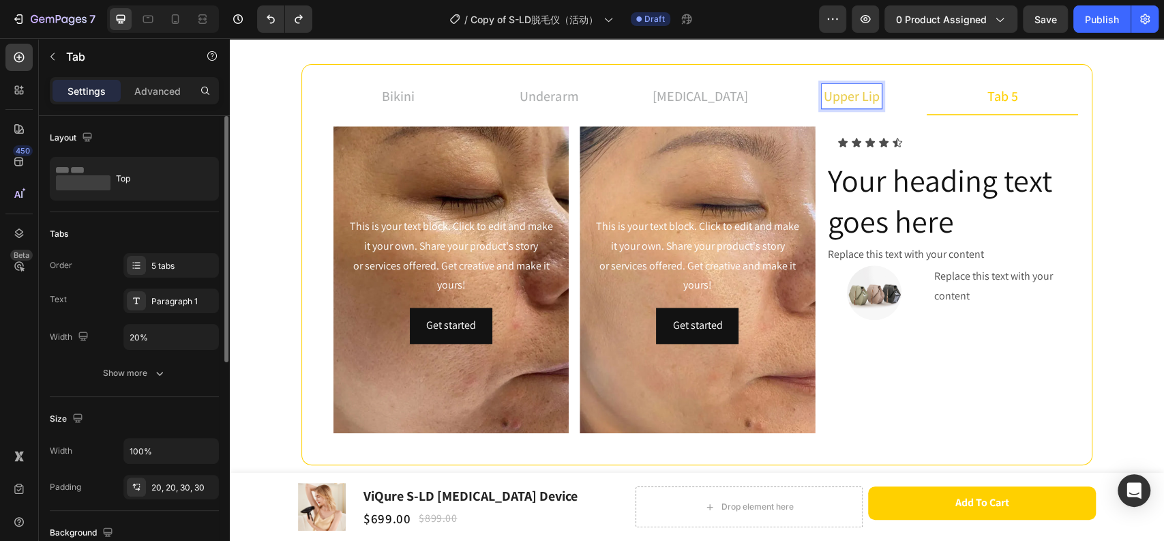
click at [901, 92] on li "upper lip" at bounding box center [851, 96] width 151 height 37
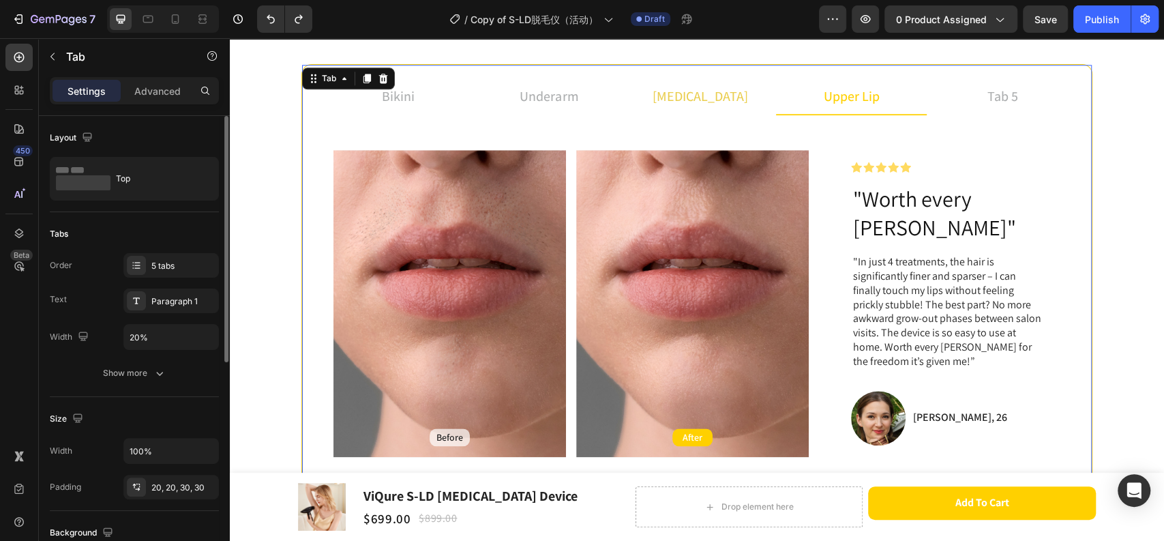
click at [753, 98] on li "[MEDICAL_DATA]" at bounding box center [700, 96] width 151 height 37
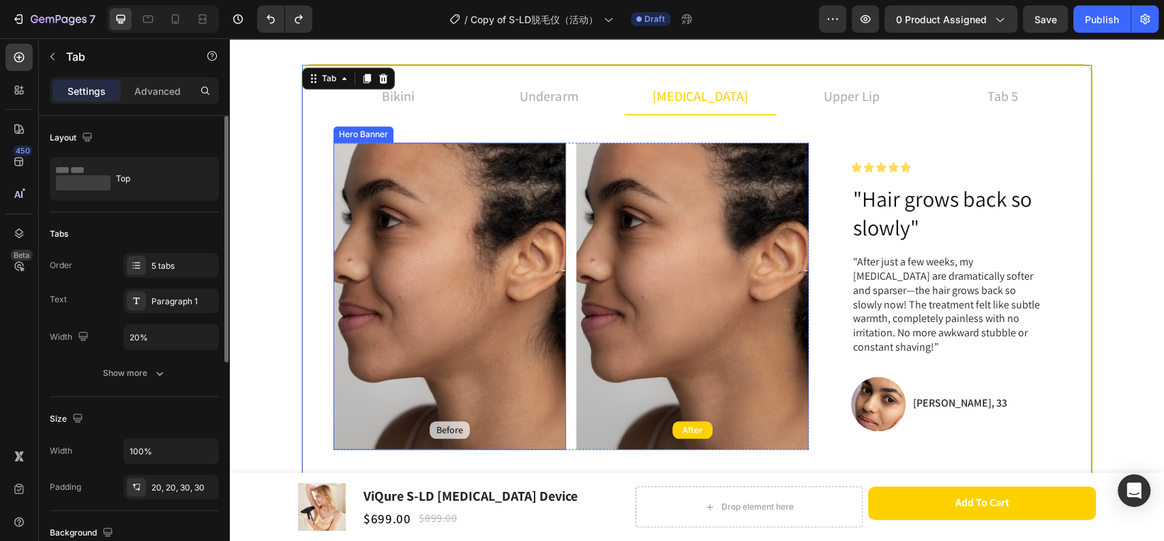
click at [419, 208] on div "Background Image" at bounding box center [450, 296] width 233 height 307
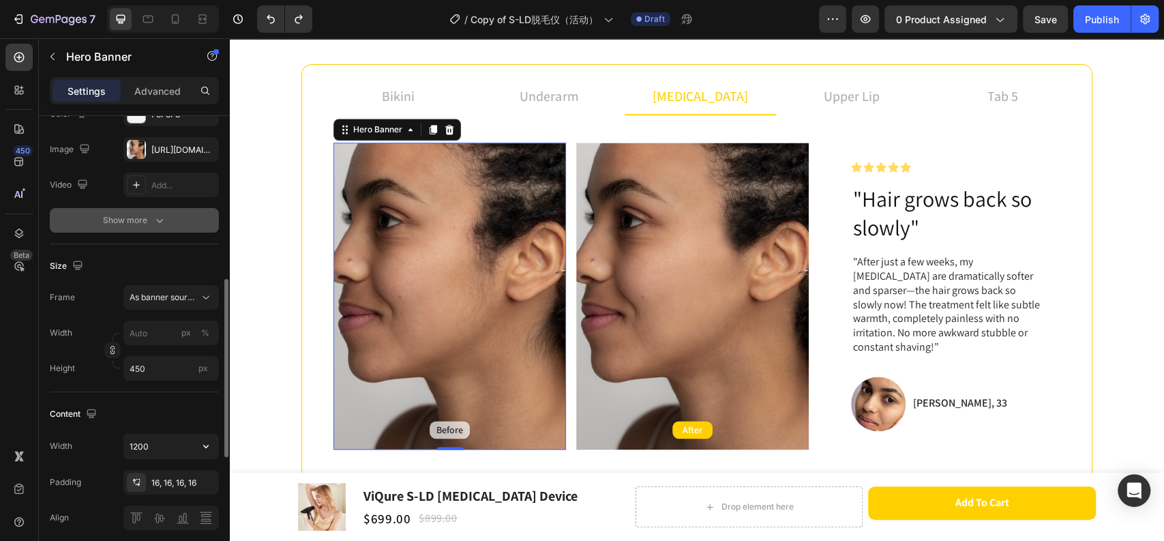
scroll to position [227, 0]
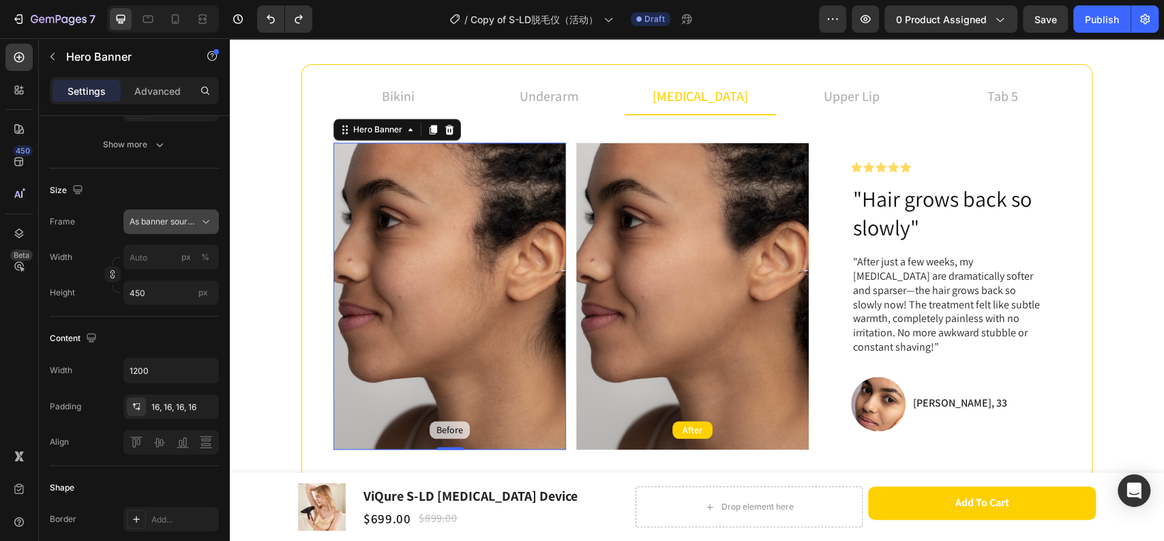
click at [199, 224] on icon at bounding box center [206, 222] width 14 height 14
click at [201, 188] on div "Size" at bounding box center [134, 190] width 169 height 22
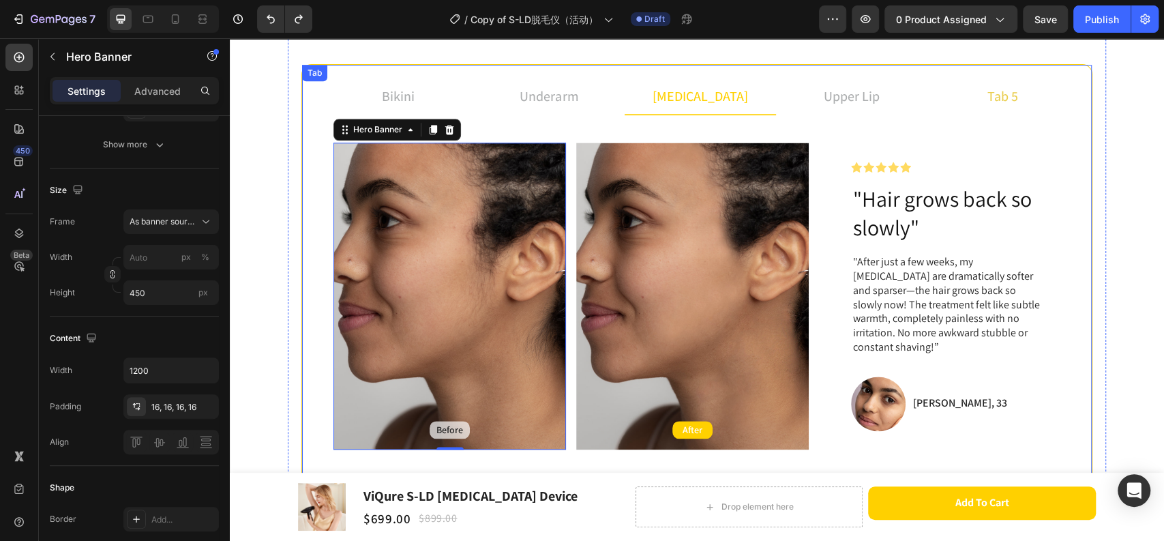
click at [970, 98] on li "tab 5" at bounding box center [1002, 96] width 151 height 37
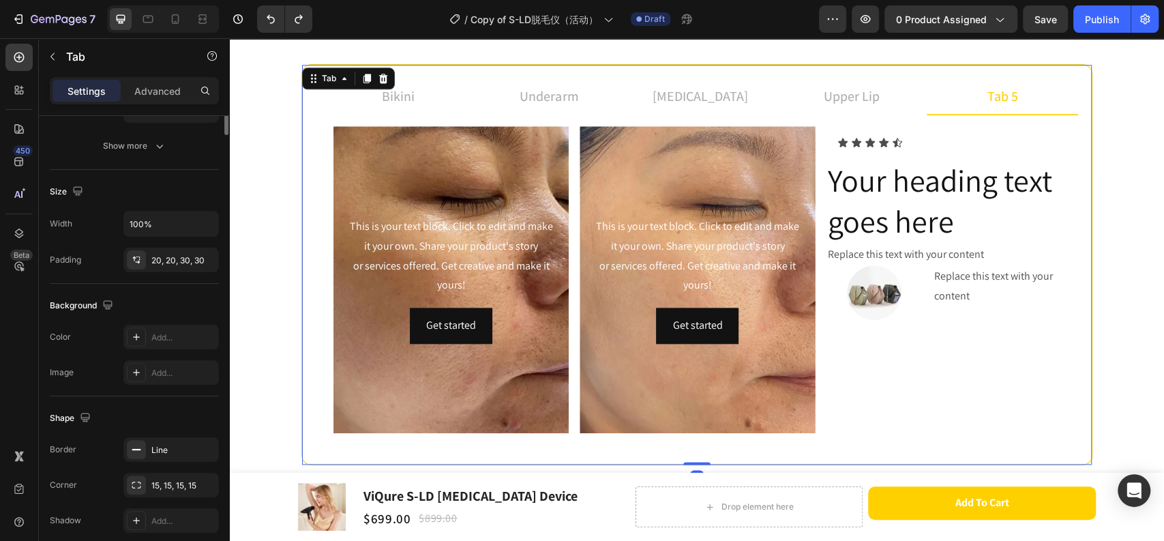
scroll to position [0, 0]
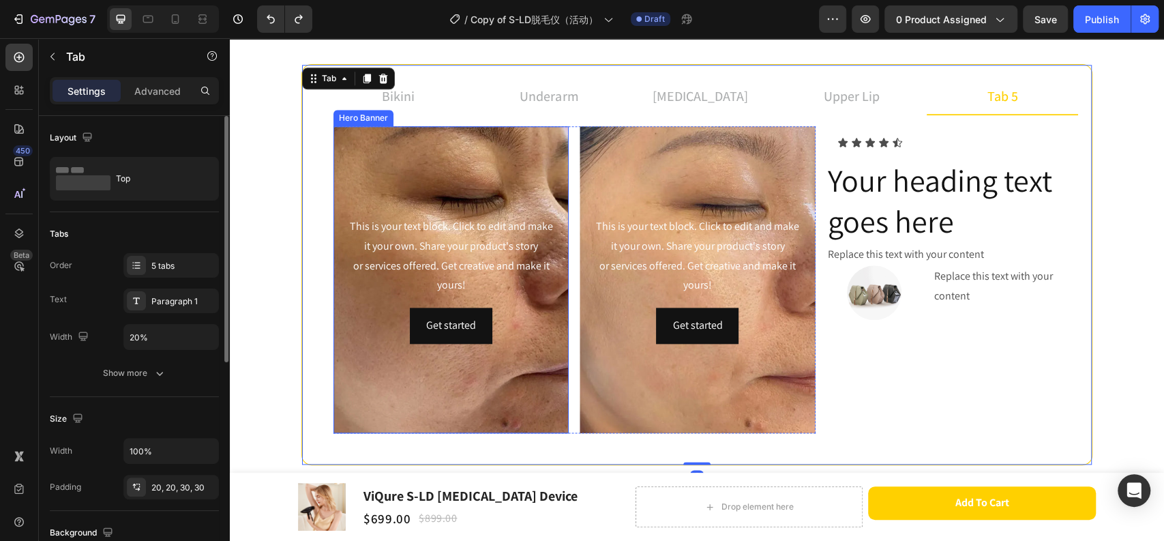
click at [540, 181] on div "Background Image" at bounding box center [451, 279] width 235 height 307
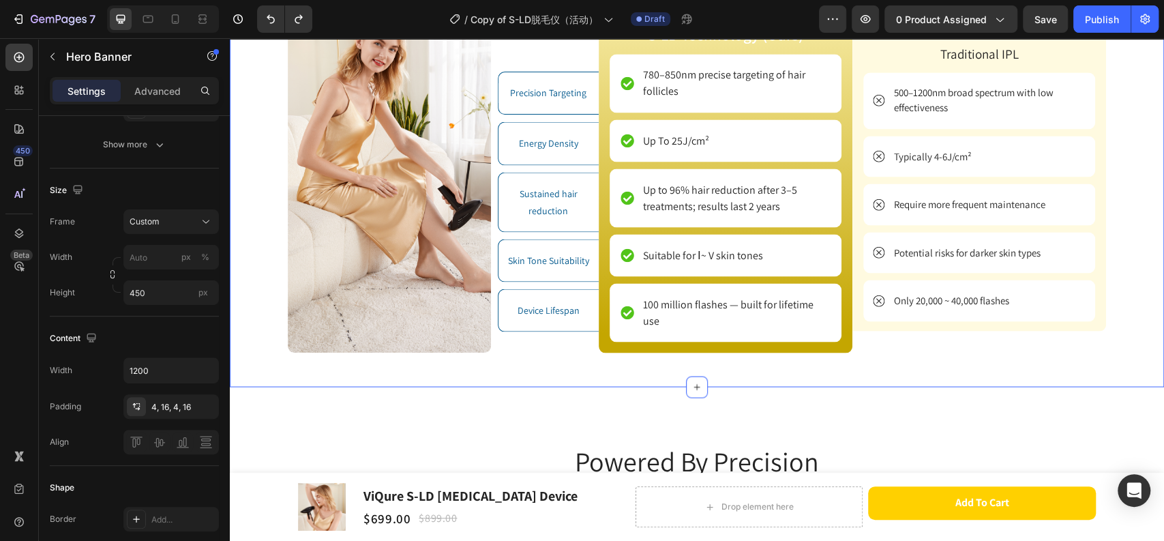
scroll to position [1589, 0]
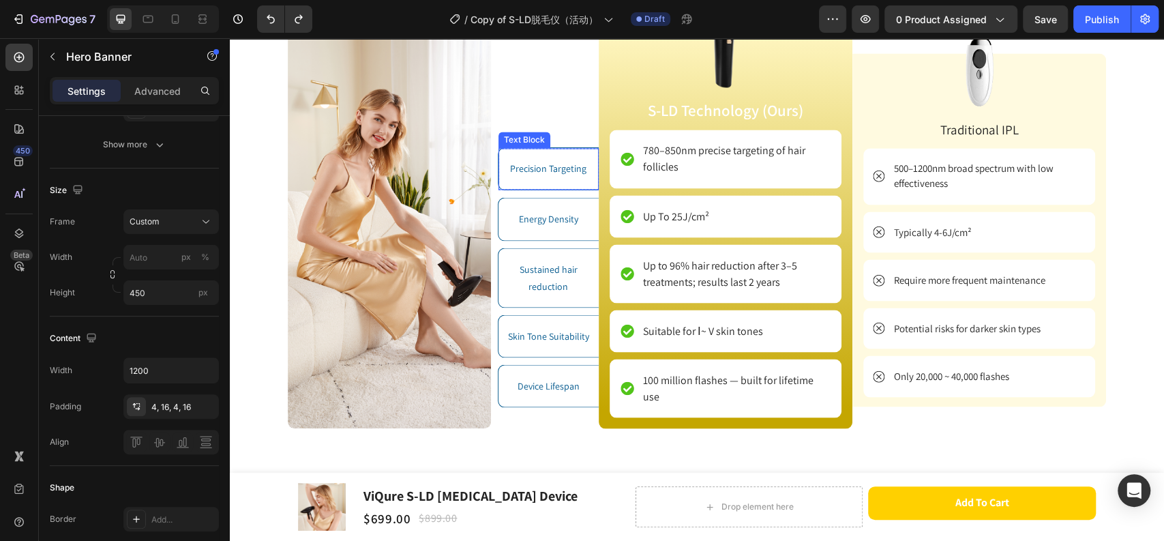
click at [563, 154] on div "Precision Targeting Text Block" at bounding box center [549, 169] width 101 height 42
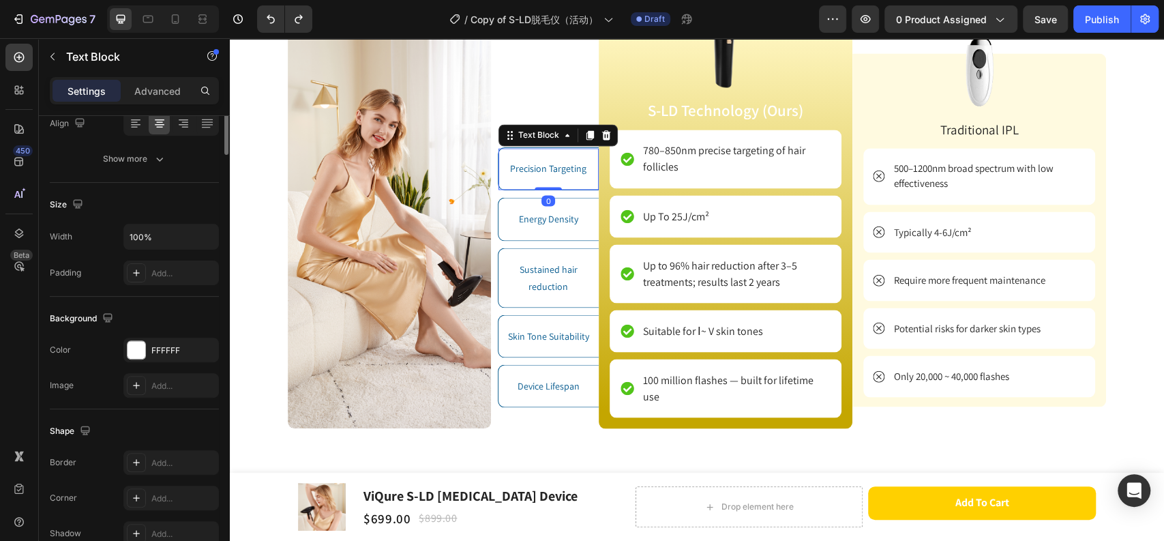
scroll to position [0, 0]
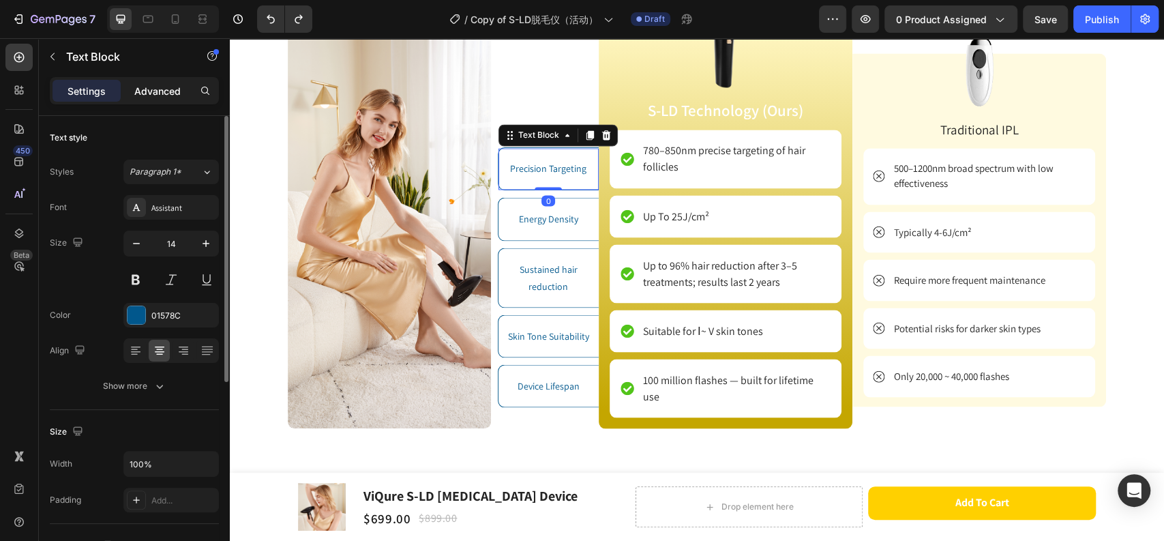
click at [162, 89] on p "Advanced" at bounding box center [157, 91] width 46 height 14
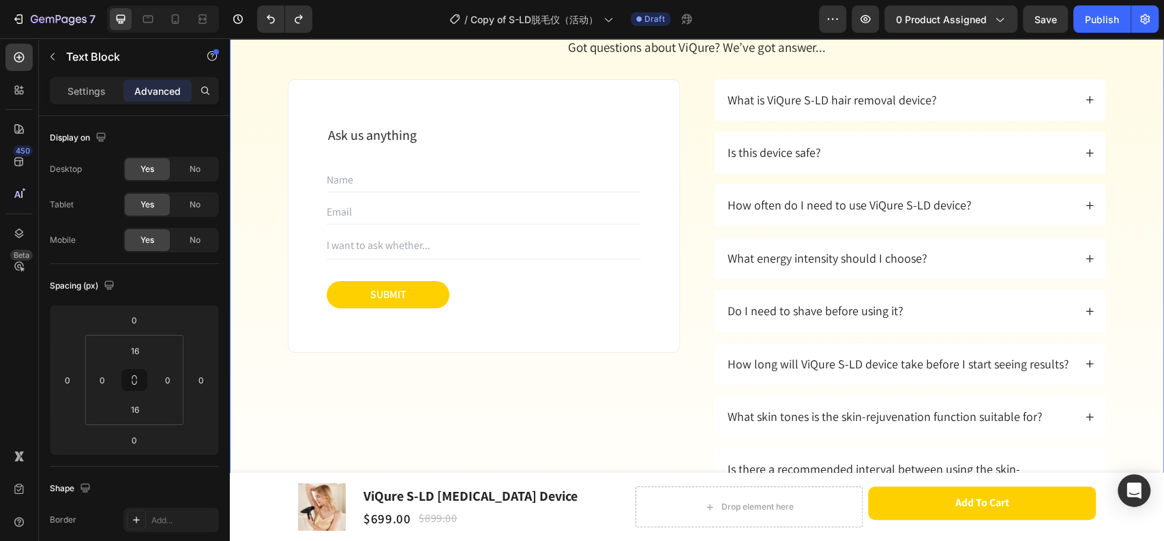
scroll to position [8031, 0]
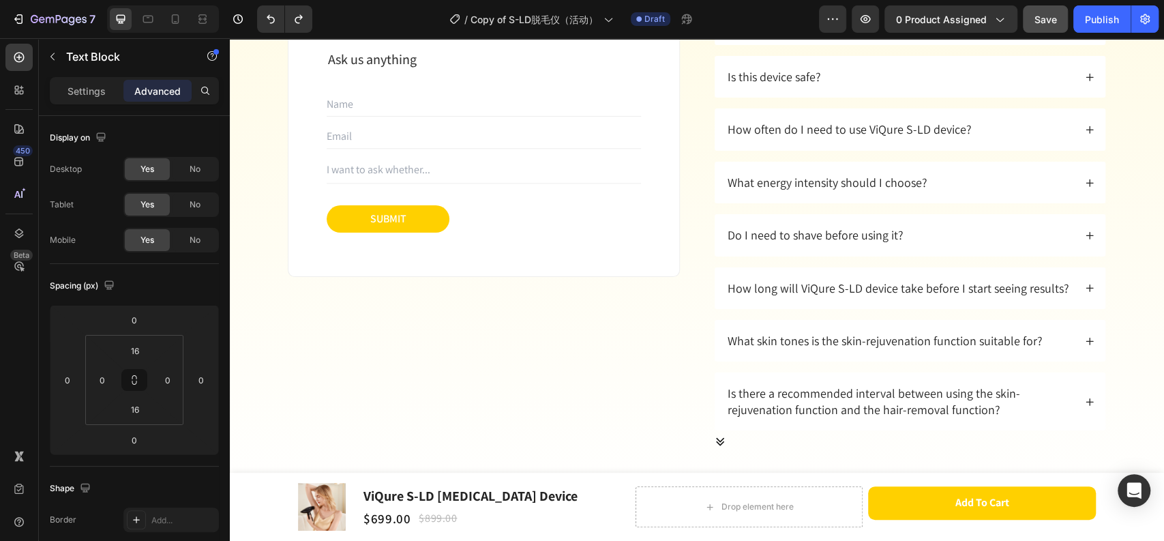
click at [1033, 20] on button "Save" at bounding box center [1045, 18] width 45 height 27
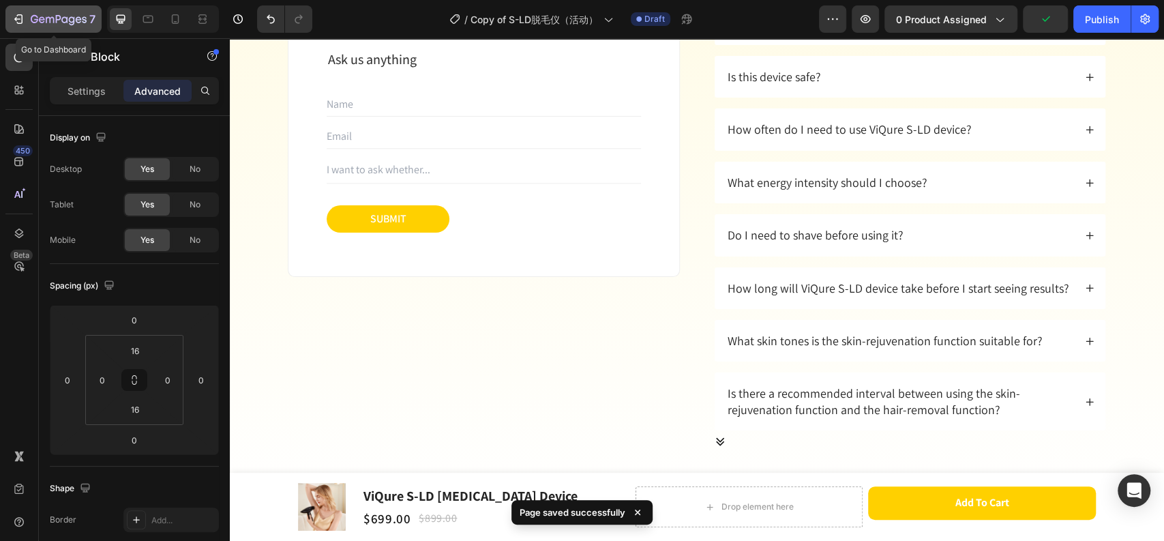
click at [27, 18] on div "7" at bounding box center [54, 19] width 84 height 16
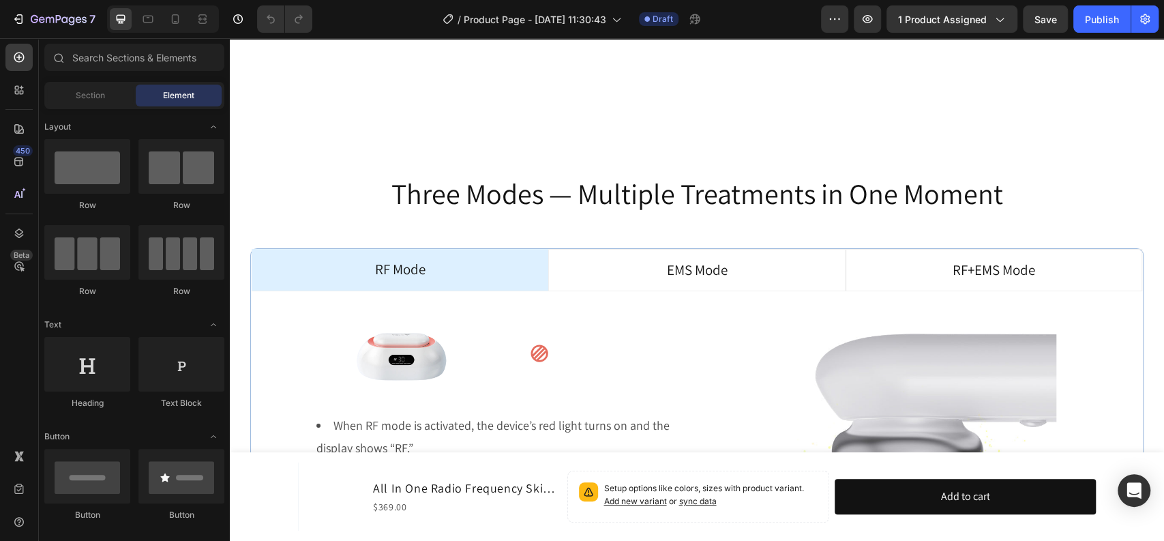
scroll to position [3865, 0]
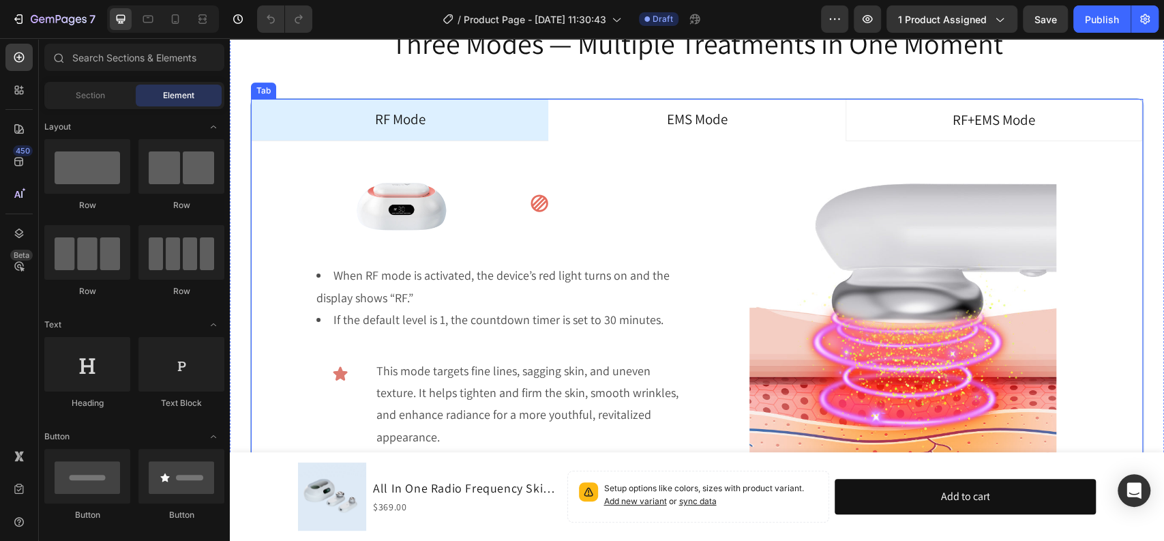
click at [667, 117] on p "EMS Mode" at bounding box center [697, 119] width 61 height 26
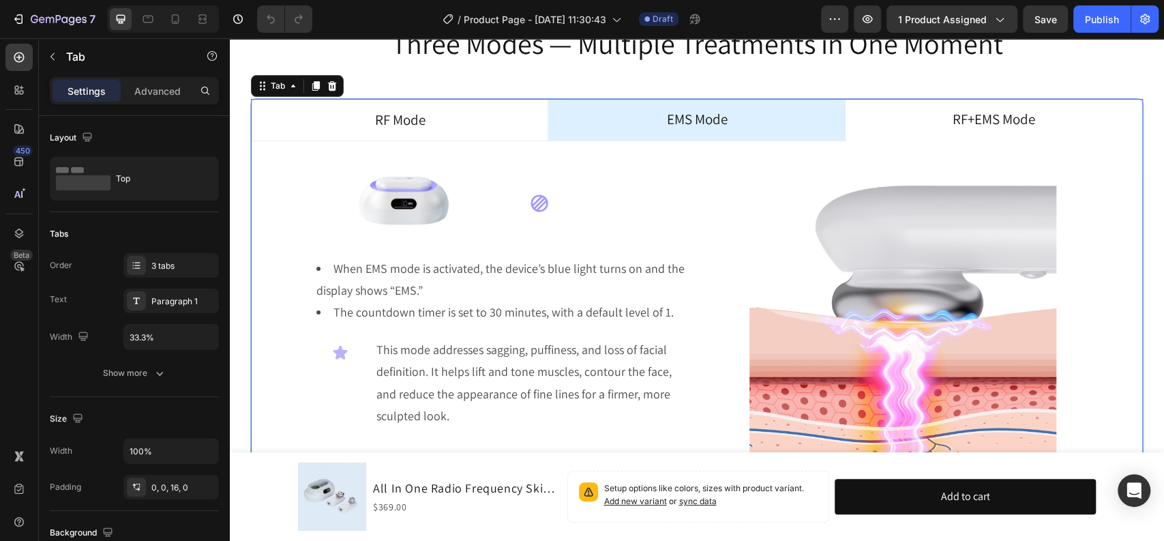
click at [939, 124] on li "RF+EMS Mode" at bounding box center [994, 120] width 297 height 42
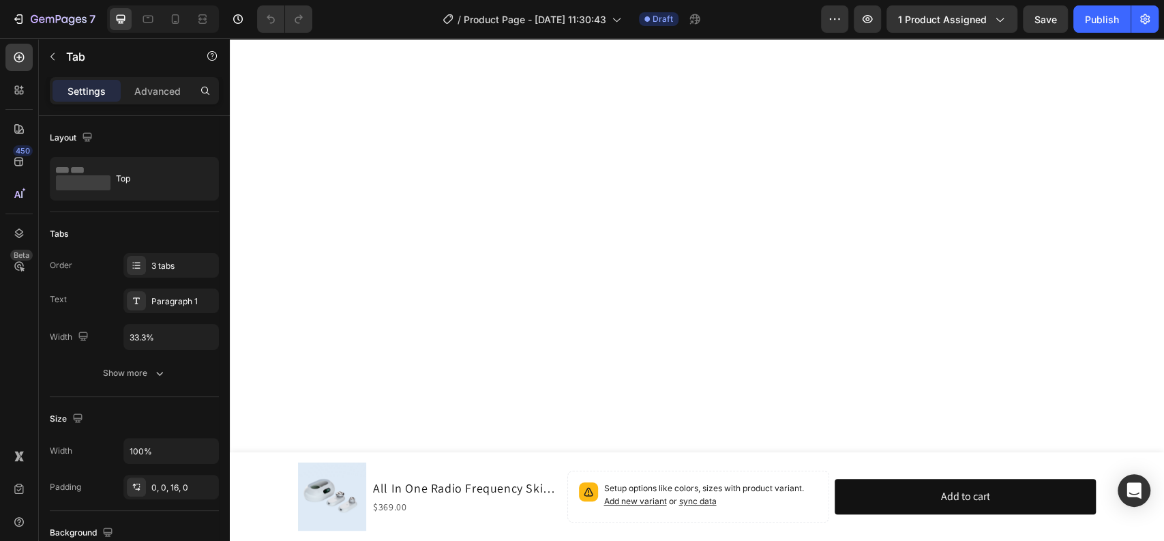
scroll to position [0, 0]
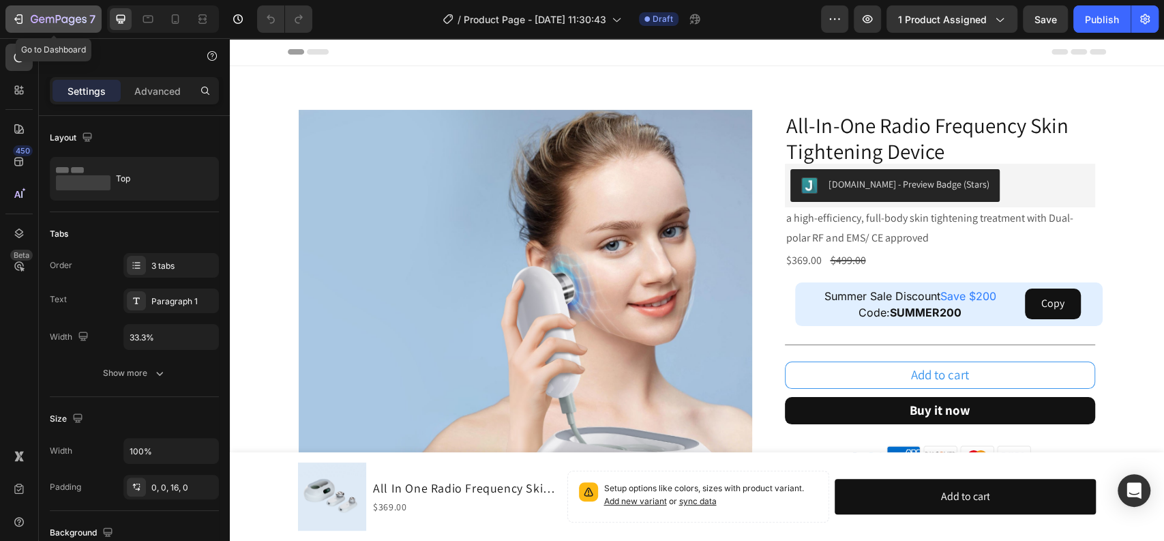
click at [20, 25] on icon "button" at bounding box center [19, 19] width 14 height 14
